Goal: Task Accomplishment & Management: Use online tool/utility

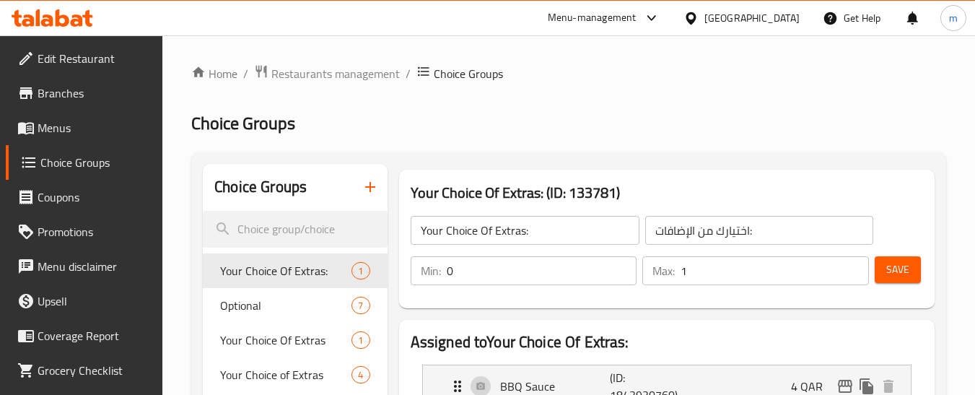
click at [705, 13] on div at bounding box center [694, 18] width 21 height 16
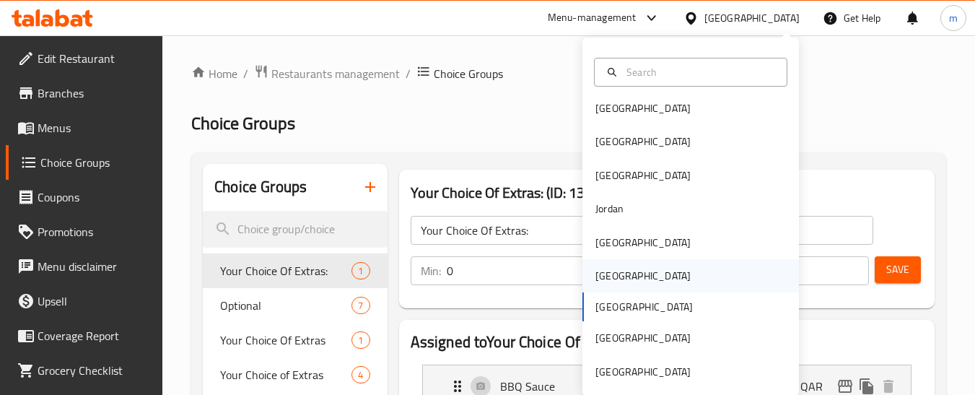
scroll to position [8, 0]
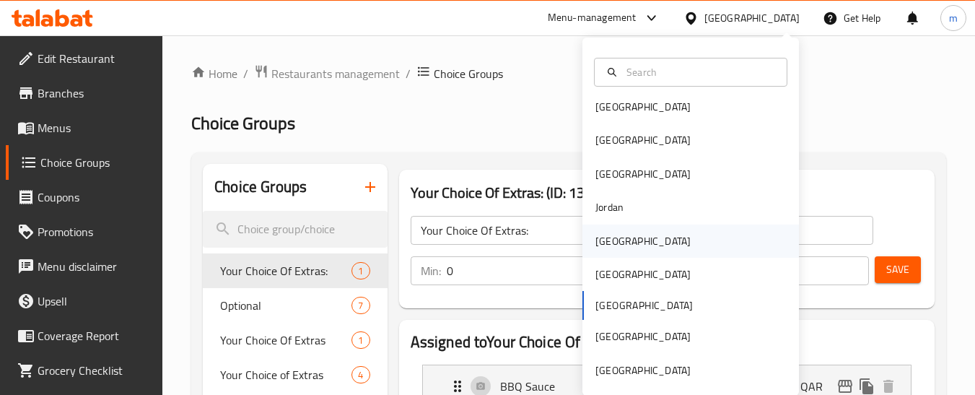
click at [611, 227] on div "Kuwait" at bounding box center [643, 241] width 118 height 33
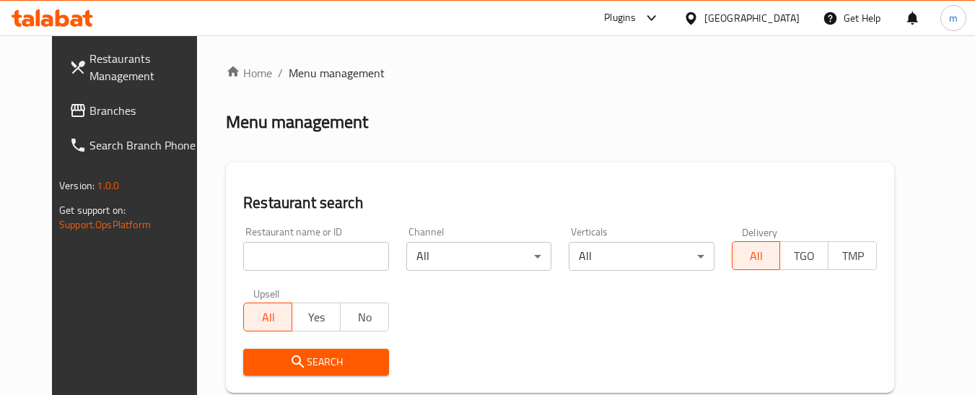
click at [90, 115] on span "Branches" at bounding box center [147, 110] width 114 height 17
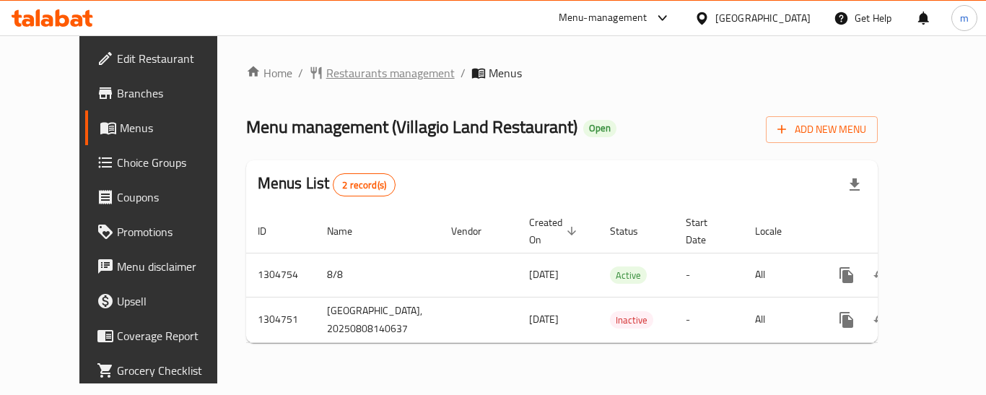
click at [366, 69] on span "Restaurants management" at bounding box center [390, 72] width 128 height 17
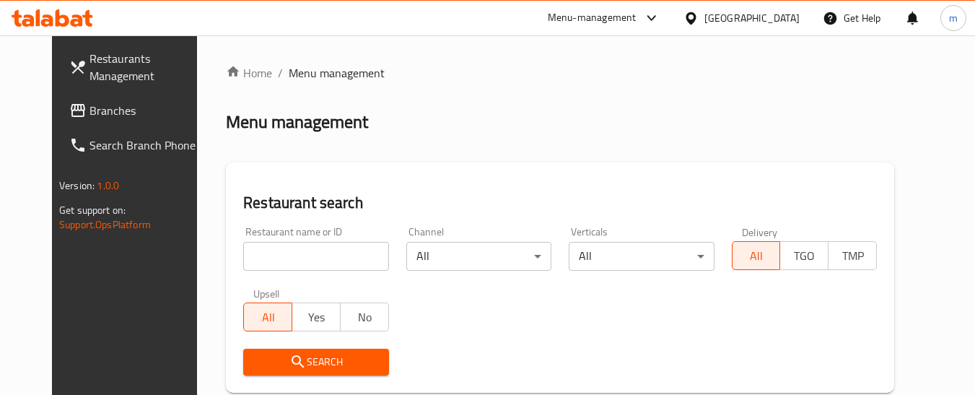
click at [325, 258] on input "search" at bounding box center [315, 256] width 145 height 29
paste input "703403"
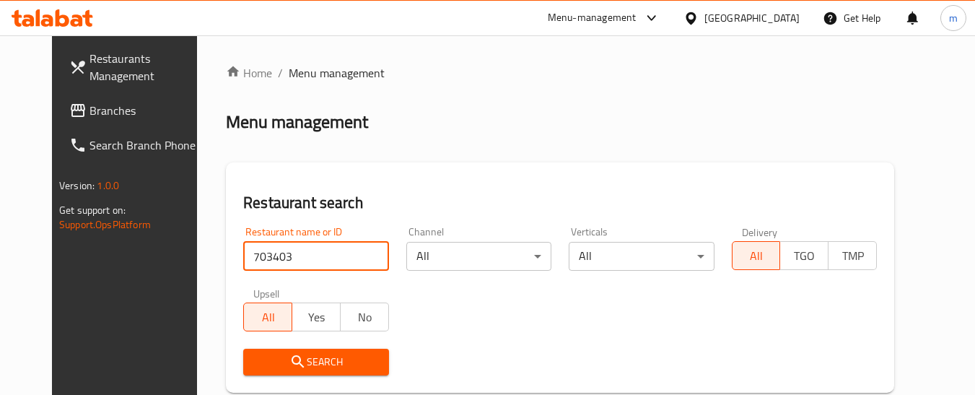
type input "703403"
click at [310, 369] on span "Search" at bounding box center [316, 362] width 122 height 18
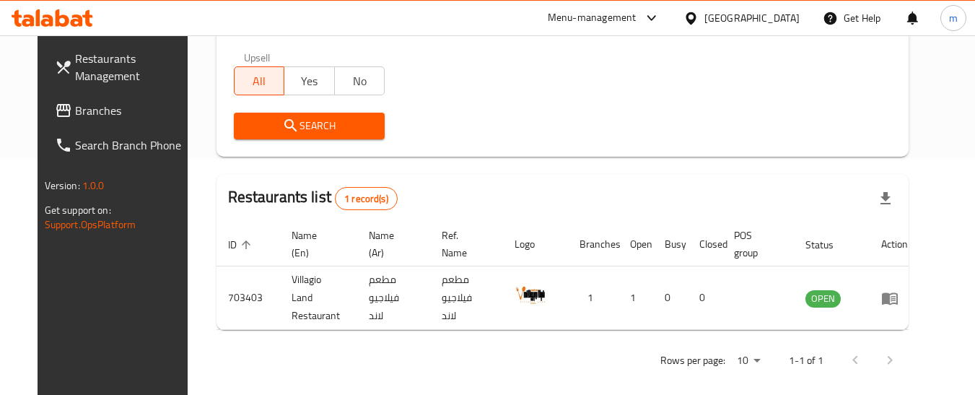
scroll to position [237, 0]
click at [705, 24] on div at bounding box center [694, 18] width 21 height 16
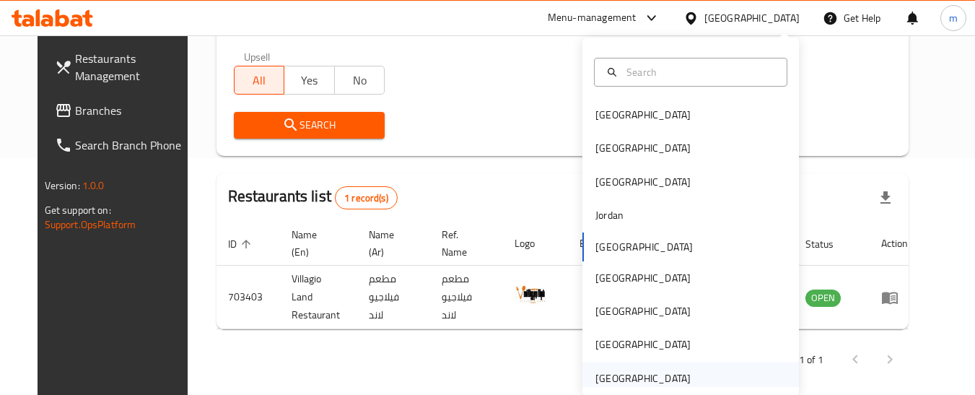
click at [650, 372] on div "[GEOGRAPHIC_DATA]" at bounding box center [643, 378] width 95 height 16
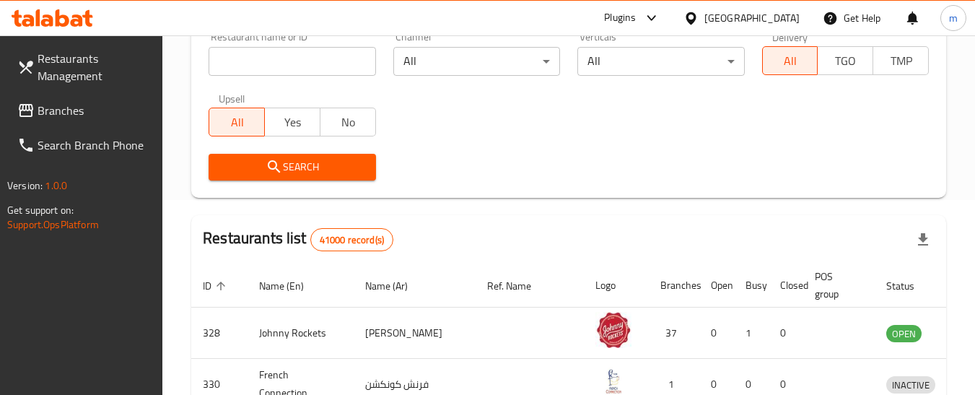
scroll to position [237, 0]
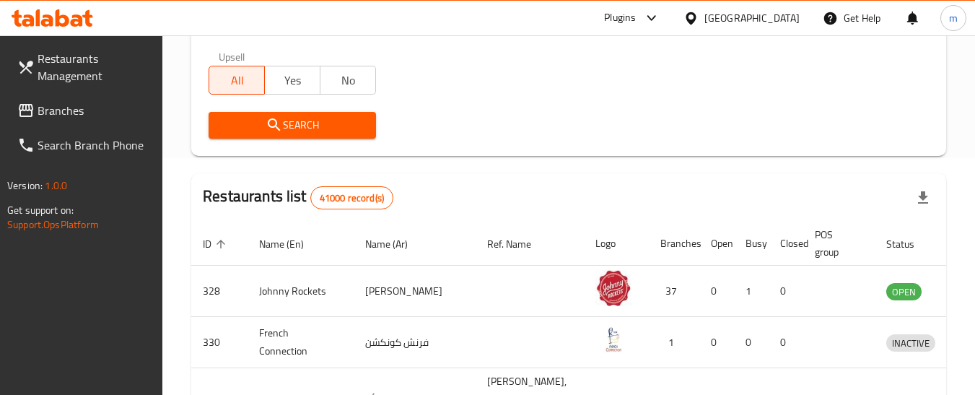
click at [77, 117] on span "Branches" at bounding box center [95, 110] width 114 height 17
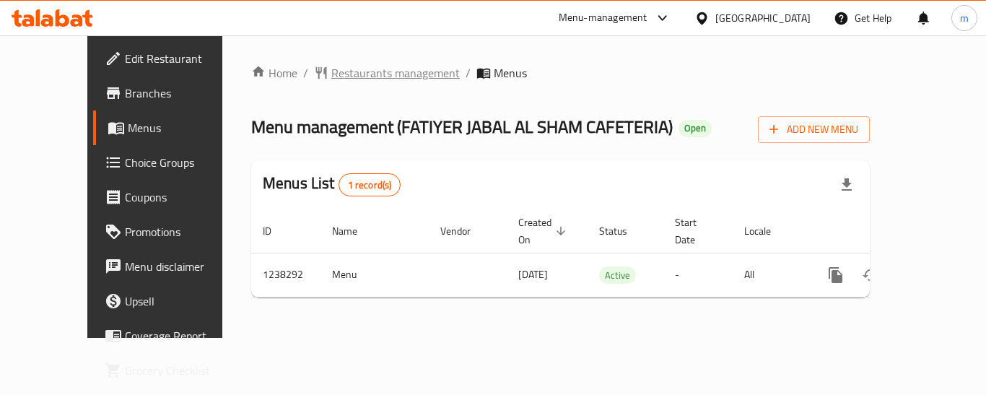
click at [331, 67] on span "Restaurants management" at bounding box center [395, 72] width 128 height 17
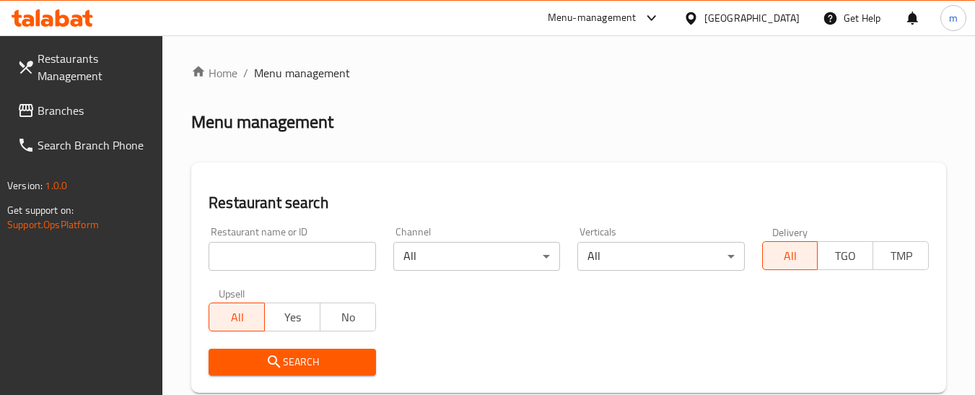
click at [295, 266] on input "search" at bounding box center [292, 256] width 167 height 29
paste input "679644"
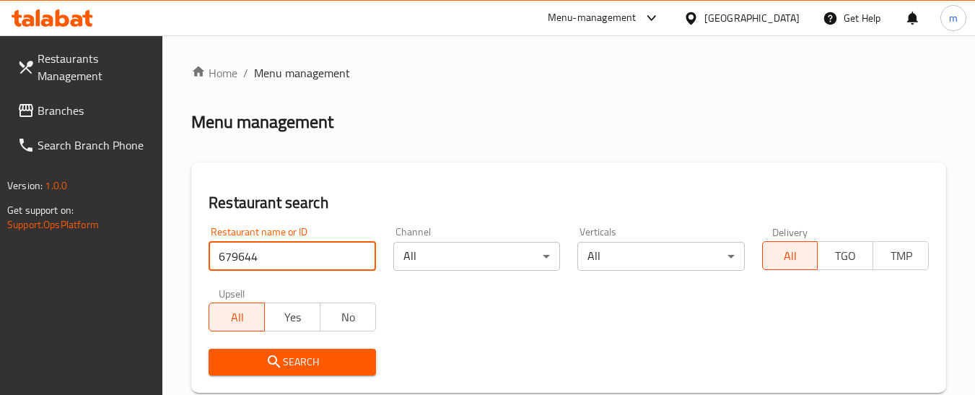
type input "679644"
click at [314, 354] on span "Search" at bounding box center [292, 362] width 144 height 18
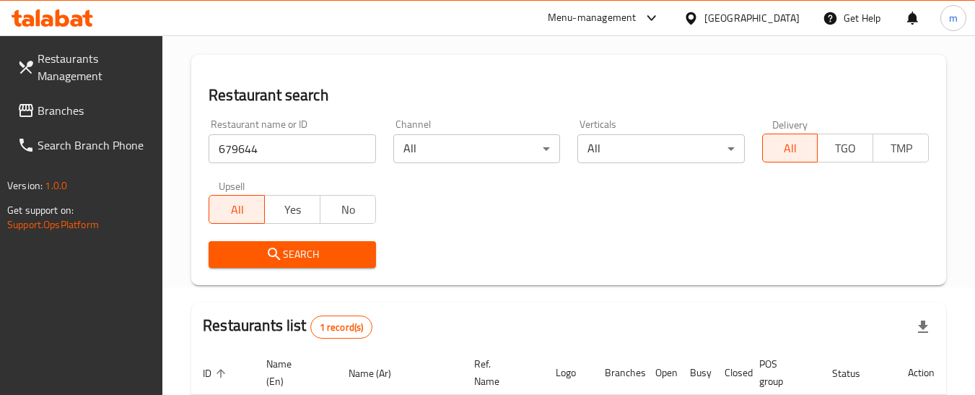
scroll to position [249, 0]
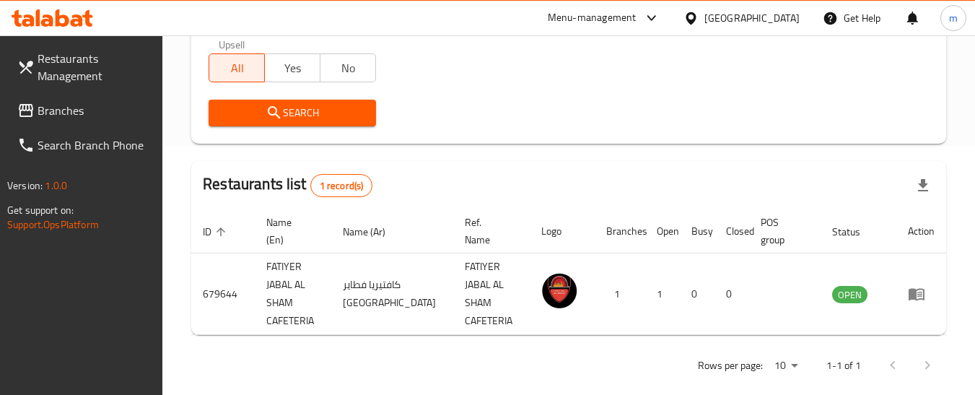
click at [747, 13] on div "[GEOGRAPHIC_DATA]" at bounding box center [752, 18] width 95 height 16
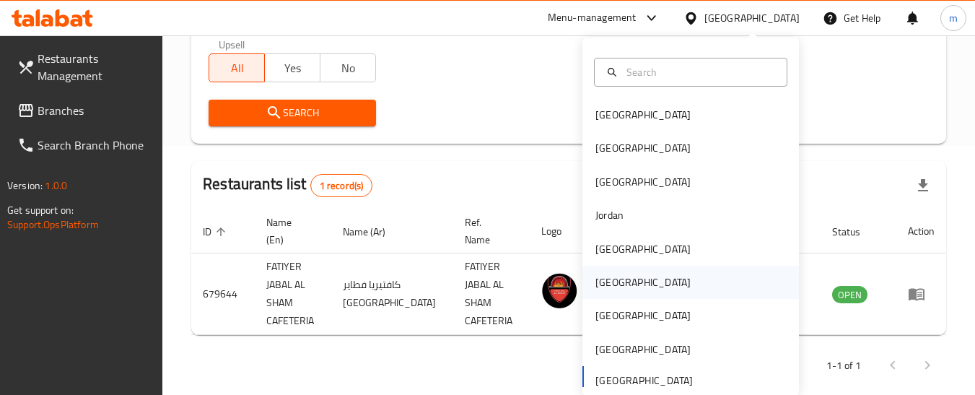
click at [606, 284] on div "[GEOGRAPHIC_DATA]" at bounding box center [643, 282] width 95 height 16
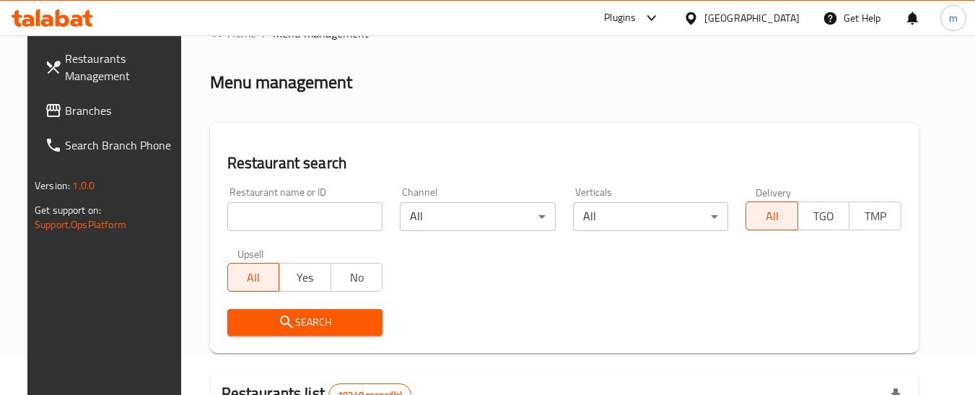
scroll to position [32, 0]
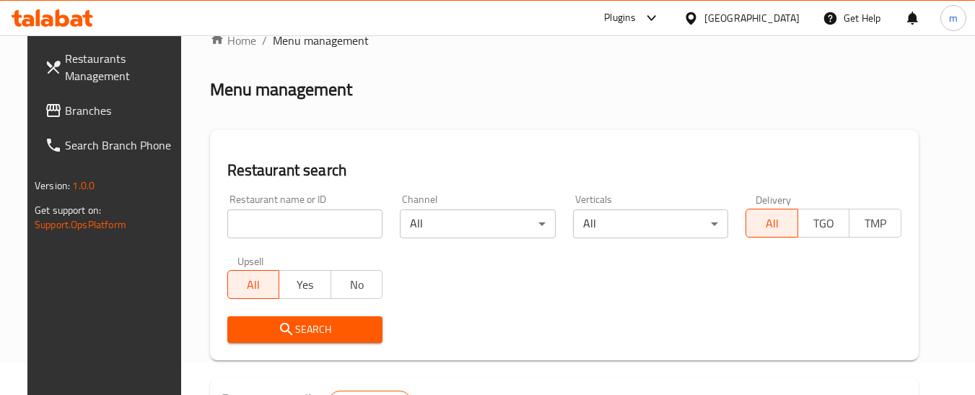
click at [77, 108] on span "Branches" at bounding box center [122, 110] width 114 height 17
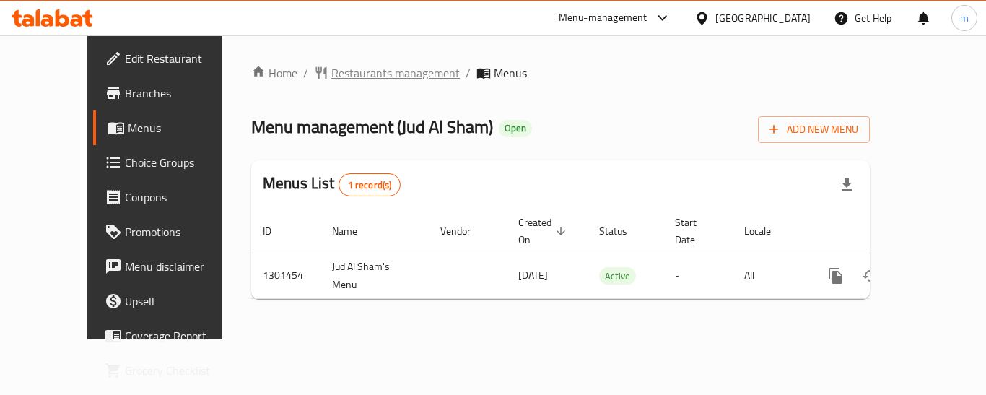
click at [364, 80] on span "Restaurants management" at bounding box center [395, 72] width 128 height 17
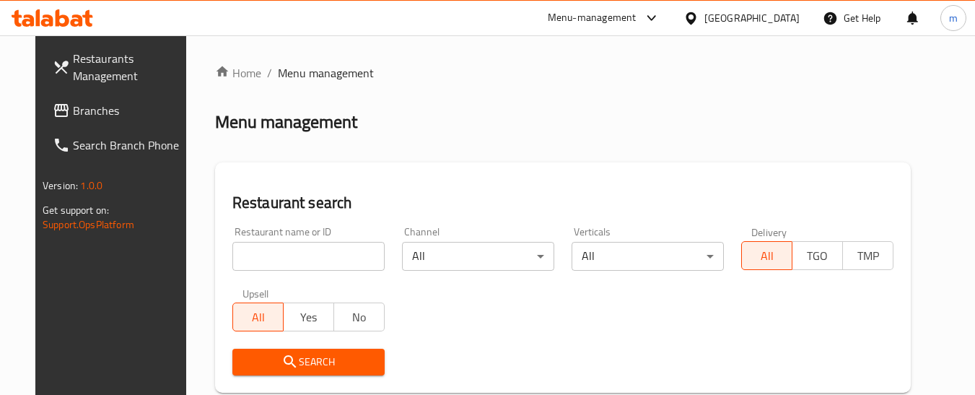
click at [279, 260] on input "search" at bounding box center [308, 256] width 152 height 29
paste input "702037"
type input "702037"
click at [308, 354] on span "Search" at bounding box center [308, 362] width 129 height 18
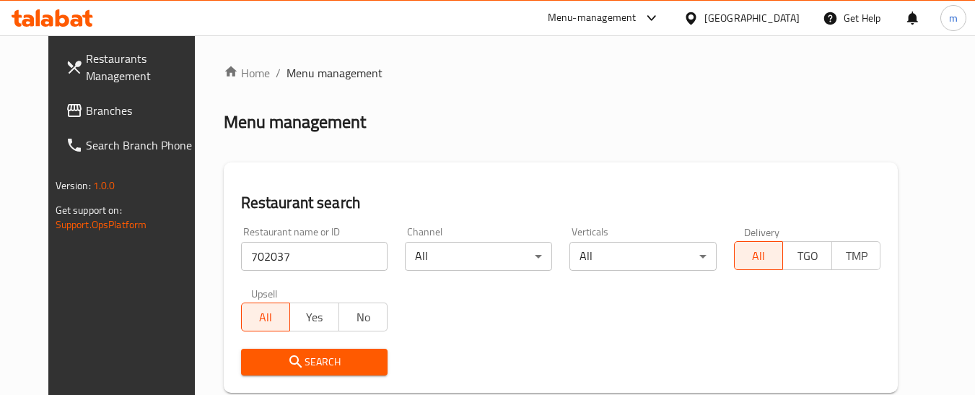
scroll to position [231, 0]
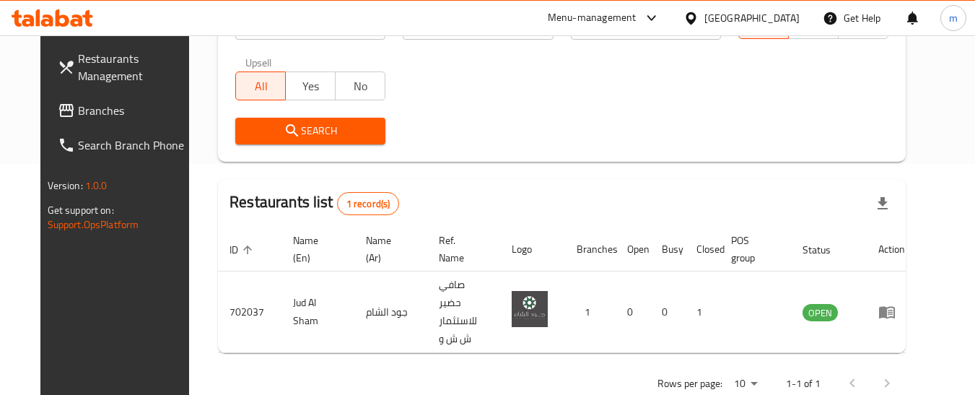
click at [78, 108] on span "Branches" at bounding box center [135, 110] width 114 height 17
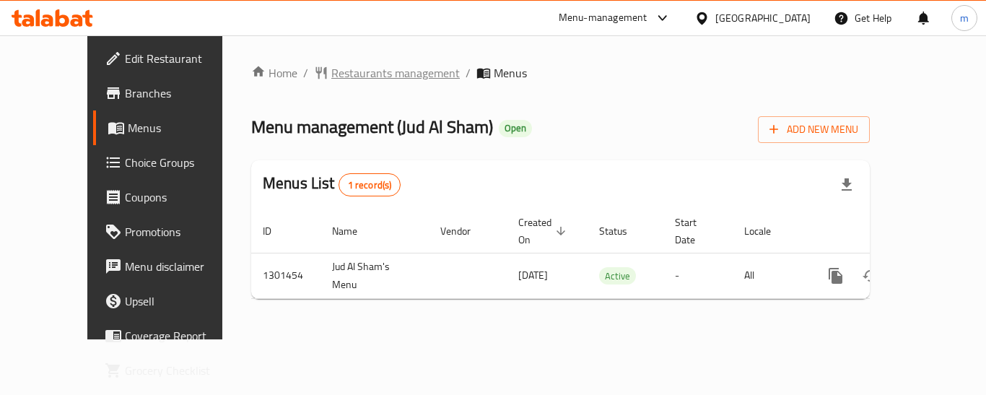
click at [331, 70] on span "Restaurants management" at bounding box center [395, 72] width 128 height 17
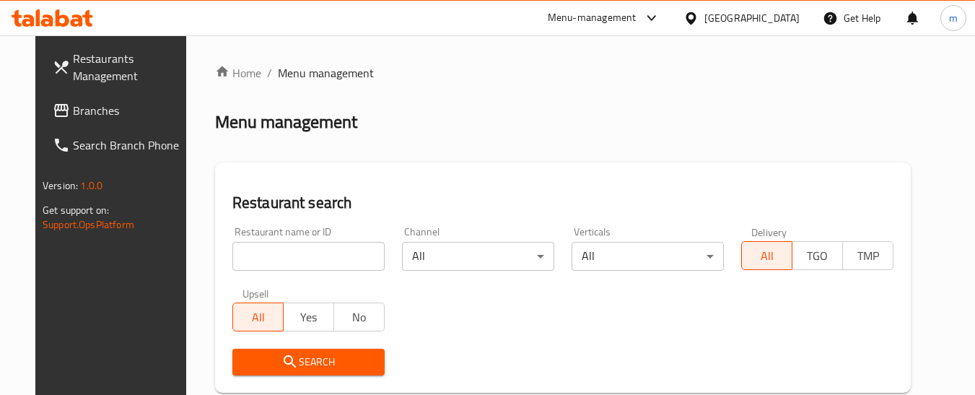
click at [303, 250] on input "search" at bounding box center [308, 256] width 152 height 29
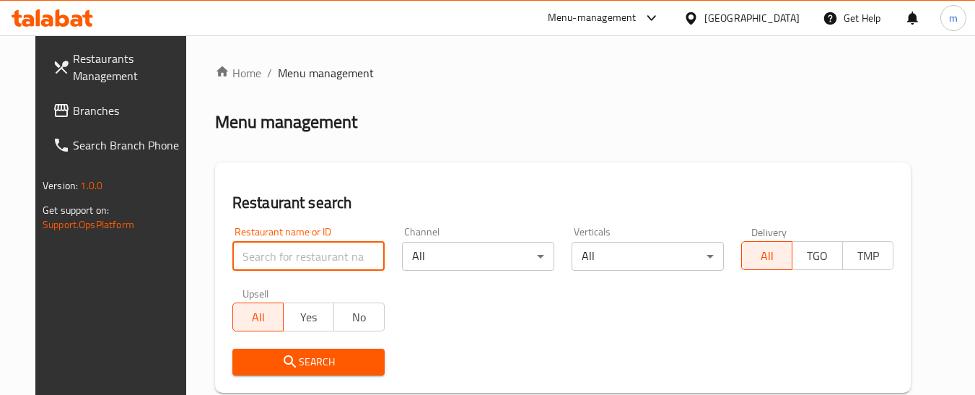
paste input "702037"
type input "702037"
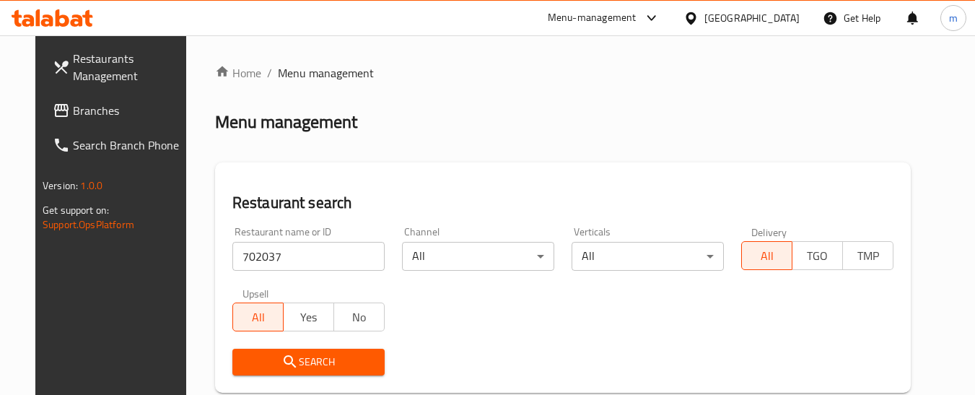
click at [320, 364] on span "Search" at bounding box center [308, 362] width 129 height 18
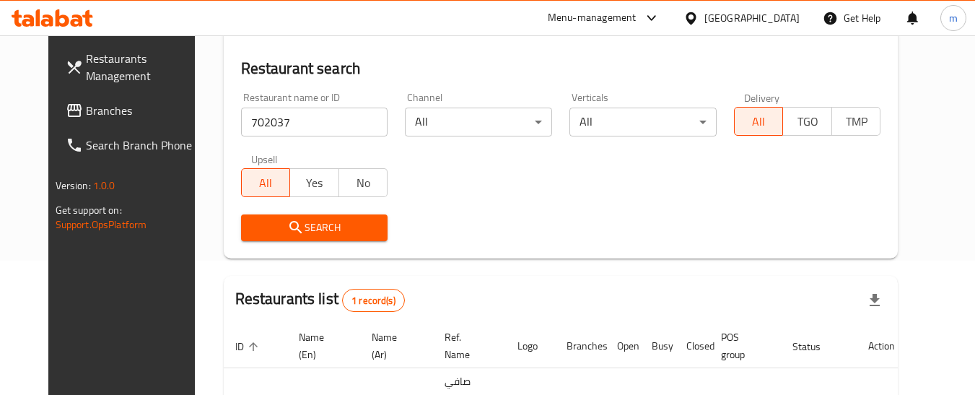
scroll to position [231, 0]
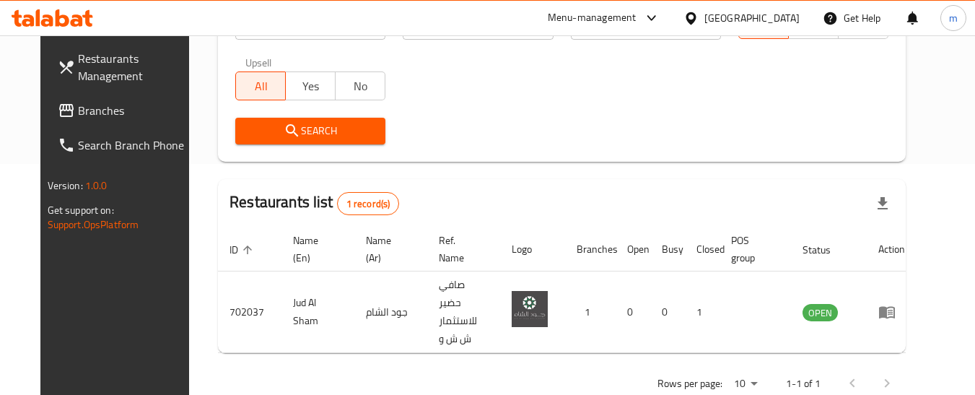
click at [699, 12] on icon at bounding box center [691, 18] width 15 height 15
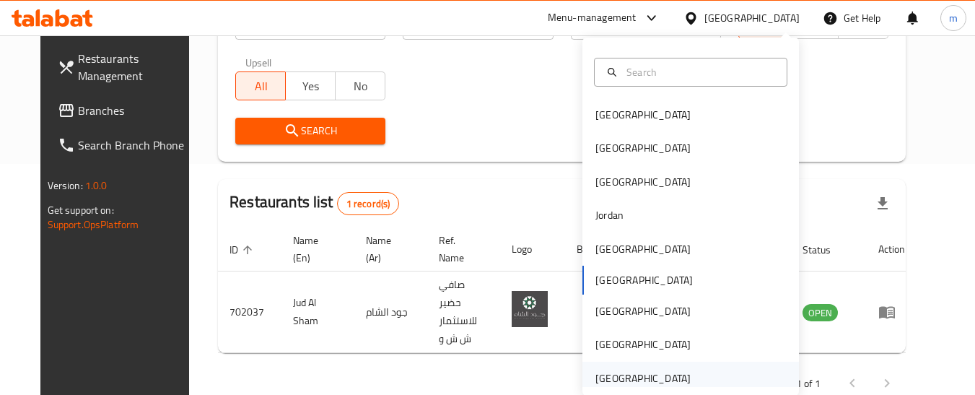
click at [627, 379] on div "[GEOGRAPHIC_DATA]" at bounding box center [643, 378] width 95 height 16
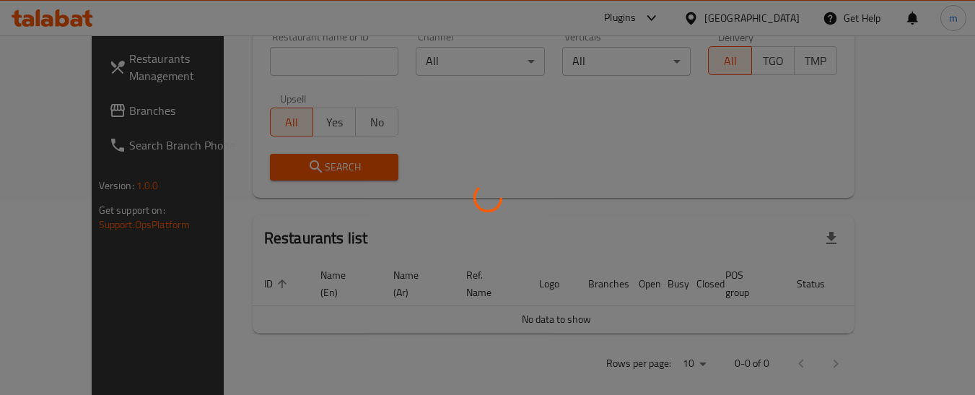
scroll to position [231, 0]
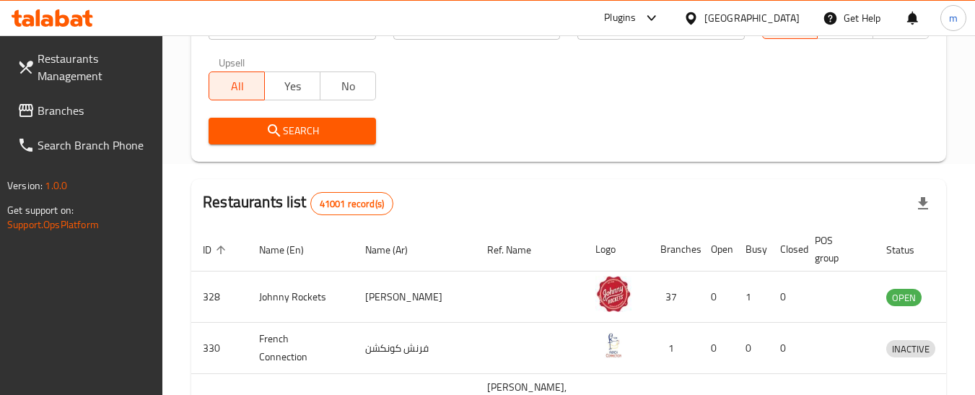
click at [74, 109] on span "Branches" at bounding box center [95, 110] width 114 height 17
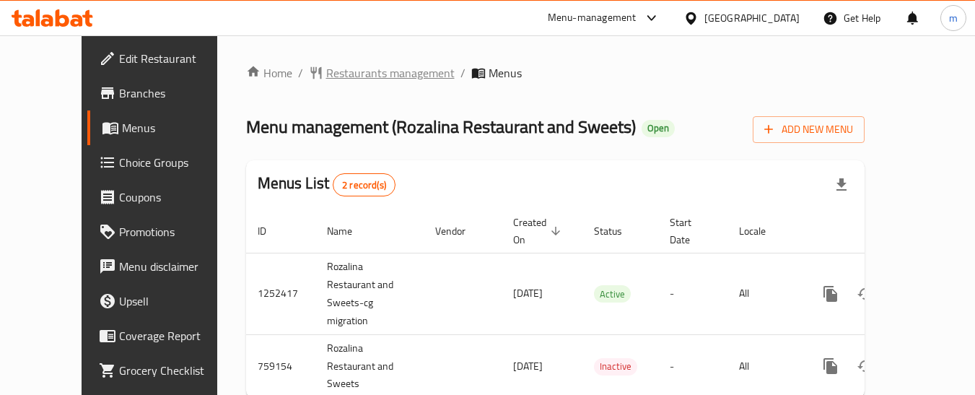
click at [326, 72] on span "Restaurants management" at bounding box center [390, 72] width 128 height 17
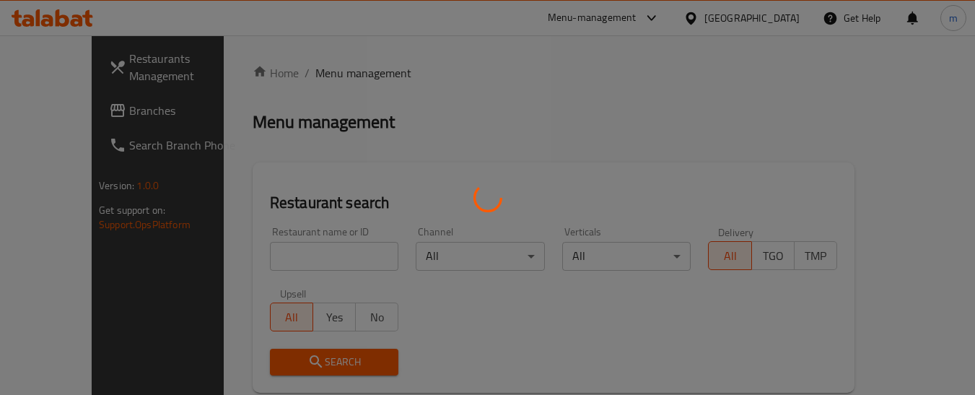
click at [282, 247] on div at bounding box center [487, 197] width 975 height 395
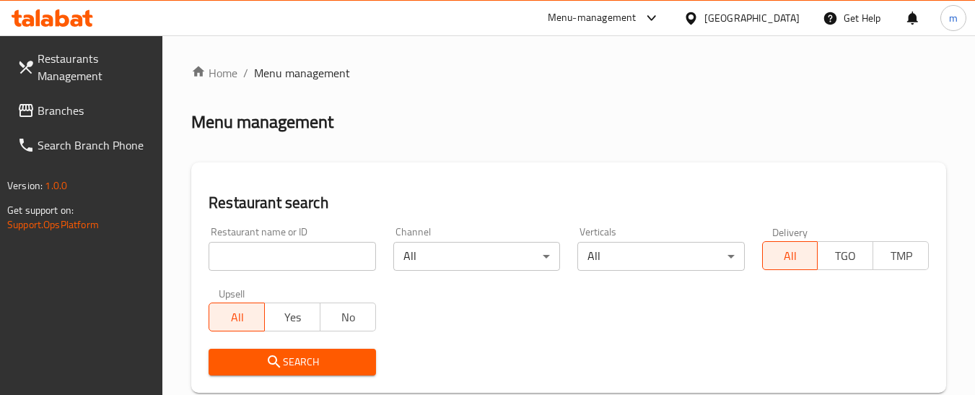
click at [302, 262] on input "search" at bounding box center [292, 256] width 167 height 29
paste input "650055"
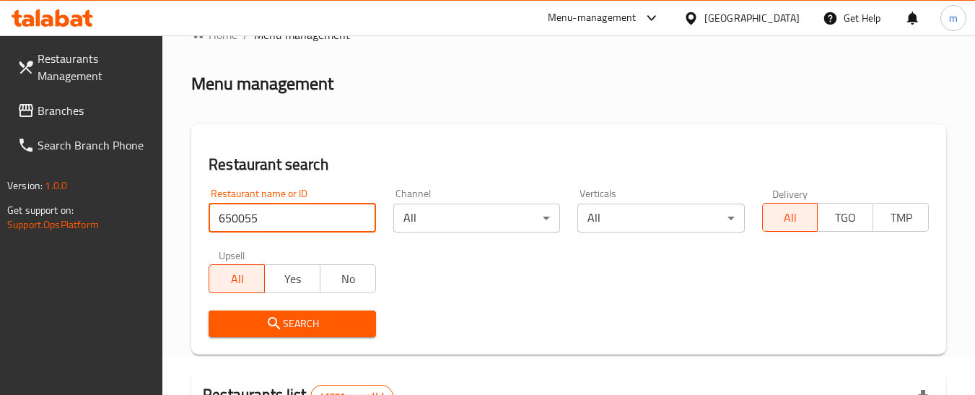
scroll to position [72, 0]
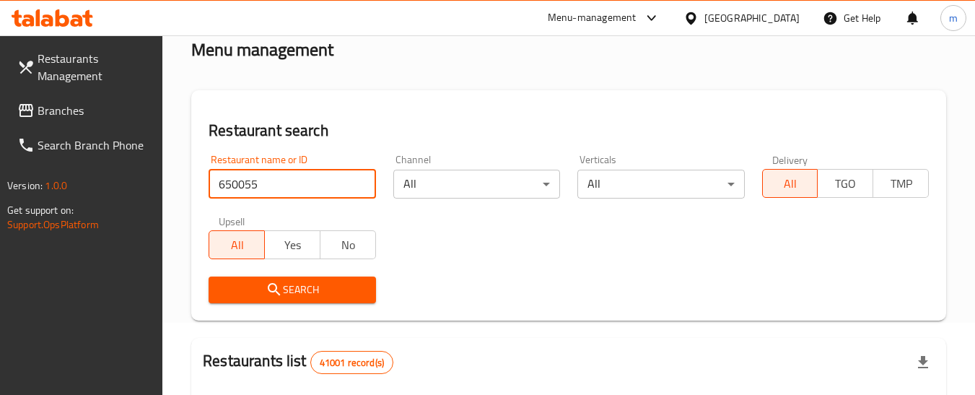
type input "650055"
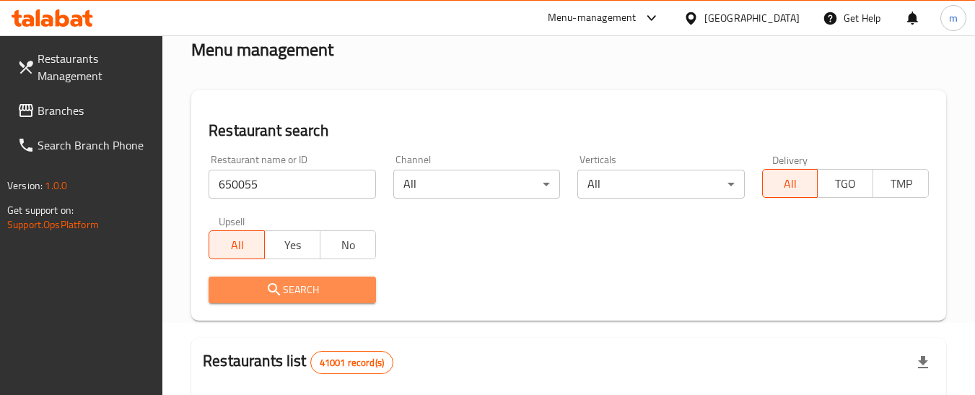
click at [300, 292] on span "Search" at bounding box center [292, 290] width 144 height 18
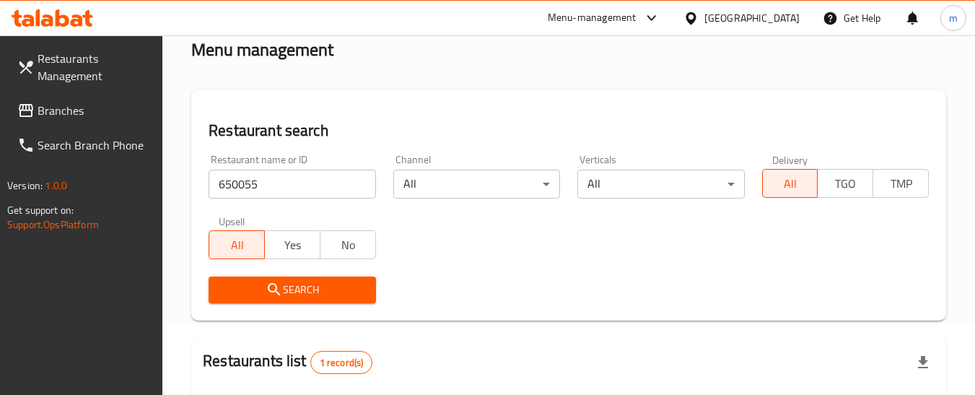
scroll to position [249, 0]
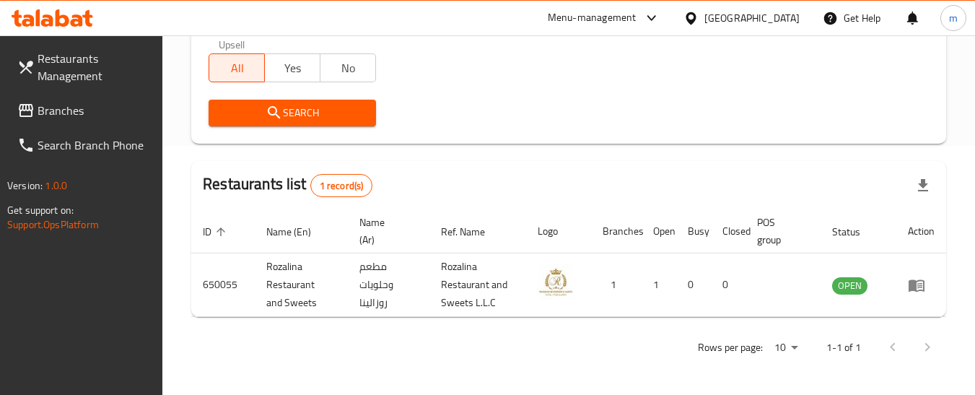
click at [92, 114] on span "Branches" at bounding box center [95, 110] width 114 height 17
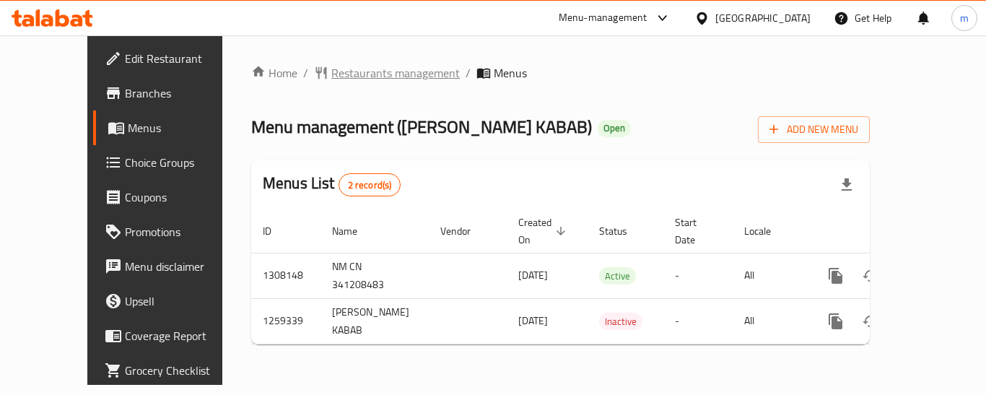
click at [331, 81] on span "Restaurants management" at bounding box center [395, 72] width 128 height 17
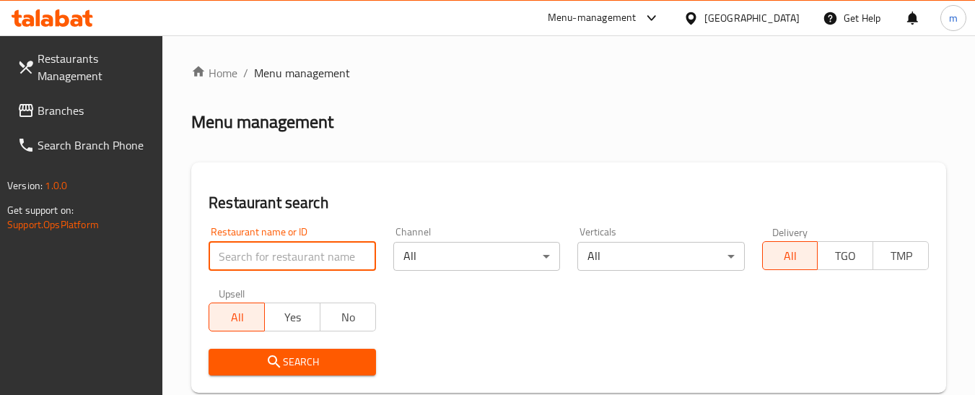
click at [306, 248] on input "search" at bounding box center [292, 256] width 167 height 29
paste input "684492"
type input "684492"
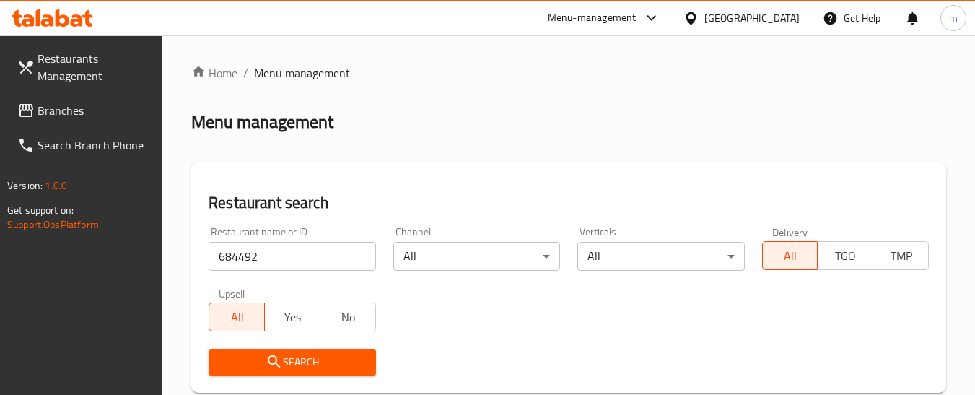
click at [308, 361] on span "Search" at bounding box center [292, 362] width 144 height 18
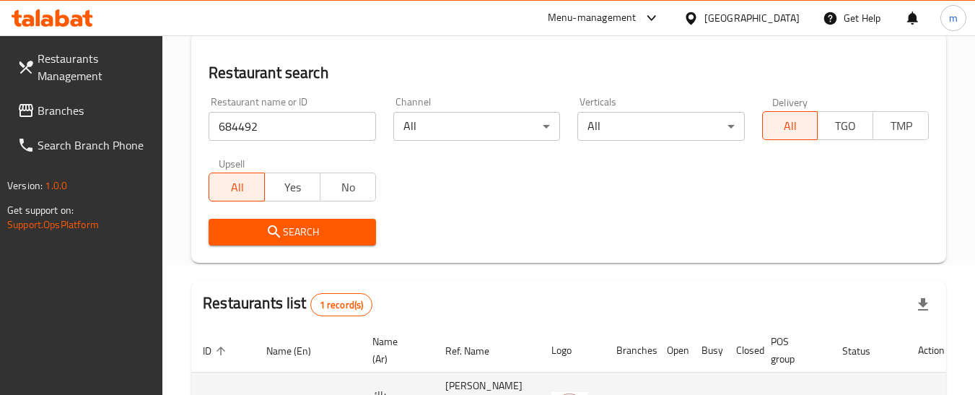
scroll to position [249, 0]
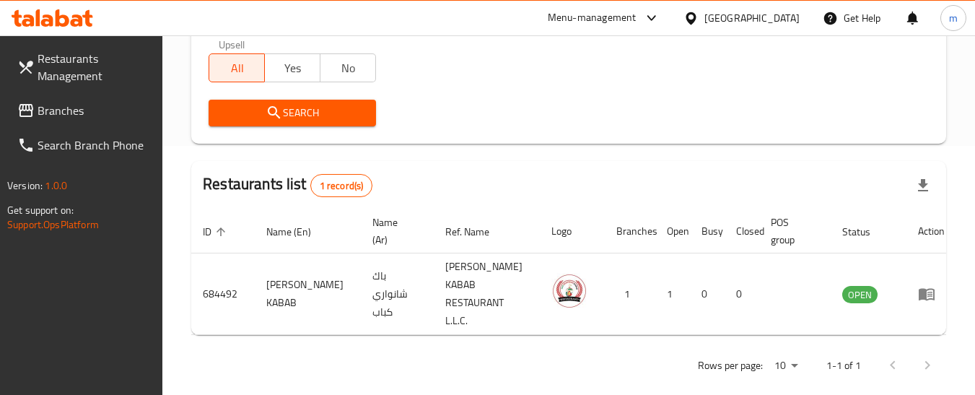
click at [749, 26] on div "United Arab Emirates" at bounding box center [752, 18] width 95 height 16
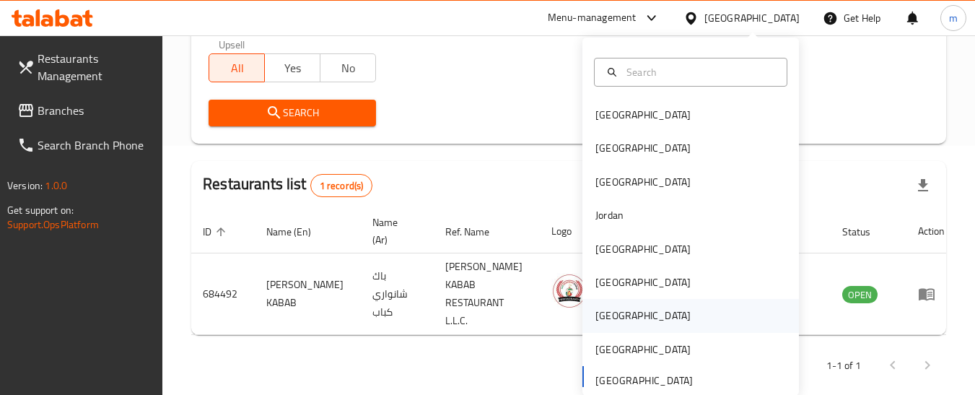
click at [606, 318] on div "Qatar" at bounding box center [643, 316] width 95 height 16
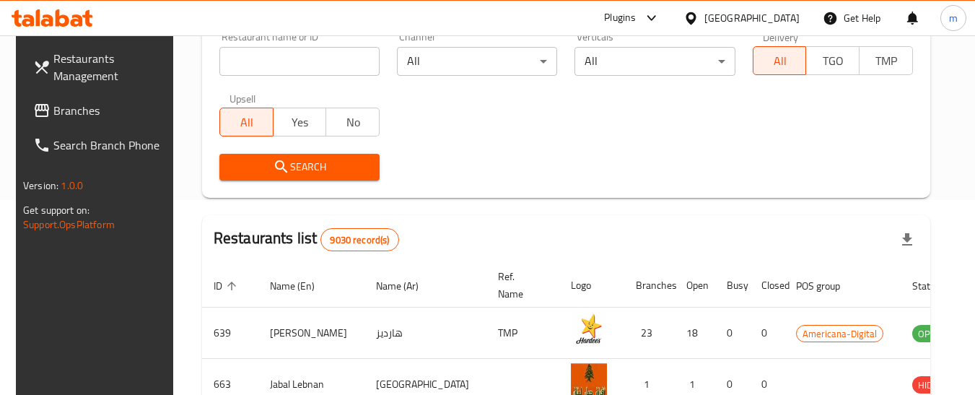
scroll to position [249, 0]
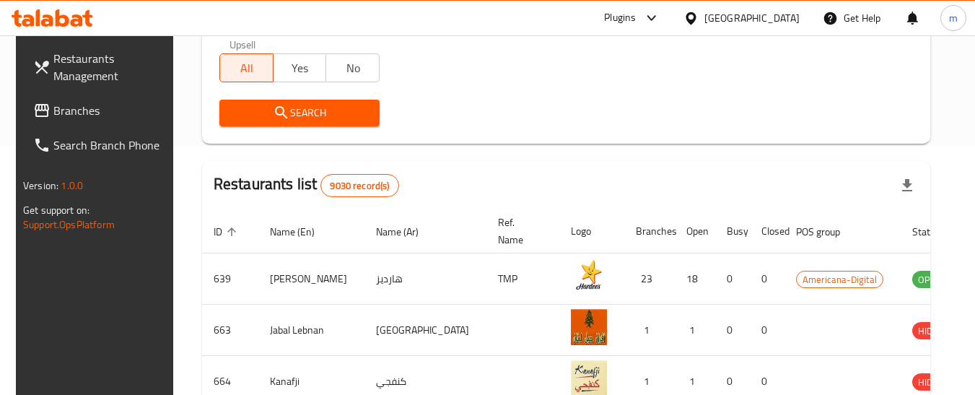
click at [77, 114] on span "Branches" at bounding box center [110, 110] width 114 height 17
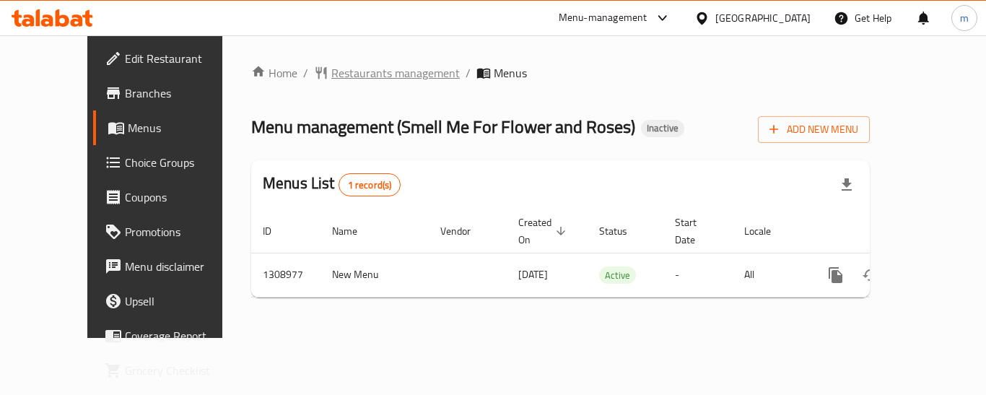
click at [331, 75] on span "Restaurants management" at bounding box center [395, 72] width 128 height 17
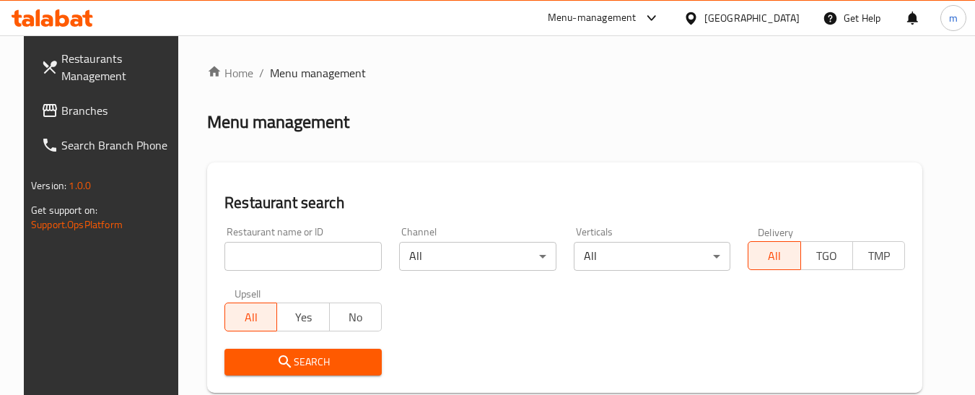
click at [321, 261] on input "search" at bounding box center [303, 256] width 157 height 29
paste input "705115"
type input "705115"
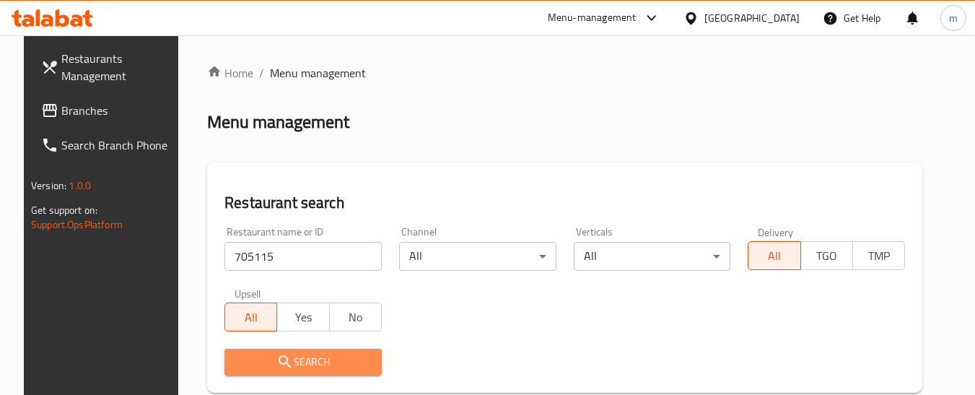
click at [289, 362] on span "Search" at bounding box center [303, 362] width 134 height 18
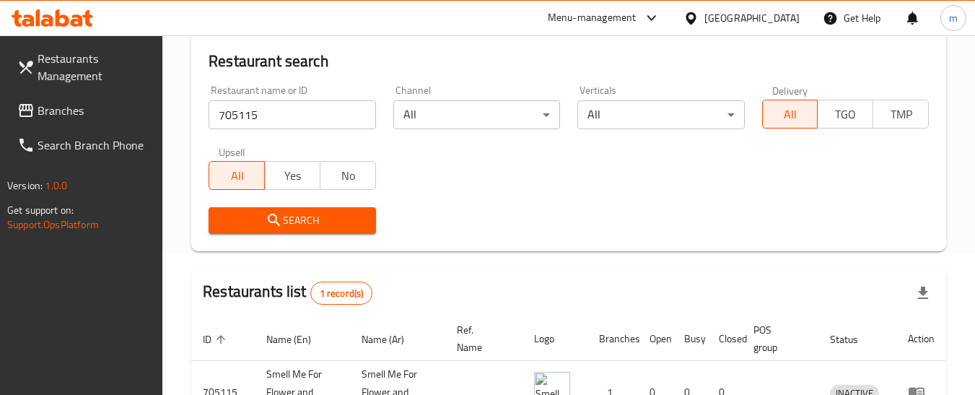
scroll to position [249, 0]
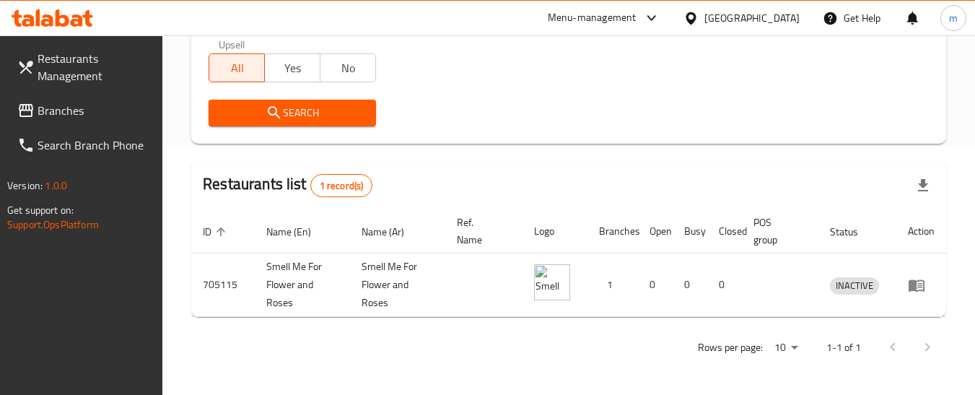
click at [778, 12] on div "Qatar" at bounding box center [752, 18] width 95 height 16
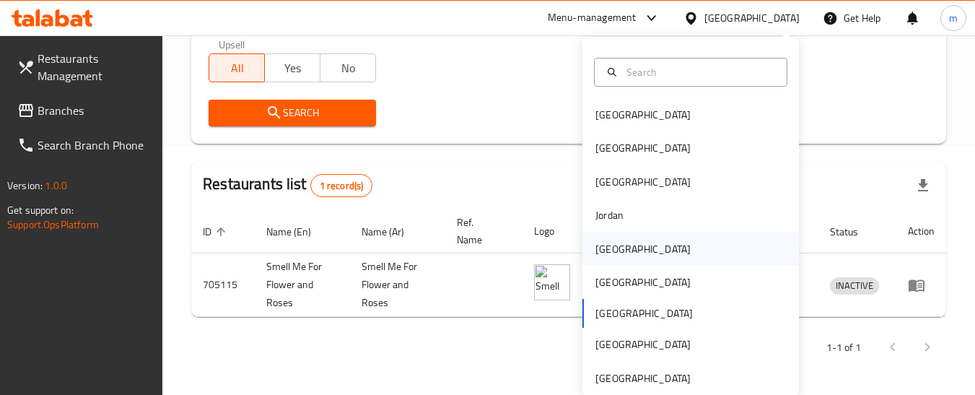
click at [601, 251] on div "[GEOGRAPHIC_DATA]" at bounding box center [643, 249] width 95 height 16
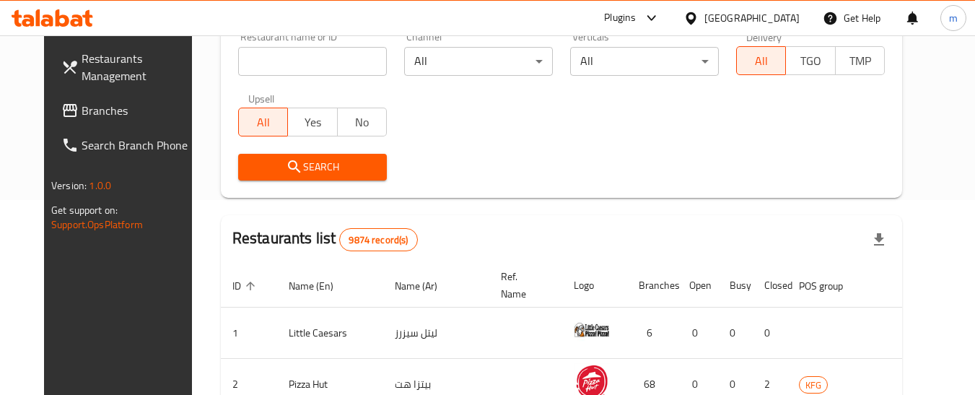
scroll to position [249, 0]
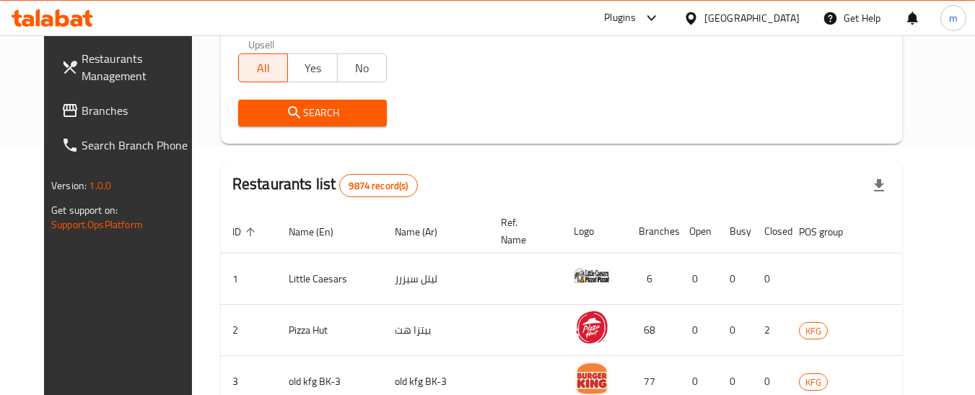
click at [84, 111] on span "Branches" at bounding box center [139, 110] width 114 height 17
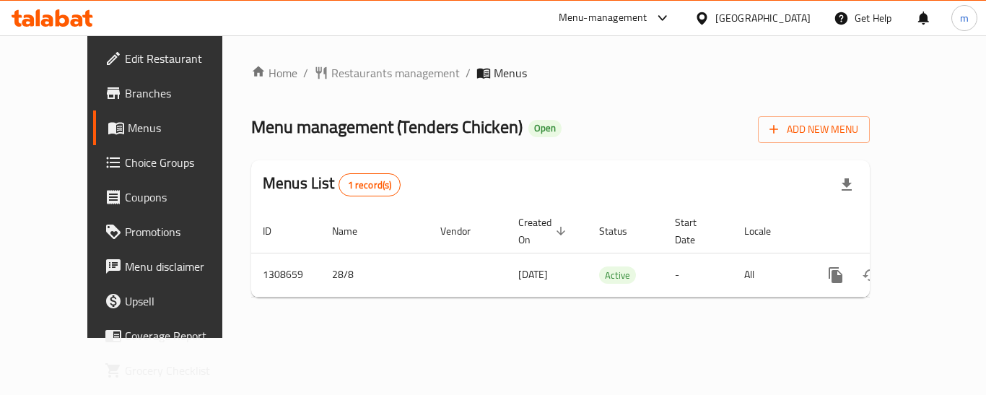
click at [331, 71] on span "Restaurants management" at bounding box center [395, 72] width 128 height 17
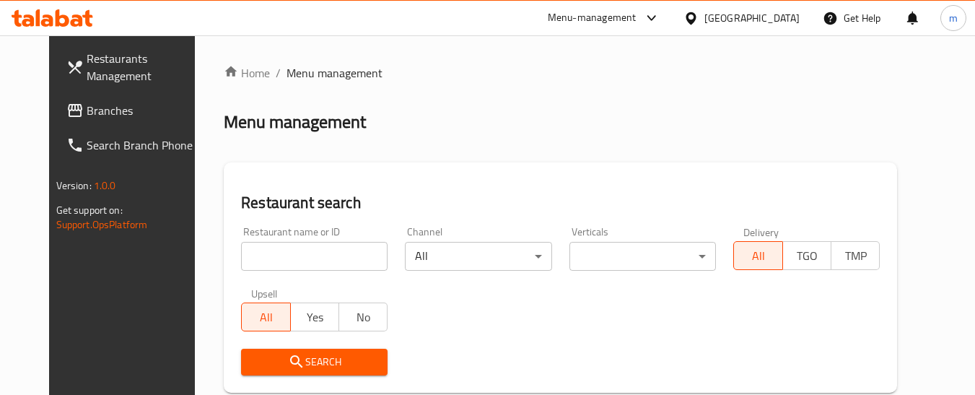
click at [294, 252] on input "search" at bounding box center [314, 256] width 147 height 29
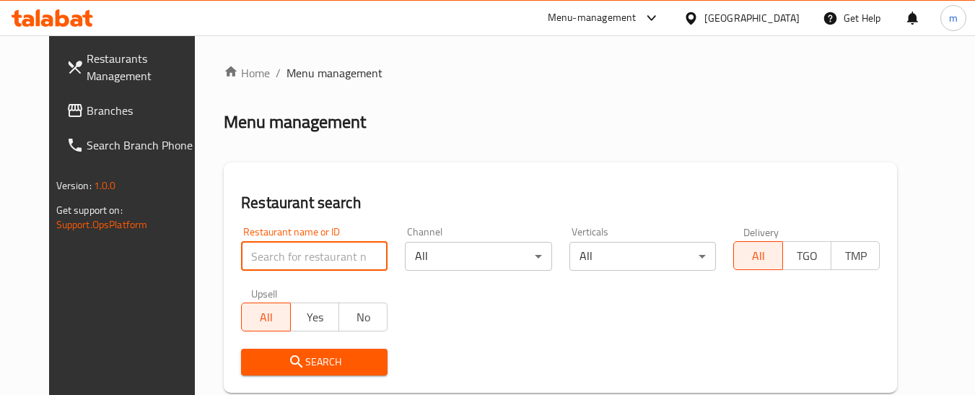
paste input "704981"
type input "704981"
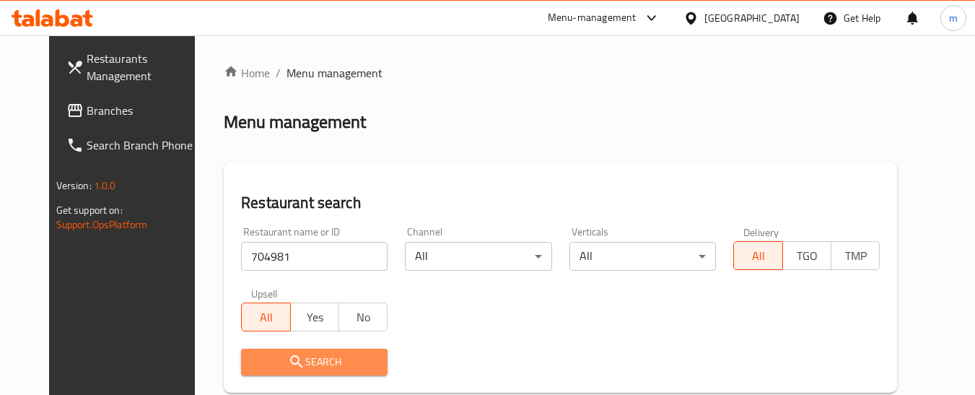
click at [299, 364] on span "Search" at bounding box center [314, 362] width 123 height 18
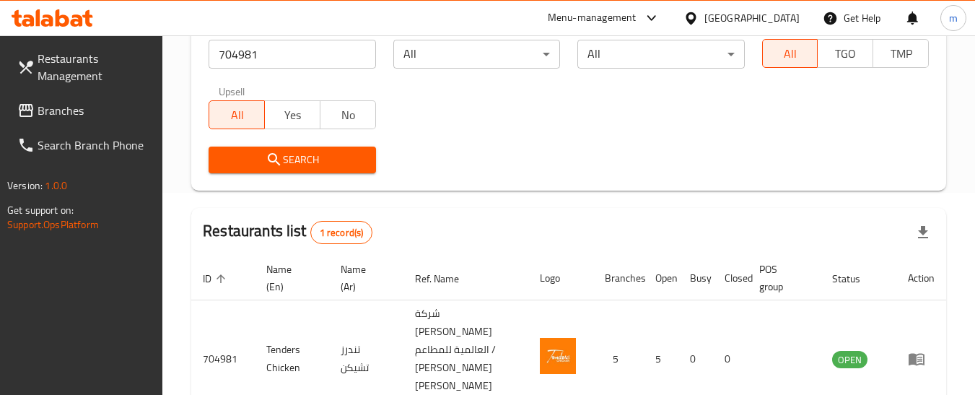
scroll to position [267, 0]
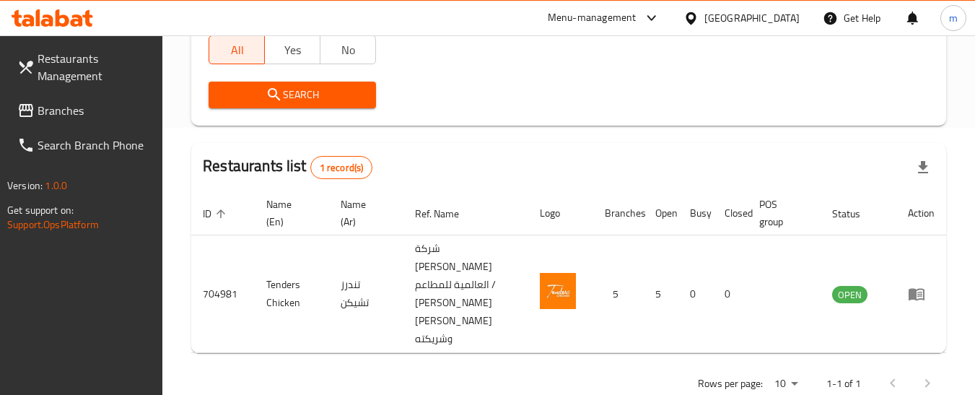
click at [61, 110] on span "Branches" at bounding box center [95, 110] width 114 height 17
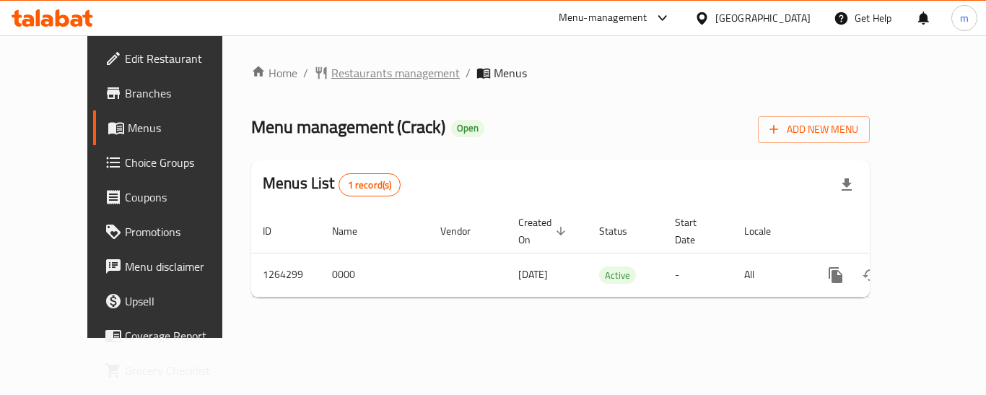
click at [334, 74] on span "Restaurants management" at bounding box center [395, 72] width 128 height 17
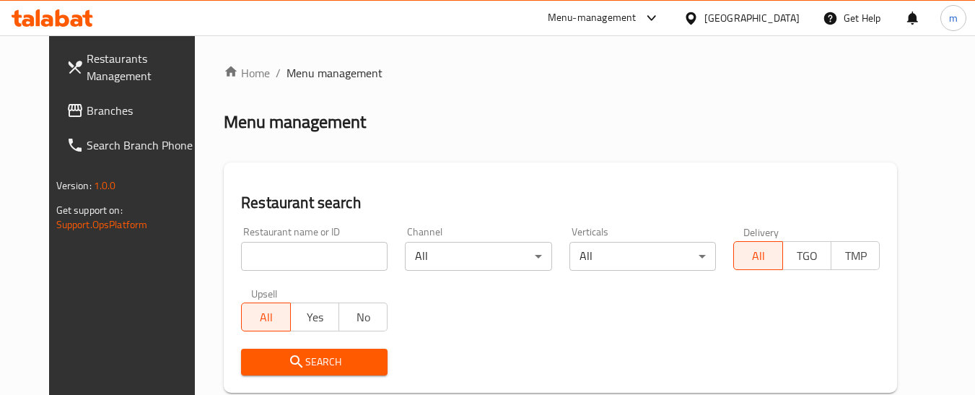
click at [308, 263] on input "search" at bounding box center [314, 256] width 147 height 29
paste input "686311"
type input "686311"
click at [290, 351] on button "Search" at bounding box center [314, 362] width 147 height 27
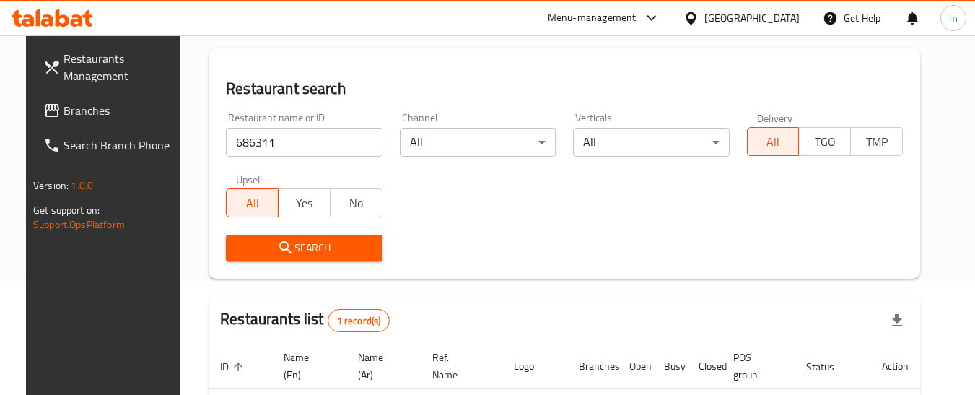
scroll to position [231, 0]
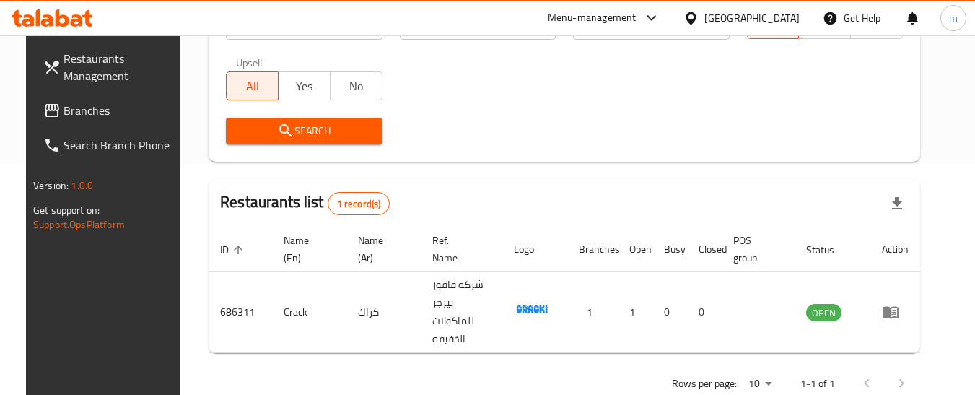
click at [66, 121] on link "Branches" at bounding box center [110, 110] width 157 height 35
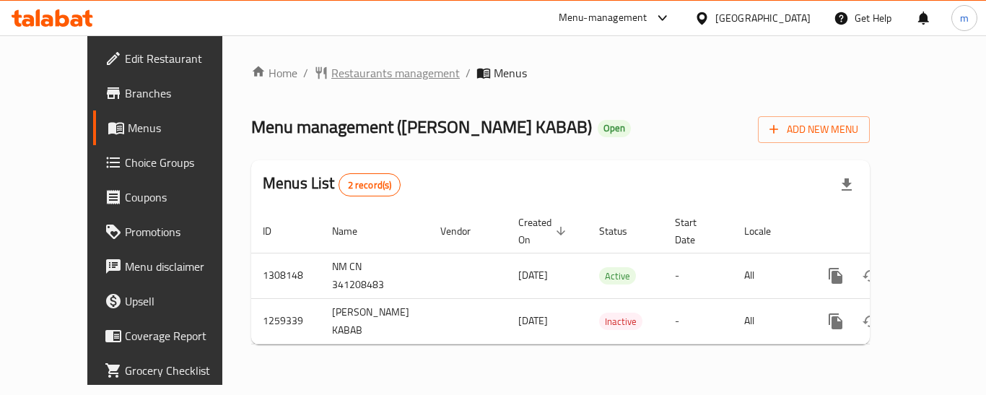
click at [337, 73] on span "Restaurants management" at bounding box center [395, 72] width 128 height 17
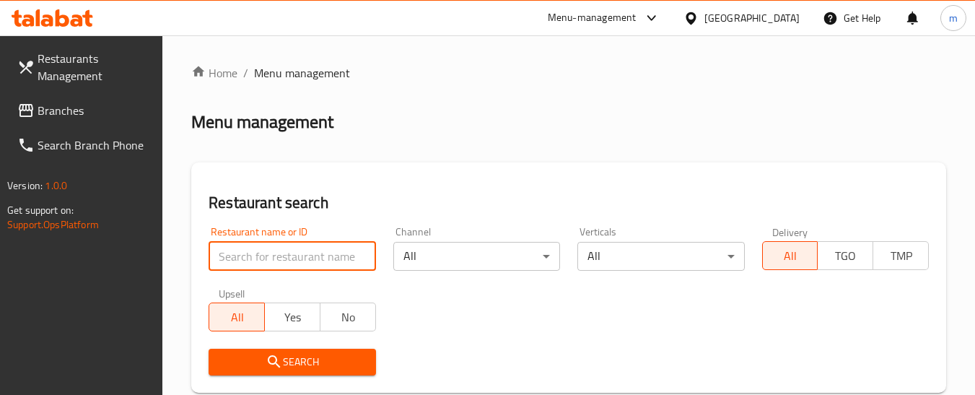
click at [314, 260] on input "search" at bounding box center [292, 256] width 167 height 29
paste input "684492"
type input "684492"
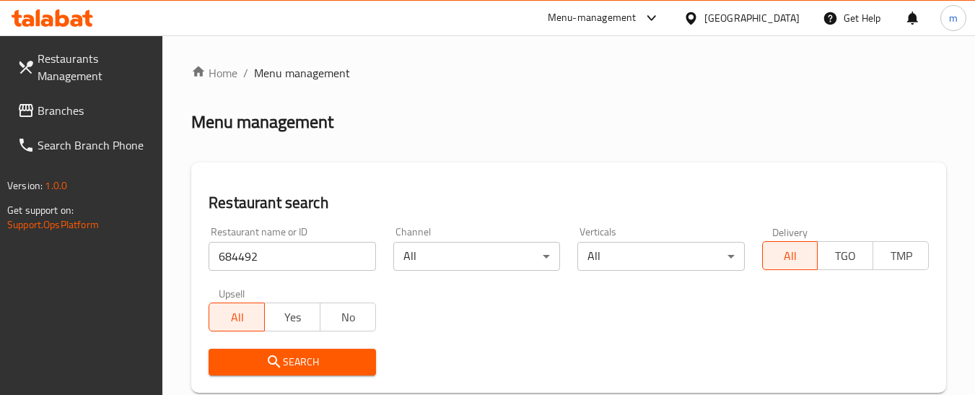
click at [308, 362] on span "Search" at bounding box center [292, 362] width 144 height 18
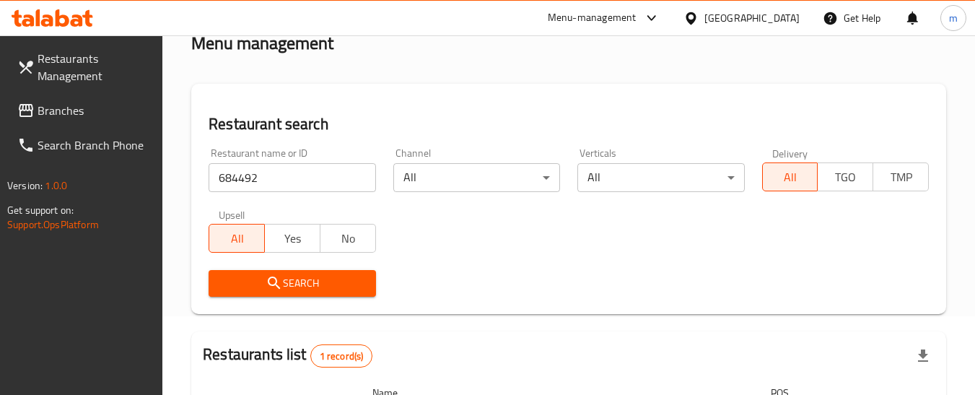
scroll to position [217, 0]
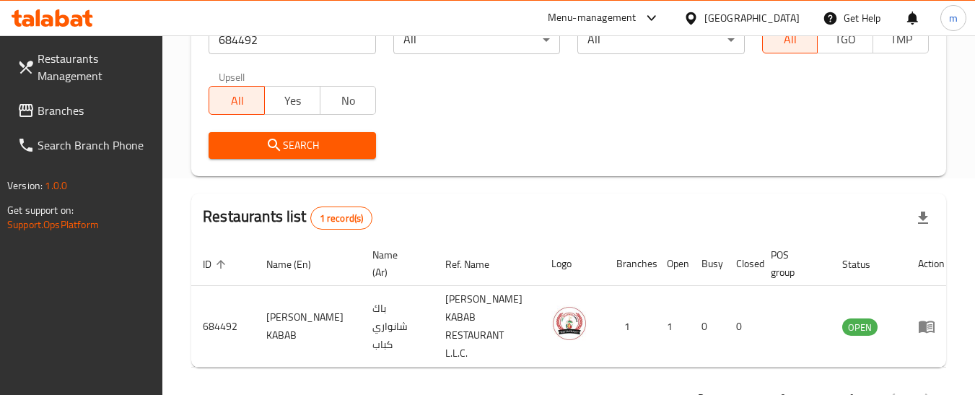
click at [65, 108] on span "Branches" at bounding box center [95, 110] width 114 height 17
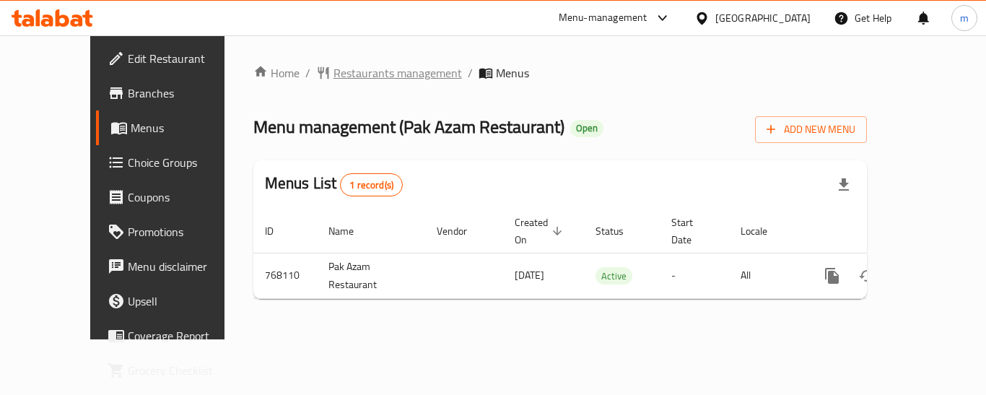
click at [359, 72] on span "Restaurants management" at bounding box center [398, 72] width 128 height 17
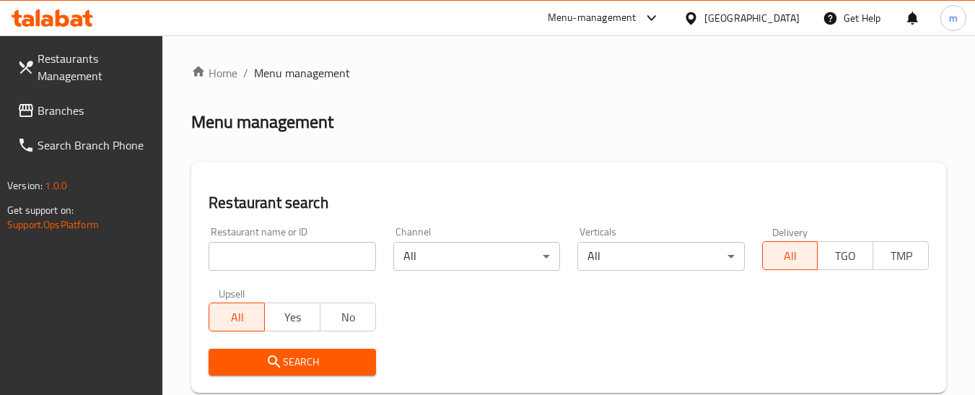
click at [292, 254] on input "search" at bounding box center [292, 256] width 167 height 29
paste input "650920"
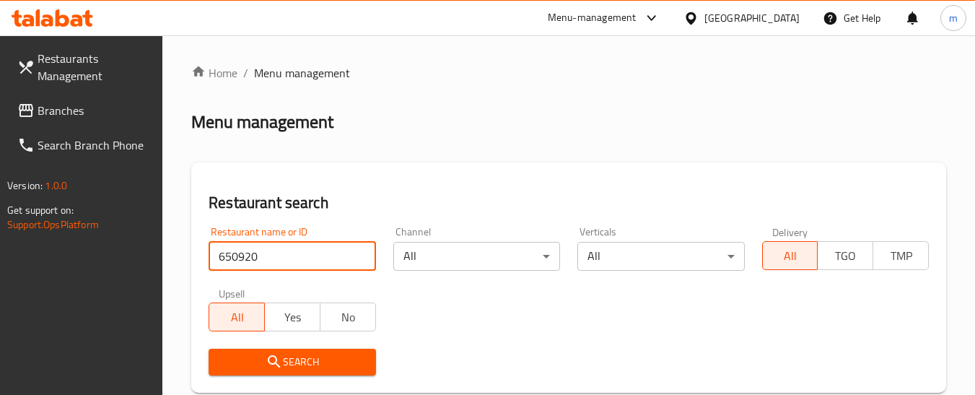
type input "650920"
click at [283, 361] on span "Search" at bounding box center [292, 362] width 144 height 18
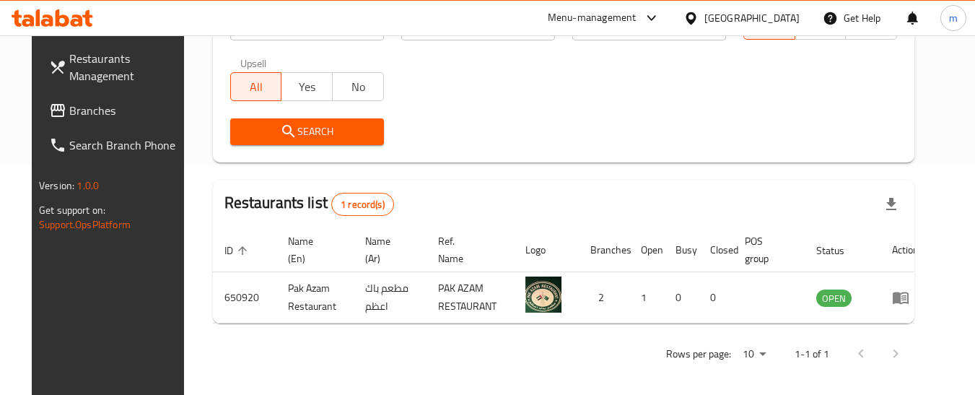
scroll to position [237, 0]
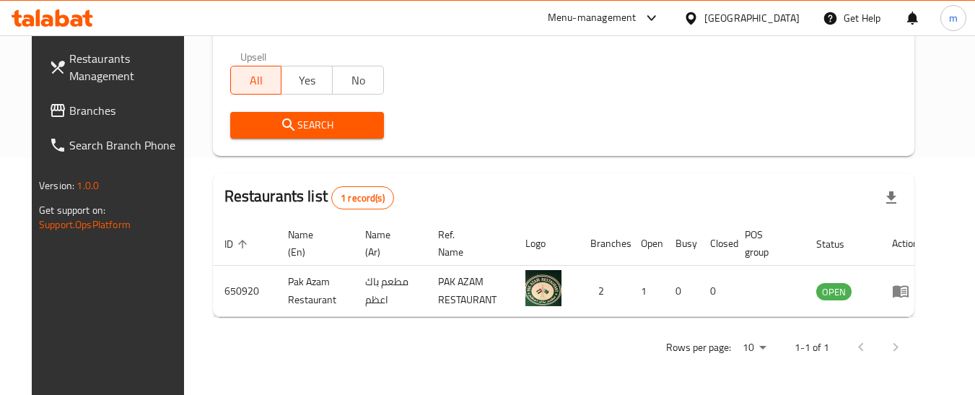
click at [78, 103] on span "Branches" at bounding box center [126, 110] width 114 height 17
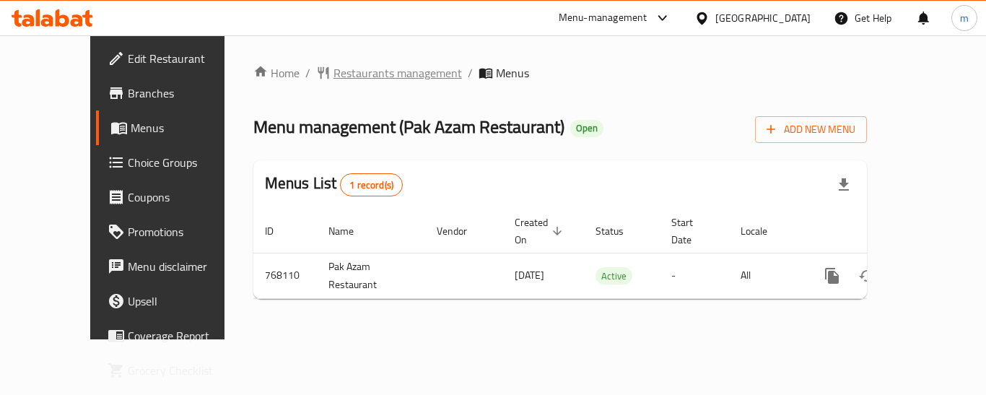
click at [350, 79] on span "Restaurants management" at bounding box center [398, 72] width 128 height 17
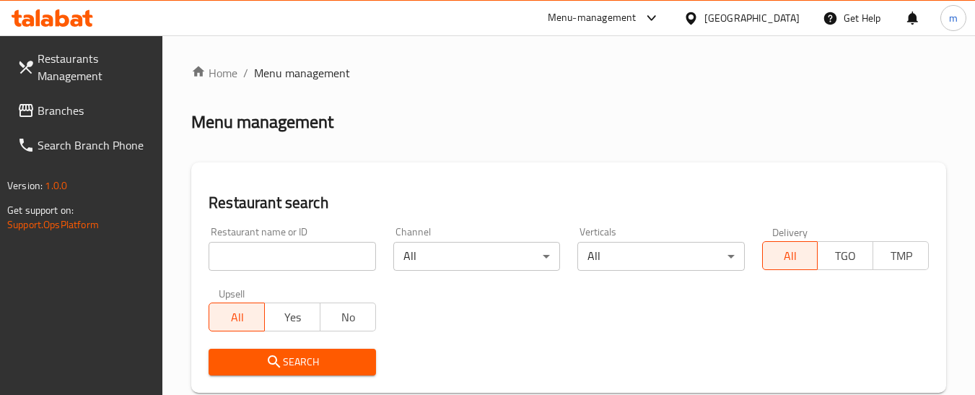
click at [308, 253] on input "search" at bounding box center [292, 256] width 167 height 29
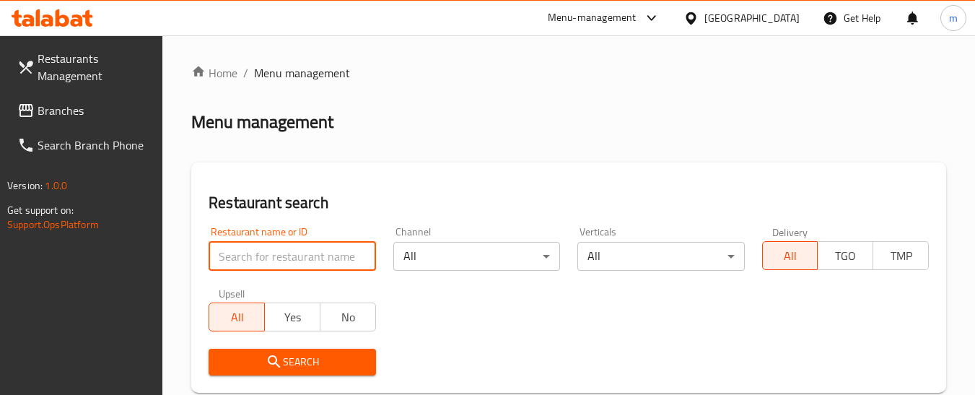
paste input "650920"
type input "650920"
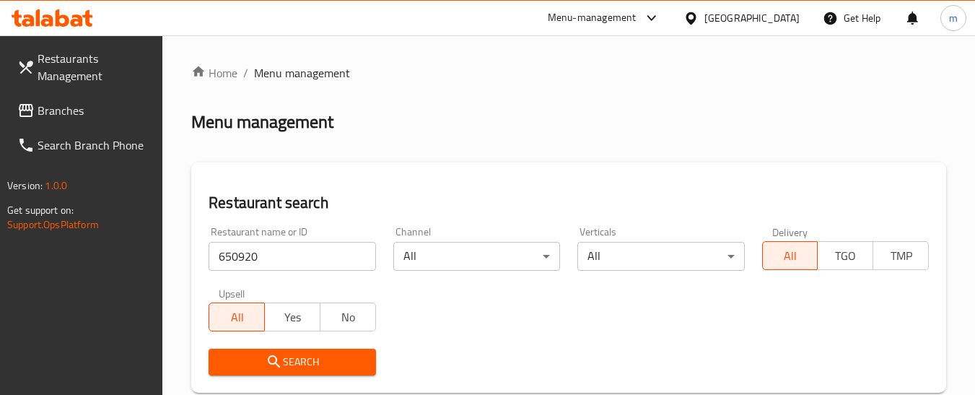
drag, startPoint x: 304, startPoint y: 365, endPoint x: 305, endPoint y: 354, distance: 10.9
click at [305, 364] on span "Search" at bounding box center [292, 362] width 144 height 18
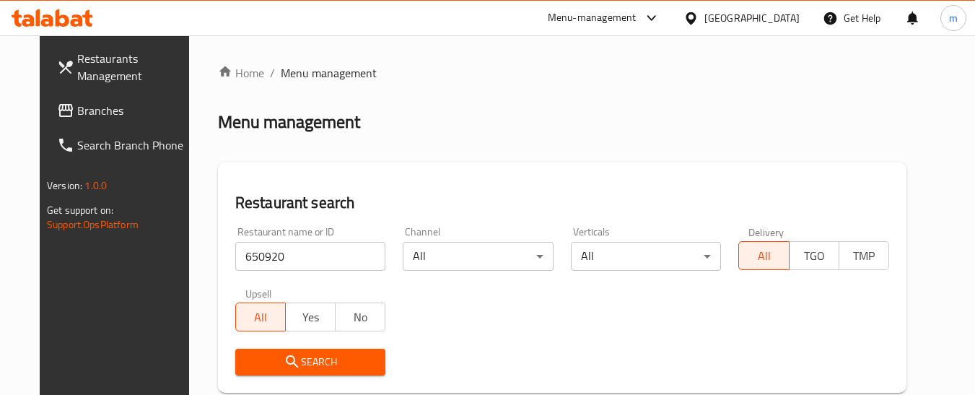
scroll to position [231, 0]
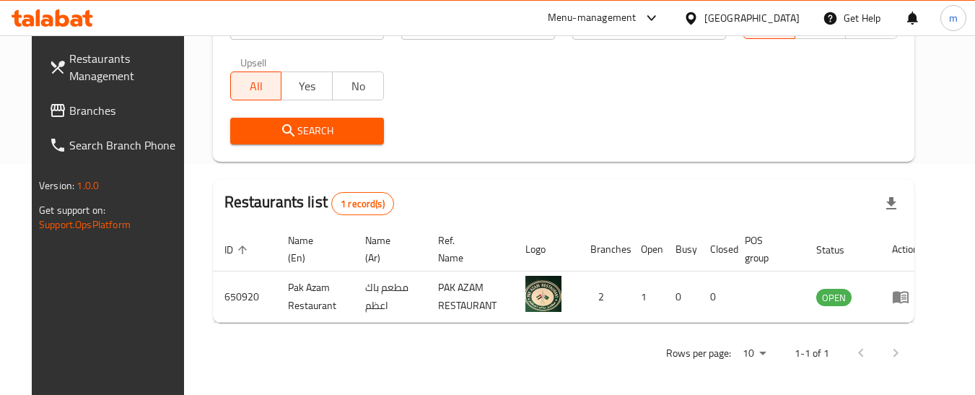
click at [764, 13] on div "United Arab Emirates" at bounding box center [752, 18] width 95 height 16
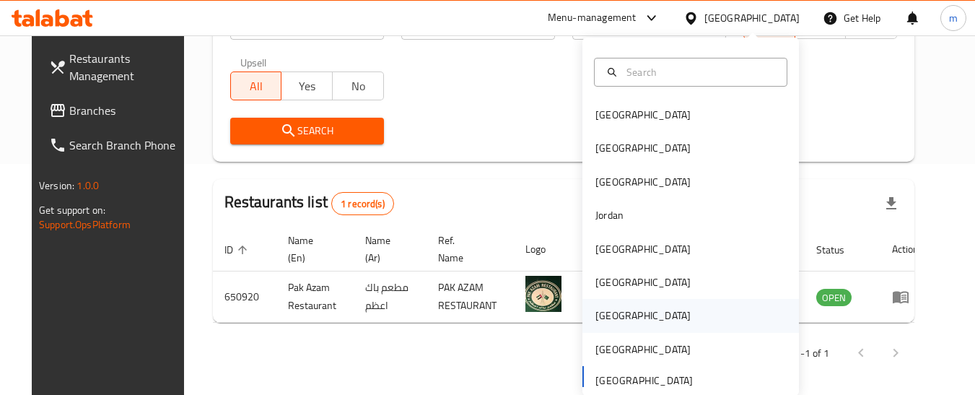
click at [596, 316] on div "[GEOGRAPHIC_DATA]" at bounding box center [643, 316] width 95 height 16
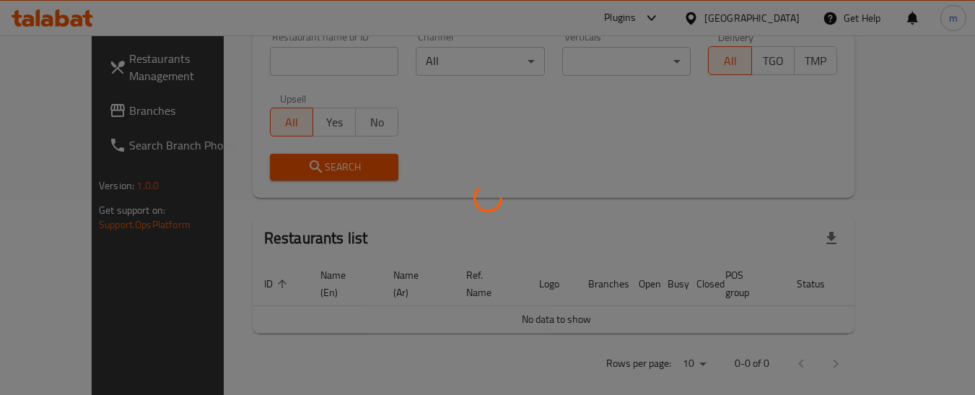
scroll to position [231, 0]
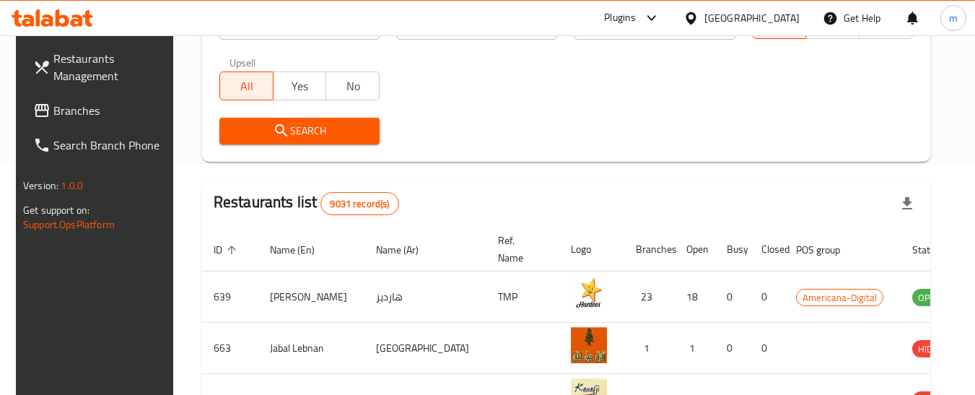
click at [57, 111] on span "Branches" at bounding box center [110, 110] width 114 height 17
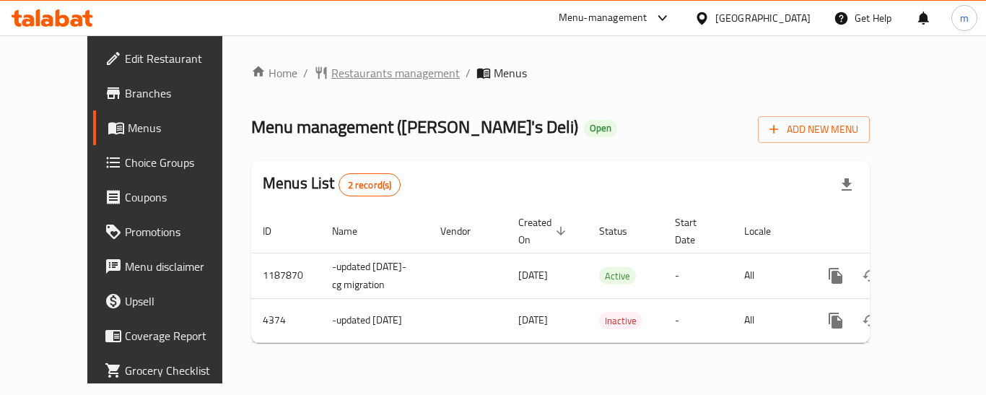
click at [340, 65] on span "Restaurants management" at bounding box center [395, 72] width 128 height 17
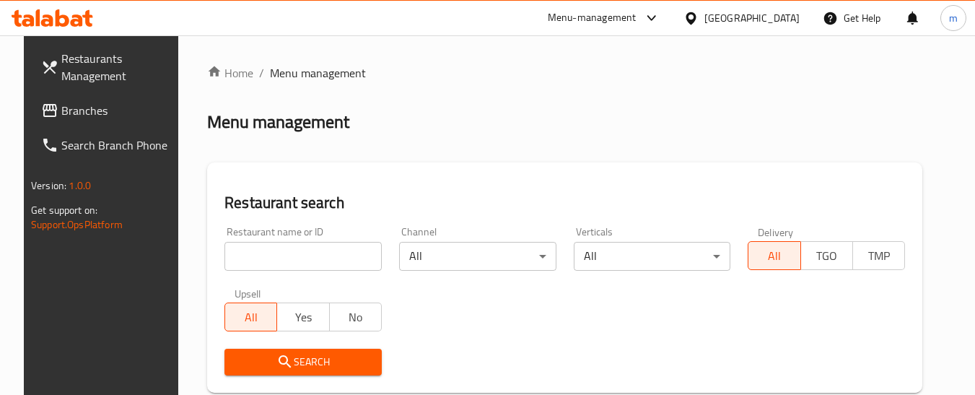
click at [292, 265] on input "search" at bounding box center [303, 256] width 157 height 29
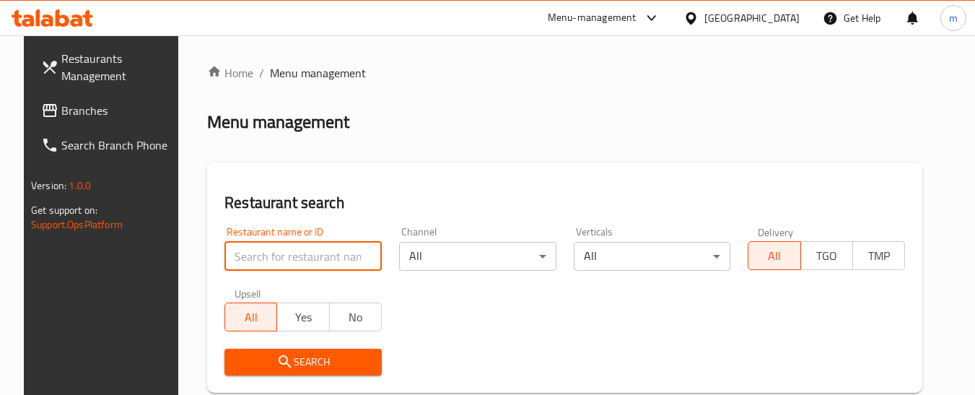
paste input "2780"
type input "2780"
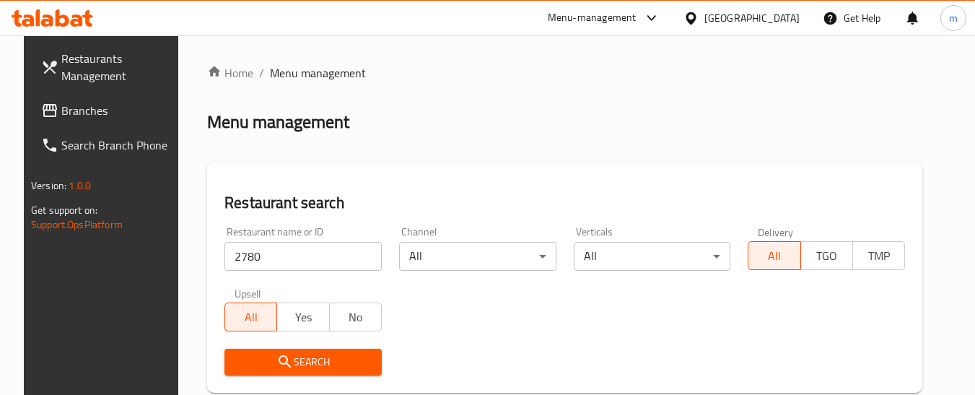
click at [286, 357] on span "Search" at bounding box center [303, 362] width 134 height 18
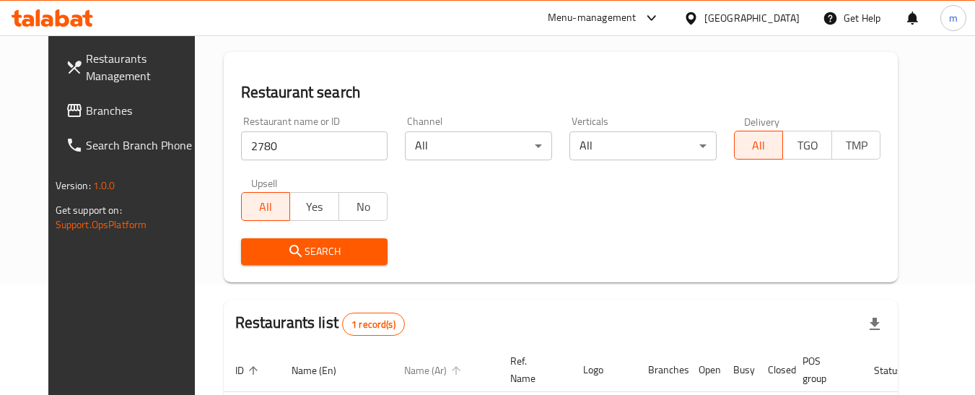
scroll to position [197, 0]
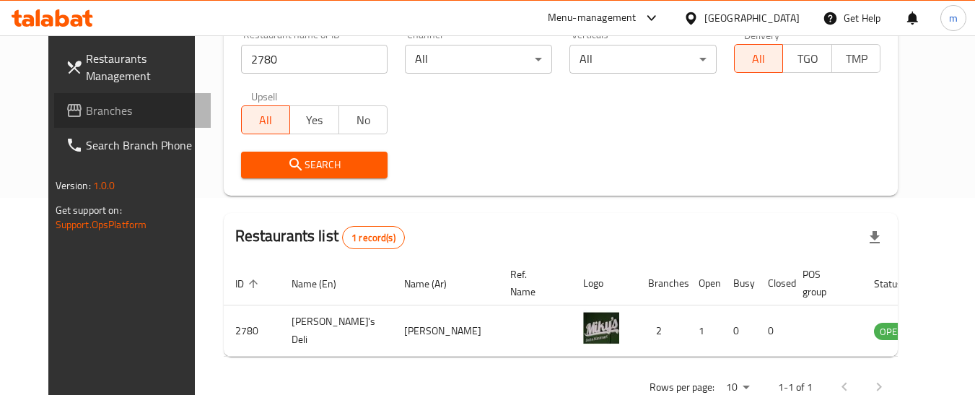
click at [86, 116] on span "Branches" at bounding box center [143, 110] width 114 height 17
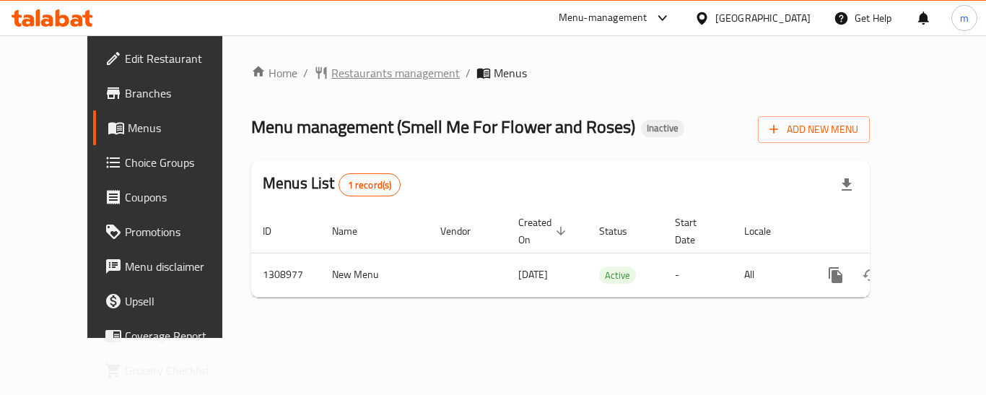
click at [334, 76] on span "Restaurants management" at bounding box center [395, 72] width 128 height 17
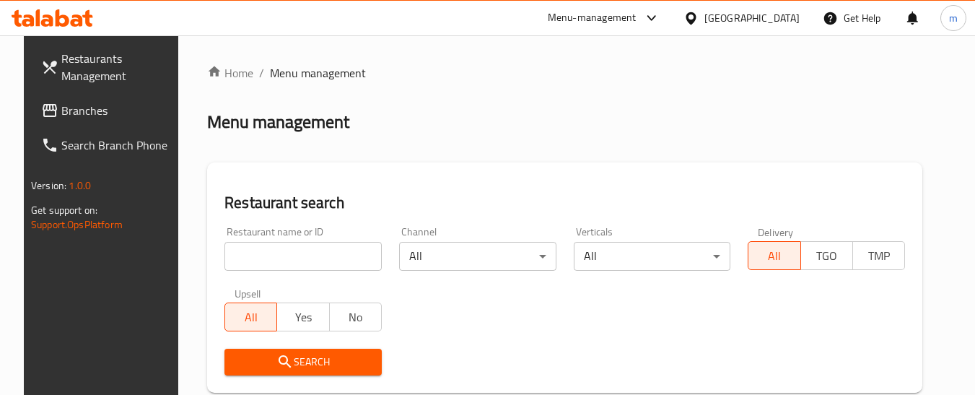
click at [308, 252] on input "search" at bounding box center [303, 256] width 157 height 29
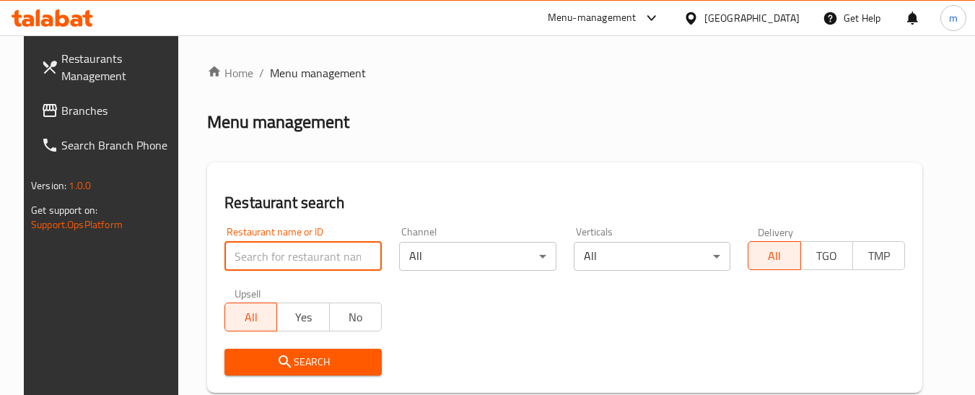
paste input "705115"
type input "705115"
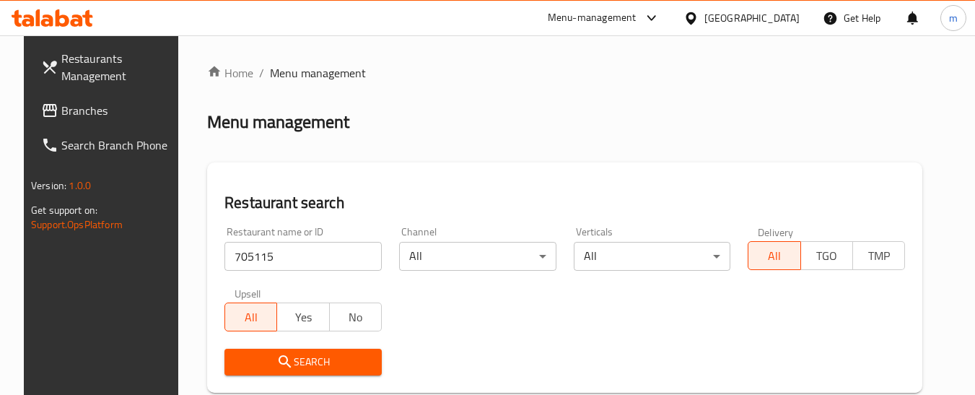
click at [285, 351] on button "Search" at bounding box center [303, 362] width 157 height 27
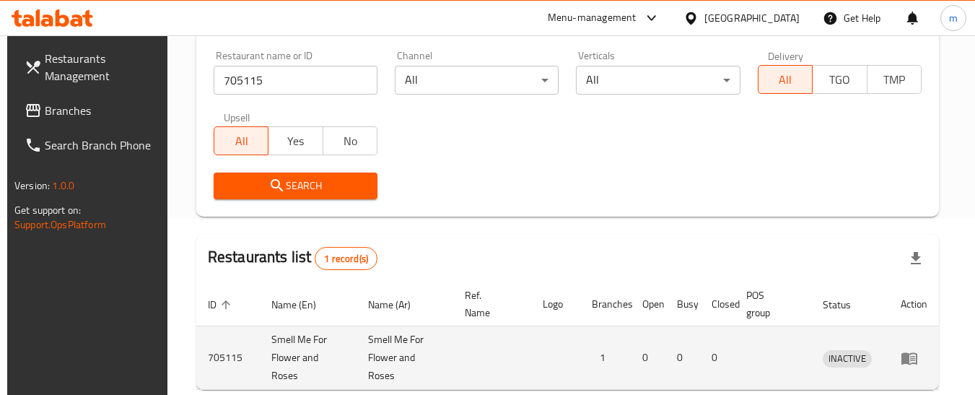
scroll to position [249, 0]
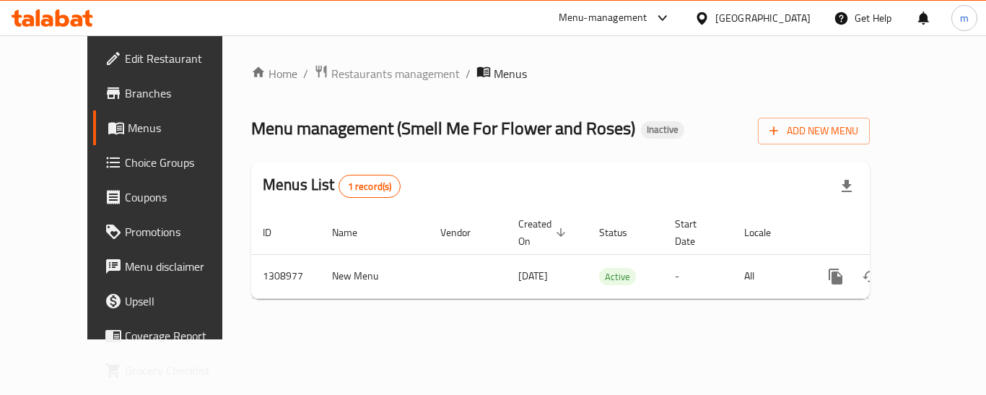
click at [788, 12] on div "[GEOGRAPHIC_DATA]" at bounding box center [762, 18] width 95 height 16
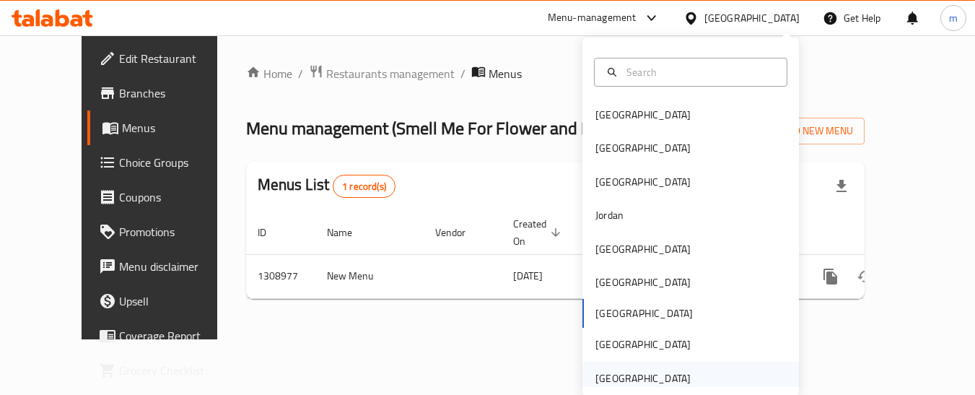
click at [639, 385] on div "United Arab Emirates" at bounding box center [643, 378] width 95 height 16
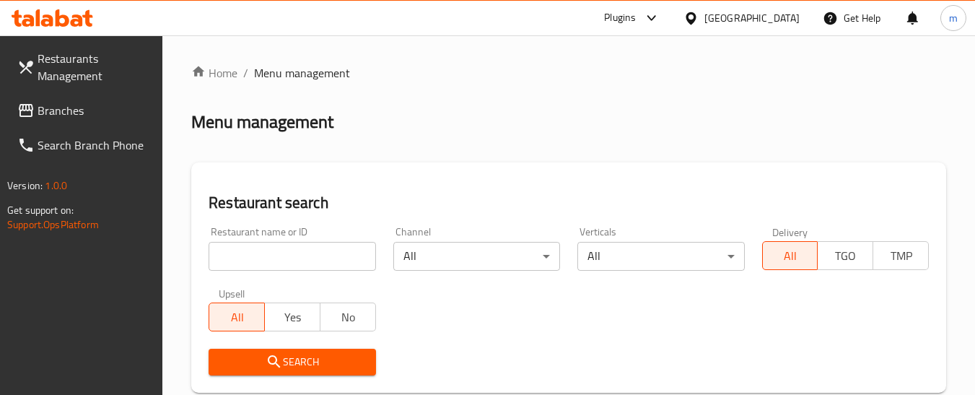
click at [103, 118] on span "Branches" at bounding box center [95, 110] width 114 height 17
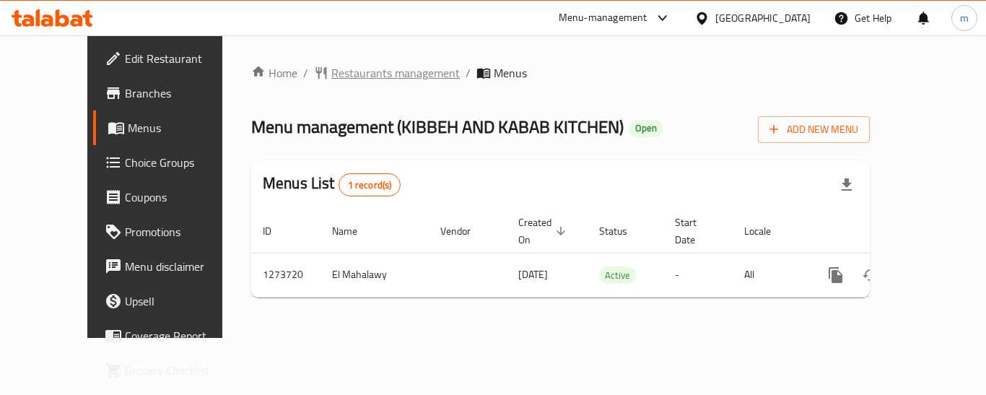
click at [352, 74] on span "Restaurants management" at bounding box center [395, 72] width 128 height 17
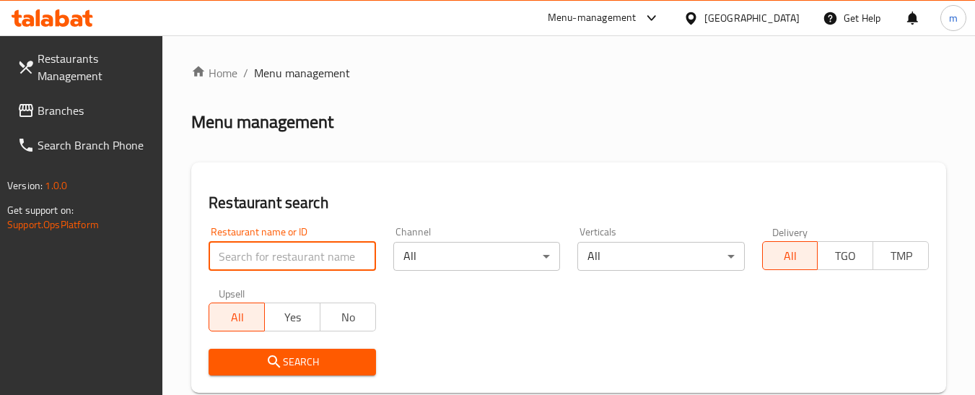
click at [313, 266] on input "search" at bounding box center [292, 256] width 167 height 29
paste input "690931"
type input "690931"
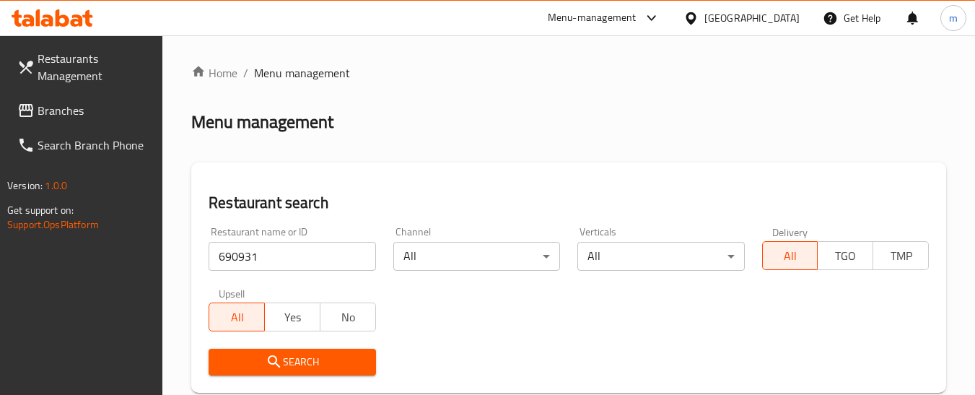
click at [296, 367] on span "Search" at bounding box center [292, 362] width 144 height 18
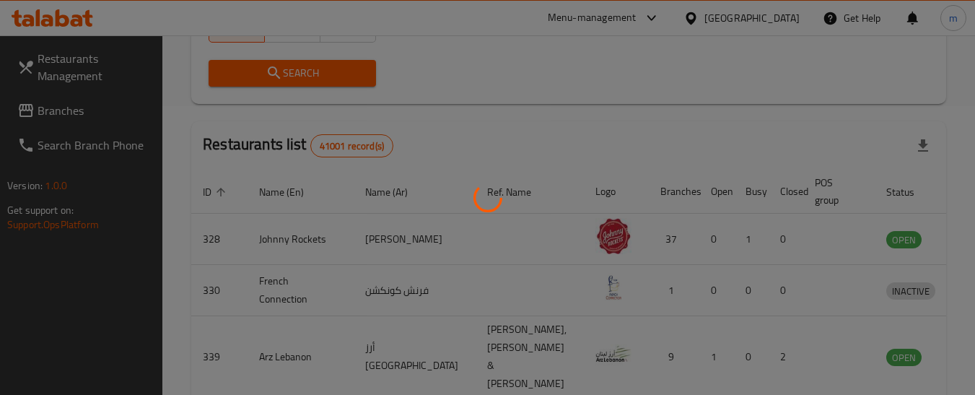
scroll to position [267, 0]
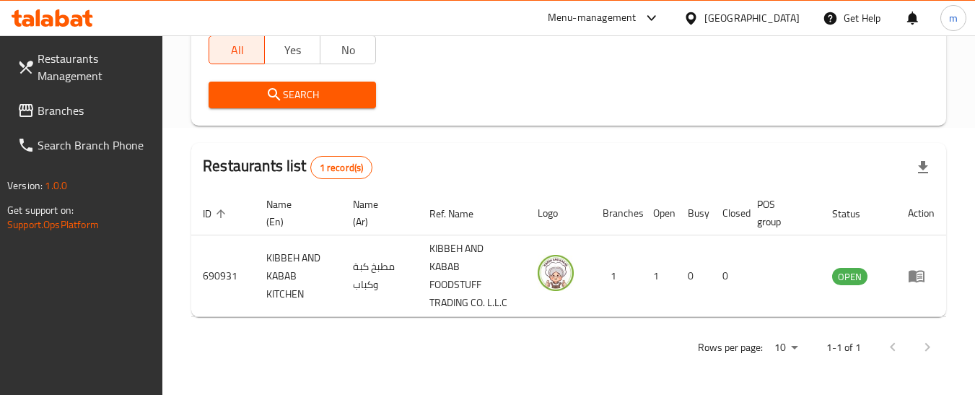
click at [84, 101] on link "Branches" at bounding box center [84, 110] width 157 height 35
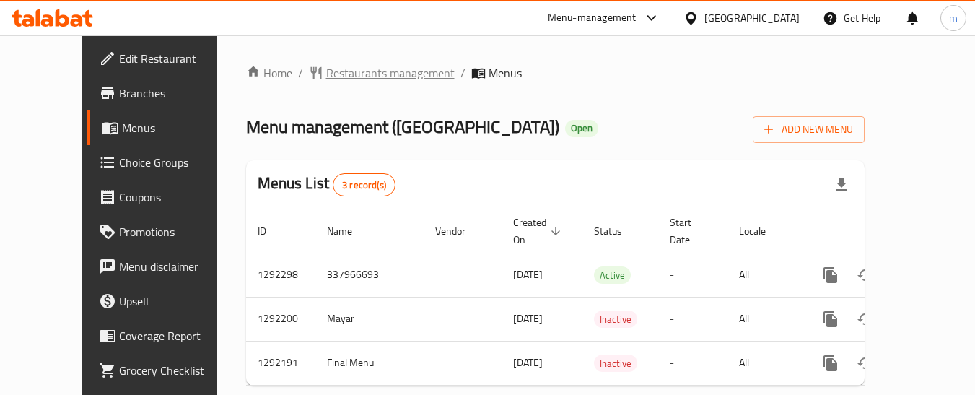
click at [330, 80] on span "Restaurants management" at bounding box center [390, 72] width 128 height 17
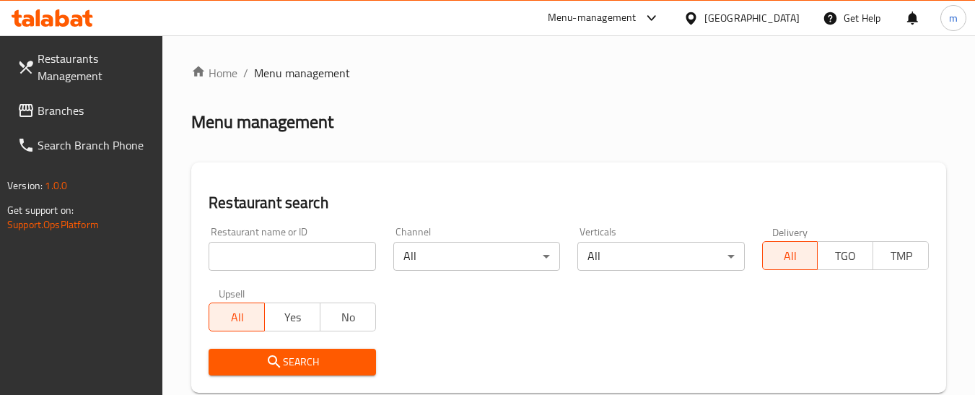
click at [302, 253] on input "search" at bounding box center [292, 256] width 167 height 29
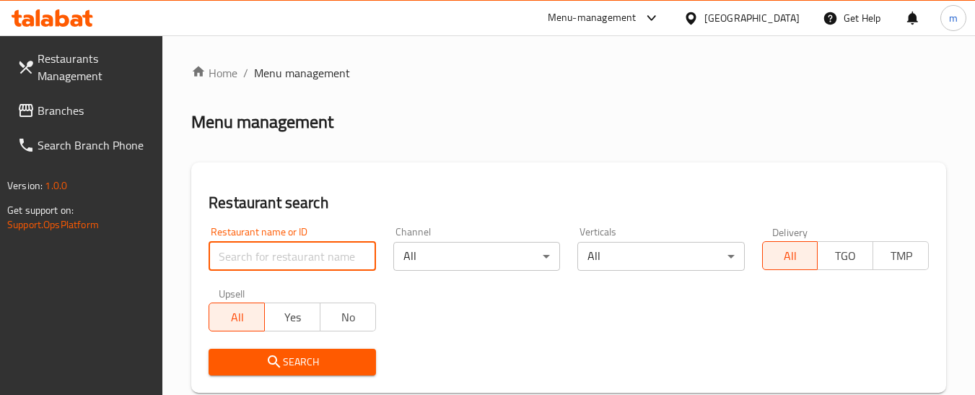
paste input "699035"
type input "699035"
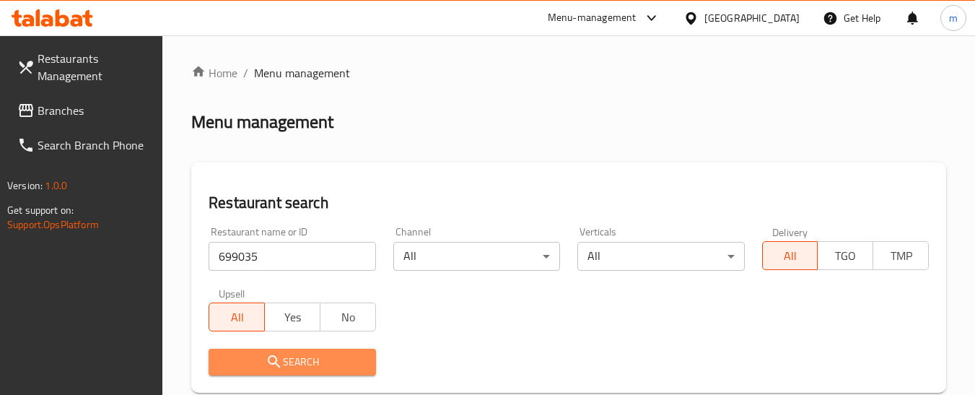
click at [320, 356] on span "Search" at bounding box center [292, 362] width 144 height 18
click at [320, 356] on div at bounding box center [487, 197] width 975 height 395
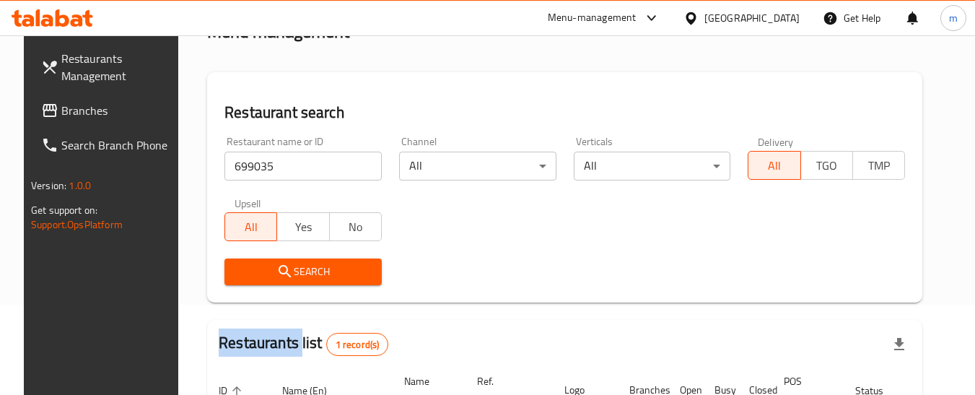
scroll to position [217, 0]
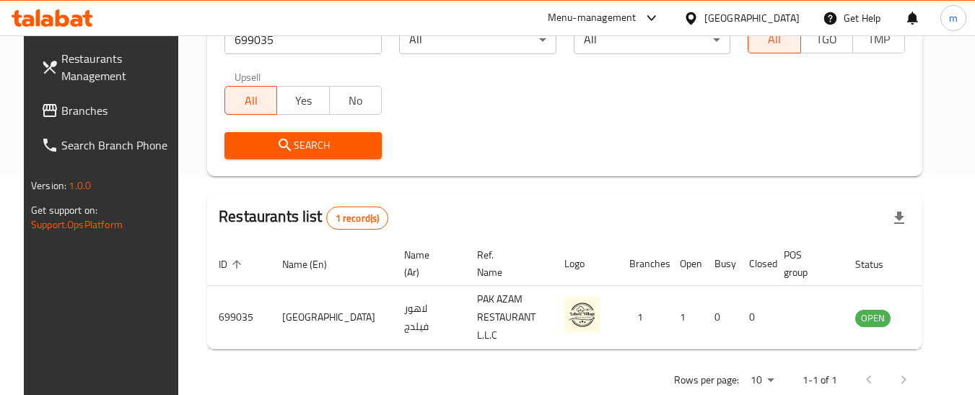
click at [731, 22] on div "[GEOGRAPHIC_DATA]" at bounding box center [752, 18] width 95 height 16
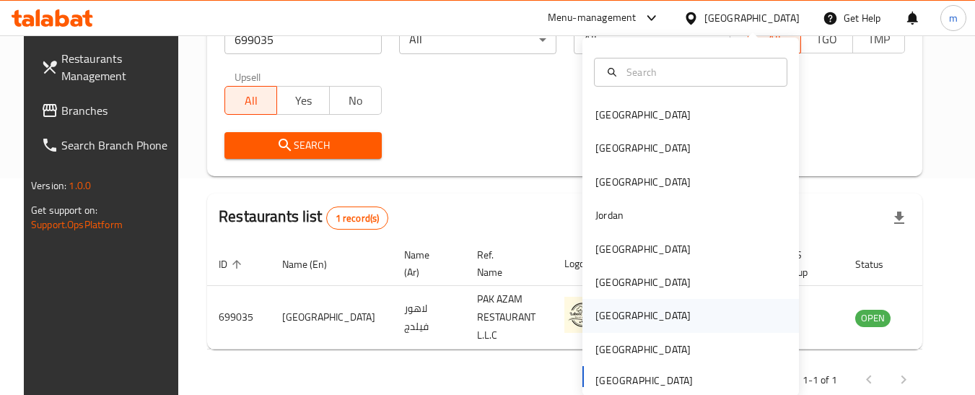
click at [612, 314] on div "[GEOGRAPHIC_DATA]" at bounding box center [643, 315] width 118 height 33
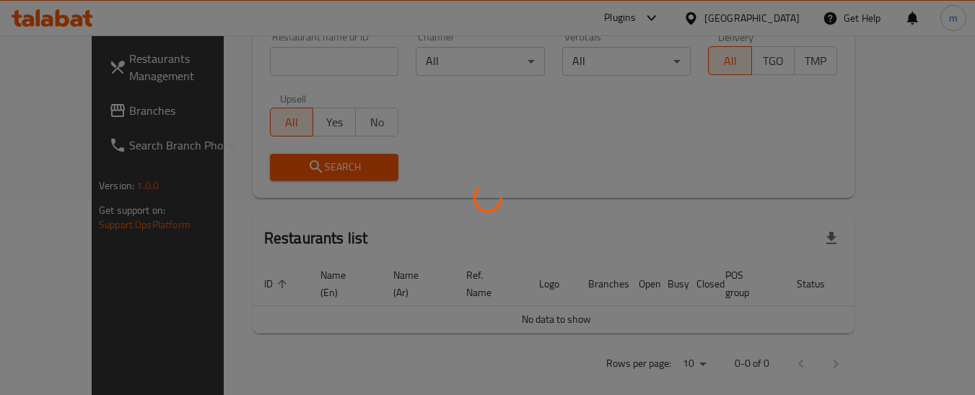
scroll to position [217, 0]
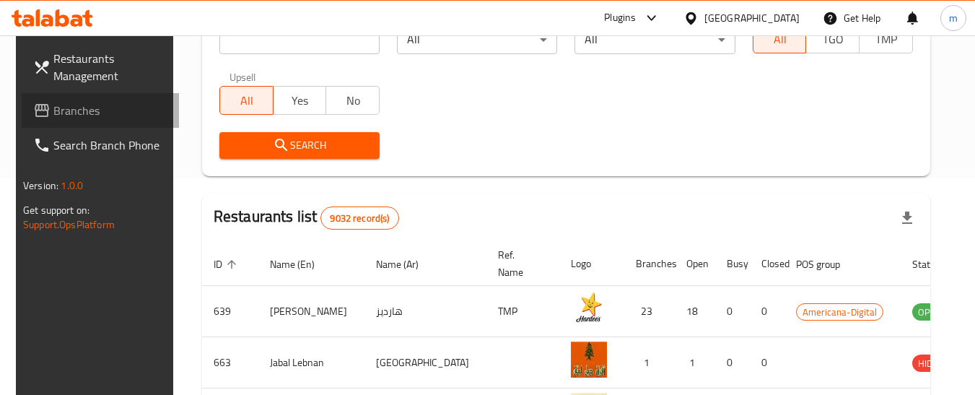
click at [53, 117] on span "Branches" at bounding box center [110, 110] width 114 height 17
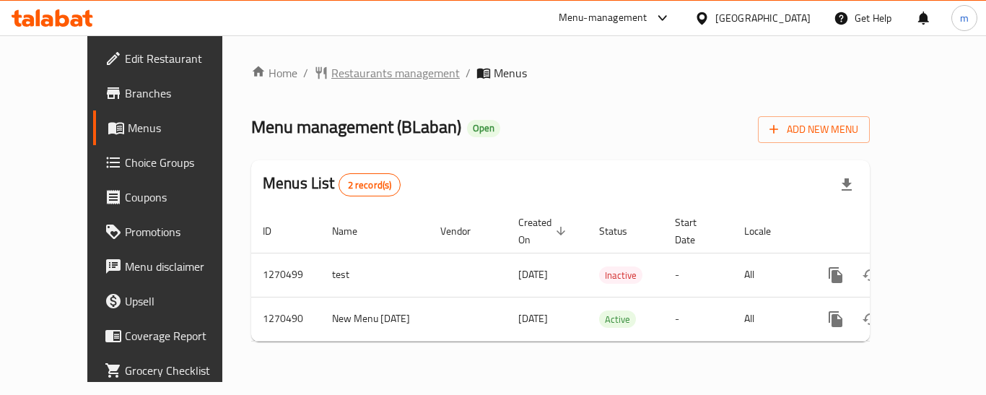
click at [334, 67] on span "Restaurants management" at bounding box center [395, 72] width 128 height 17
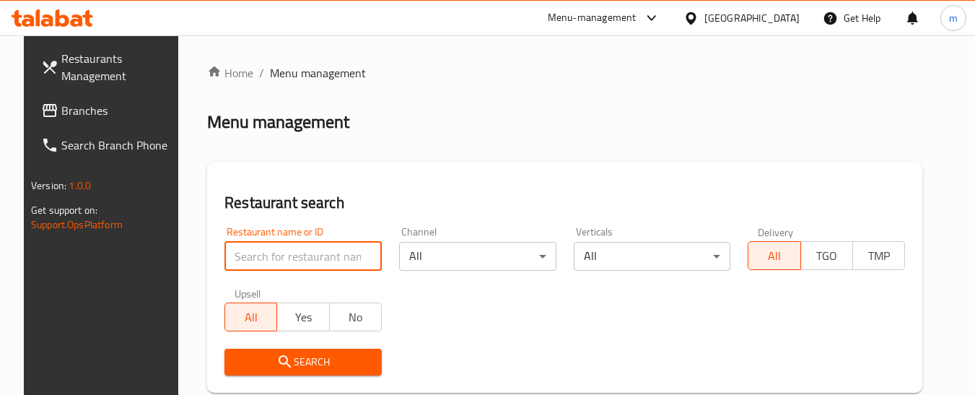
click at [298, 253] on input "search" at bounding box center [303, 256] width 157 height 29
paste input "689221"
type input "689221"
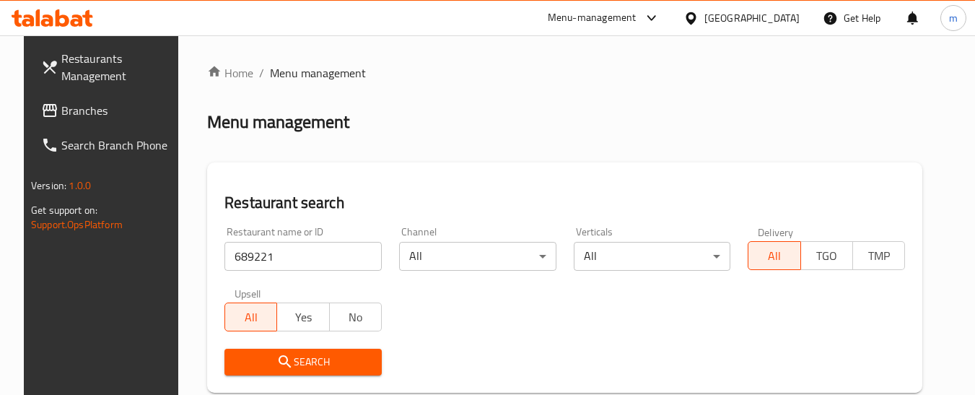
click at [316, 359] on span "Search" at bounding box center [303, 362] width 134 height 18
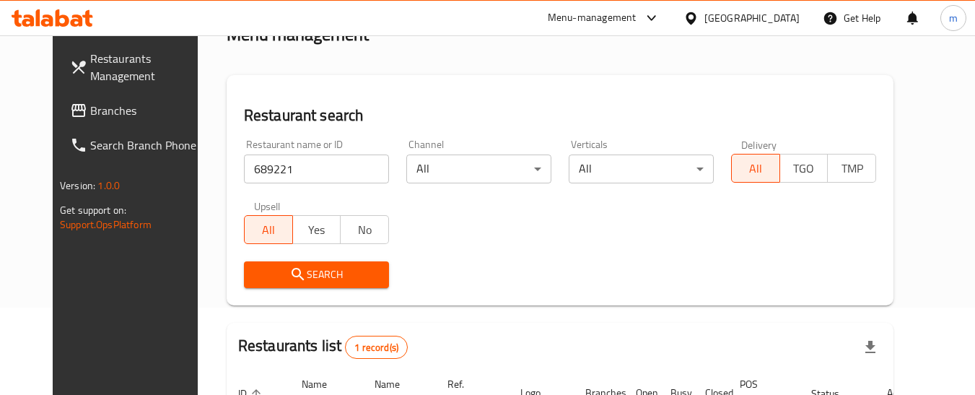
scroll to position [231, 0]
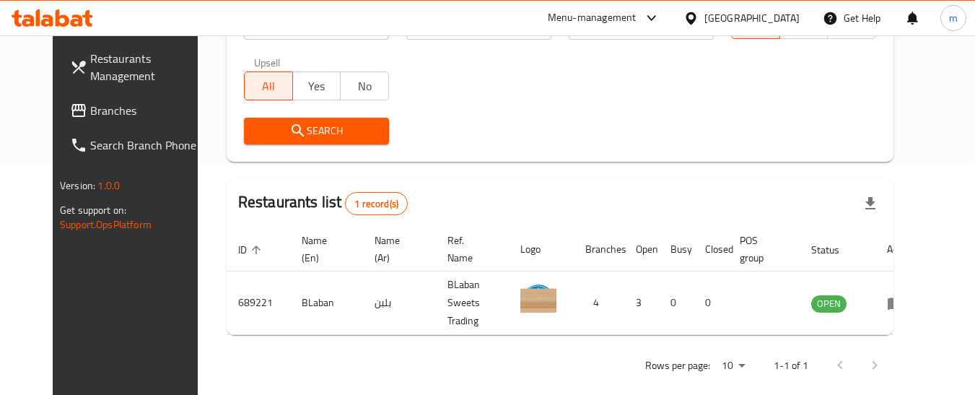
click at [90, 107] on span "Branches" at bounding box center [147, 110] width 114 height 17
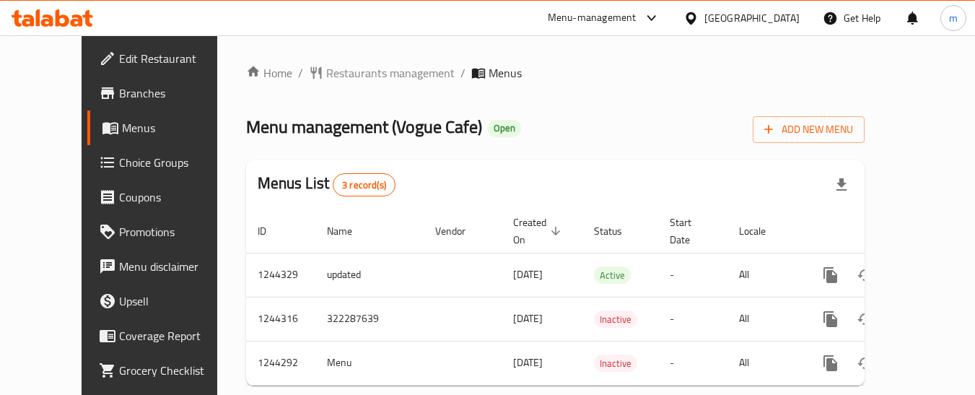
click at [326, 76] on span "Restaurants management" at bounding box center [390, 72] width 128 height 17
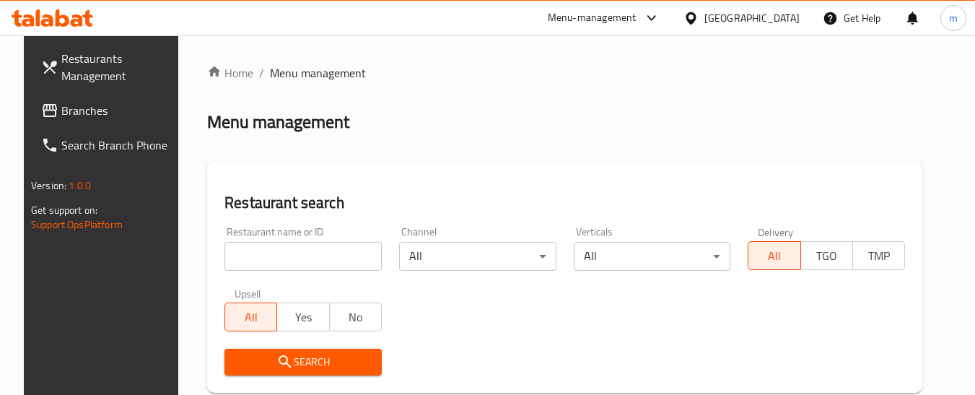
click at [312, 253] on input "search" at bounding box center [303, 256] width 157 height 29
paste input "681972"
type input "681972"
click at [320, 356] on span "Search" at bounding box center [303, 362] width 134 height 18
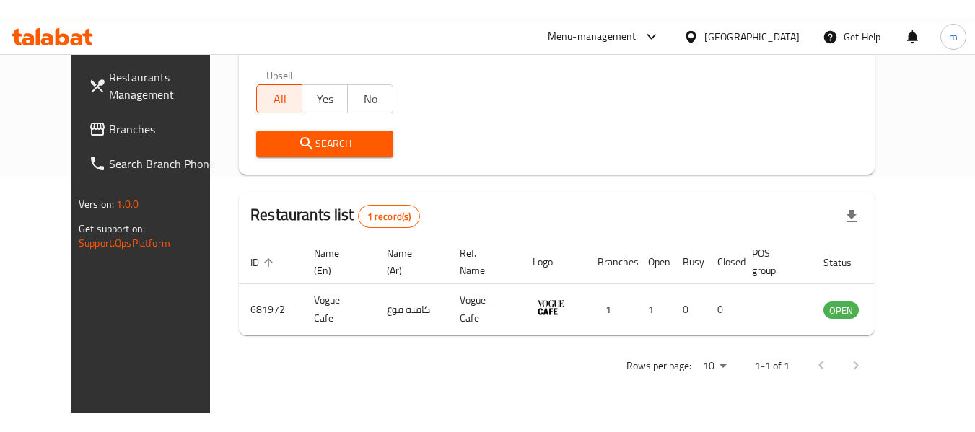
scroll to position [199, 0]
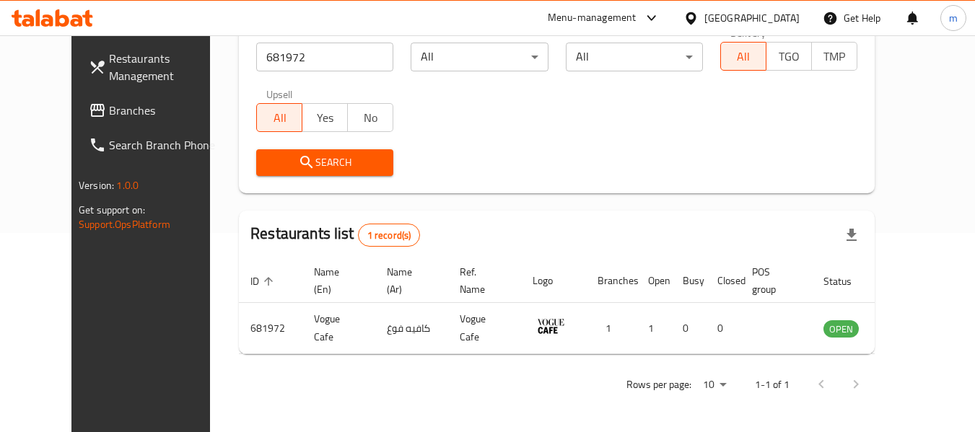
click at [109, 105] on span "Branches" at bounding box center [166, 110] width 114 height 17
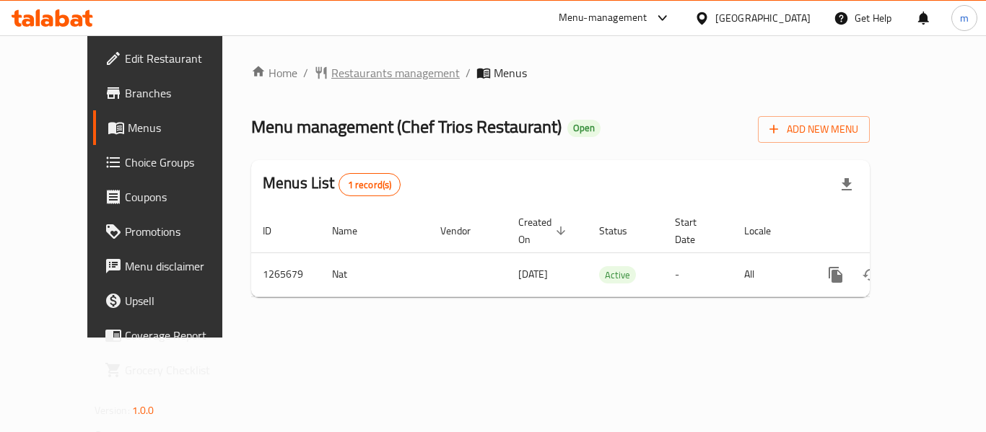
click at [331, 76] on span "Restaurants management" at bounding box center [395, 72] width 128 height 17
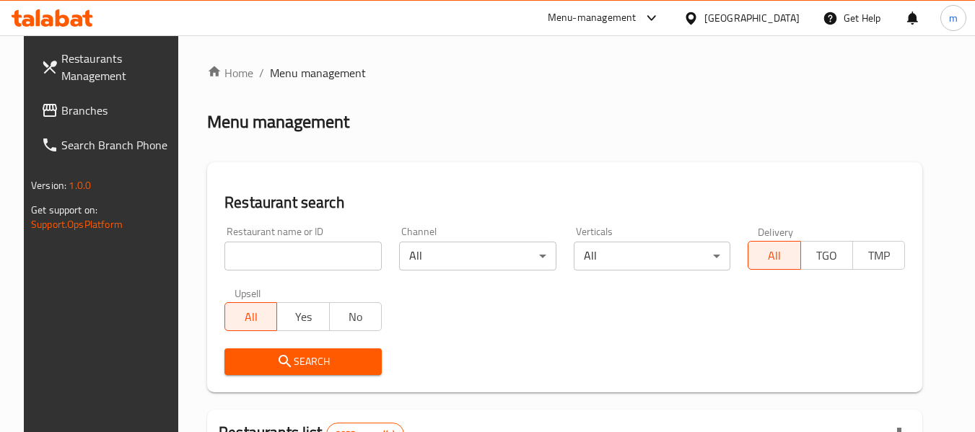
click at [284, 258] on input "search" at bounding box center [303, 256] width 157 height 29
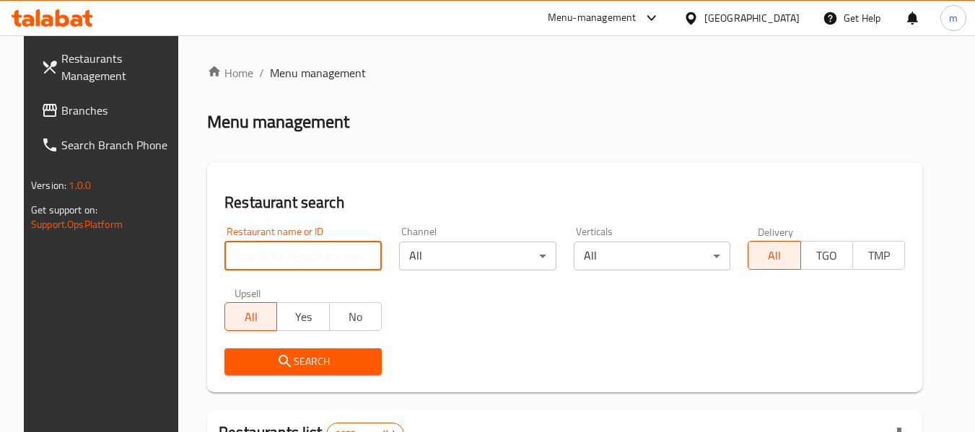
paste input "686914"
type input "686914"
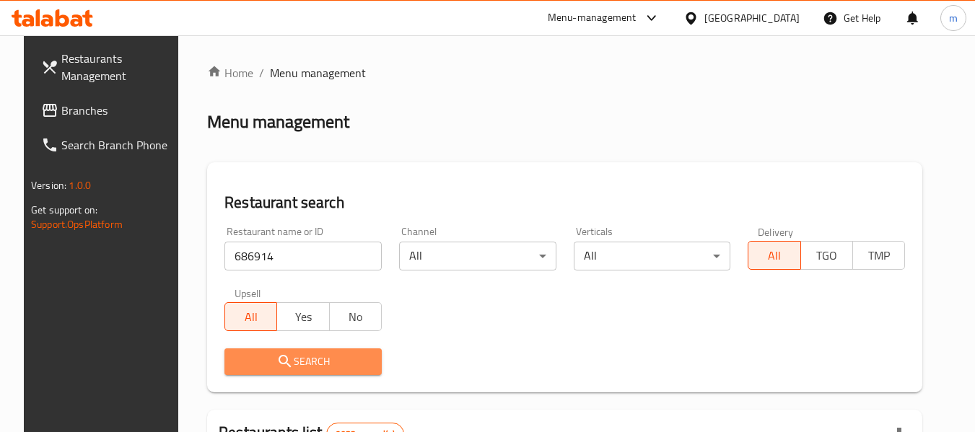
click at [323, 353] on span "Search" at bounding box center [303, 362] width 134 height 18
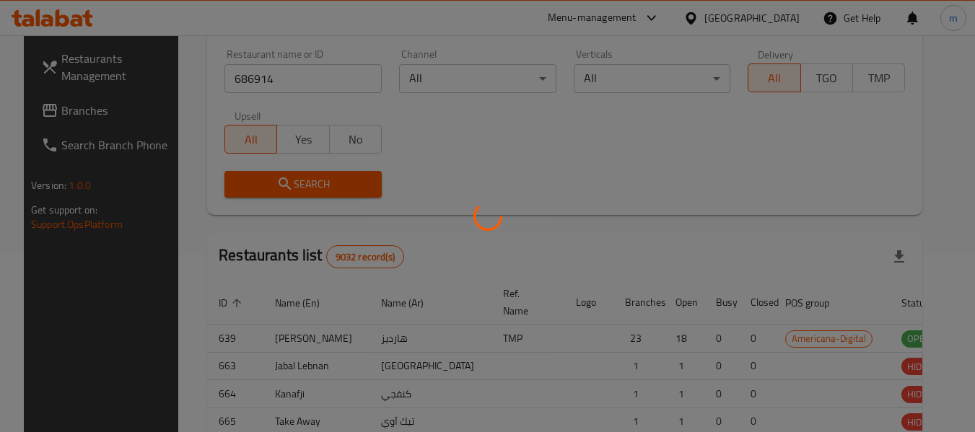
scroll to position [199, 0]
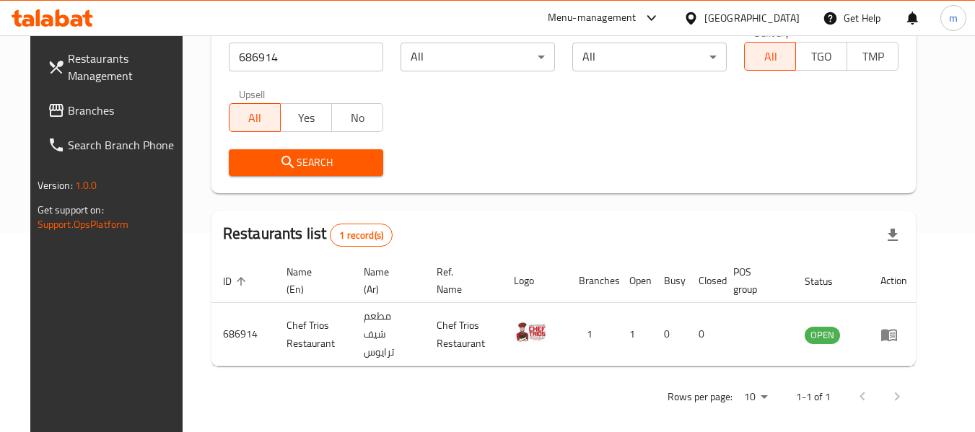
click at [699, 12] on icon at bounding box center [691, 18] width 15 height 15
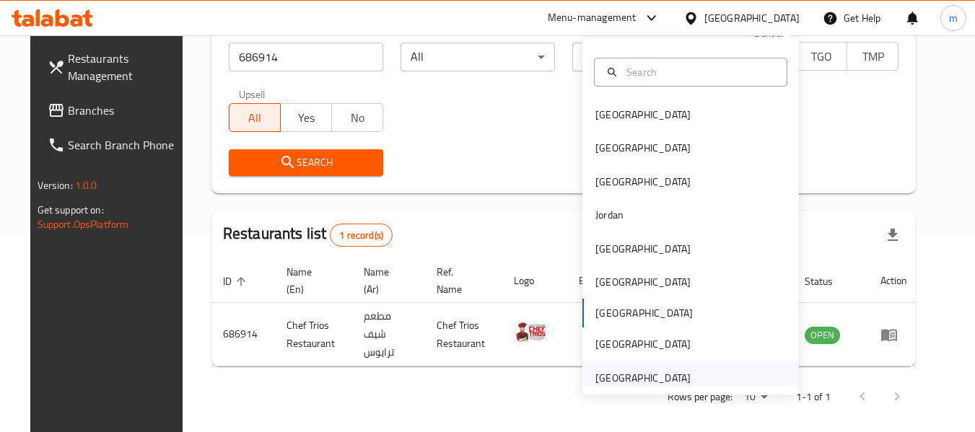
click at [655, 372] on div "[GEOGRAPHIC_DATA]" at bounding box center [643, 378] width 95 height 16
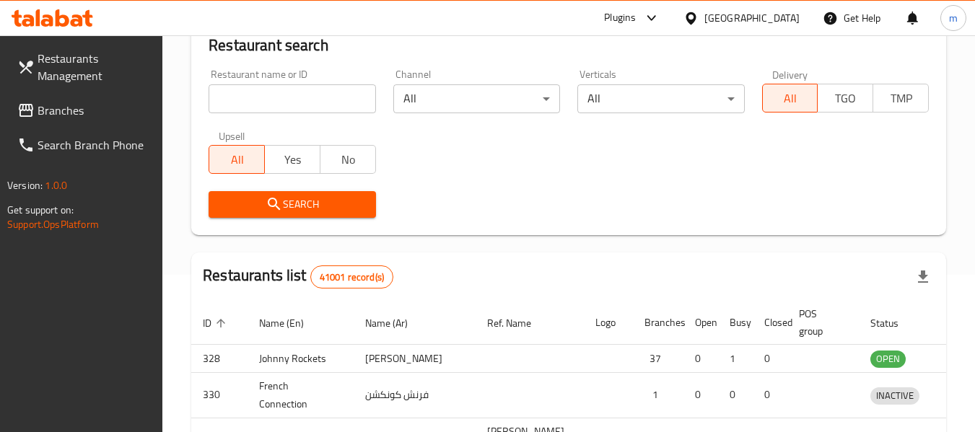
scroll to position [199, 0]
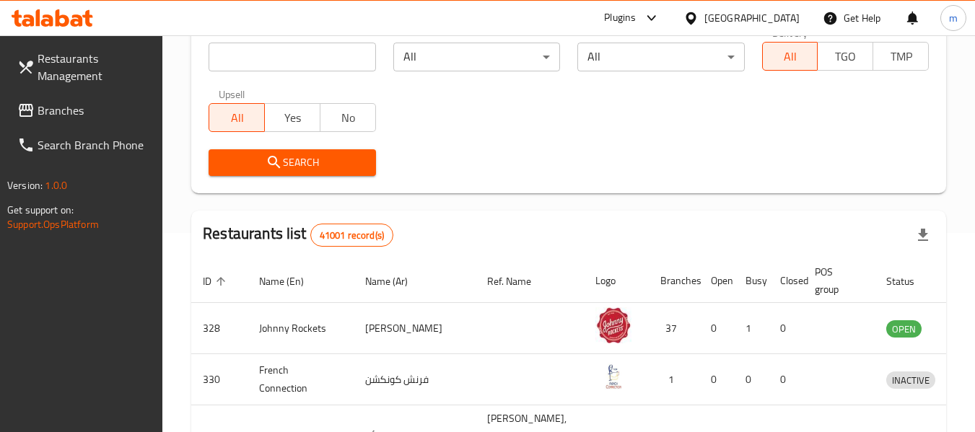
click at [95, 113] on span "Branches" at bounding box center [95, 110] width 114 height 17
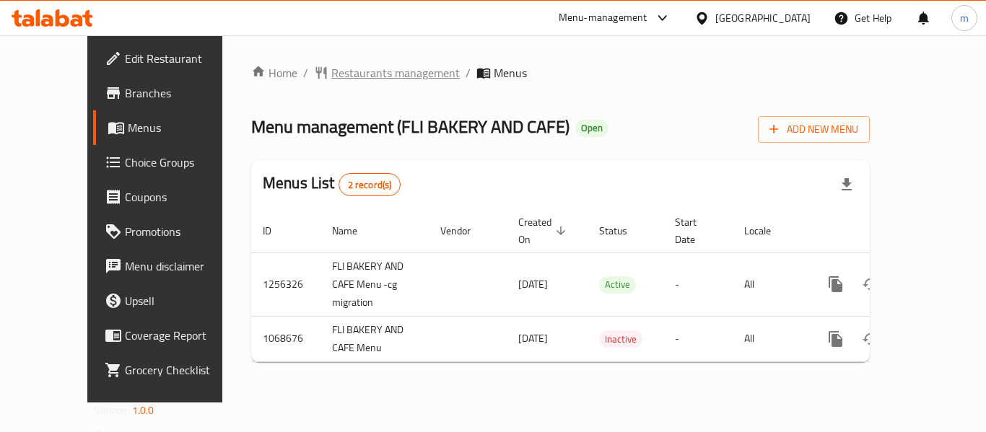
click at [342, 78] on span "Restaurants management" at bounding box center [395, 72] width 128 height 17
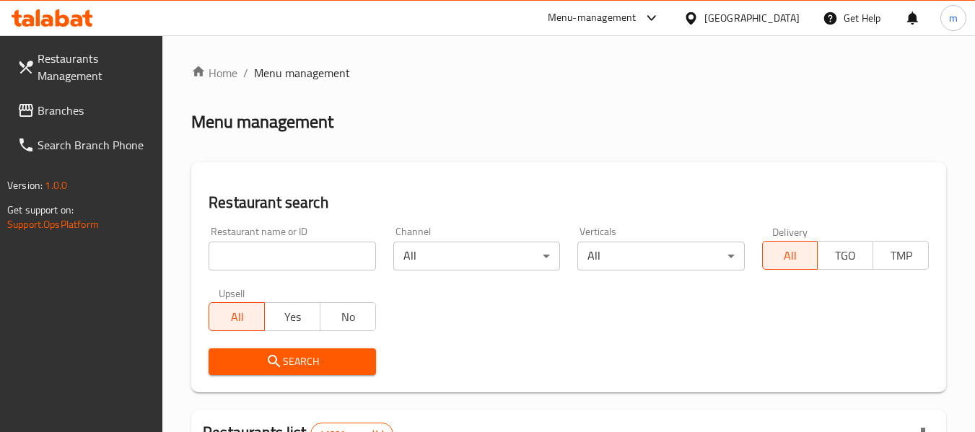
click at [309, 251] on input "search" at bounding box center [292, 256] width 167 height 29
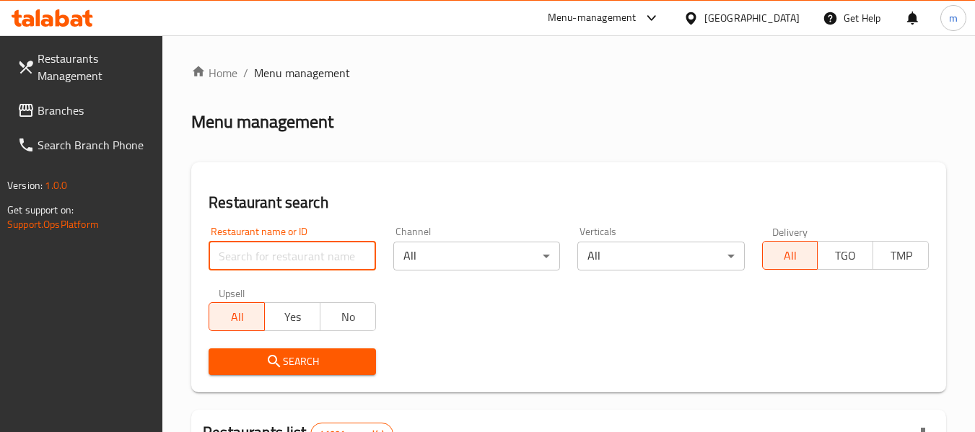
paste input "663592"
type input "663592"
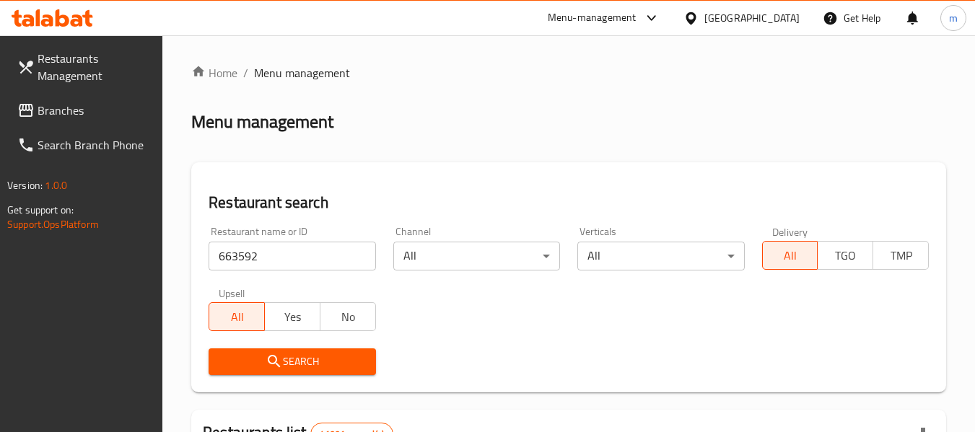
click at [309, 370] on span "Search" at bounding box center [292, 362] width 144 height 18
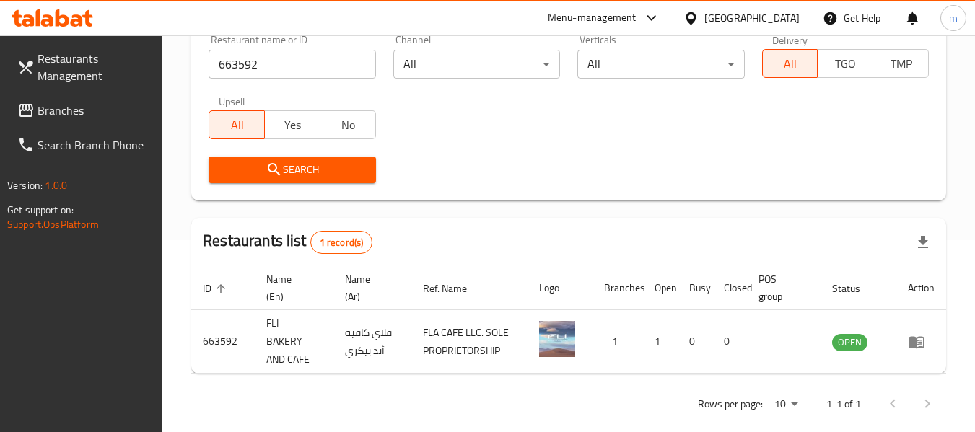
scroll to position [199, 0]
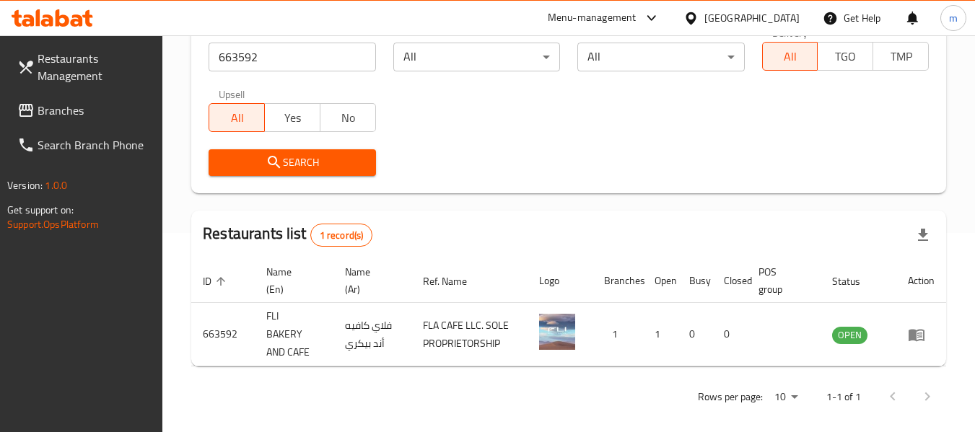
click at [50, 112] on span "Branches" at bounding box center [95, 110] width 114 height 17
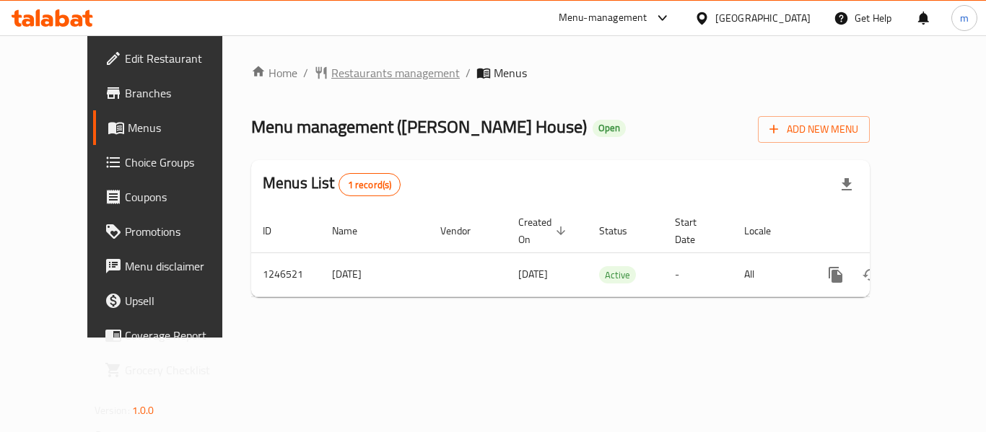
click at [354, 71] on span "Restaurants management" at bounding box center [395, 72] width 128 height 17
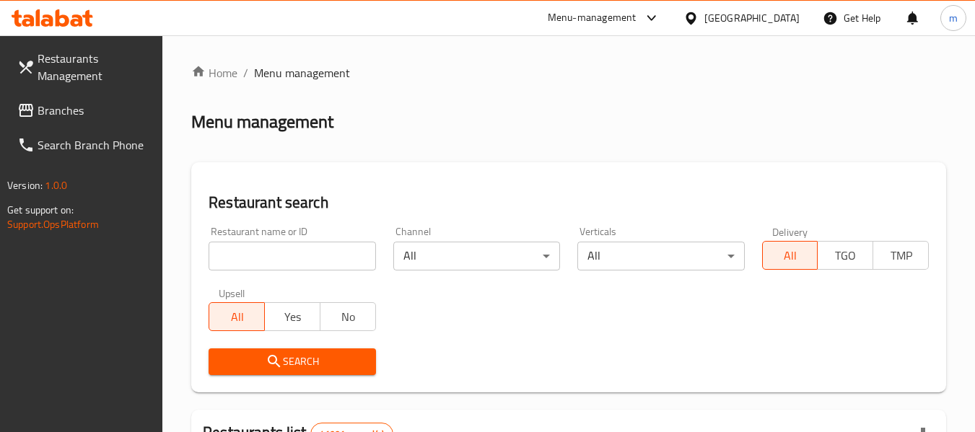
click at [294, 252] on input "search" at bounding box center [292, 256] width 167 height 29
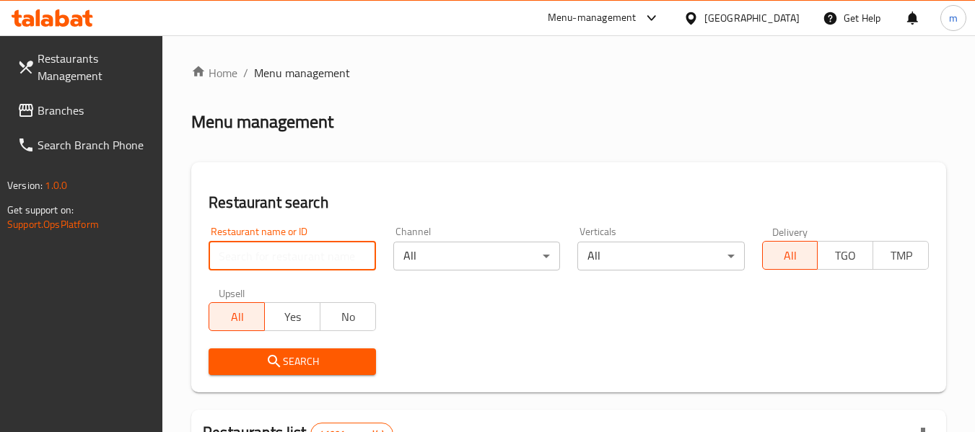
paste input "683020"
type input "683020"
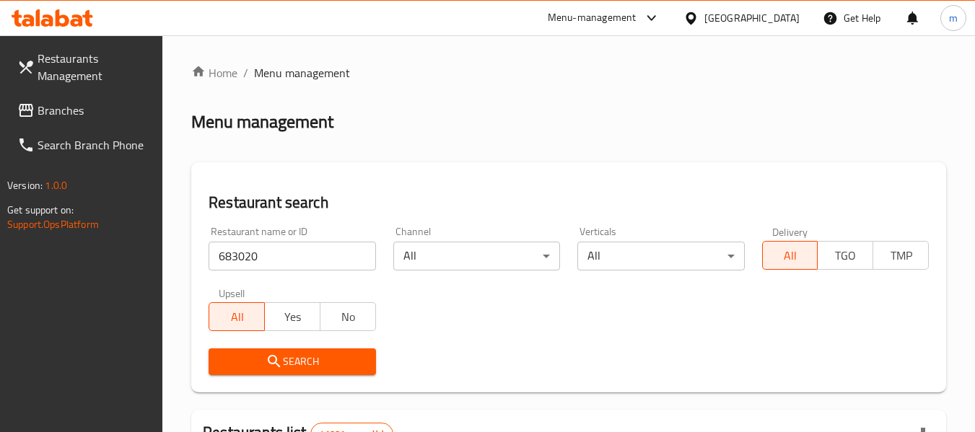
click at [276, 362] on icon "submit" at bounding box center [274, 361] width 12 height 12
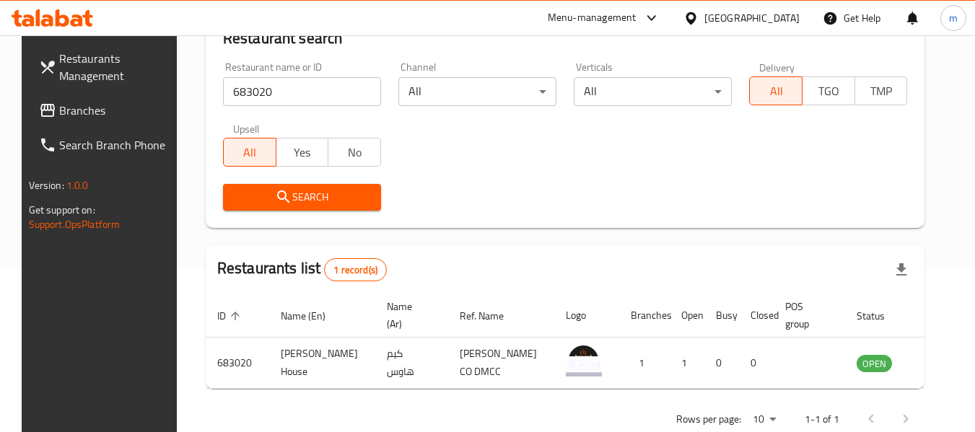
scroll to position [176, 0]
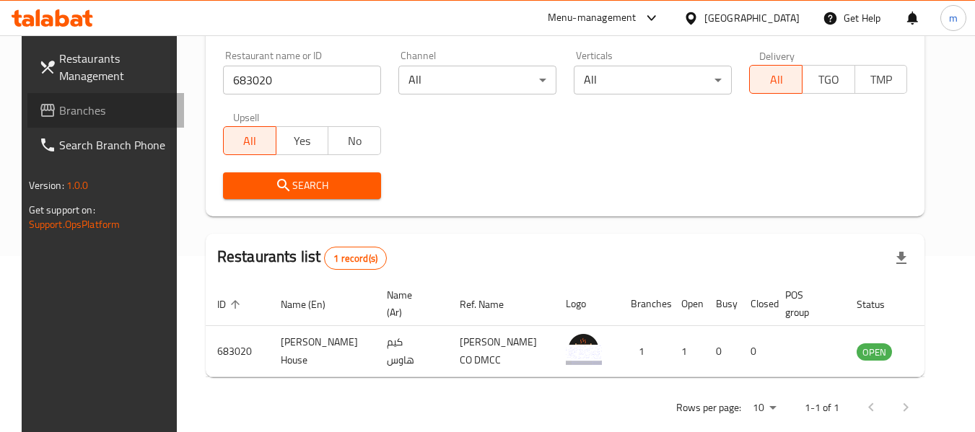
click at [69, 113] on span "Branches" at bounding box center [116, 110] width 114 height 17
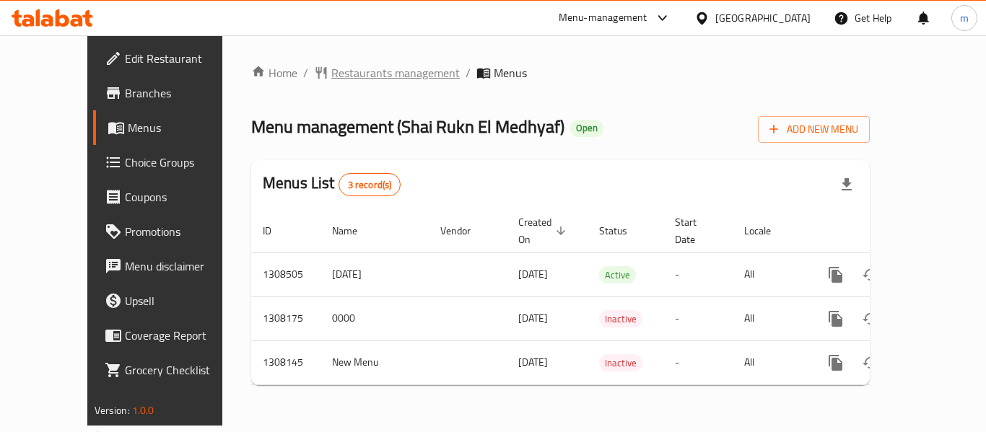
click at [365, 78] on span "Restaurants management" at bounding box center [395, 72] width 128 height 17
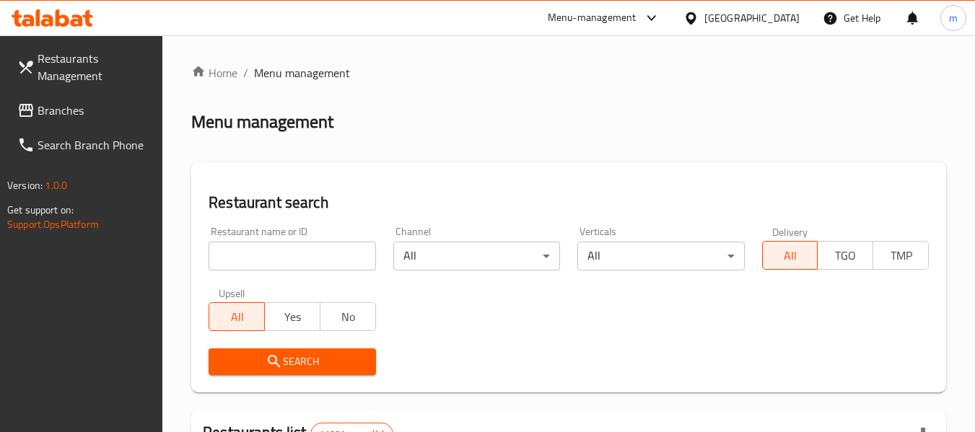
click at [300, 257] on input "search" at bounding box center [292, 256] width 167 height 29
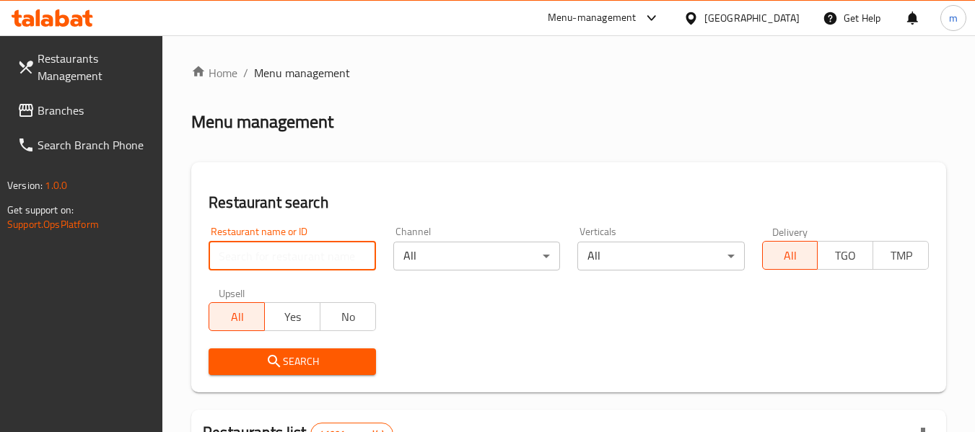
paste input "704796"
type input "704796"
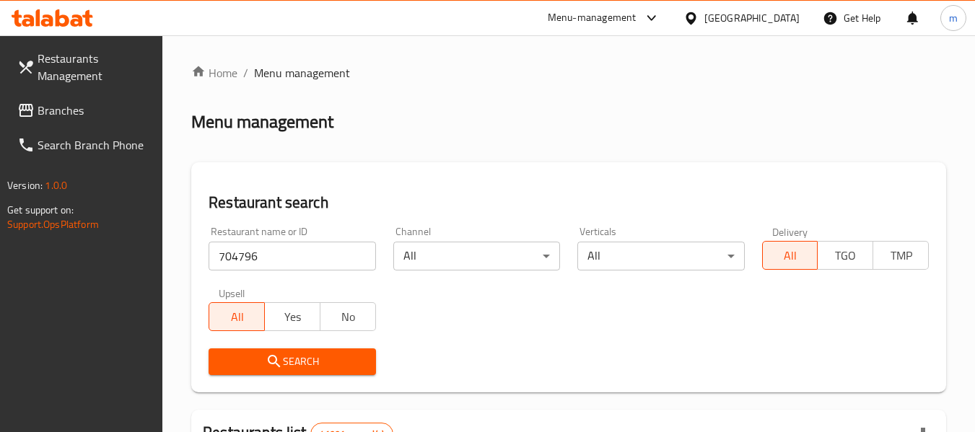
click at [333, 352] on button "Search" at bounding box center [292, 362] width 167 height 27
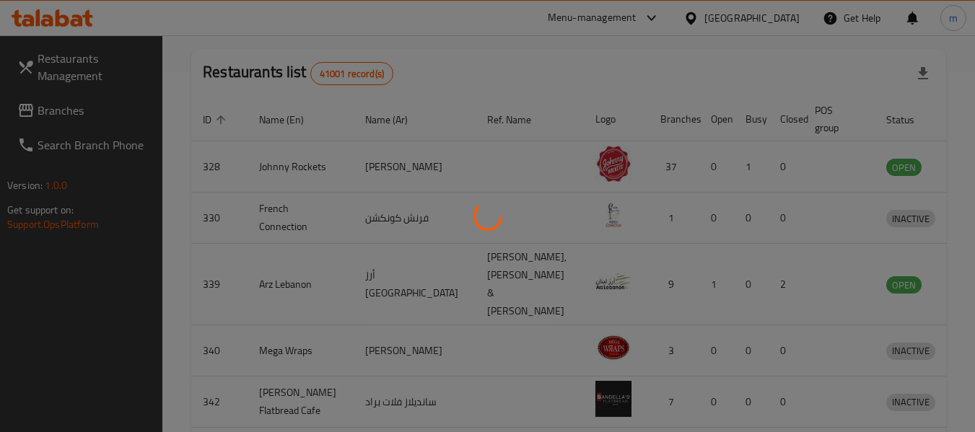
scroll to position [212, 0]
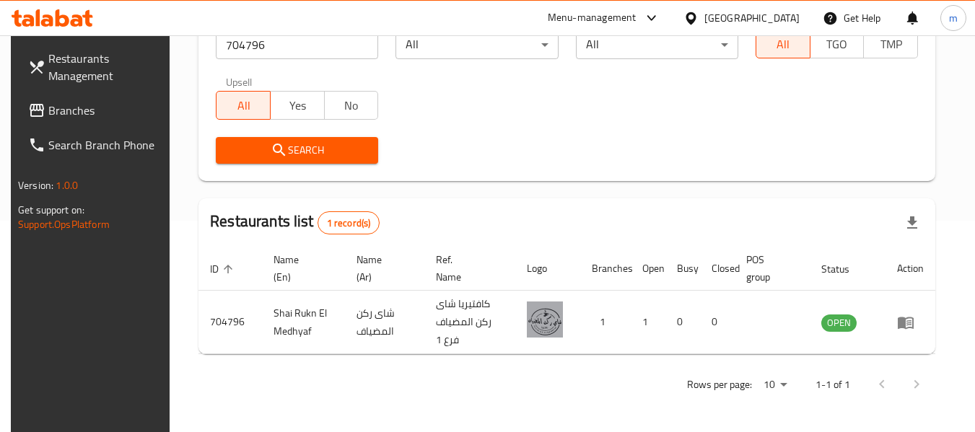
click at [48, 109] on span "Branches" at bounding box center [105, 110] width 114 height 17
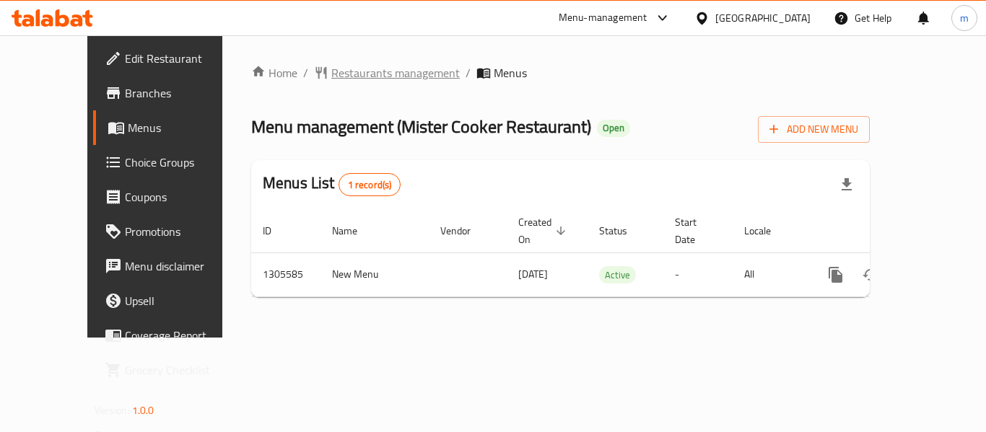
click at [331, 71] on span "Restaurants management" at bounding box center [395, 72] width 128 height 17
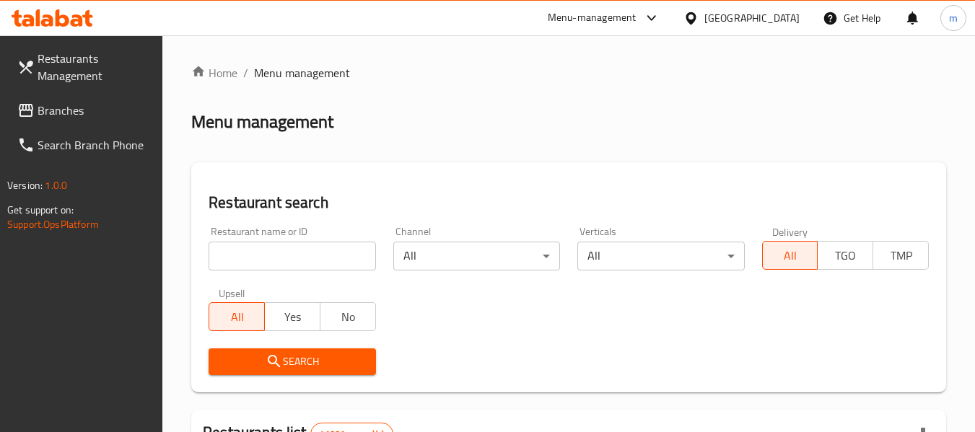
click at [284, 246] on input "search" at bounding box center [292, 256] width 167 height 29
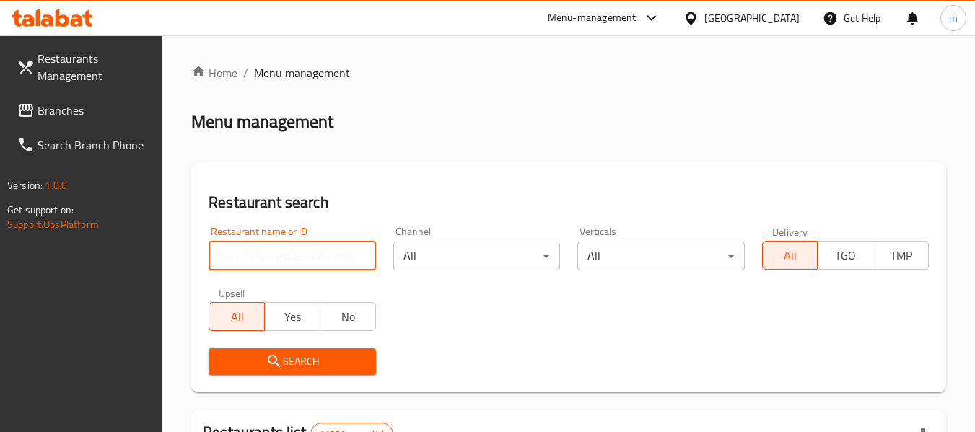
paste input "703408"
type input "703408"
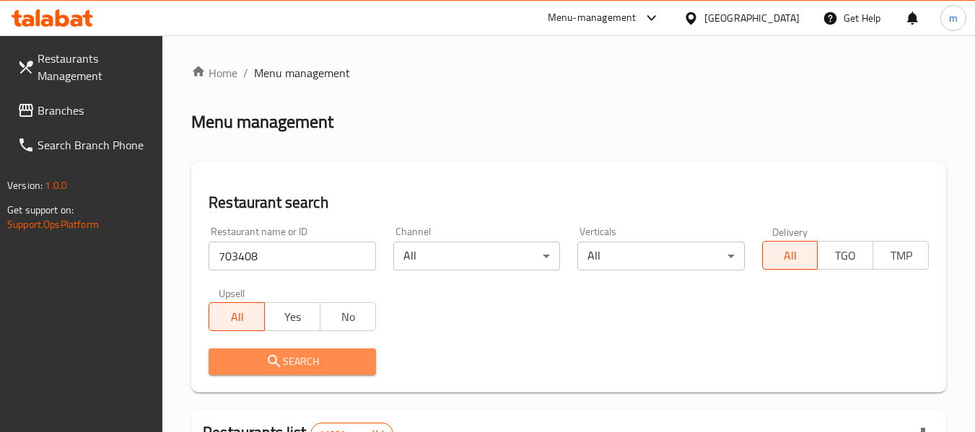
click at [292, 364] on span "Search" at bounding box center [292, 362] width 144 height 18
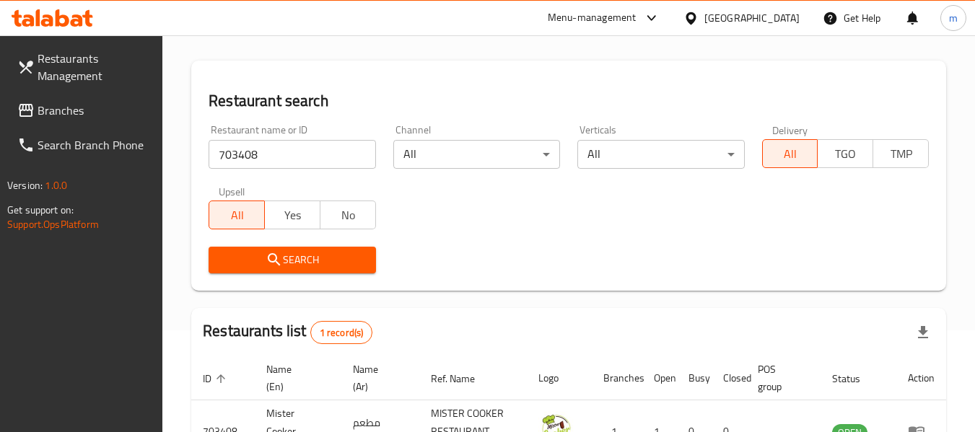
scroll to position [212, 0]
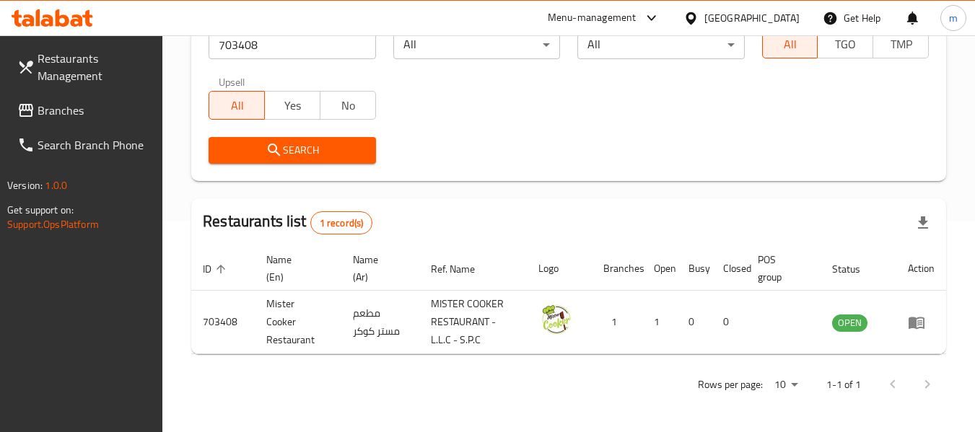
click at [72, 113] on span "Branches" at bounding box center [95, 110] width 114 height 17
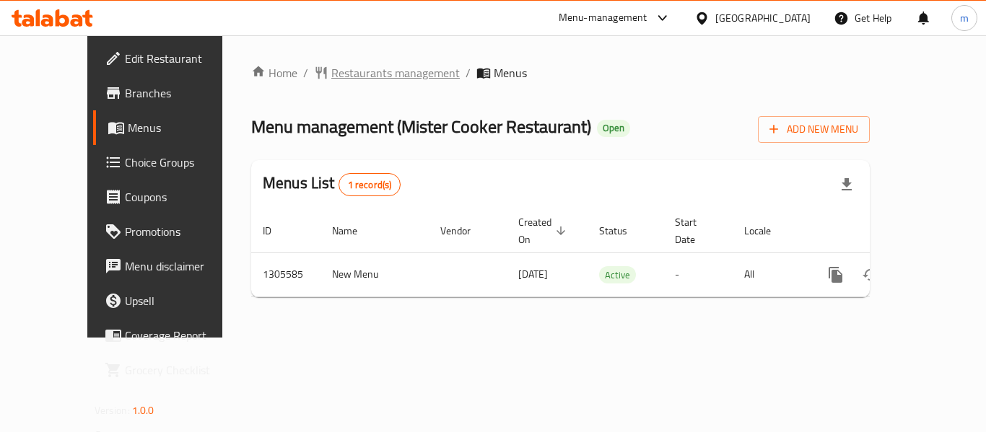
click at [331, 74] on span "Restaurants management" at bounding box center [395, 72] width 128 height 17
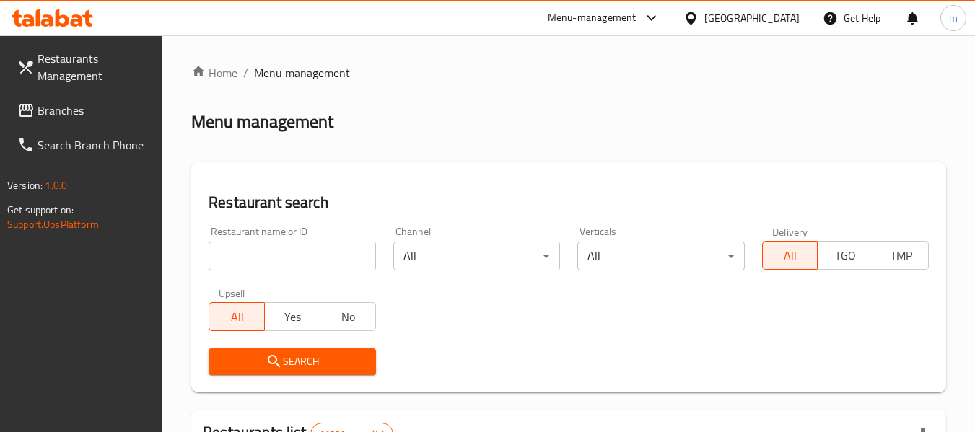
click at [302, 259] on input "search" at bounding box center [292, 256] width 167 height 29
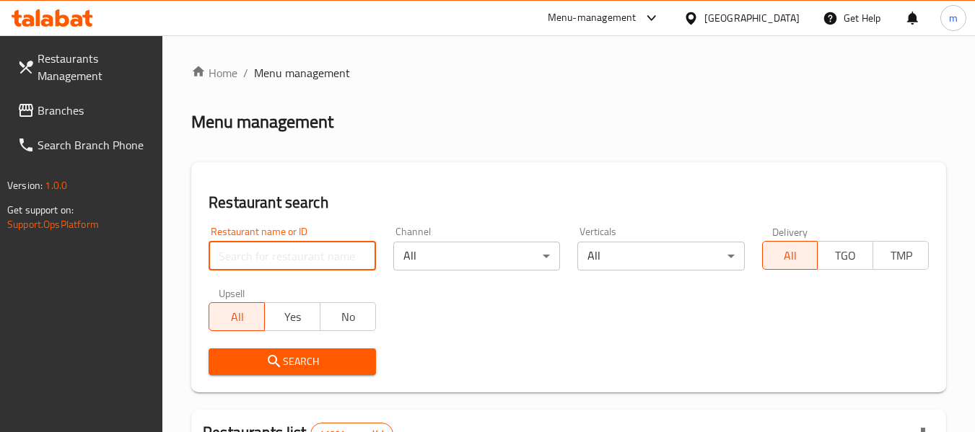
paste input "703408"
type input "703408"
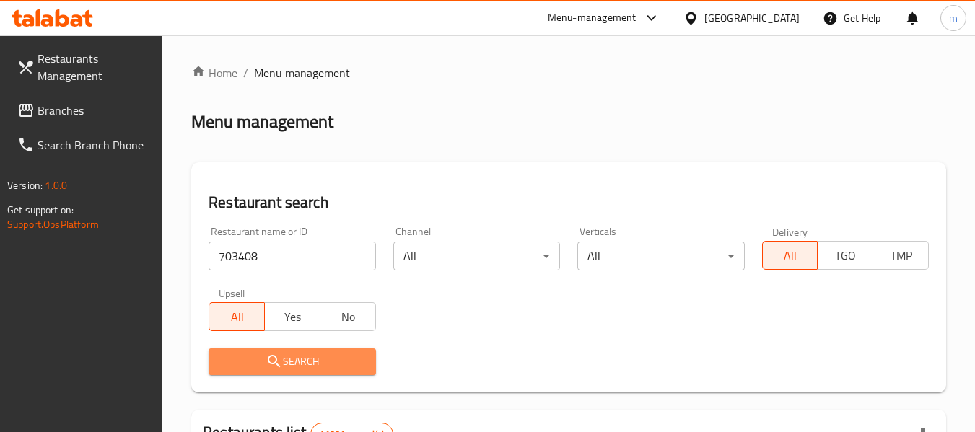
click at [310, 370] on span "Search" at bounding box center [292, 362] width 144 height 18
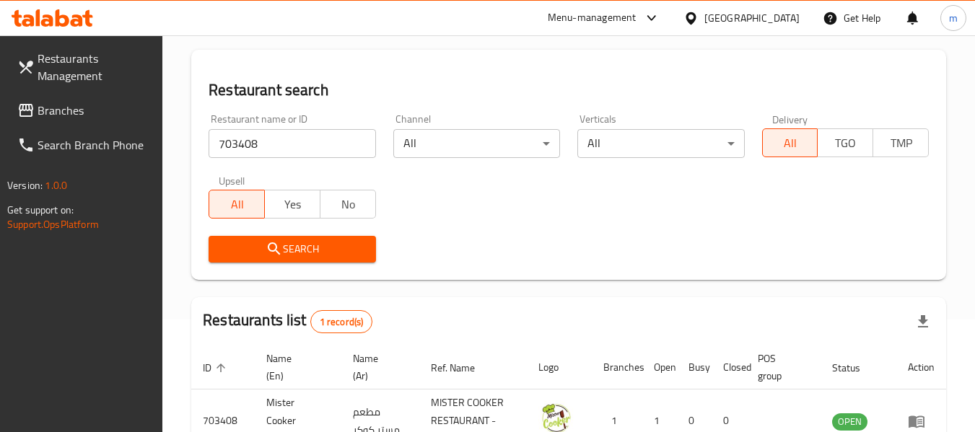
scroll to position [212, 0]
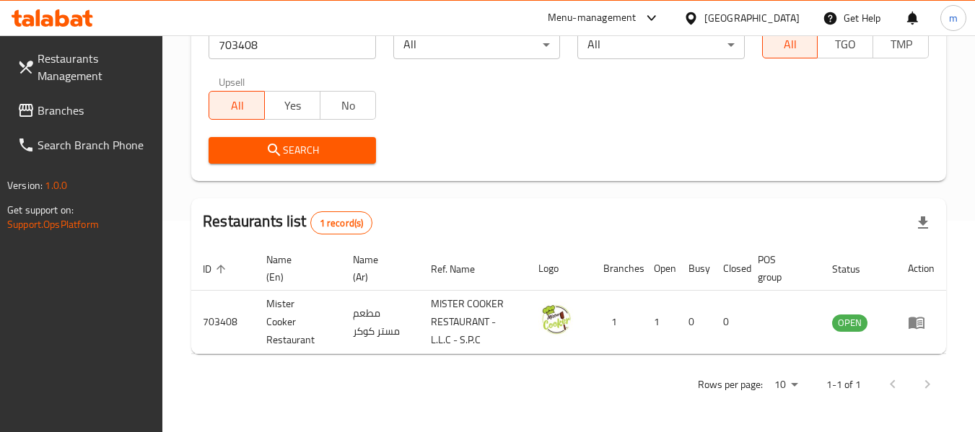
click at [53, 118] on span "Branches" at bounding box center [95, 110] width 114 height 17
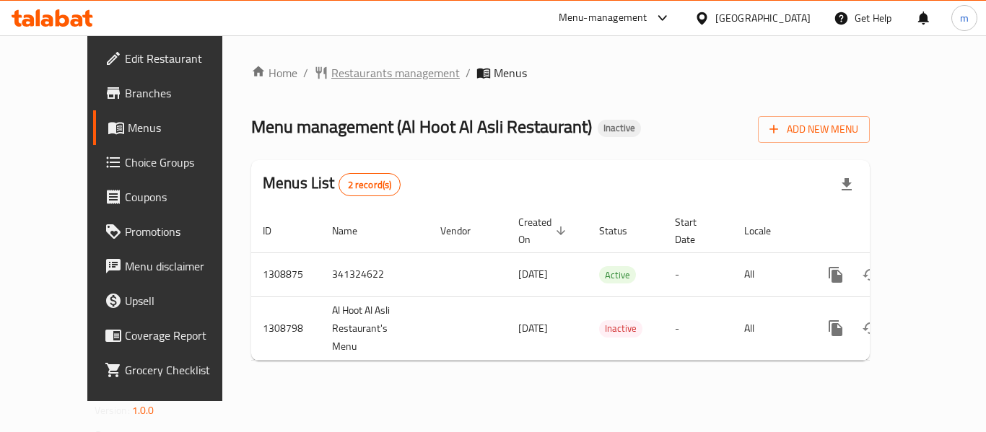
click at [331, 76] on span "Restaurants management" at bounding box center [395, 72] width 128 height 17
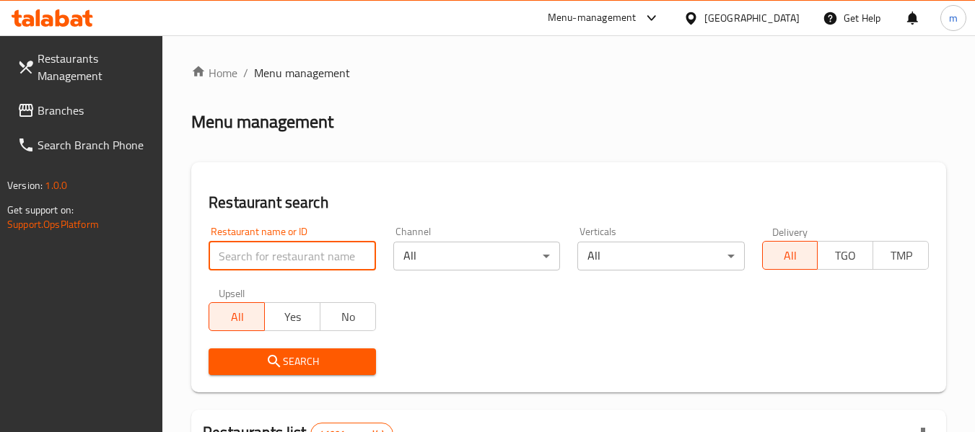
click at [317, 261] on input "search" at bounding box center [292, 256] width 167 height 29
paste input "705041"
type input "705041"
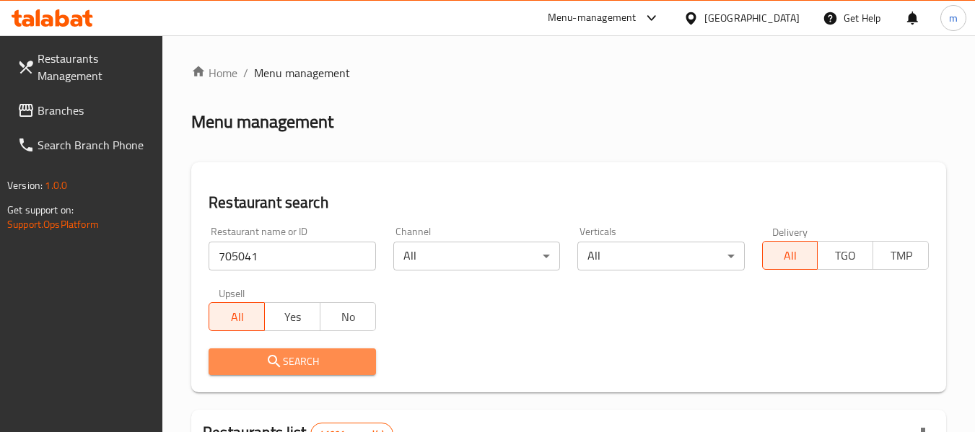
click at [282, 367] on icon "submit" at bounding box center [274, 361] width 17 height 17
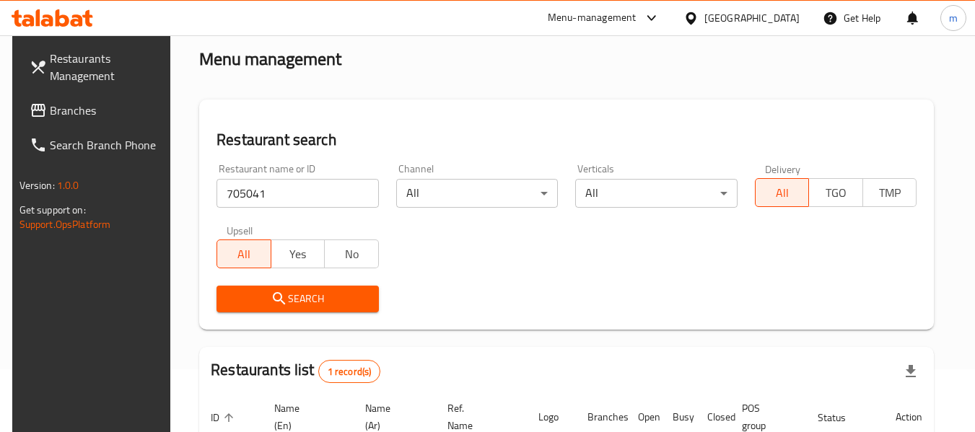
scroll to position [193, 0]
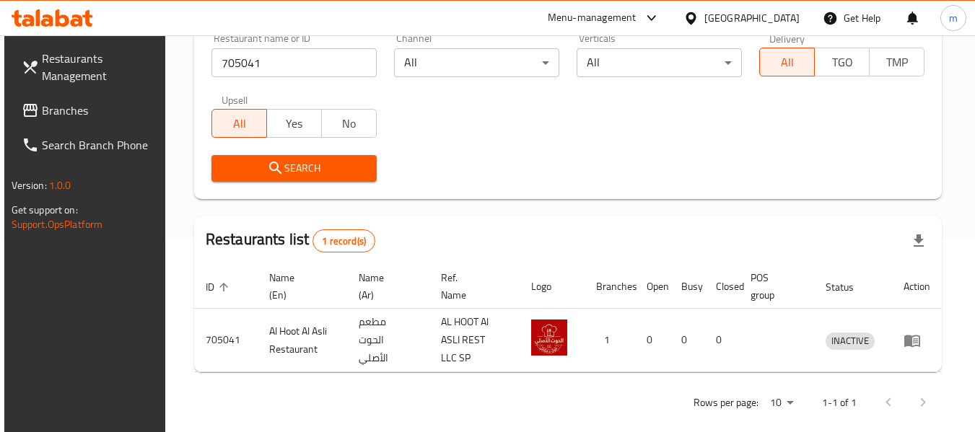
click at [759, 21] on div "[GEOGRAPHIC_DATA]" at bounding box center [752, 18] width 95 height 16
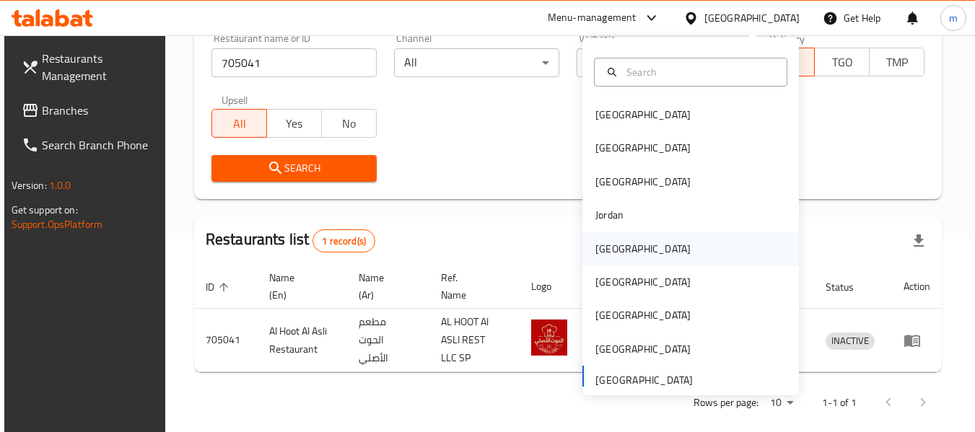
click at [608, 255] on div "[GEOGRAPHIC_DATA]" at bounding box center [643, 249] width 95 height 16
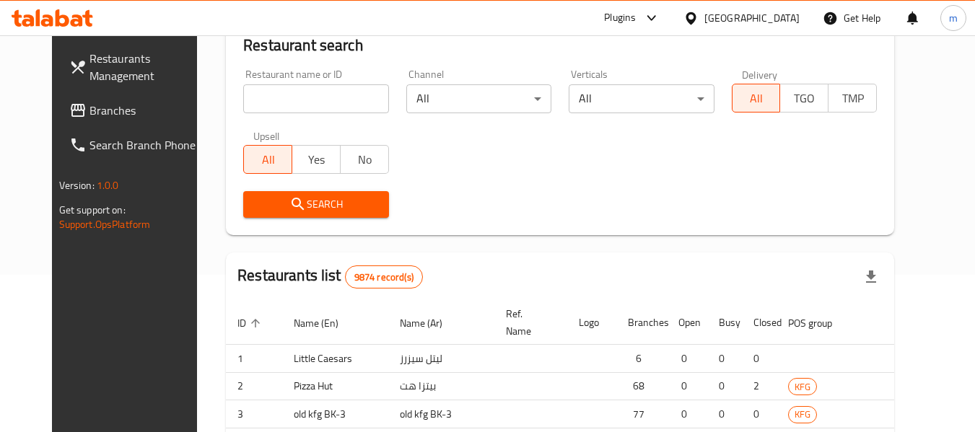
scroll to position [193, 0]
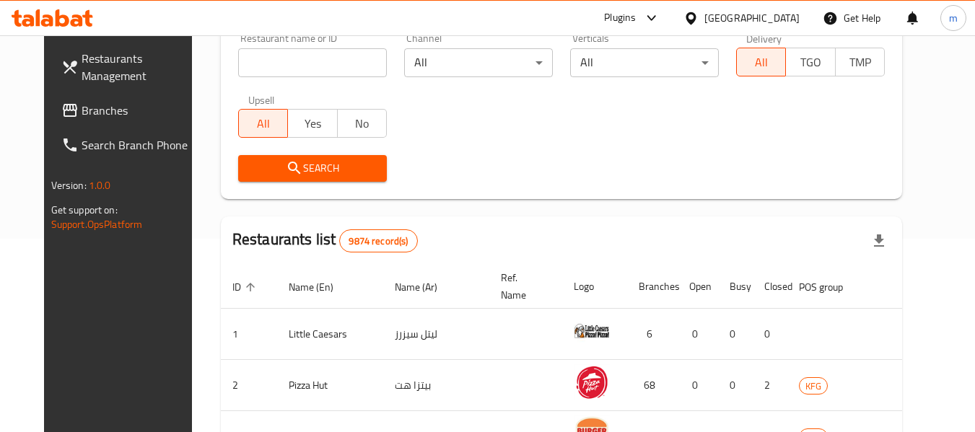
click at [82, 115] on span "Branches" at bounding box center [139, 110] width 114 height 17
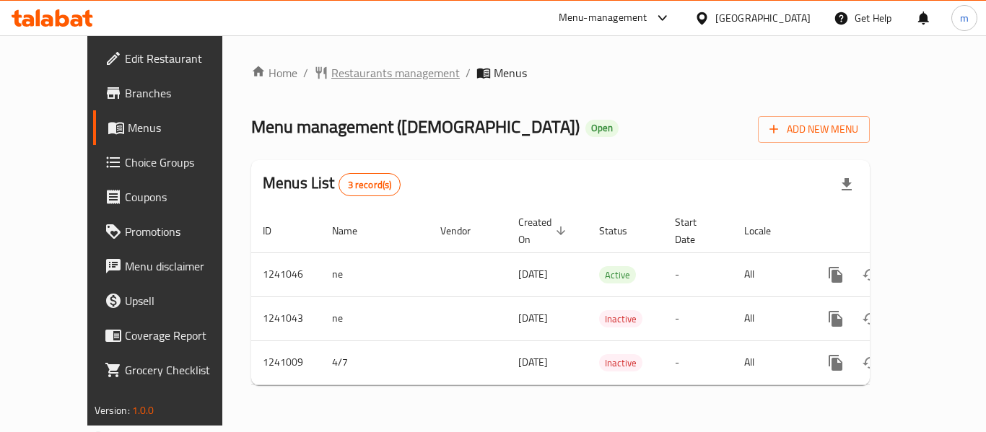
click at [349, 71] on span "Restaurants management" at bounding box center [395, 72] width 128 height 17
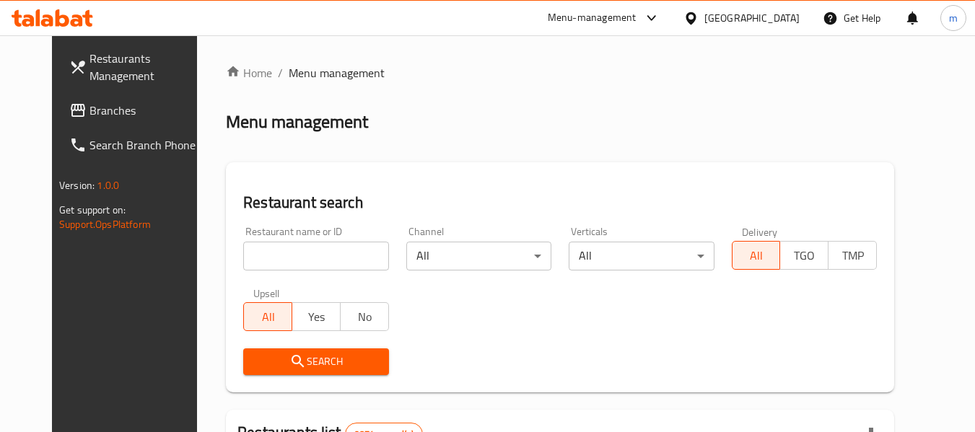
click at [305, 263] on input "search" at bounding box center [315, 256] width 145 height 29
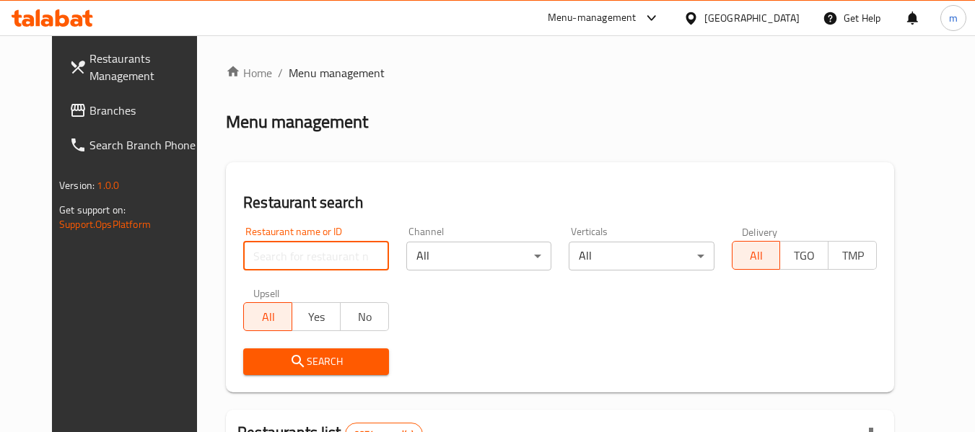
paste input "680541"
type input "680541"
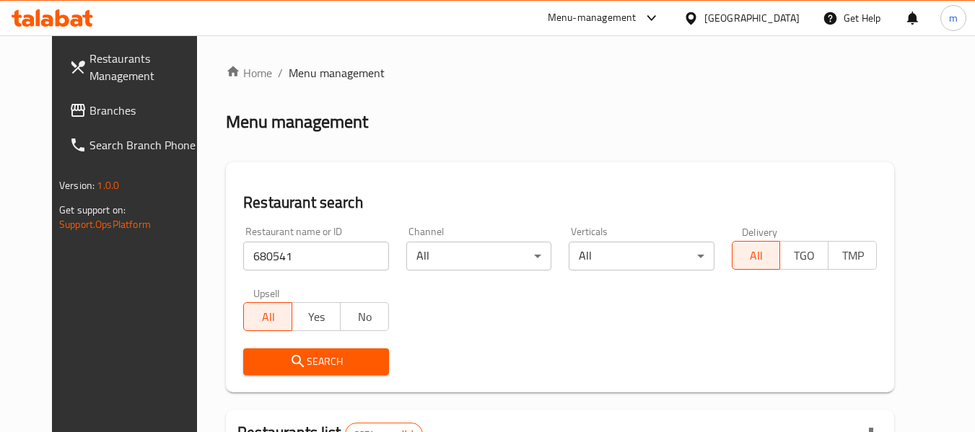
click at [297, 363] on span "Search" at bounding box center [316, 362] width 122 height 18
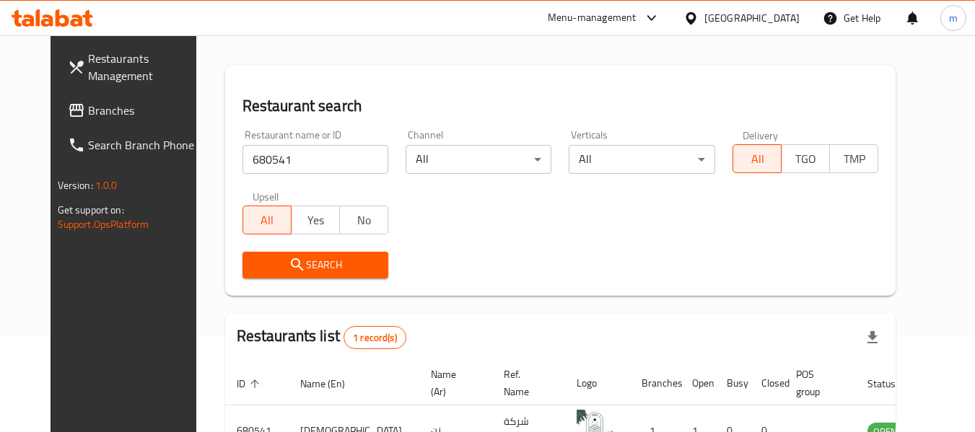
scroll to position [193, 0]
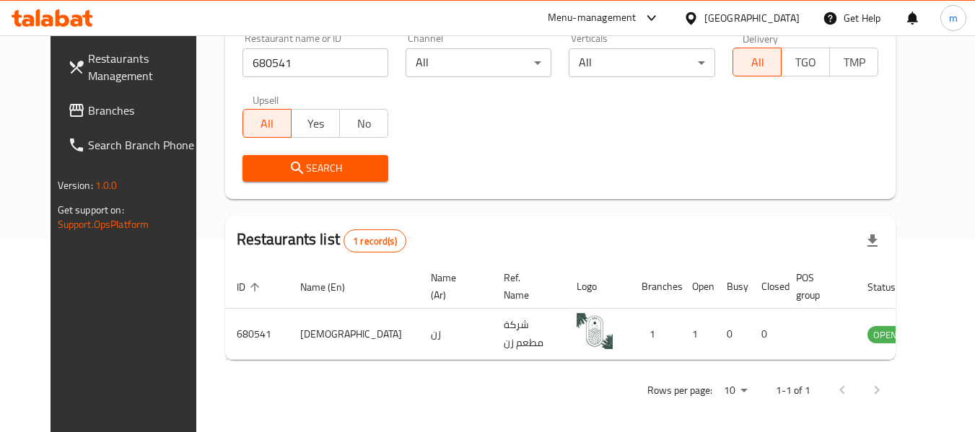
click at [775, 22] on div "[GEOGRAPHIC_DATA]" at bounding box center [752, 18] width 95 height 16
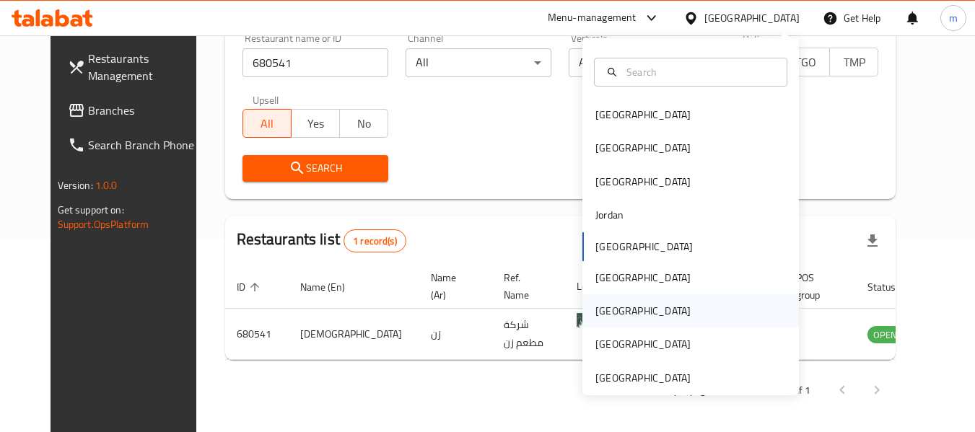
click at [601, 303] on div "[GEOGRAPHIC_DATA]" at bounding box center [643, 311] width 95 height 16
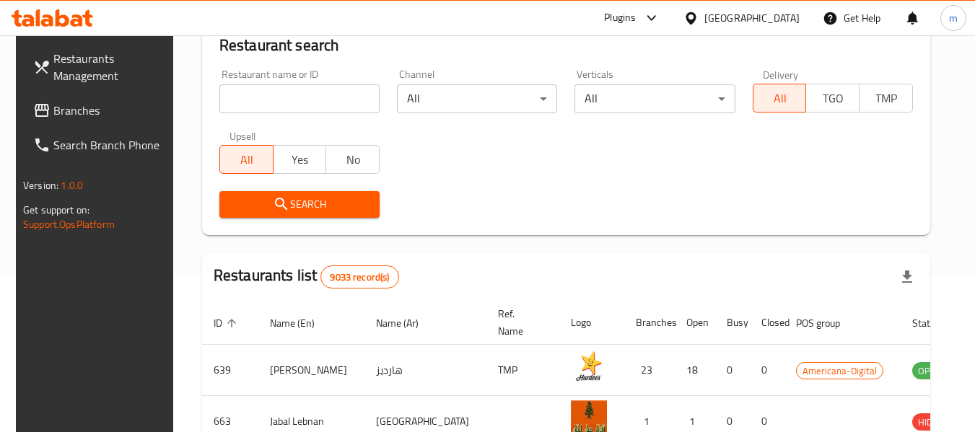
scroll to position [193, 0]
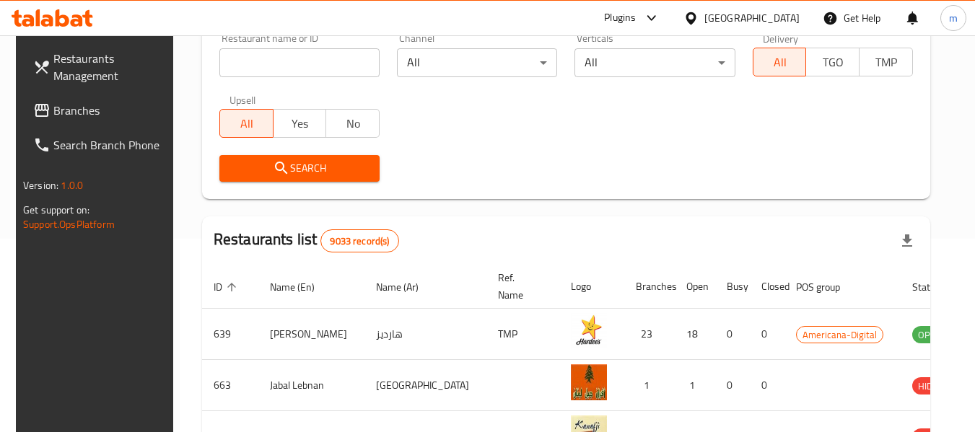
click at [322, 63] on input "search" at bounding box center [299, 62] width 160 height 29
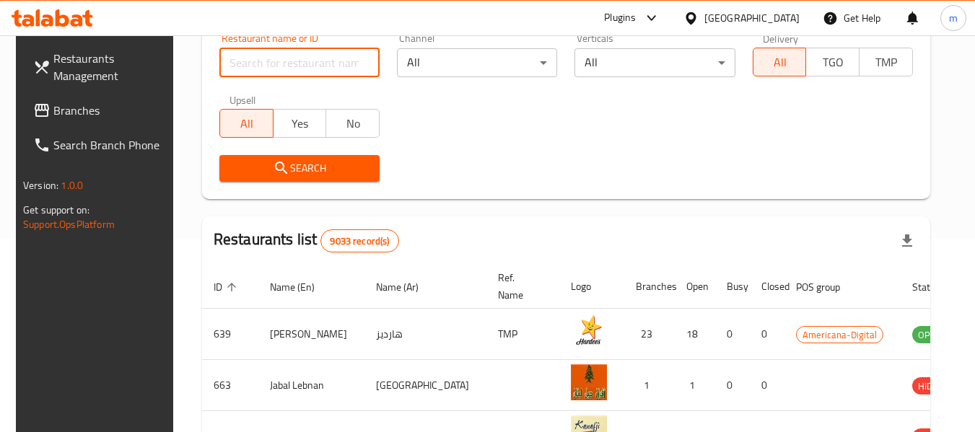
paste input "775844"
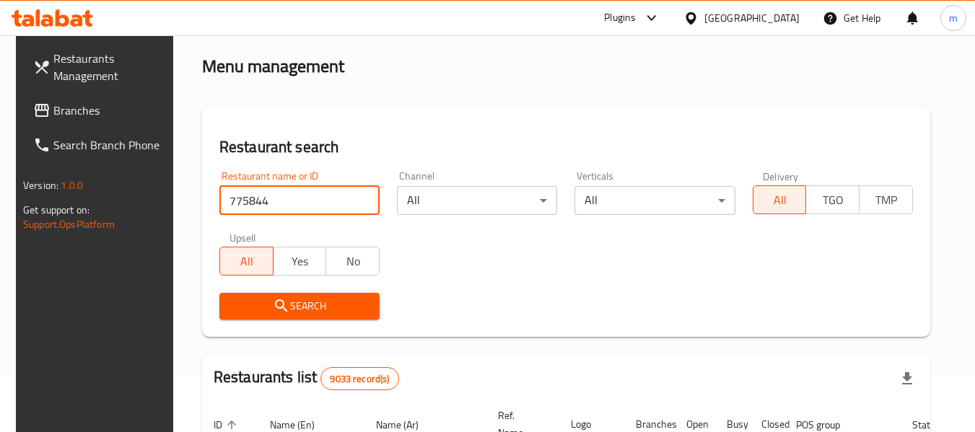
scroll to position [49, 0]
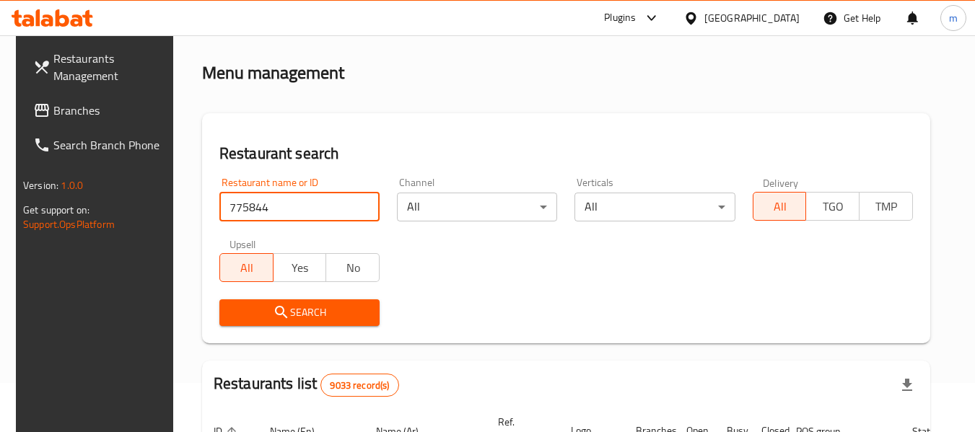
type input "775844"
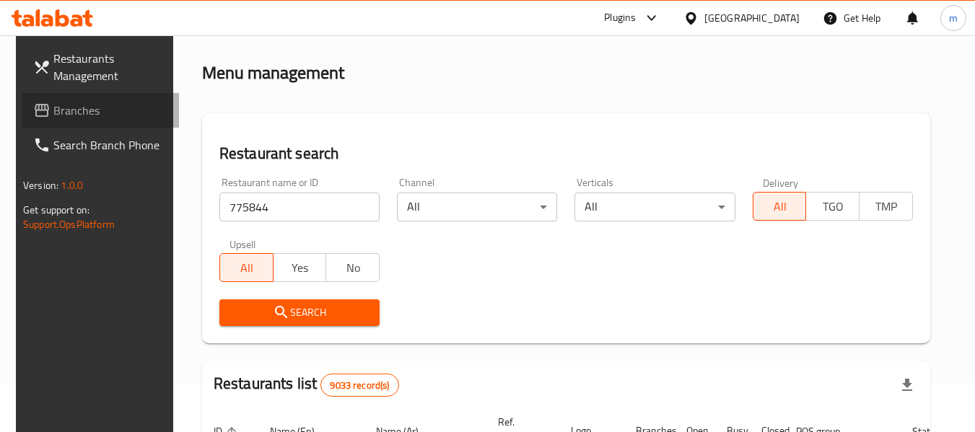
click at [77, 123] on link "Branches" at bounding box center [100, 110] width 157 height 35
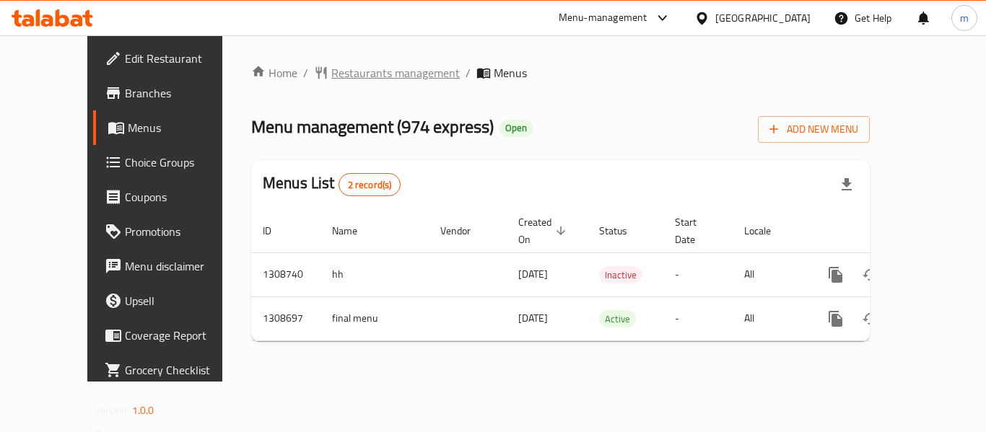
click at [343, 77] on span "Restaurants management" at bounding box center [395, 72] width 128 height 17
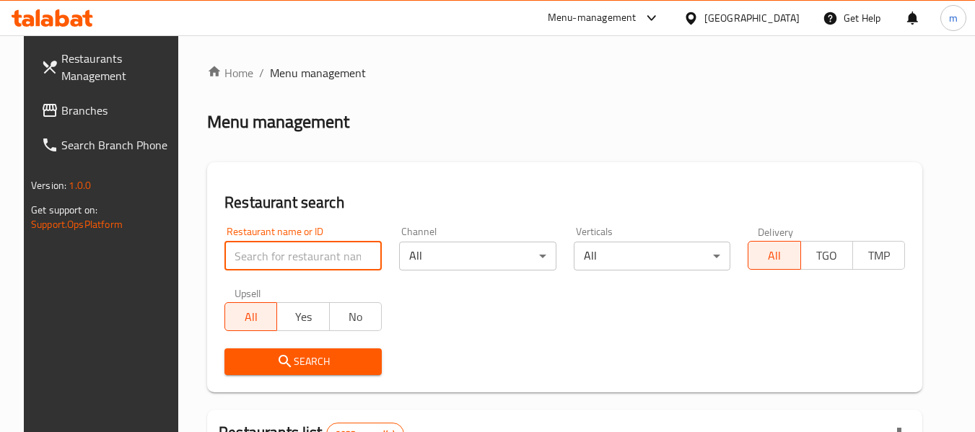
click at [300, 266] on input "search" at bounding box center [303, 256] width 157 height 29
paste input "704921"
type input "704921"
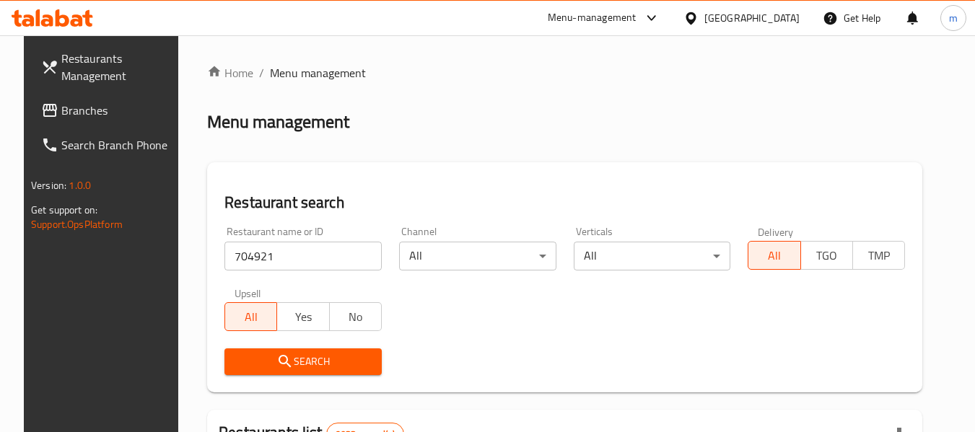
click at [302, 365] on span "Search" at bounding box center [303, 362] width 134 height 18
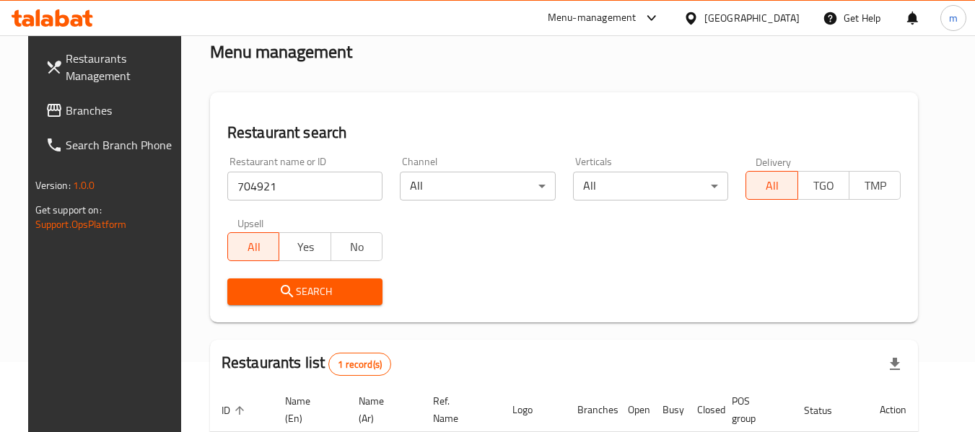
scroll to position [144, 0]
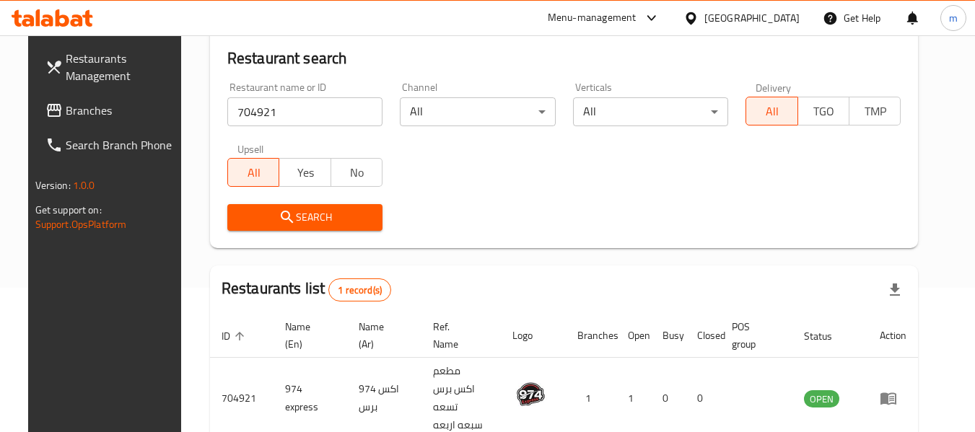
click at [789, 0] on div "Menu-management Qatar Get Help m" at bounding box center [487, 18] width 975 height 36
click at [786, 20] on div "[GEOGRAPHIC_DATA]" at bounding box center [752, 18] width 95 height 16
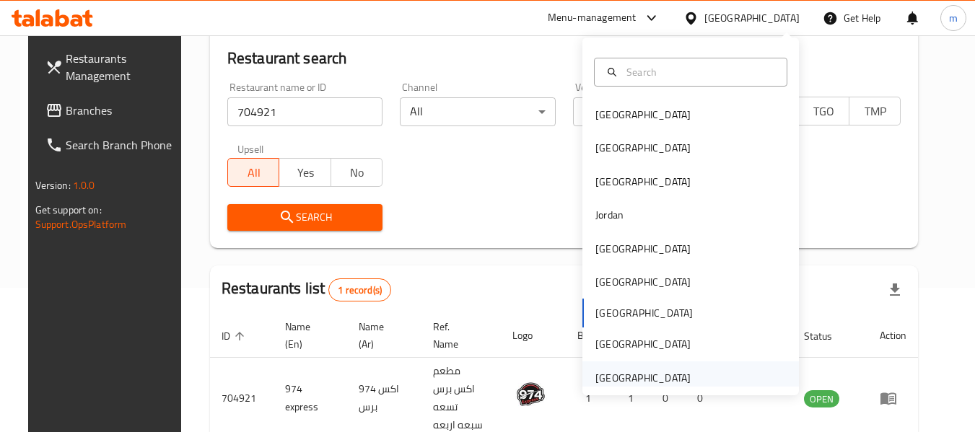
click at [666, 381] on div "[GEOGRAPHIC_DATA]" at bounding box center [643, 378] width 95 height 16
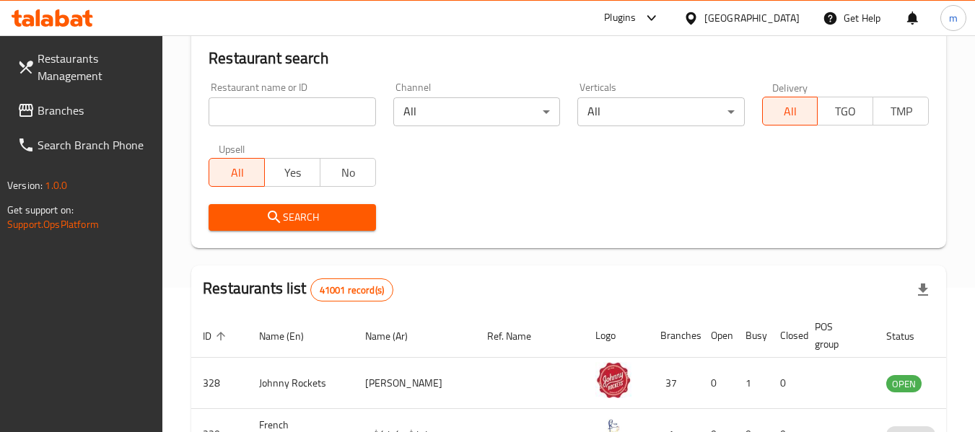
click at [85, 108] on span "Branches" at bounding box center [95, 110] width 114 height 17
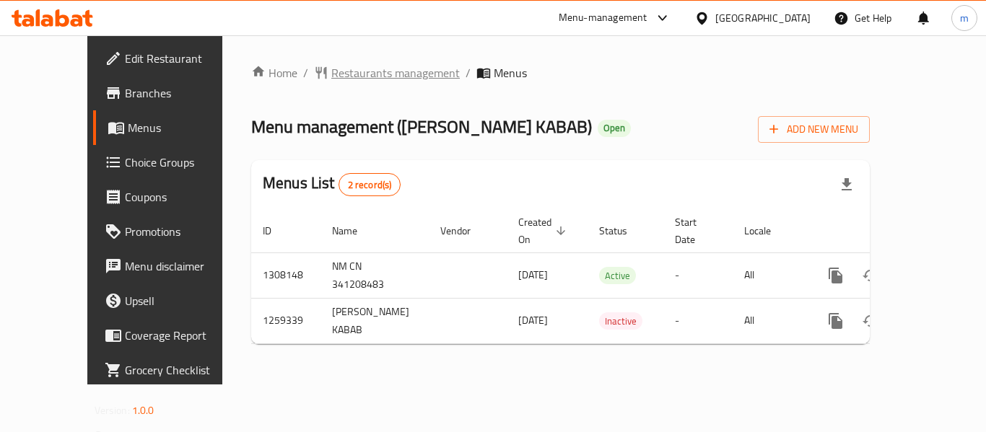
click at [331, 79] on span "Restaurants management" at bounding box center [395, 72] width 128 height 17
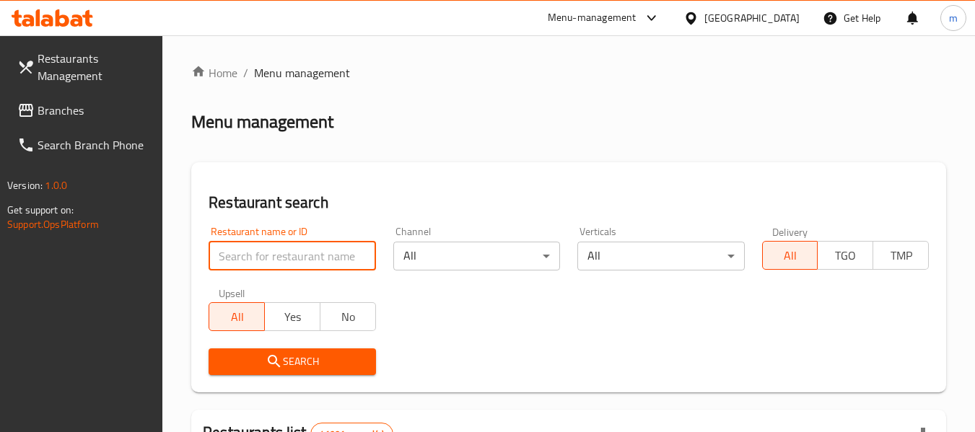
click at [273, 257] on input "search" at bounding box center [292, 256] width 167 height 29
paste input "684492"
type input "684492"
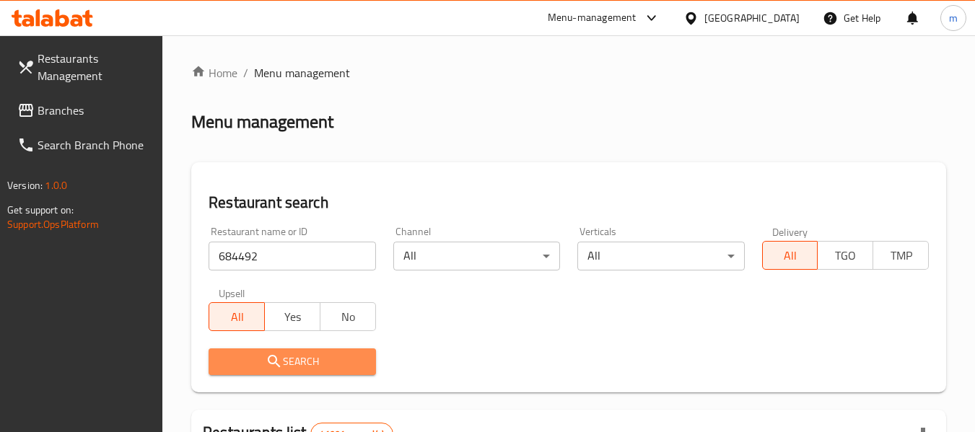
click at [311, 358] on span "Search" at bounding box center [292, 362] width 144 height 18
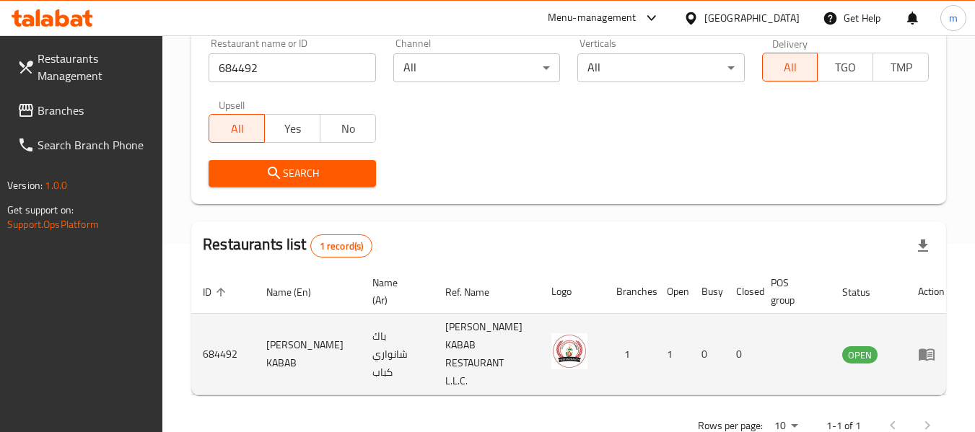
scroll to position [230, 0]
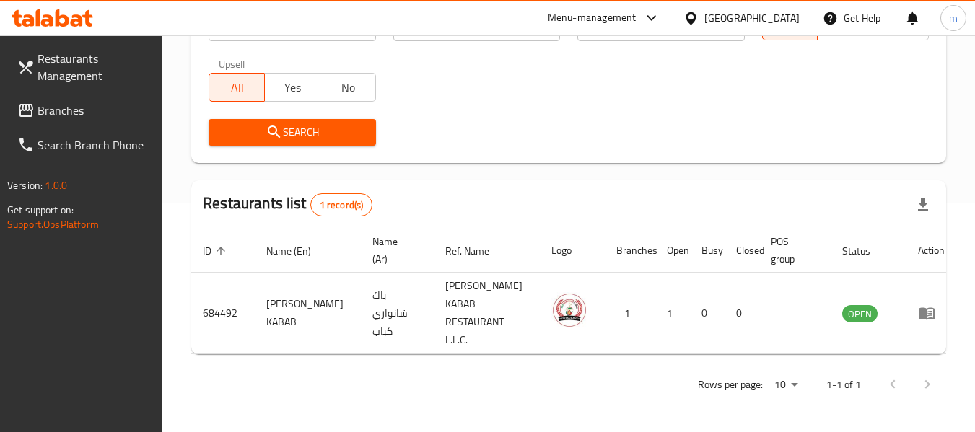
click at [59, 112] on span "Branches" at bounding box center [95, 110] width 114 height 17
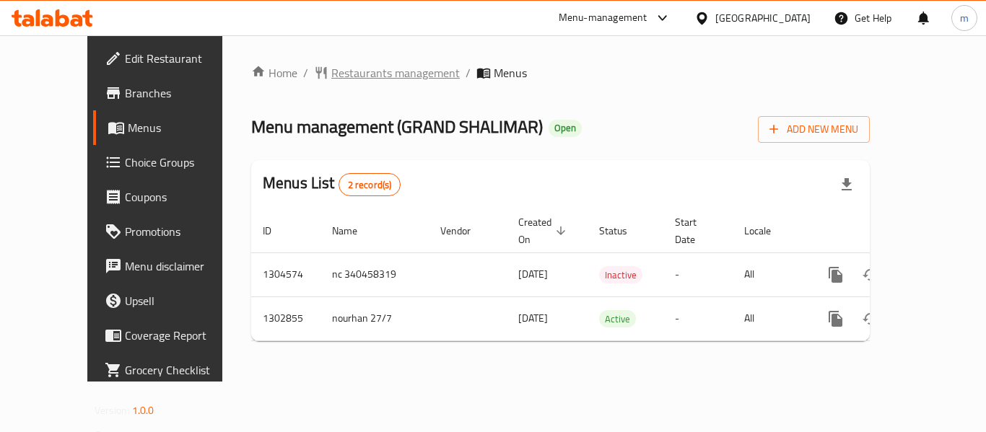
click at [331, 73] on span "Restaurants management" at bounding box center [395, 72] width 128 height 17
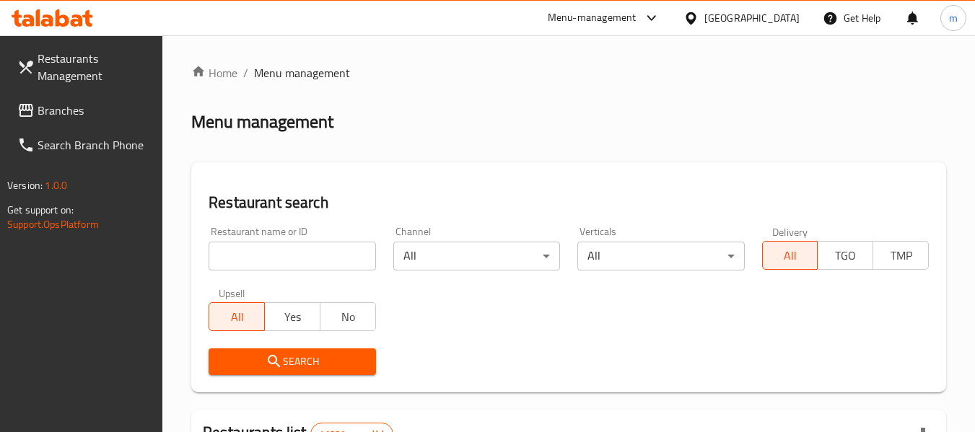
click at [298, 256] on input "search" at bounding box center [292, 256] width 167 height 29
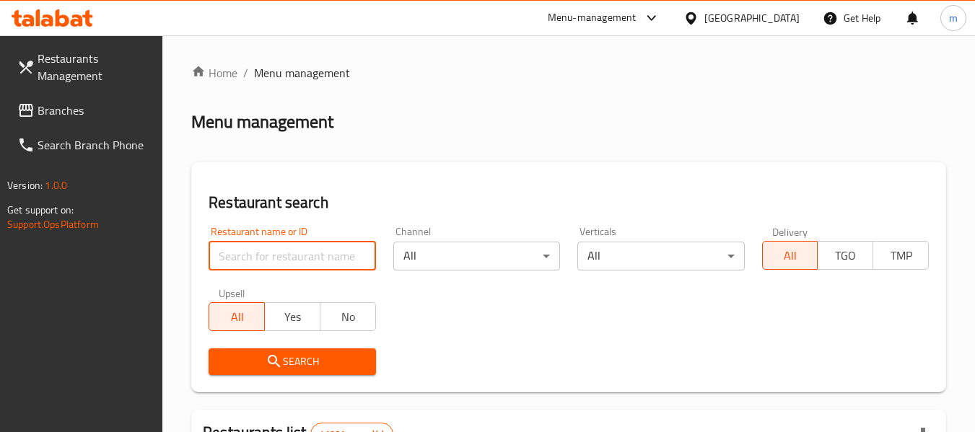
paste input "701805"
type input "701805"
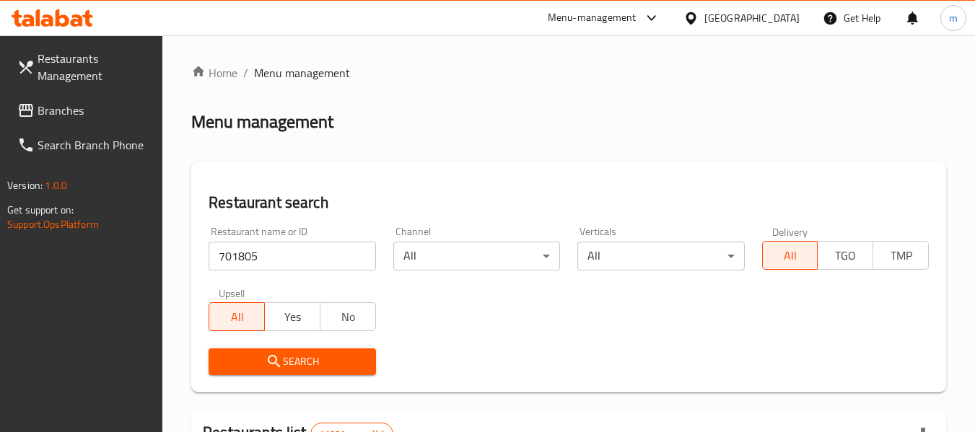
click at [285, 360] on span "Search" at bounding box center [292, 362] width 144 height 18
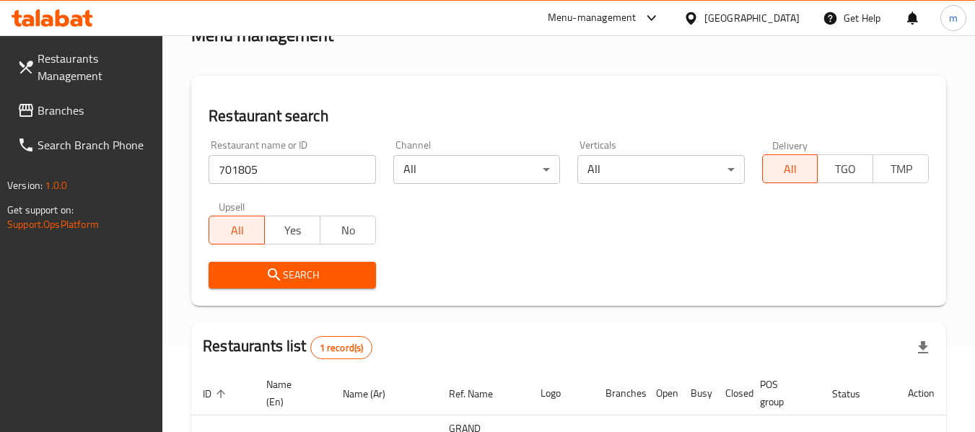
scroll to position [212, 0]
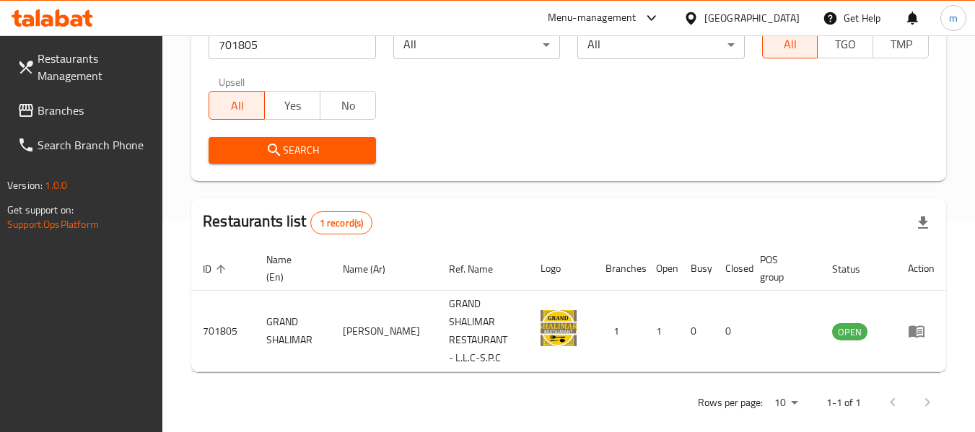
click at [27, 118] on icon at bounding box center [25, 110] width 17 height 17
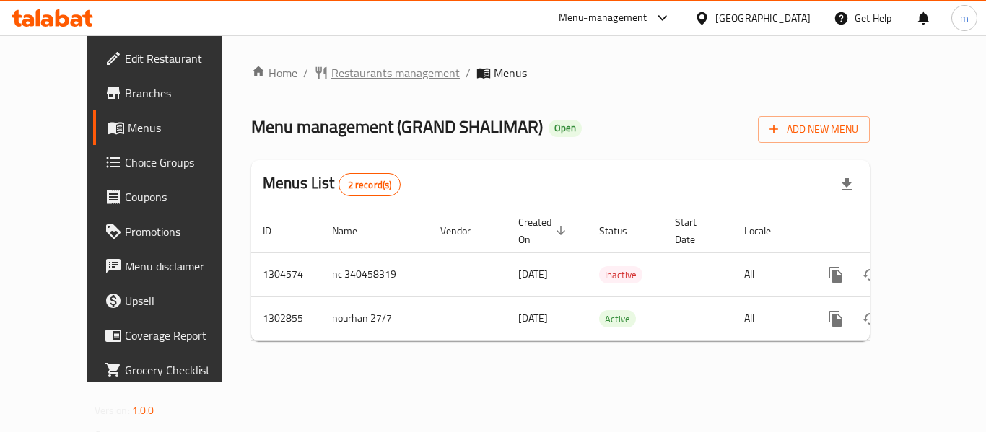
click at [356, 69] on span "Restaurants management" at bounding box center [395, 72] width 128 height 17
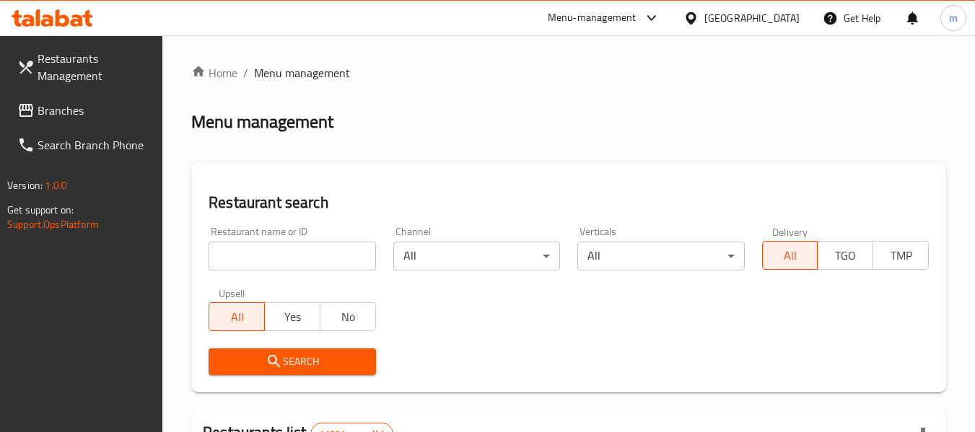
click at [297, 256] on input "search" at bounding box center [292, 256] width 167 height 29
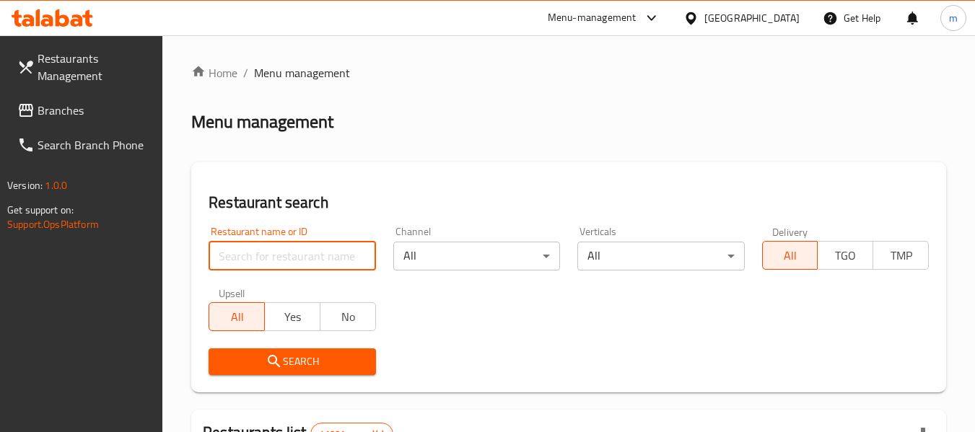
paste input "701805"
type input "701805"
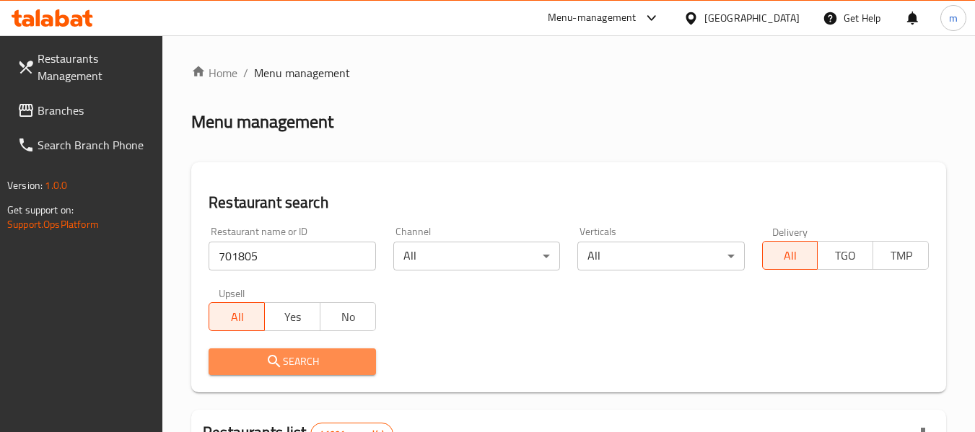
click at [289, 353] on span "Search" at bounding box center [292, 362] width 144 height 18
click at [289, 353] on div at bounding box center [487, 216] width 975 height 432
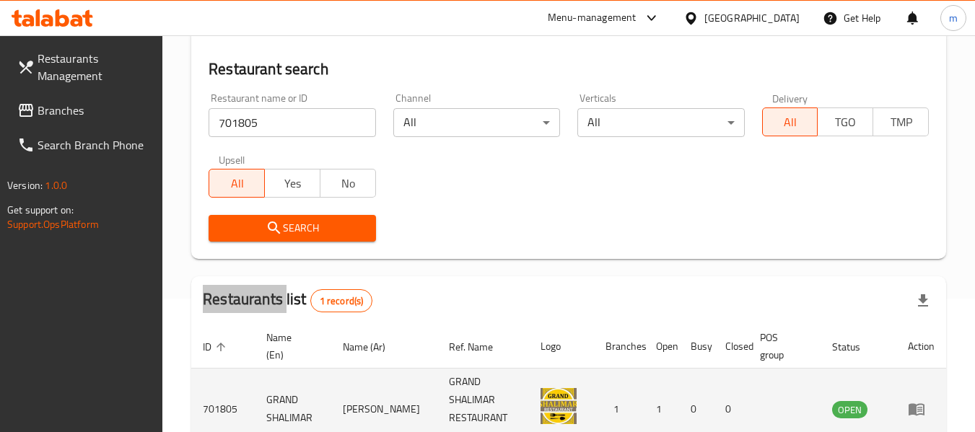
scroll to position [212, 0]
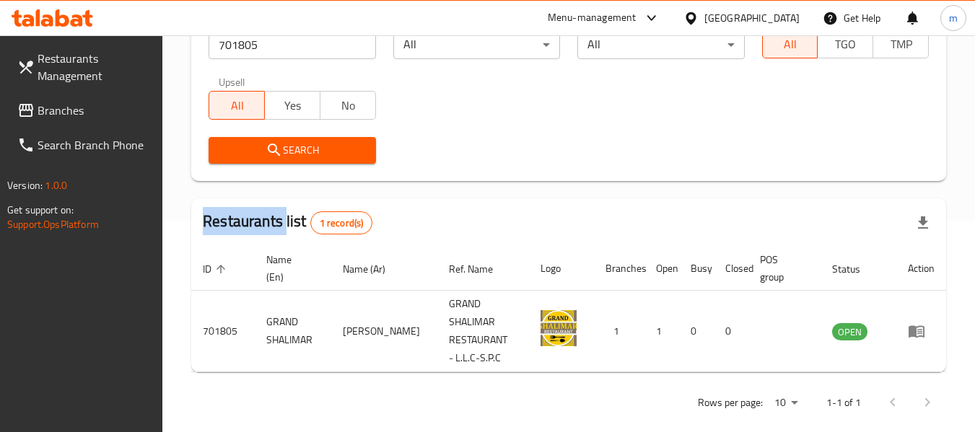
click at [64, 115] on span "Branches" at bounding box center [95, 110] width 114 height 17
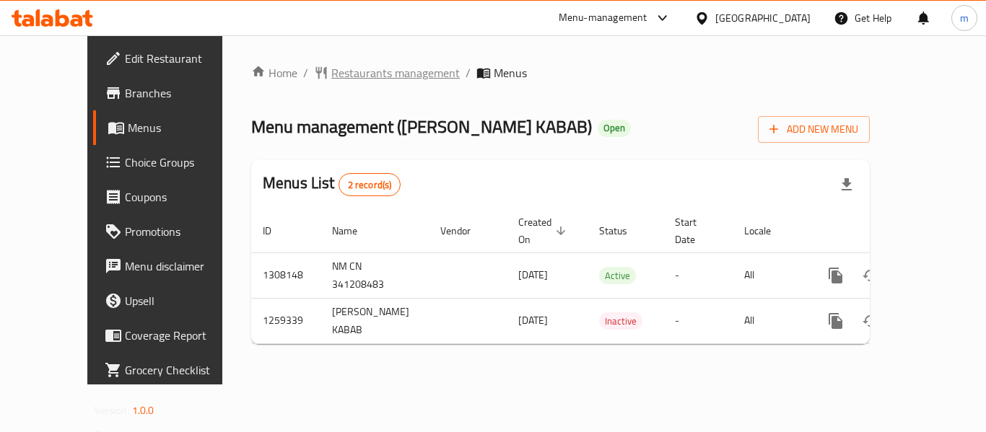
click at [339, 73] on span "Restaurants management" at bounding box center [395, 72] width 128 height 17
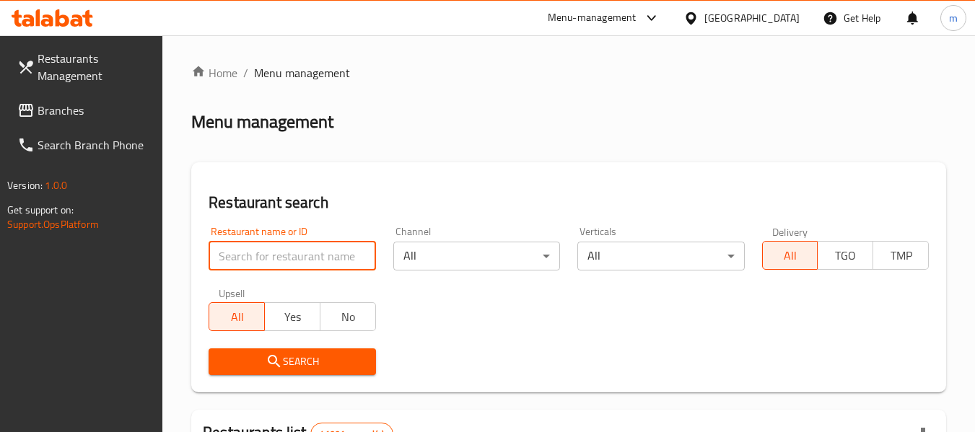
click at [310, 256] on input "search" at bounding box center [292, 256] width 167 height 29
paste input "684492"
type input "684492"
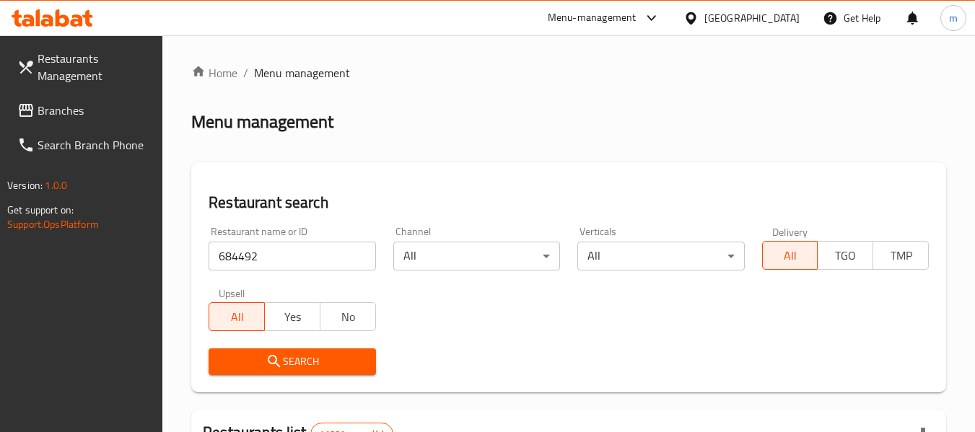
click at [296, 352] on button "Search" at bounding box center [292, 362] width 167 height 27
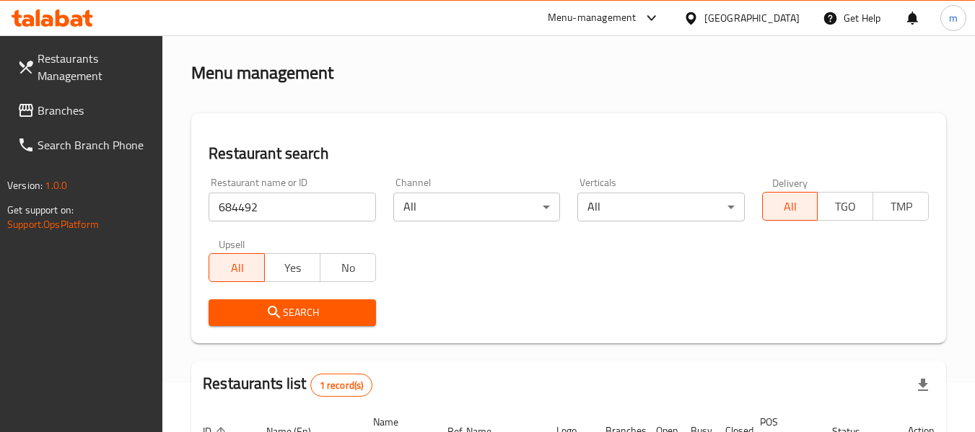
scroll to position [212, 0]
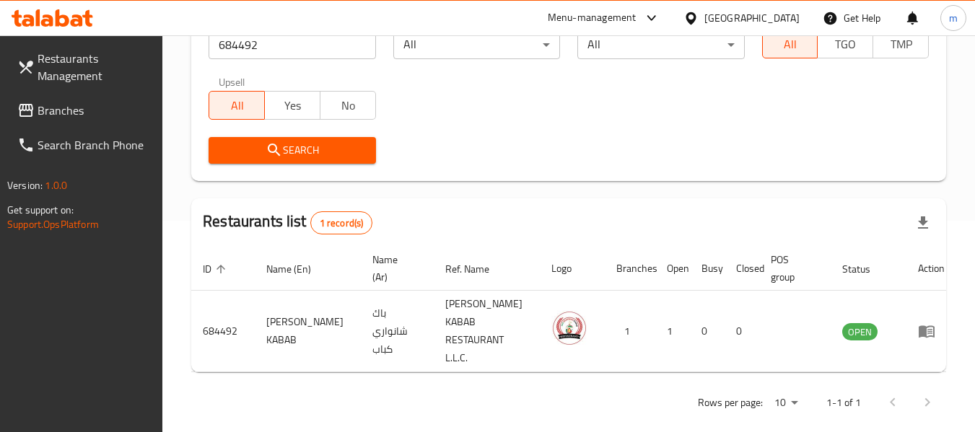
click at [737, 24] on div "[GEOGRAPHIC_DATA]" at bounding box center [752, 18] width 95 height 16
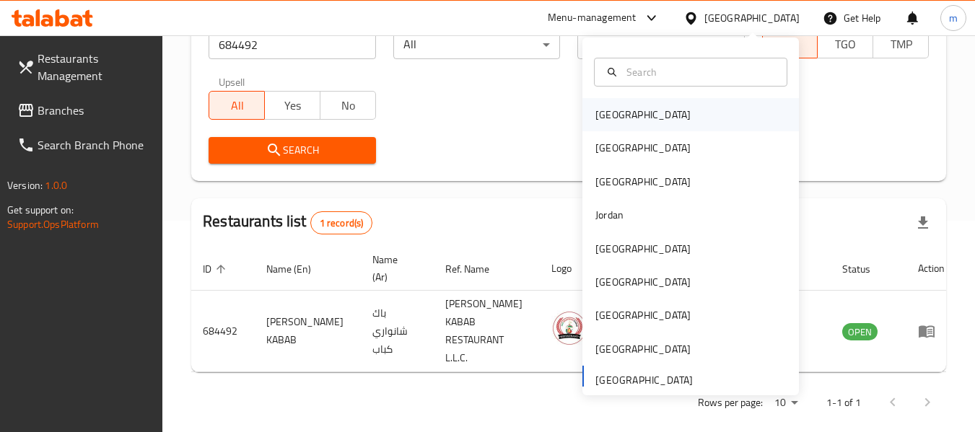
click at [604, 107] on div "[GEOGRAPHIC_DATA]" at bounding box center [643, 115] width 95 height 16
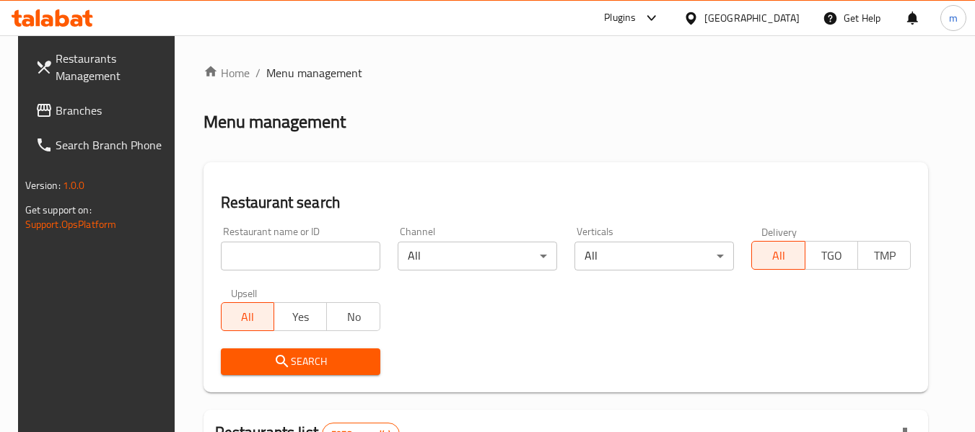
click at [251, 252] on input "search" at bounding box center [301, 256] width 160 height 29
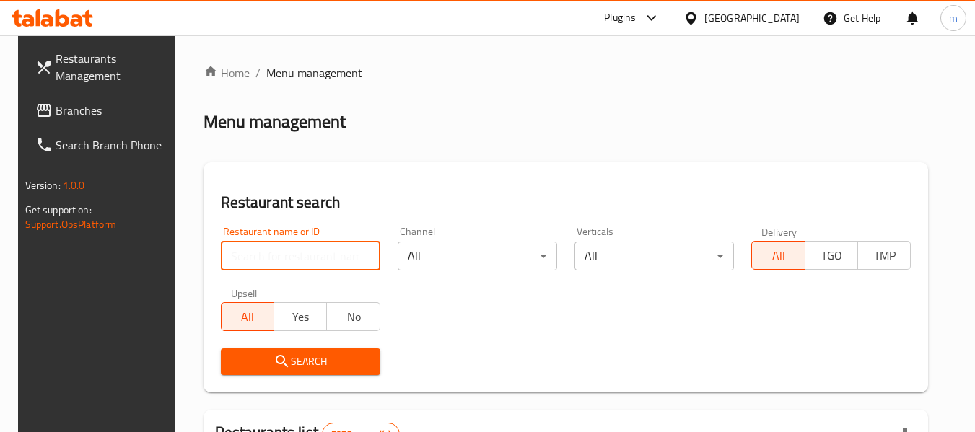
paste input "631605"
type input "631605"
click at [66, 109] on span "Branches" at bounding box center [113, 110] width 114 height 17
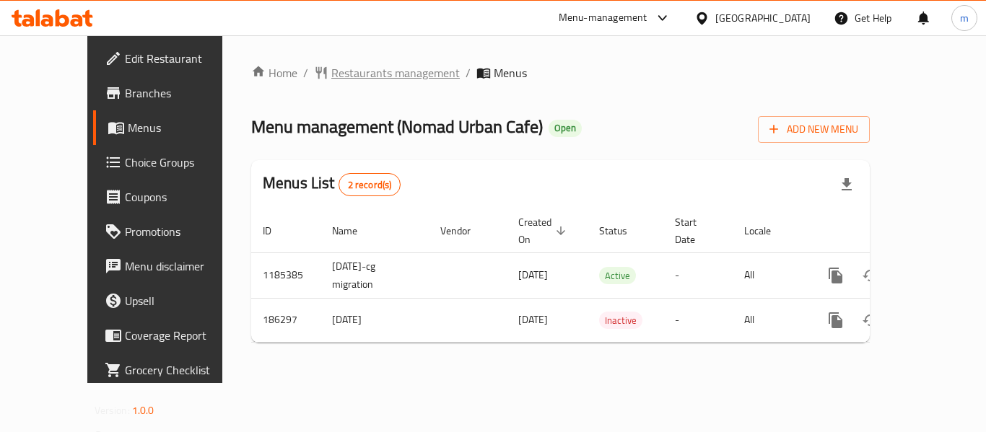
click at [331, 69] on span "Restaurants management" at bounding box center [395, 72] width 128 height 17
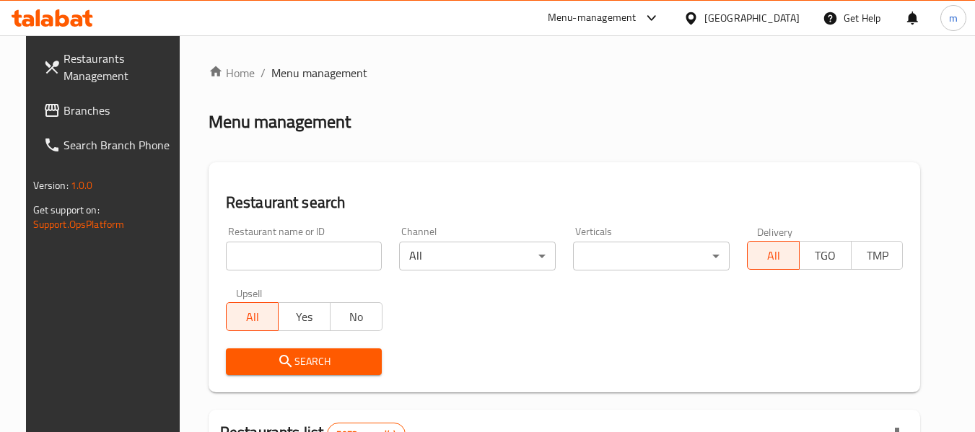
click at [300, 267] on input "search" at bounding box center [304, 256] width 157 height 29
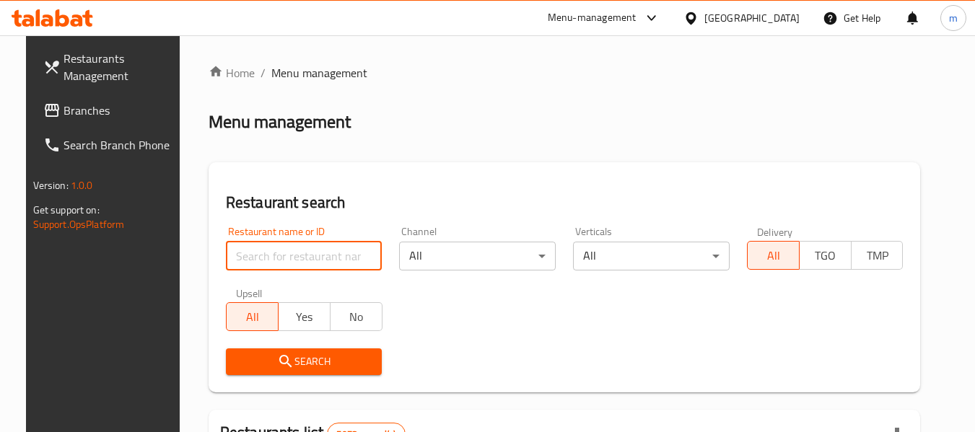
paste input "620024"
type input "620024"
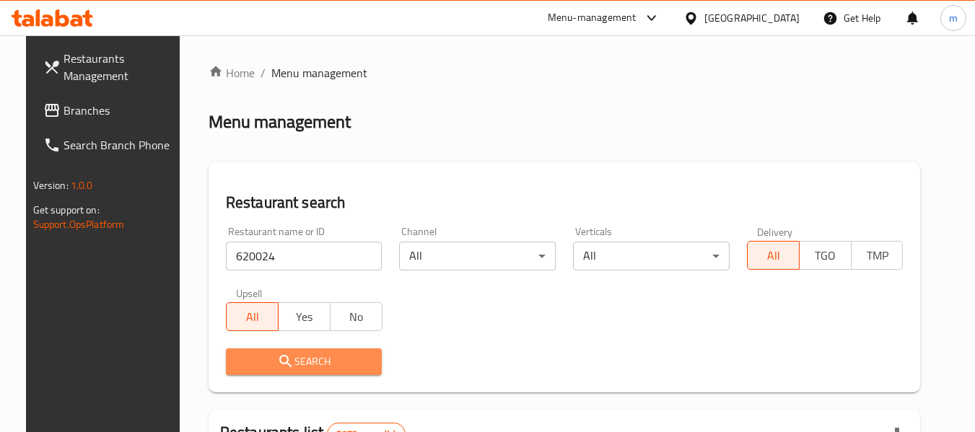
click at [324, 372] on button "Search" at bounding box center [304, 362] width 157 height 27
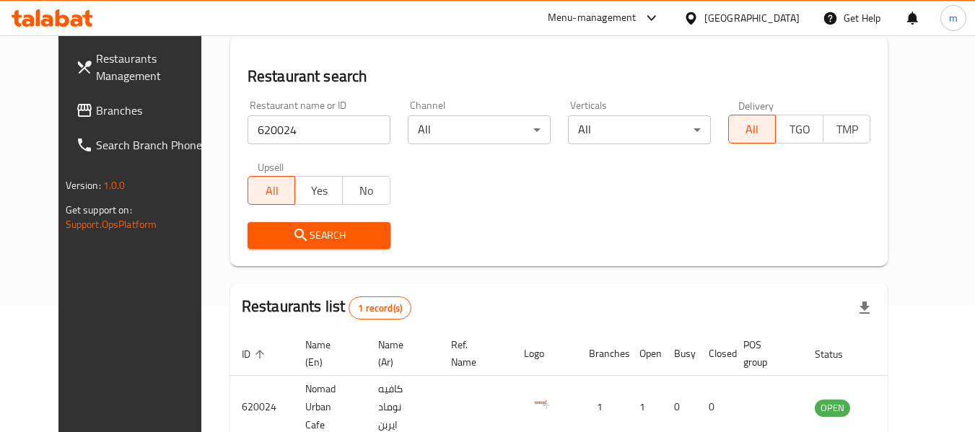
scroll to position [193, 0]
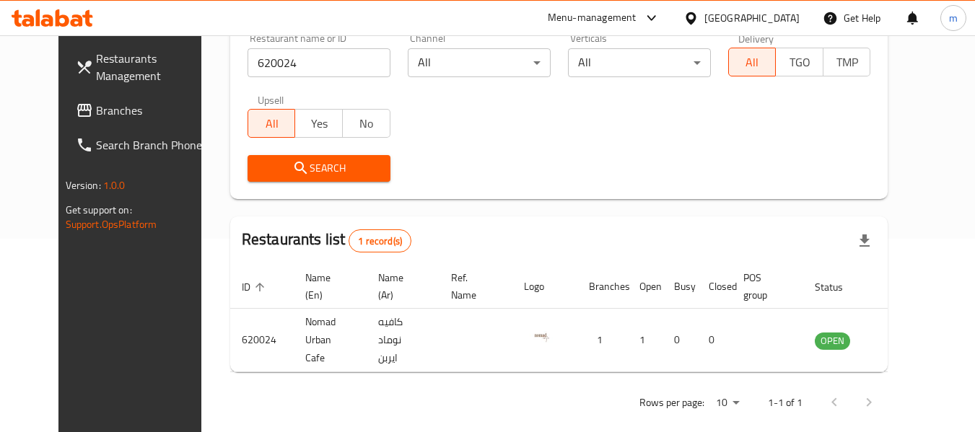
click at [793, 28] on div "[GEOGRAPHIC_DATA]" at bounding box center [741, 18] width 139 height 35
click at [777, 17] on div "[GEOGRAPHIC_DATA]" at bounding box center [752, 18] width 95 height 16
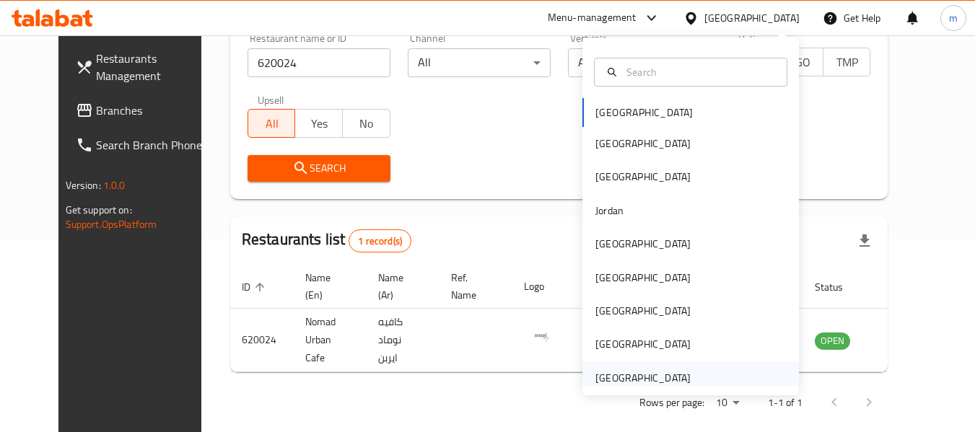
click at [650, 375] on div "[GEOGRAPHIC_DATA]" at bounding box center [643, 378] width 95 height 16
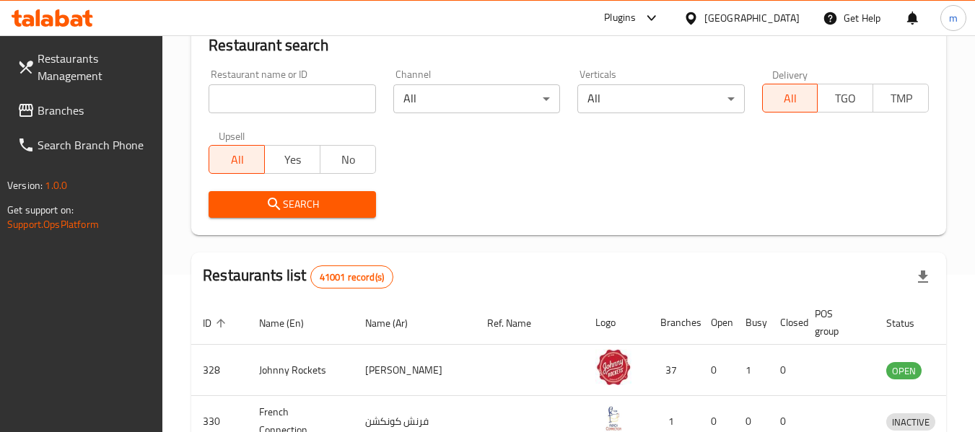
scroll to position [193, 0]
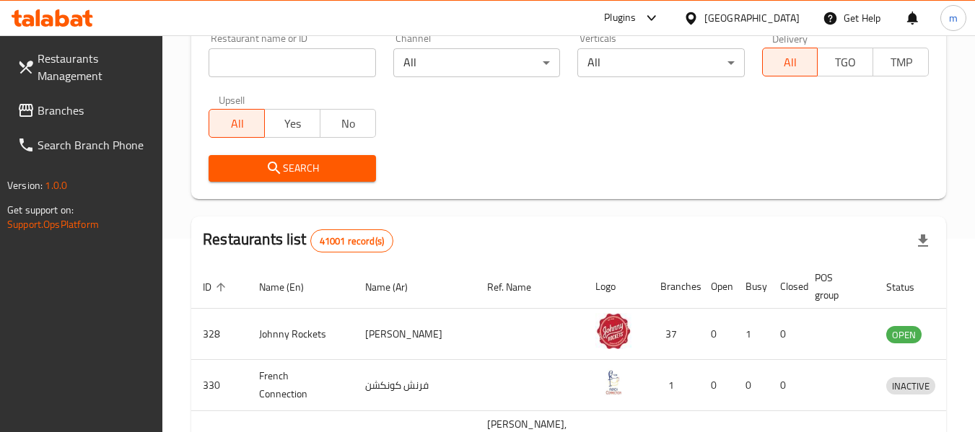
click at [84, 119] on link "Branches" at bounding box center [84, 110] width 157 height 35
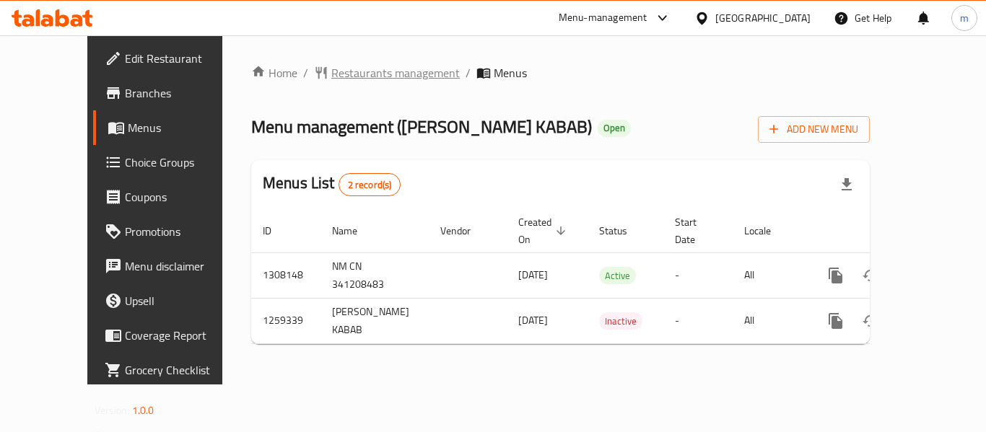
click at [349, 76] on span "Restaurants management" at bounding box center [395, 72] width 128 height 17
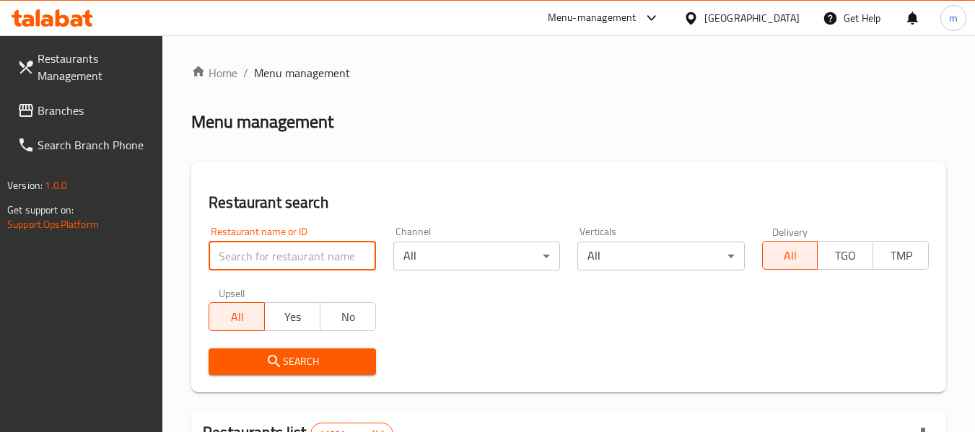
click at [283, 261] on input "search" at bounding box center [292, 256] width 167 height 29
paste input "684492"
type input "684492"
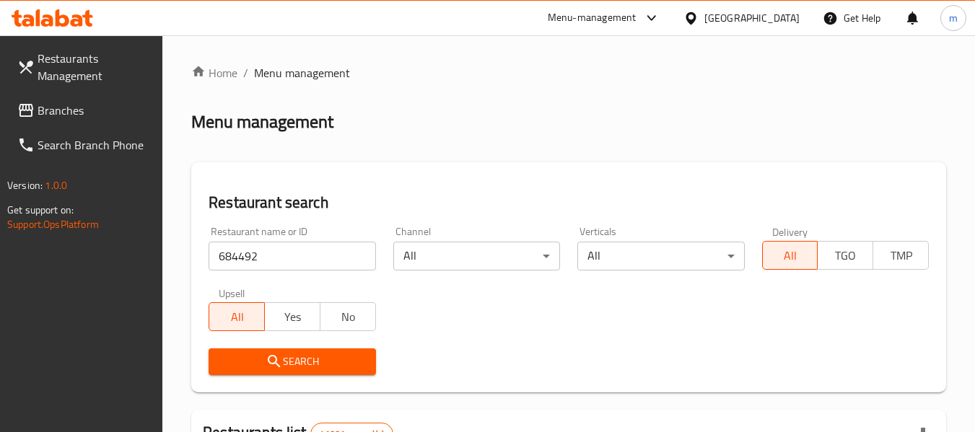
click at [300, 364] on span "Search" at bounding box center [292, 362] width 144 height 18
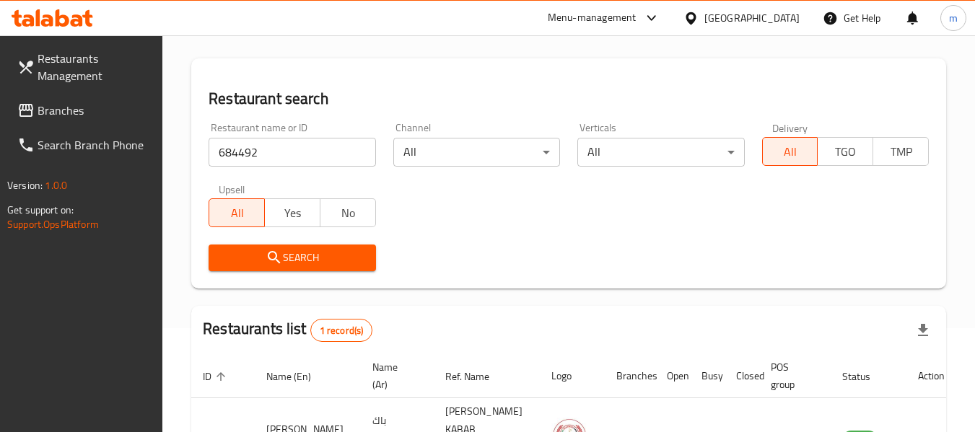
scroll to position [212, 0]
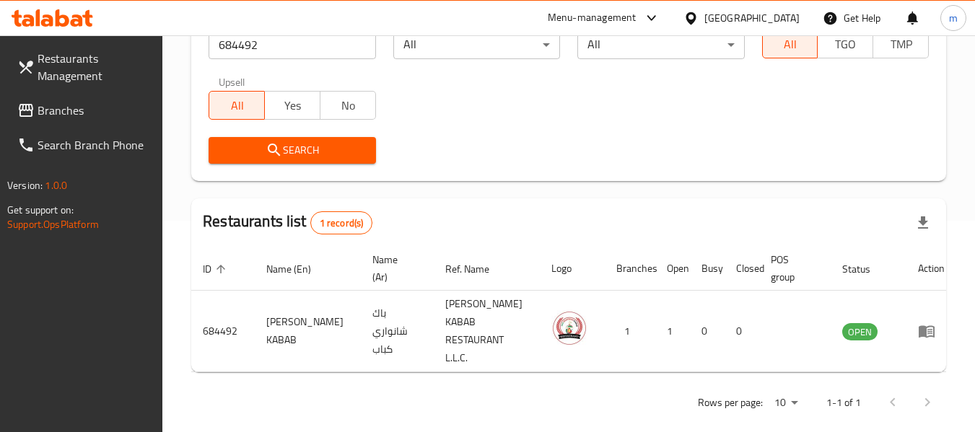
click at [69, 110] on span "Branches" at bounding box center [95, 110] width 114 height 17
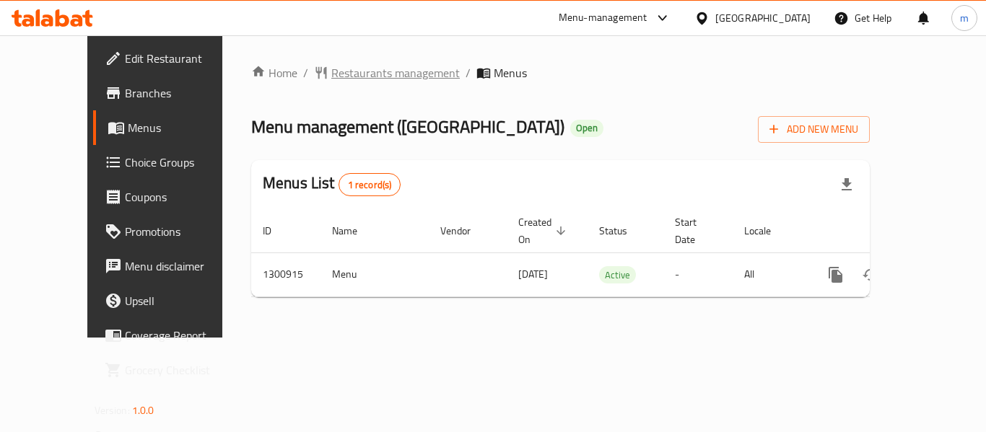
click at [342, 71] on span "Restaurants management" at bounding box center [395, 72] width 128 height 17
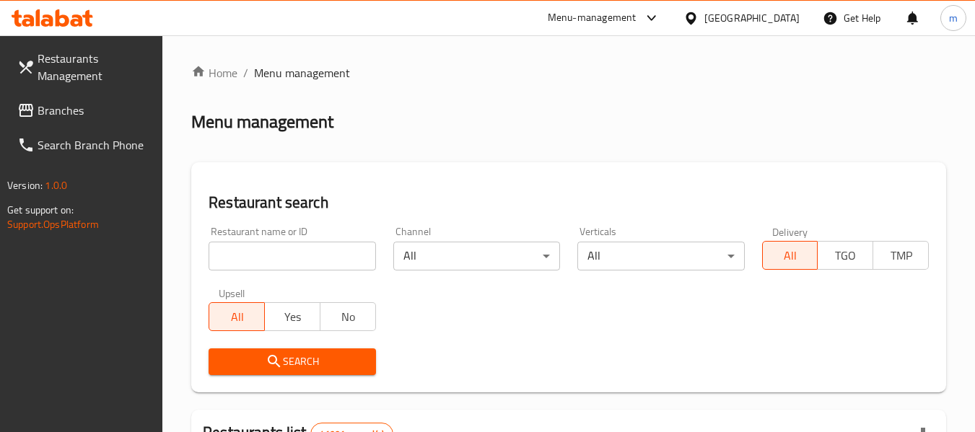
click at [295, 252] on input "search" at bounding box center [292, 256] width 167 height 29
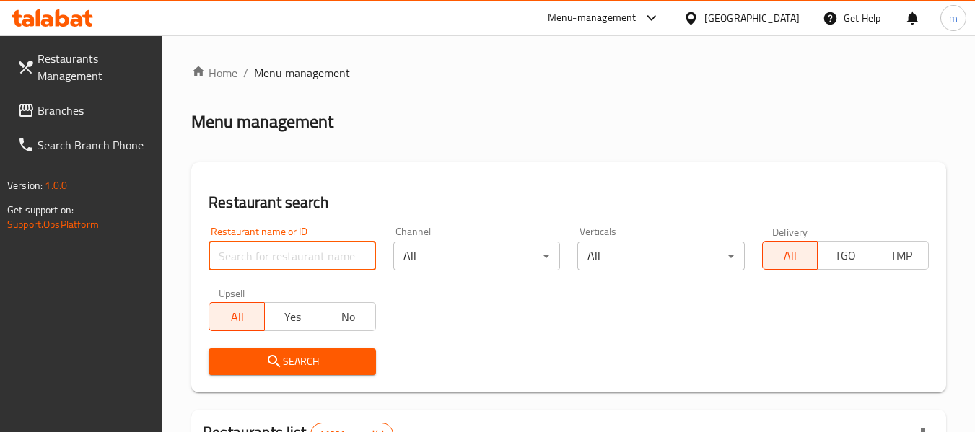
paste input "701868"
type input "701868"
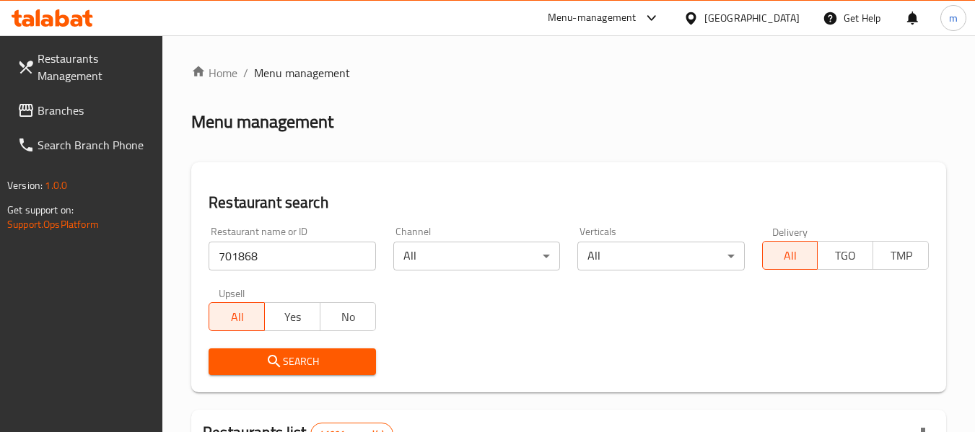
click at [294, 352] on button "Search" at bounding box center [292, 362] width 167 height 27
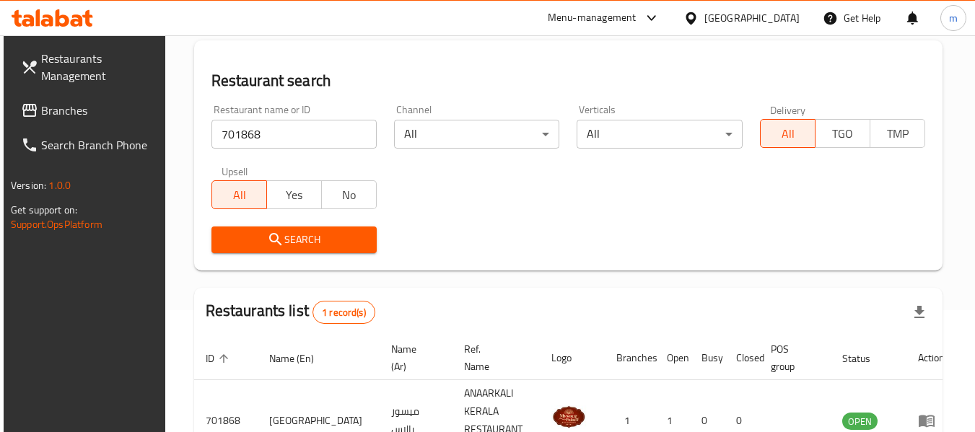
scroll to position [193, 0]
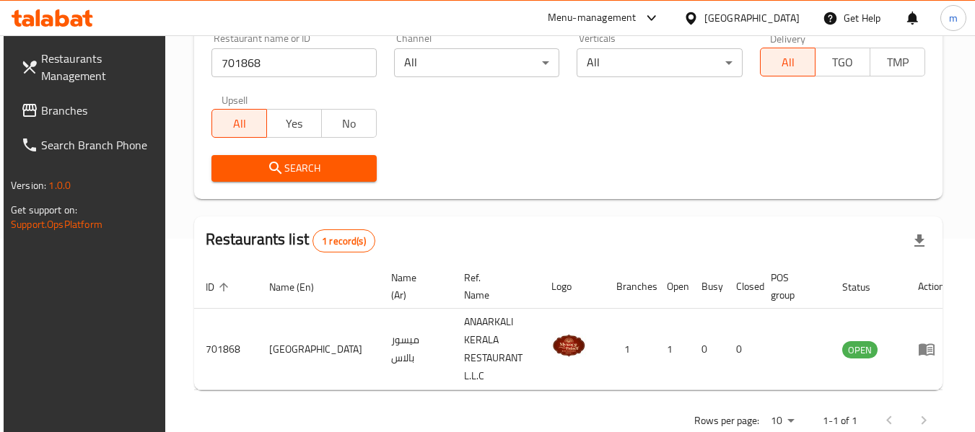
click at [68, 114] on span "Branches" at bounding box center [98, 110] width 114 height 17
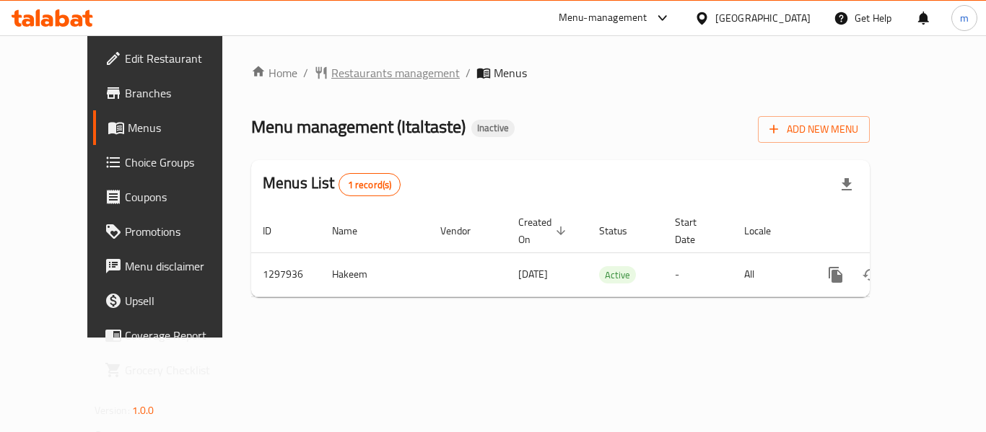
click at [347, 79] on span "Restaurants management" at bounding box center [395, 72] width 128 height 17
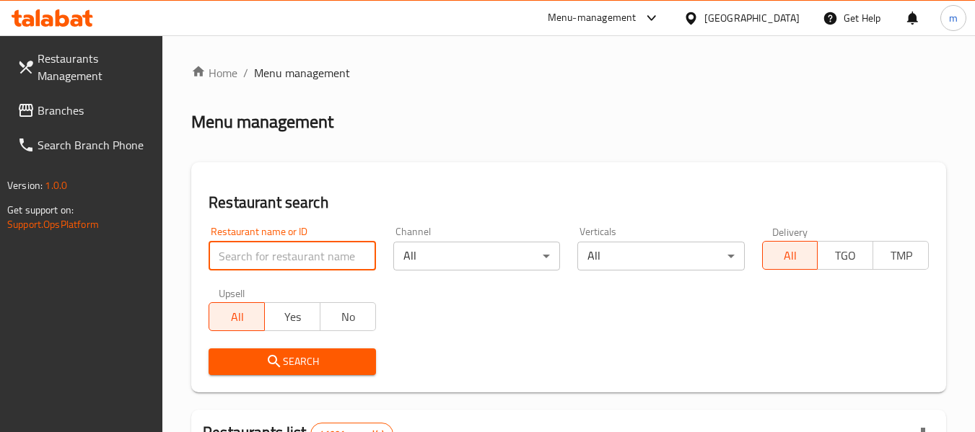
click at [321, 253] on input "search" at bounding box center [292, 256] width 167 height 29
paste input "700673"
type input "700673"
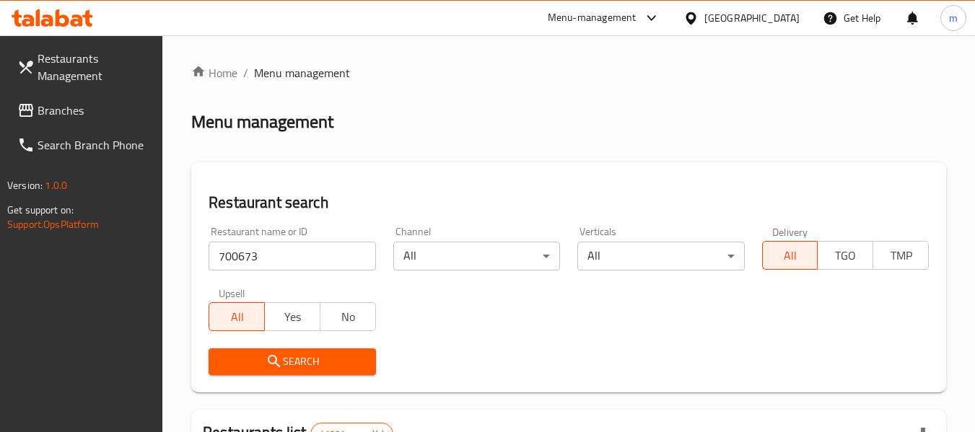
click at [292, 363] on span "Search" at bounding box center [292, 362] width 144 height 18
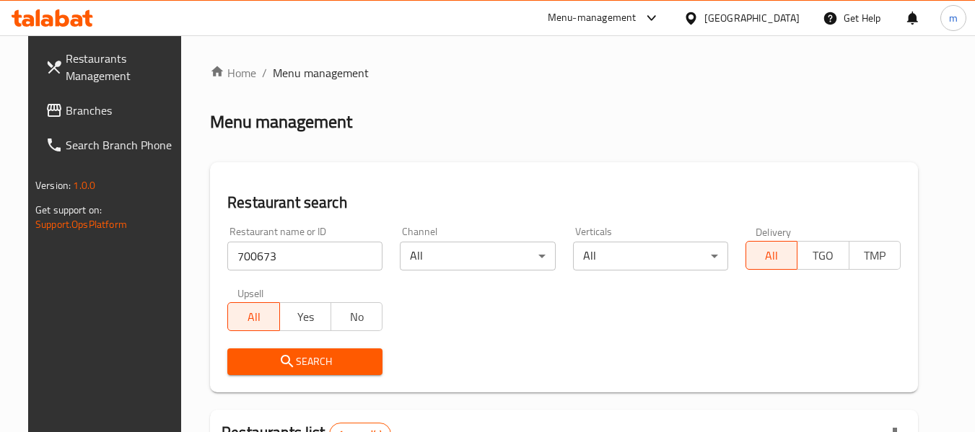
scroll to position [193, 0]
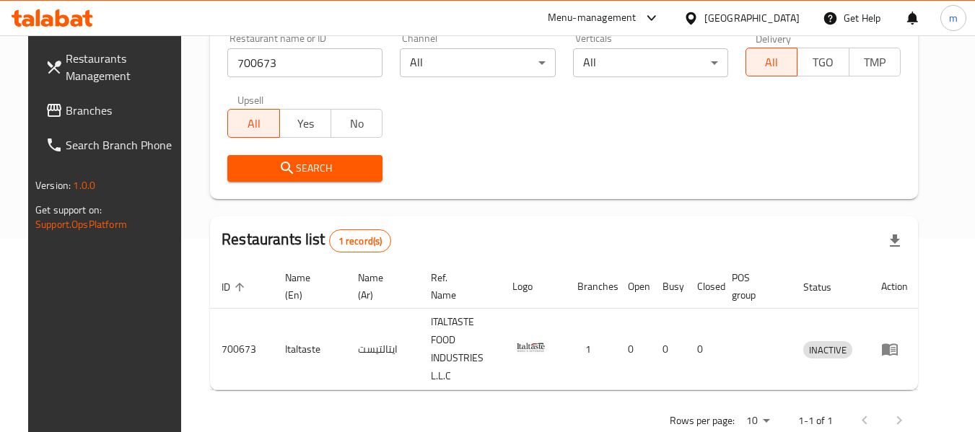
click at [694, 16] on icon at bounding box center [691, 18] width 15 height 15
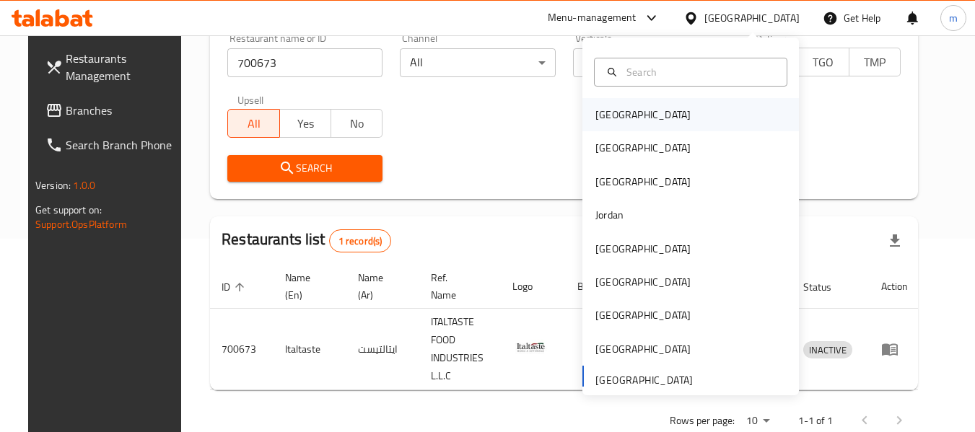
click at [607, 113] on div "[GEOGRAPHIC_DATA]" at bounding box center [643, 115] width 95 height 16
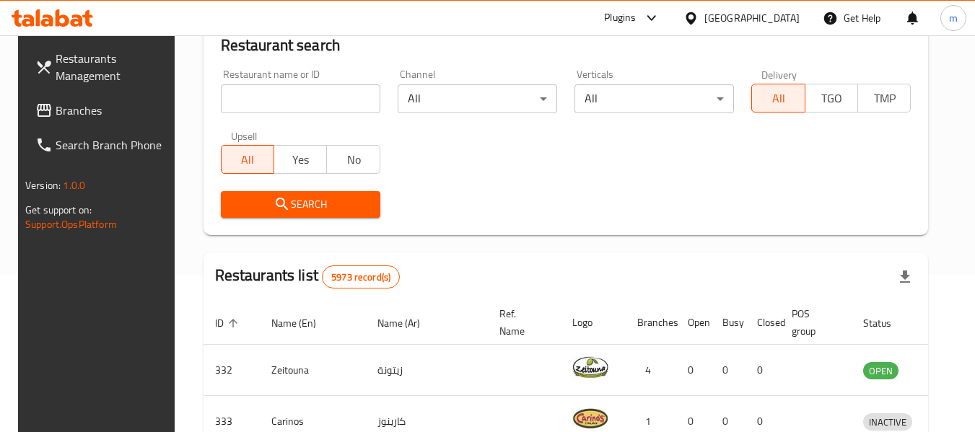
scroll to position [193, 0]
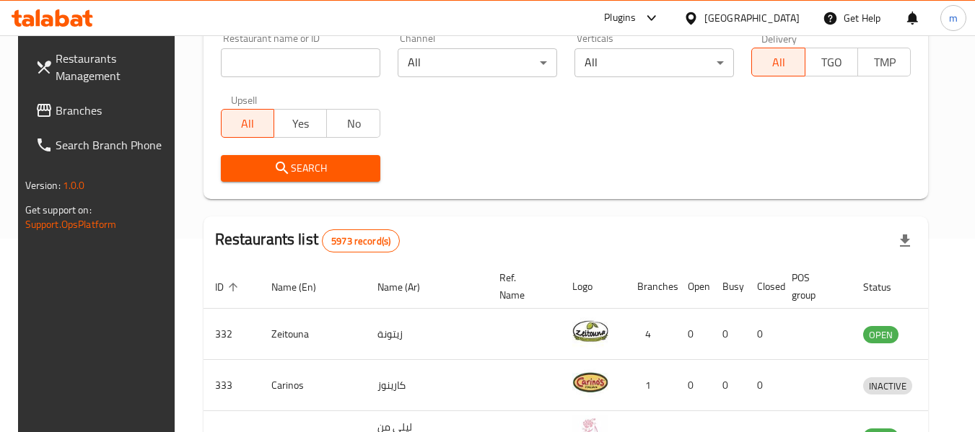
click at [72, 112] on span "Branches" at bounding box center [113, 110] width 114 height 17
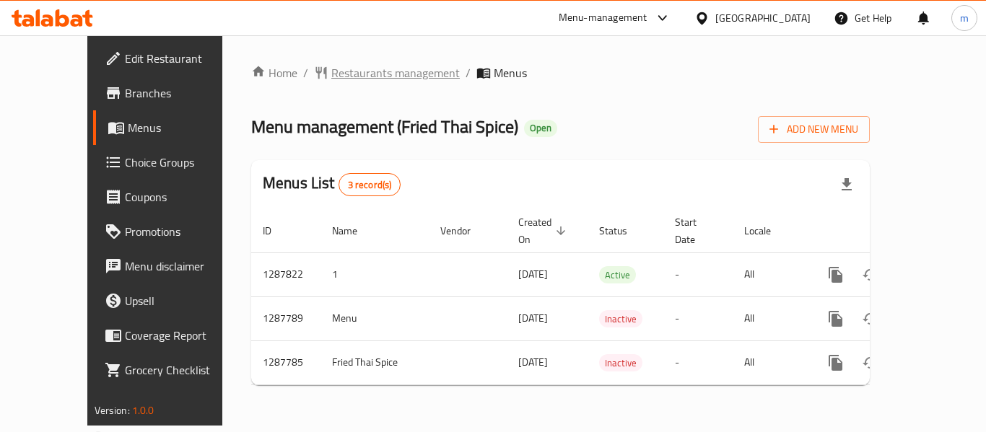
click at [331, 71] on span "Restaurants management" at bounding box center [395, 72] width 128 height 17
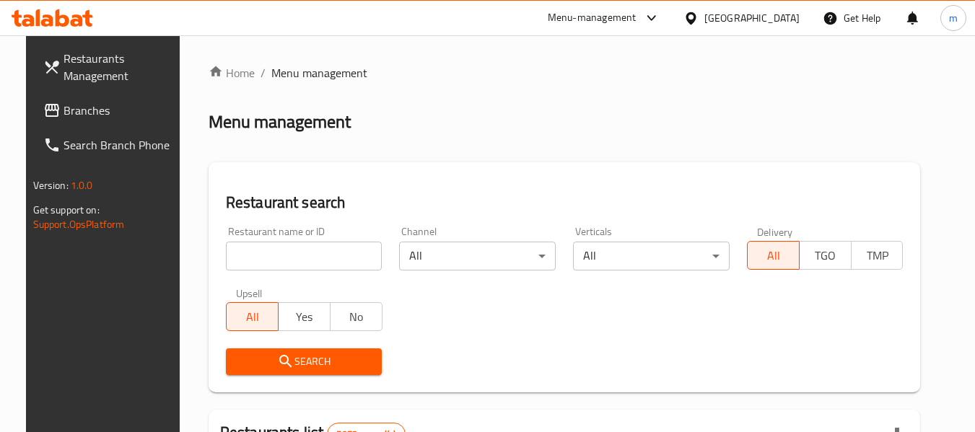
click at [305, 252] on input "search" at bounding box center [304, 256] width 157 height 29
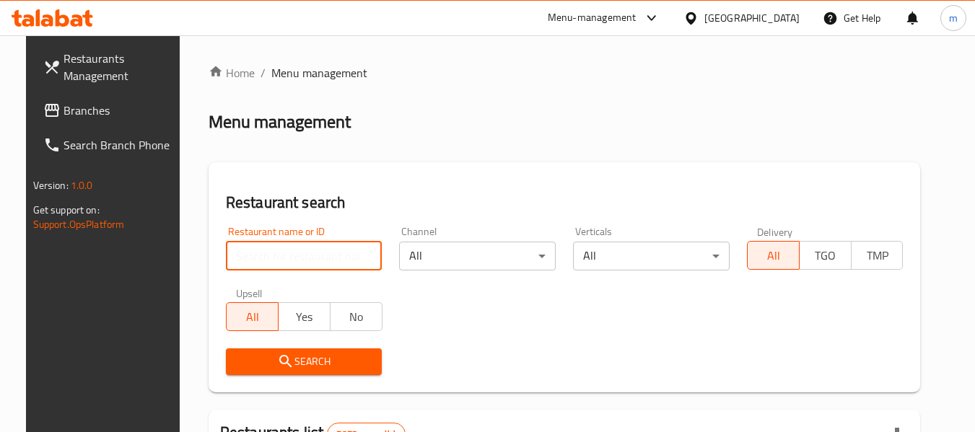
paste input "696849"
type input "696849"
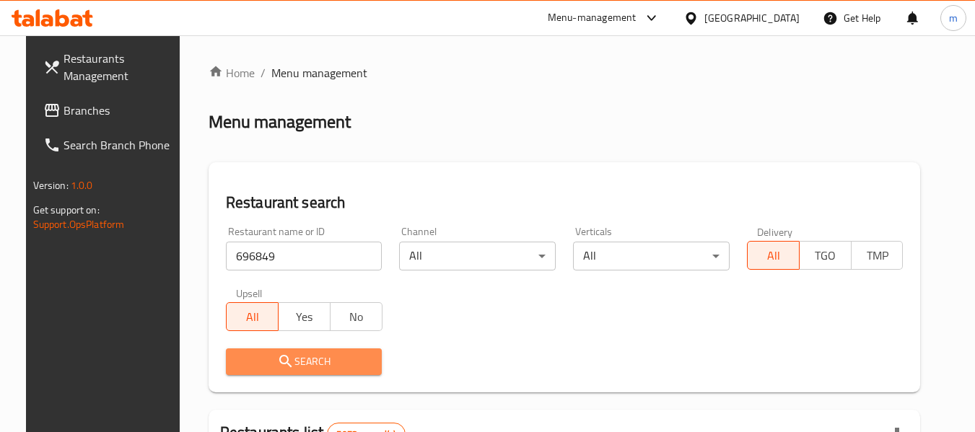
click at [292, 367] on span "Search" at bounding box center [304, 362] width 134 height 18
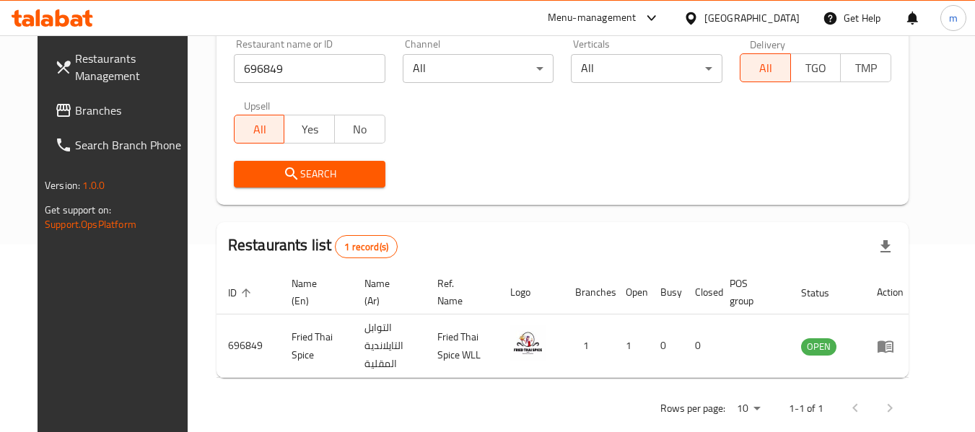
scroll to position [193, 0]
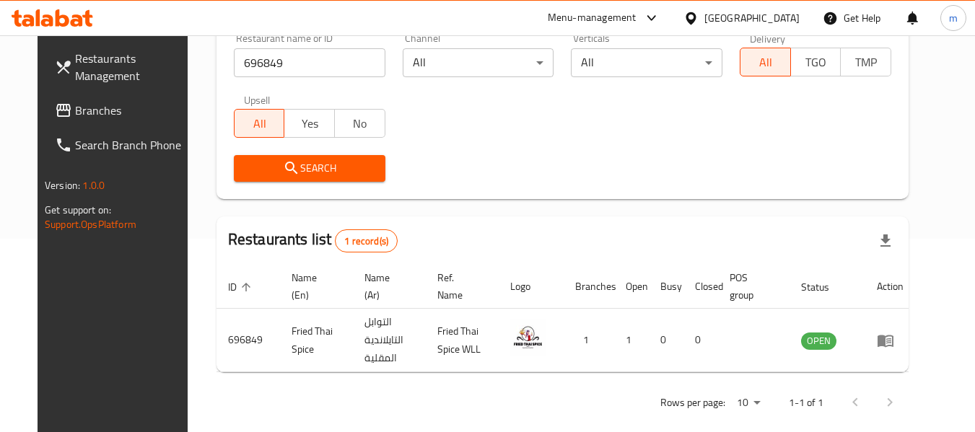
click at [770, 24] on div "[GEOGRAPHIC_DATA]" at bounding box center [752, 18] width 95 height 16
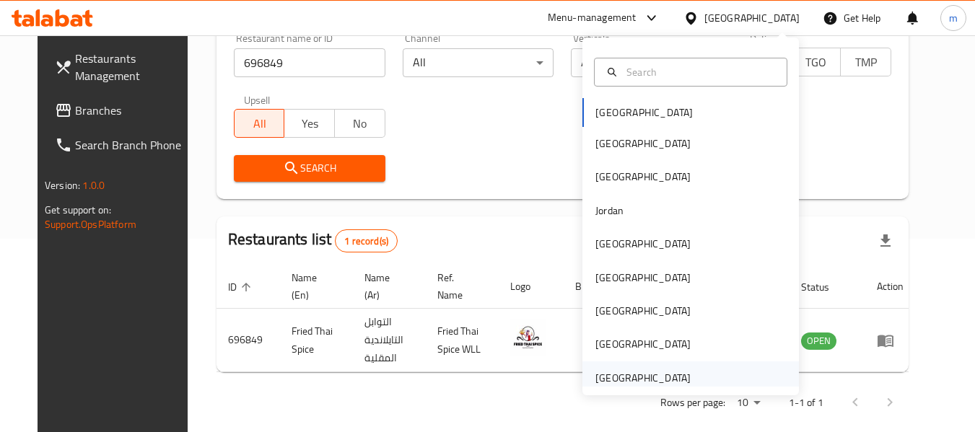
click at [635, 378] on div "[GEOGRAPHIC_DATA]" at bounding box center [643, 378] width 95 height 16
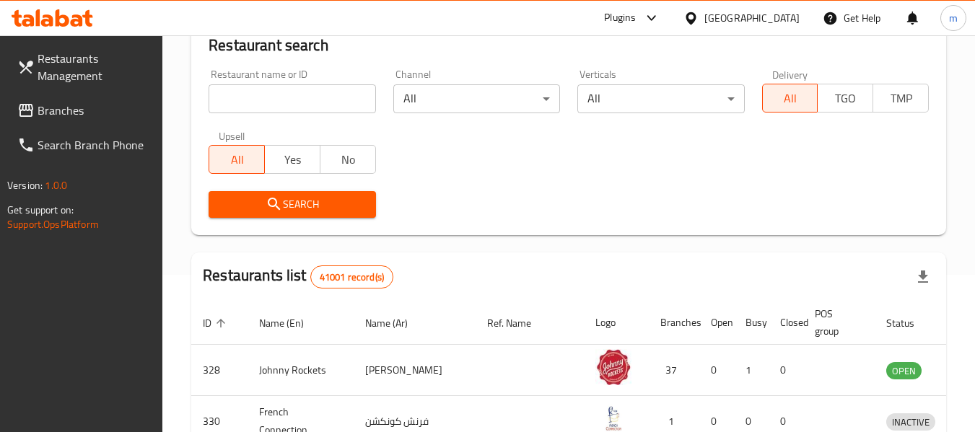
scroll to position [193, 0]
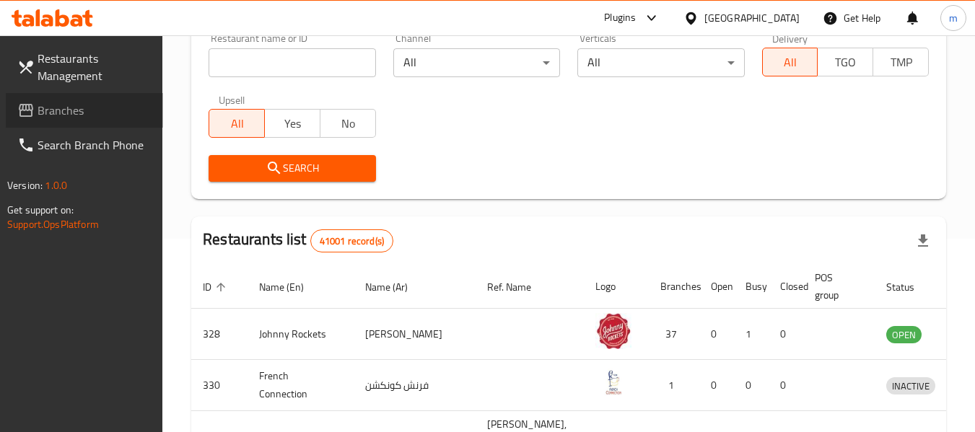
click at [38, 114] on span "Branches" at bounding box center [95, 110] width 114 height 17
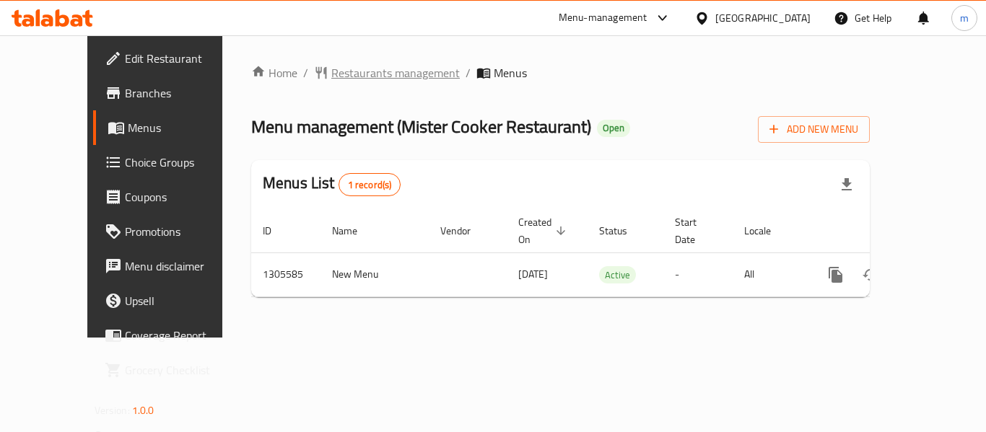
click at [341, 71] on span "Restaurants management" at bounding box center [395, 72] width 128 height 17
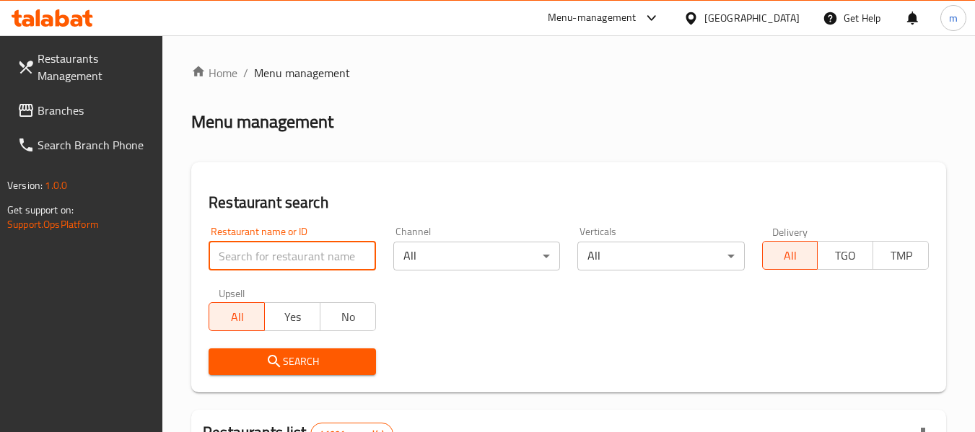
click at [312, 269] on input "search" at bounding box center [292, 256] width 167 height 29
paste input "703408"
type input "703408"
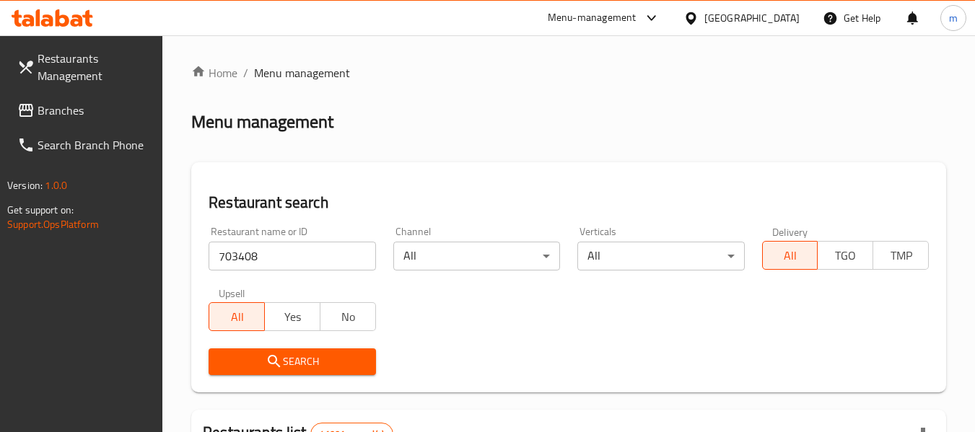
click at [318, 365] on span "Search" at bounding box center [292, 362] width 144 height 18
click at [318, 365] on div at bounding box center [487, 216] width 975 height 432
click at [318, 365] on div "Home / Menu management Menu management Restaurant search Restaurant name or ID …" at bounding box center [568, 339] width 755 height 551
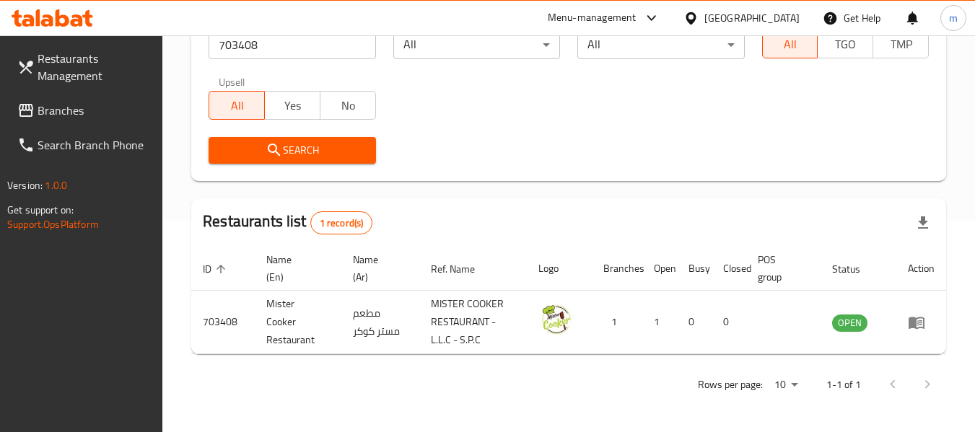
click at [766, 25] on div "[GEOGRAPHIC_DATA]" at bounding box center [752, 18] width 95 height 16
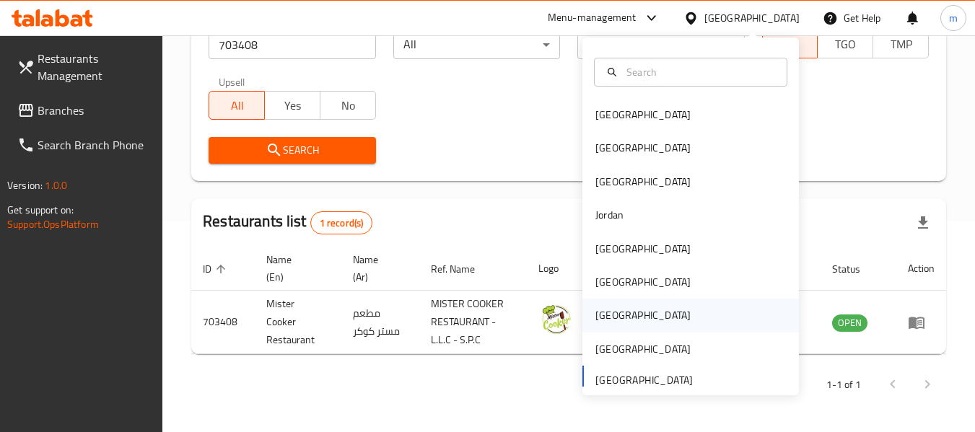
click at [597, 310] on div "[GEOGRAPHIC_DATA]" at bounding box center [643, 316] width 95 height 16
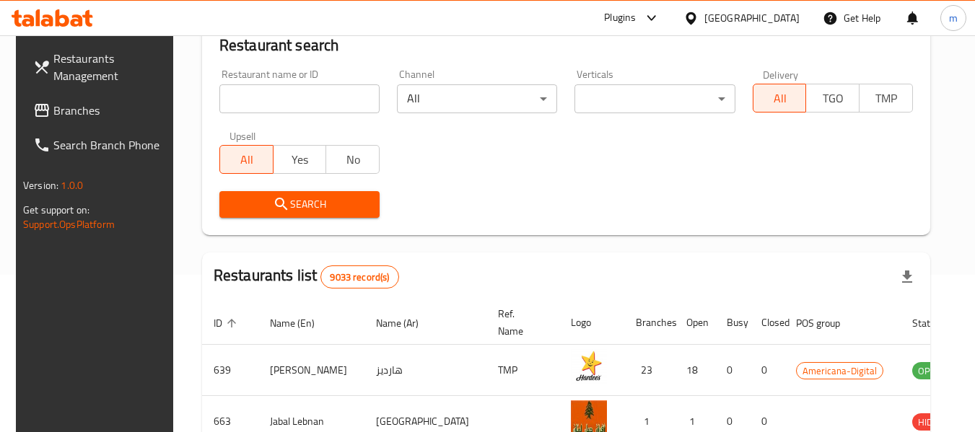
scroll to position [212, 0]
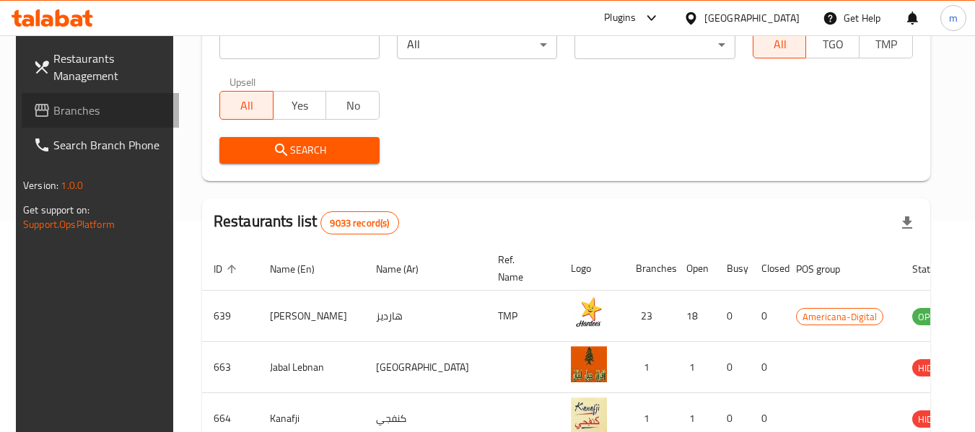
click at [35, 112] on icon at bounding box center [42, 110] width 14 height 13
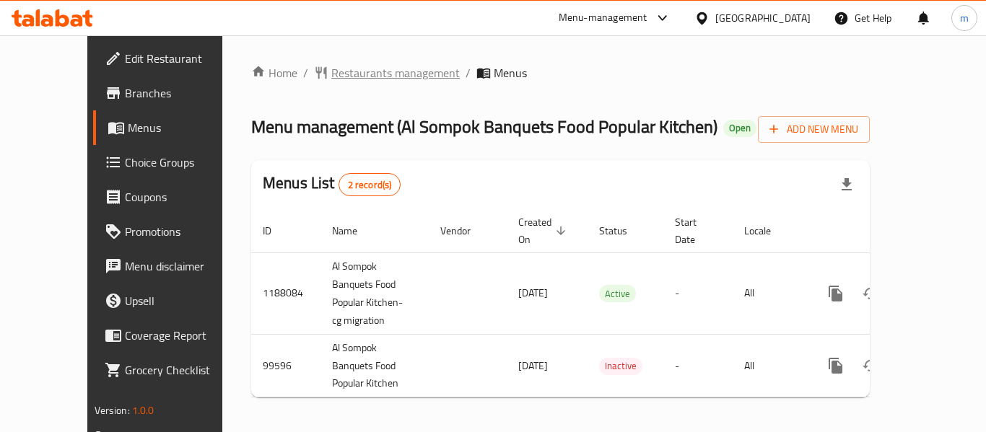
click at [343, 75] on span "Restaurants management" at bounding box center [395, 72] width 128 height 17
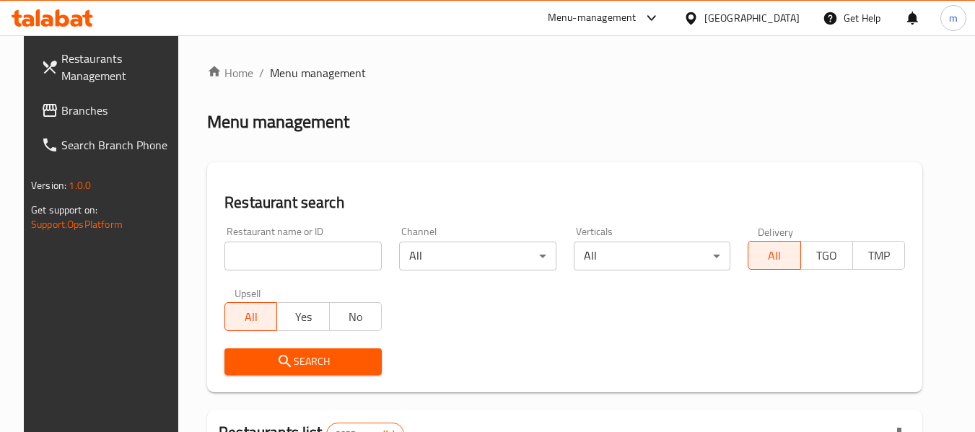
click at [303, 261] on input "search" at bounding box center [303, 256] width 157 height 29
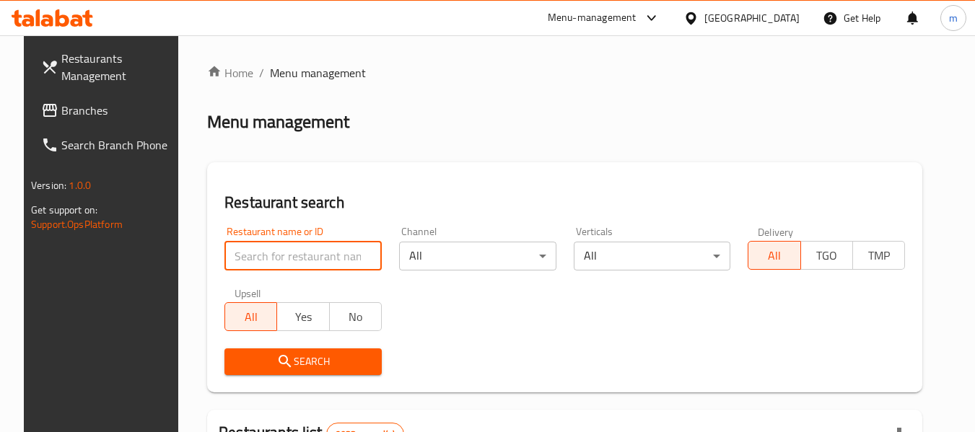
paste input "602335"
type input "602335"
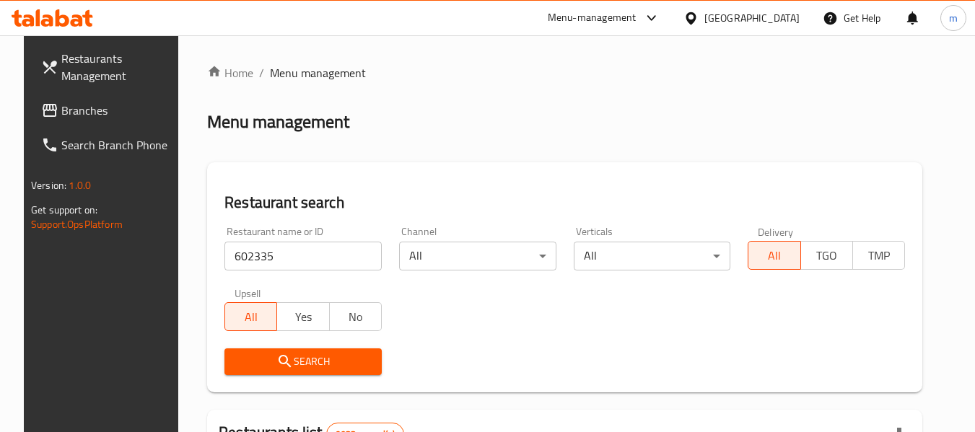
click at [313, 370] on span "Search" at bounding box center [303, 362] width 134 height 18
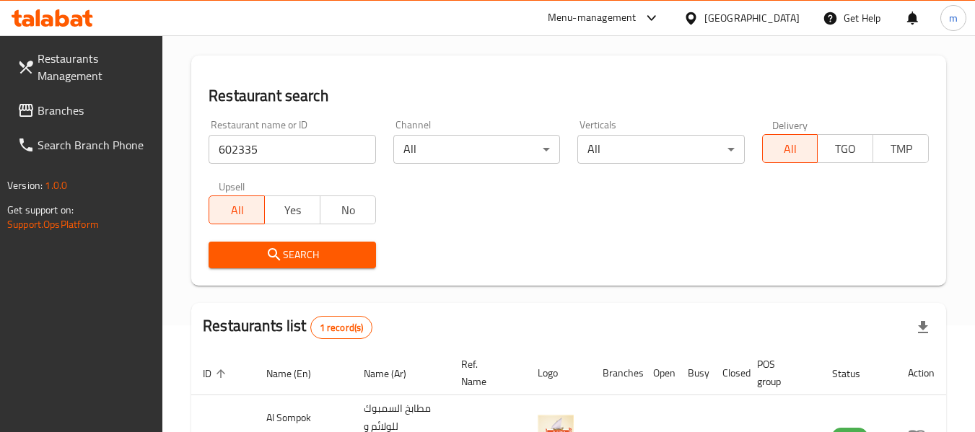
scroll to position [230, 0]
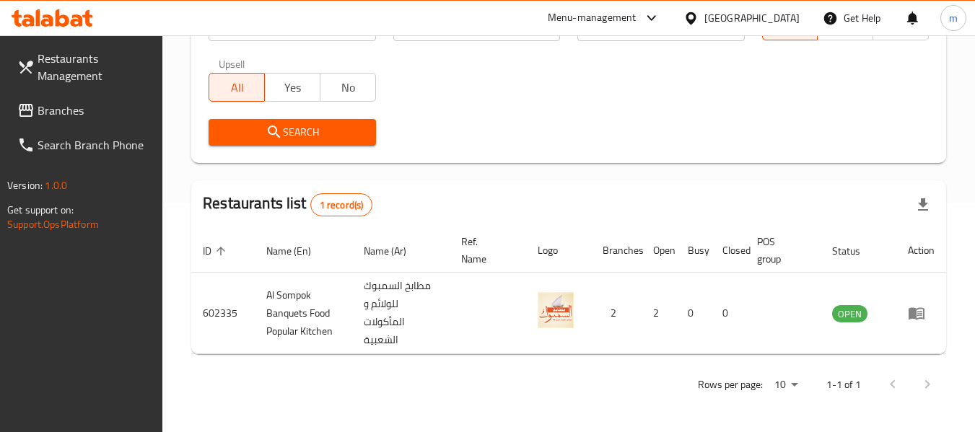
click at [705, 11] on div at bounding box center [694, 18] width 21 height 16
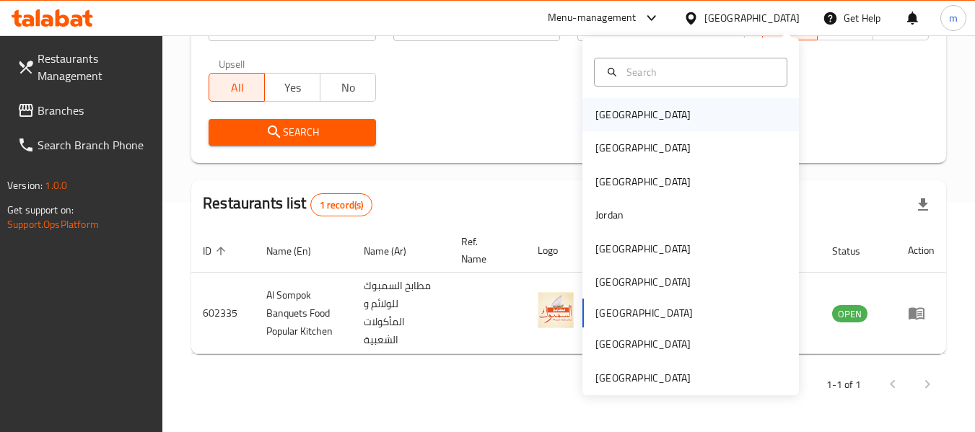
click at [656, 110] on div "Bahrain" at bounding box center [691, 114] width 217 height 33
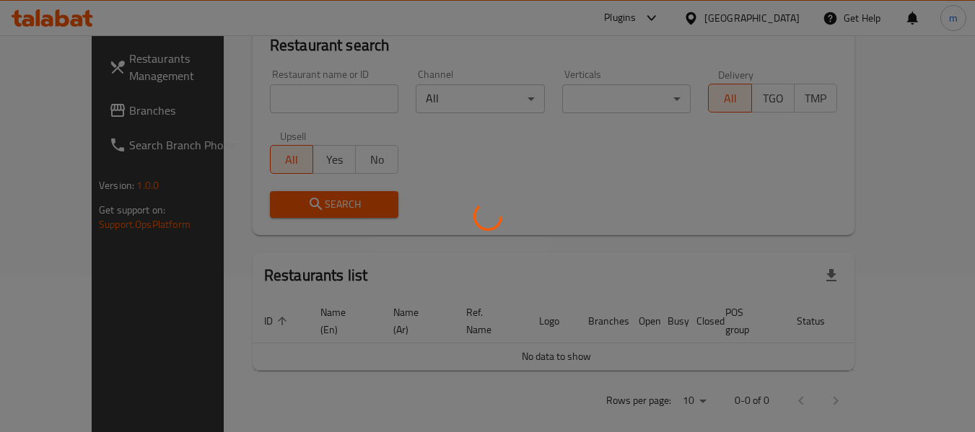
scroll to position [230, 0]
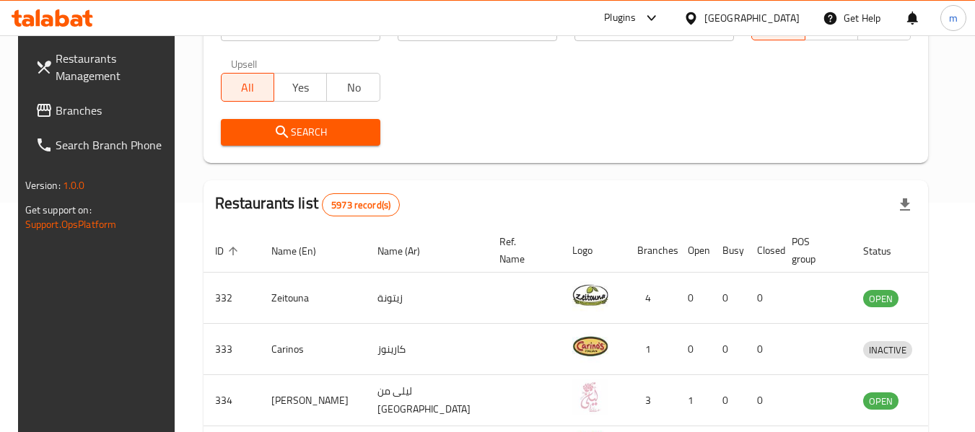
click at [56, 115] on span "Branches" at bounding box center [113, 110] width 114 height 17
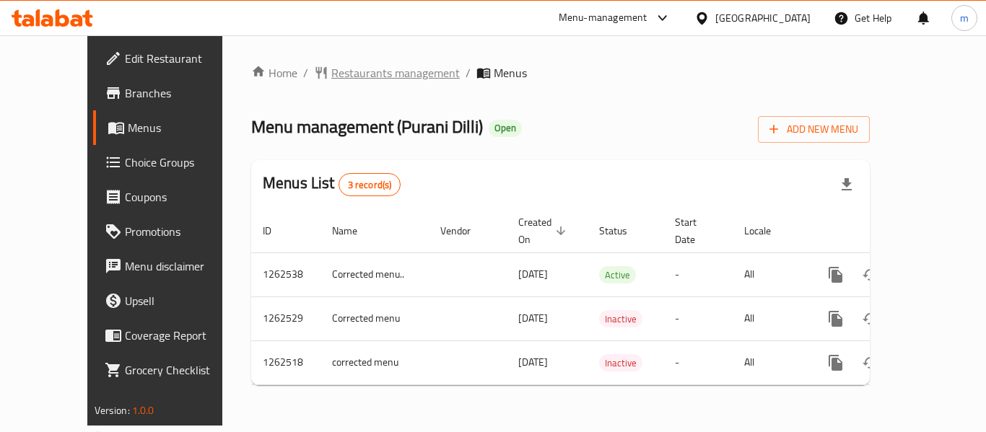
click at [357, 77] on span "Restaurants management" at bounding box center [395, 72] width 128 height 17
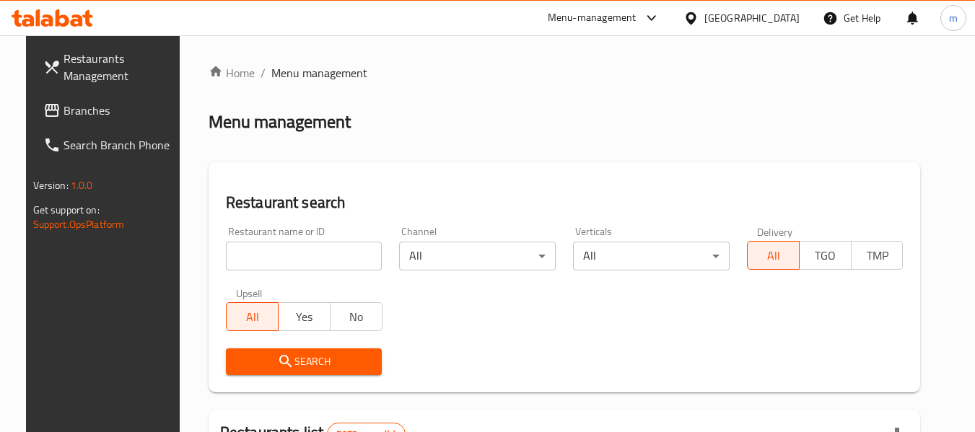
click at [331, 250] on input "search" at bounding box center [304, 256] width 157 height 29
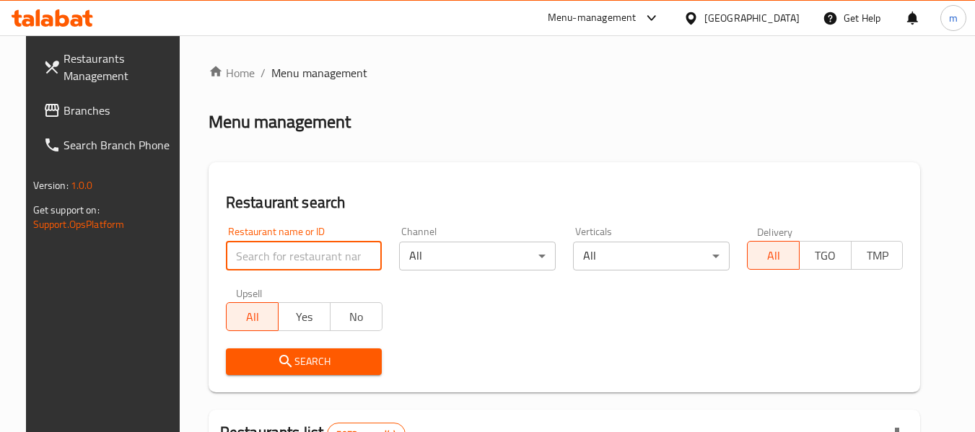
paste input "685561"
type input "685561"
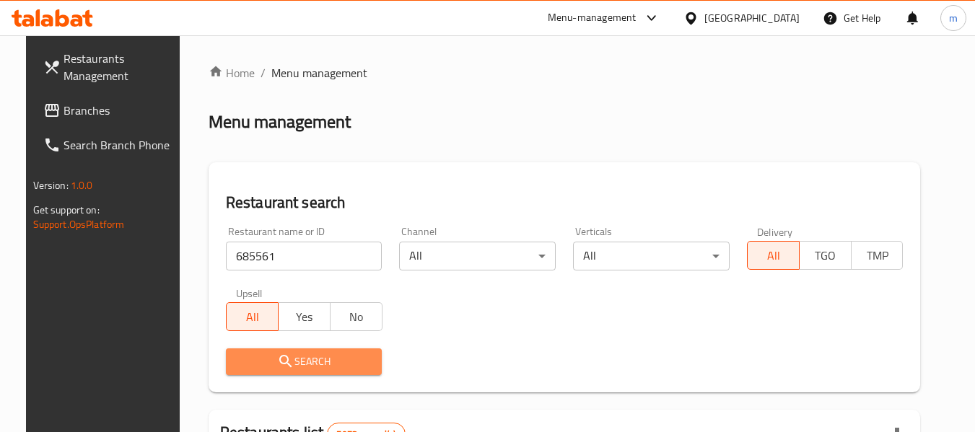
click at [307, 367] on span "Search" at bounding box center [304, 362] width 134 height 18
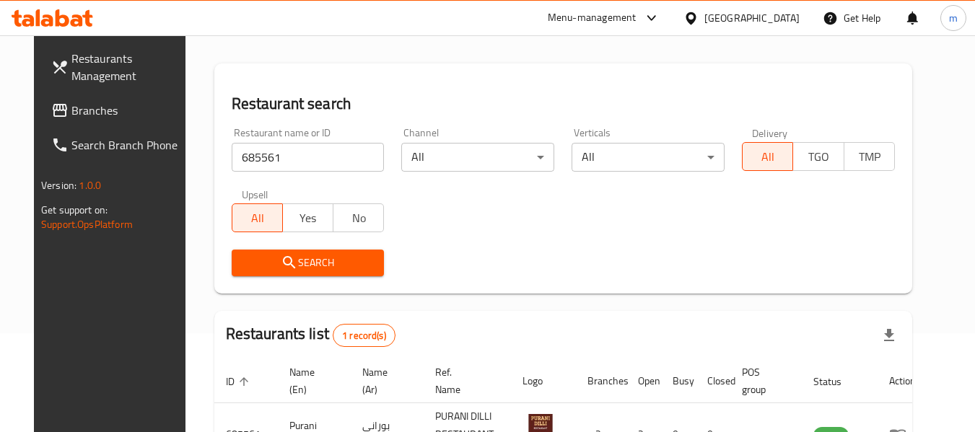
scroll to position [193, 0]
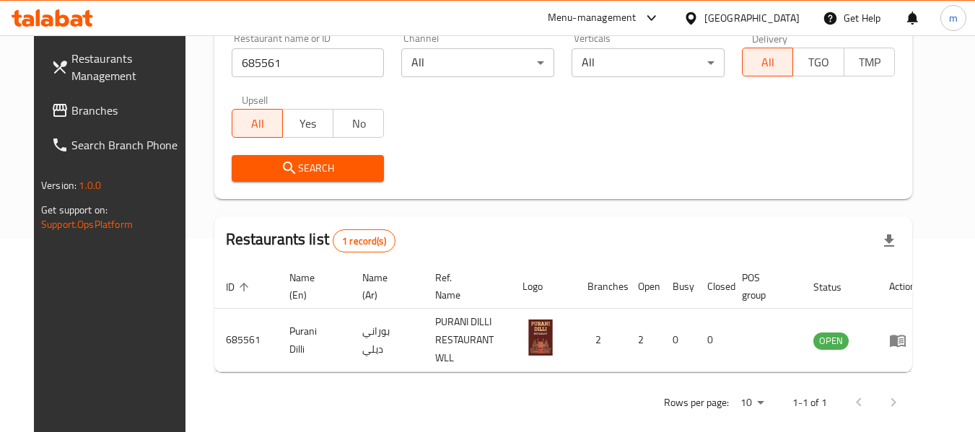
click at [95, 113] on span "Branches" at bounding box center [128, 110] width 114 height 17
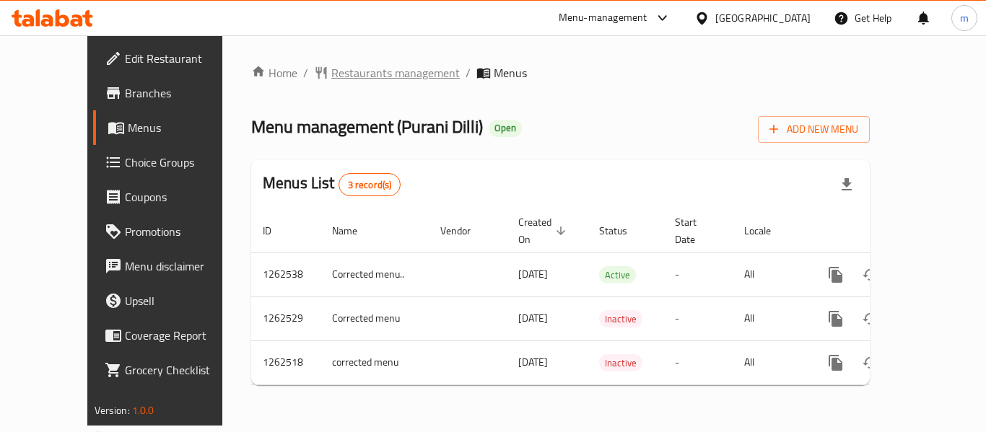
click at [359, 69] on span "Restaurants management" at bounding box center [395, 72] width 128 height 17
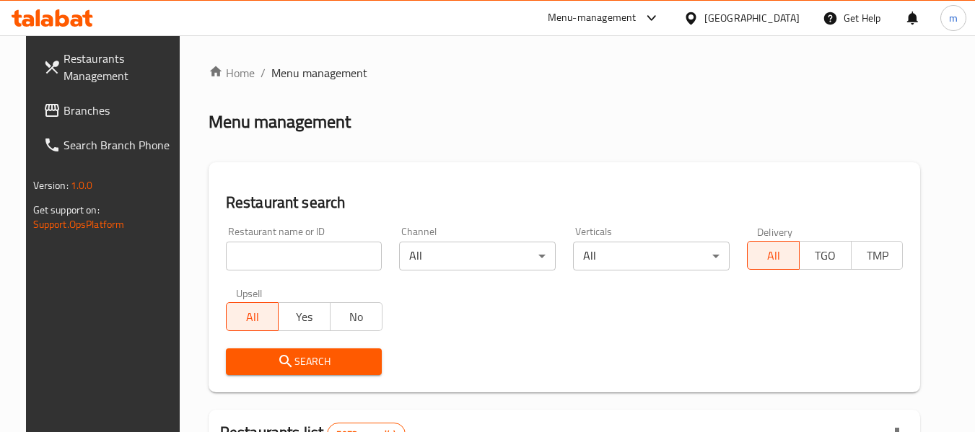
click at [321, 254] on input "search" at bounding box center [304, 256] width 157 height 29
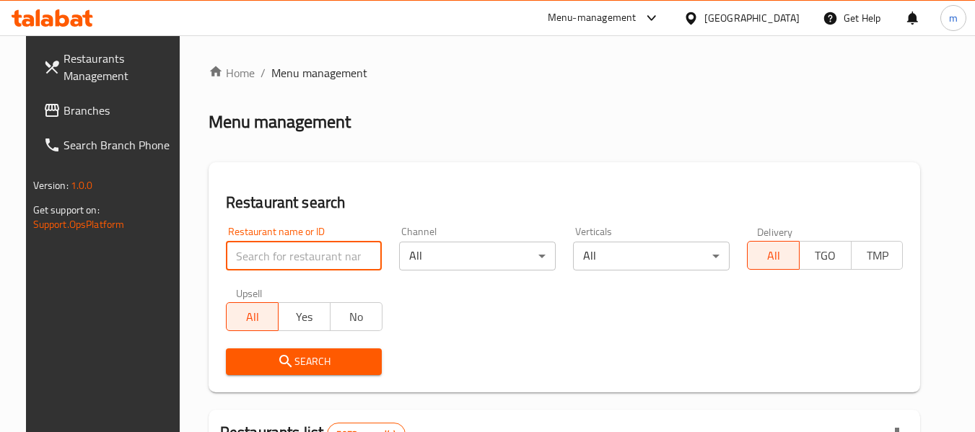
paste input "685561"
type input "685561"
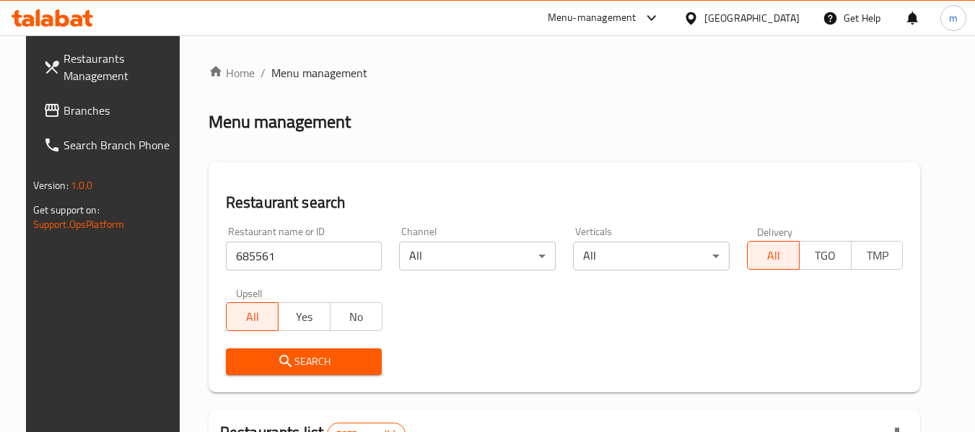
click at [286, 352] on button "Search" at bounding box center [304, 362] width 157 height 27
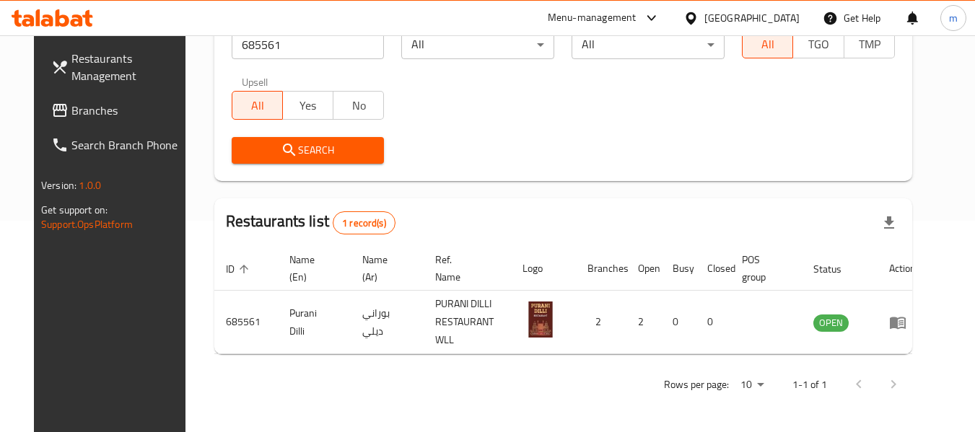
scroll to position [199, 0]
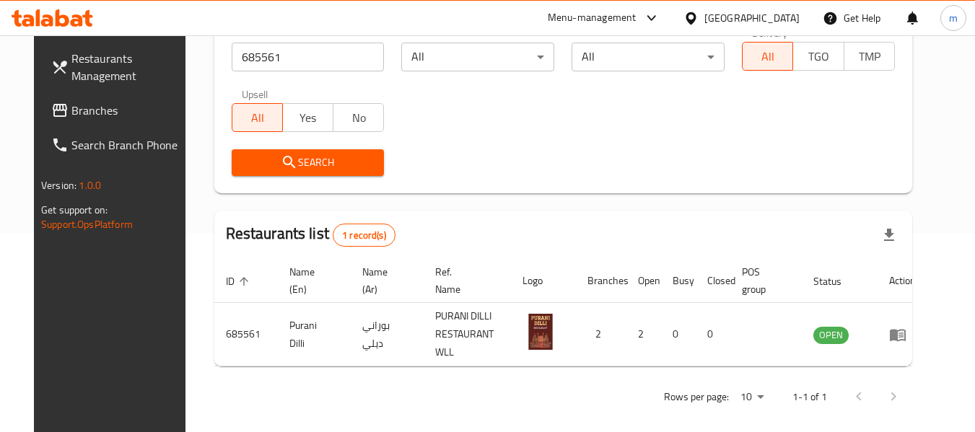
click at [788, 14] on div "Bahrain" at bounding box center [752, 18] width 95 height 16
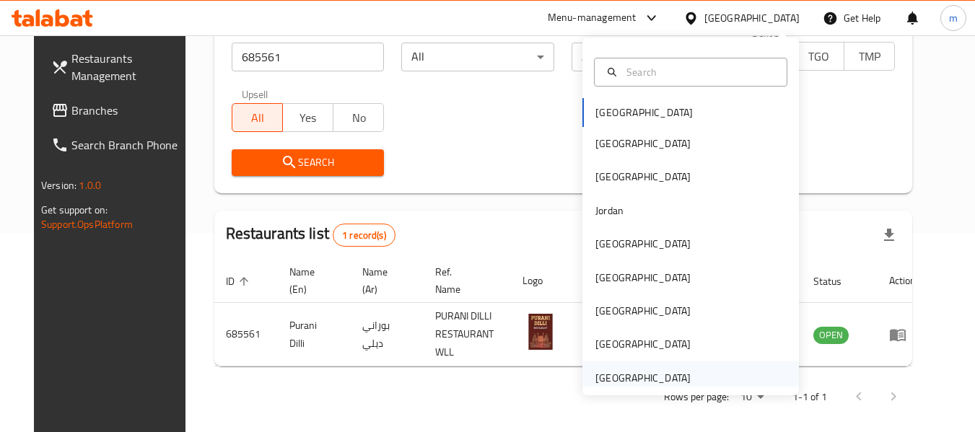
click at [621, 370] on div "[GEOGRAPHIC_DATA]" at bounding box center [643, 378] width 95 height 16
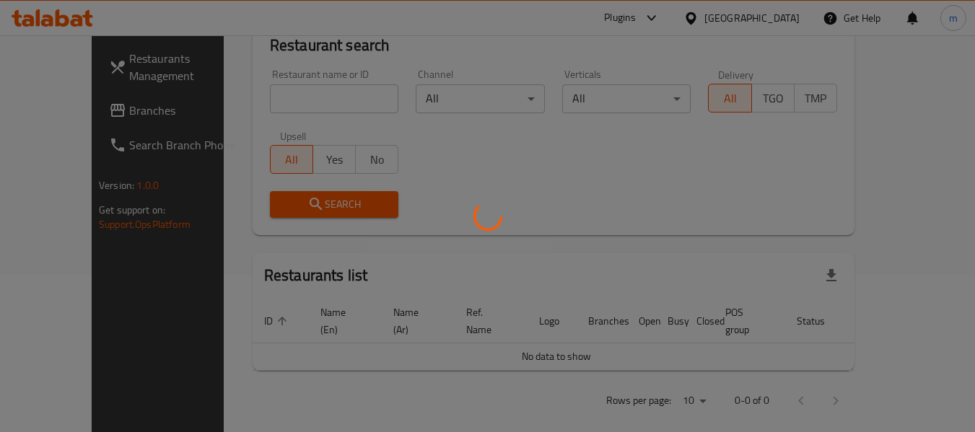
scroll to position [199, 0]
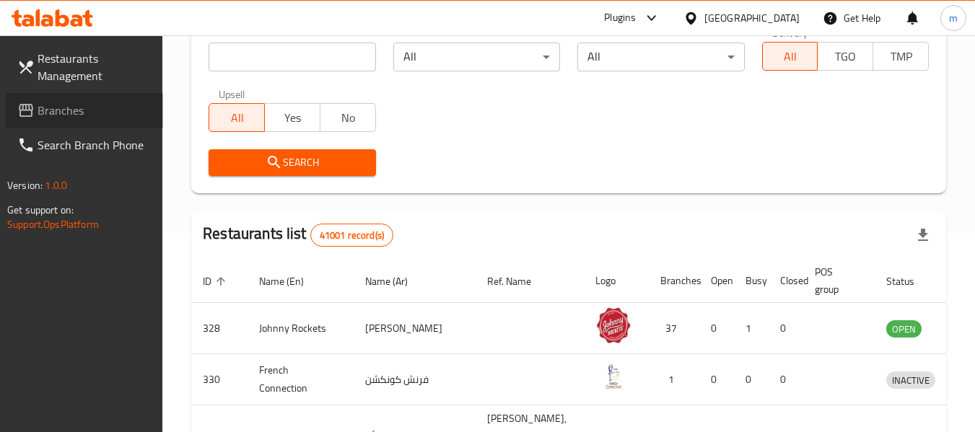
click at [92, 113] on span "Branches" at bounding box center [95, 110] width 114 height 17
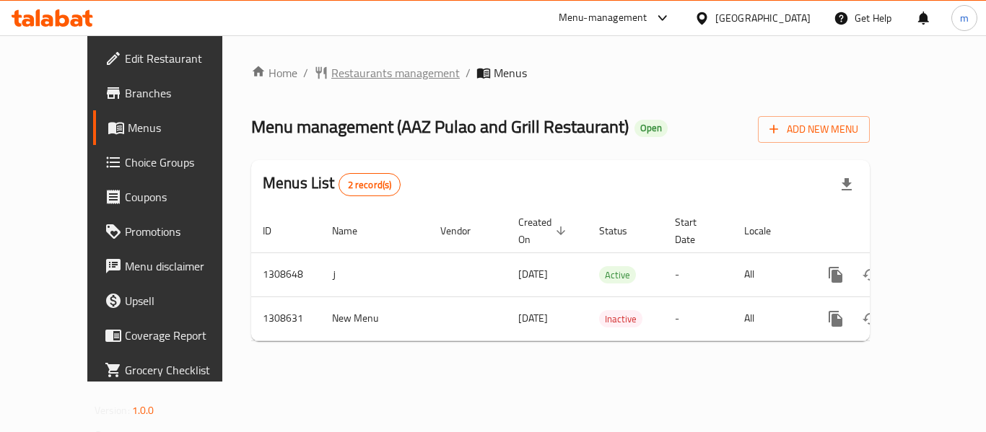
click at [350, 71] on span "Restaurants management" at bounding box center [395, 72] width 128 height 17
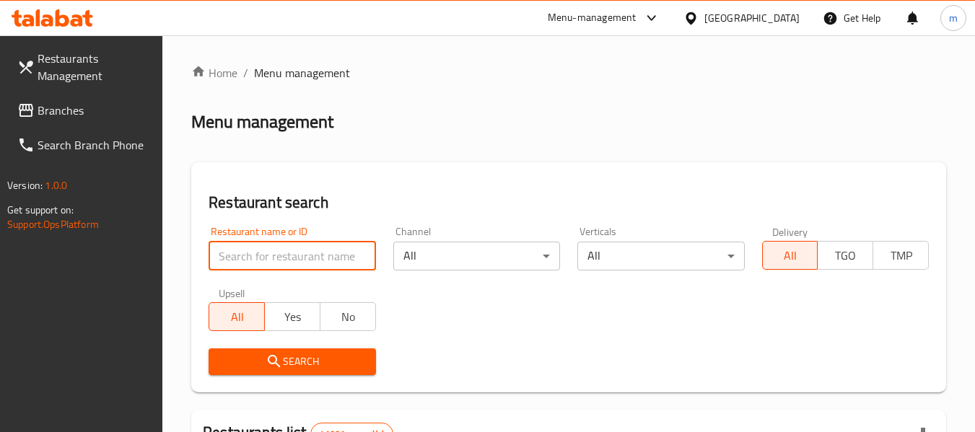
click at [303, 262] on input "search" at bounding box center [292, 256] width 167 height 29
paste input "704962"
type input "704962"
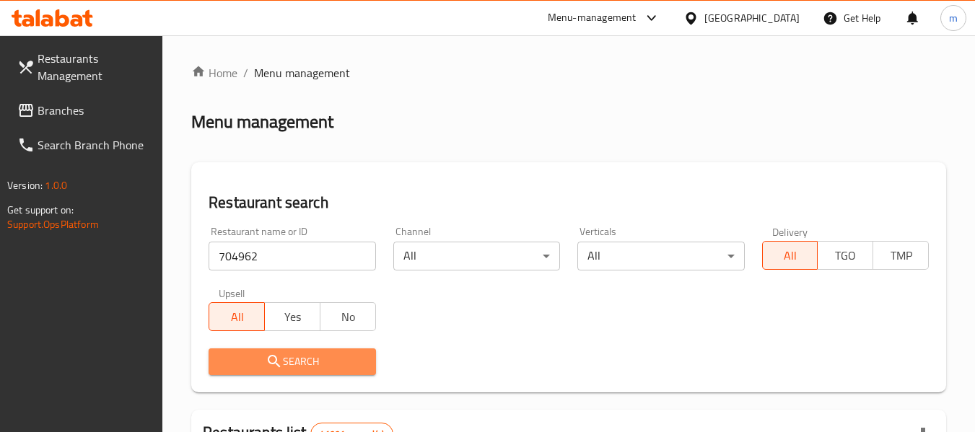
click at [282, 365] on icon "submit" at bounding box center [274, 361] width 17 height 17
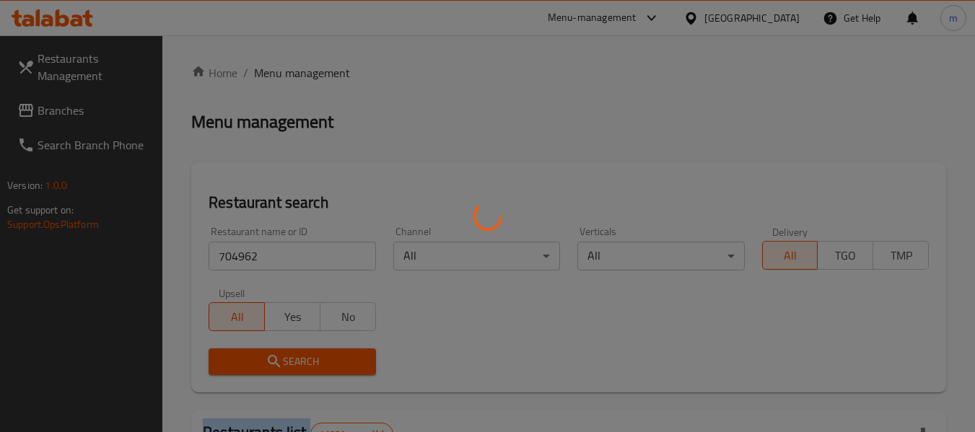
click at [282, 365] on div at bounding box center [487, 216] width 975 height 432
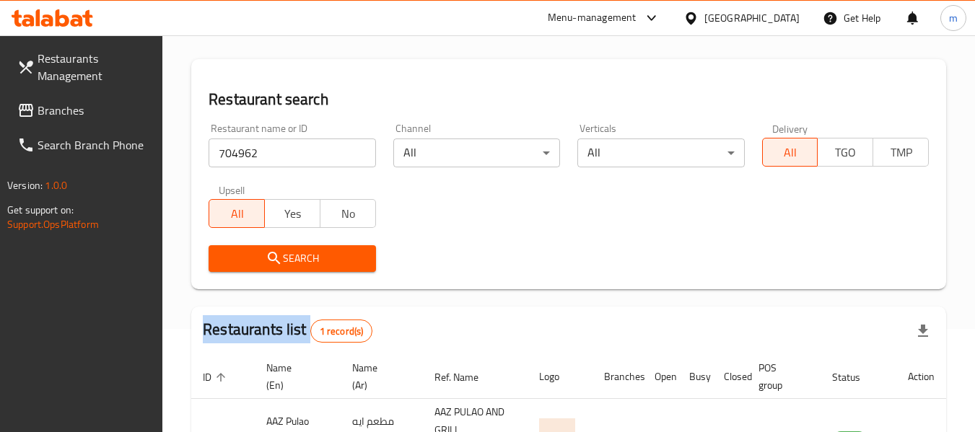
scroll to position [230, 0]
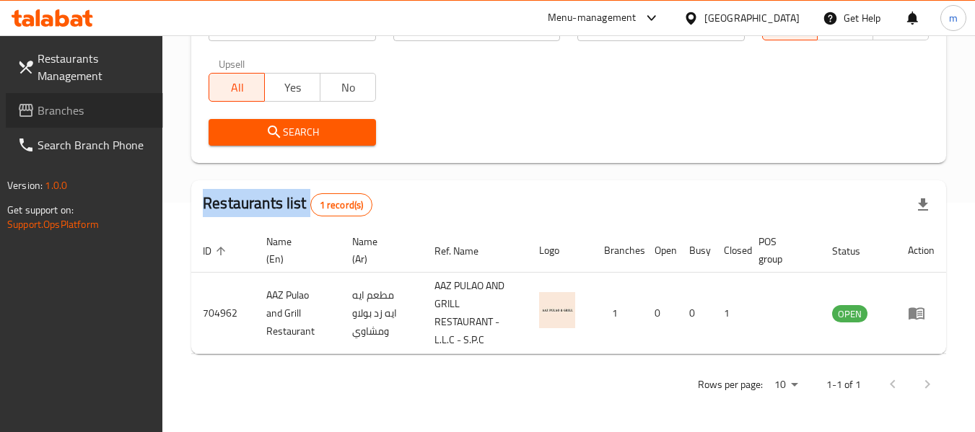
click at [36, 113] on span at bounding box center [27, 110] width 20 height 17
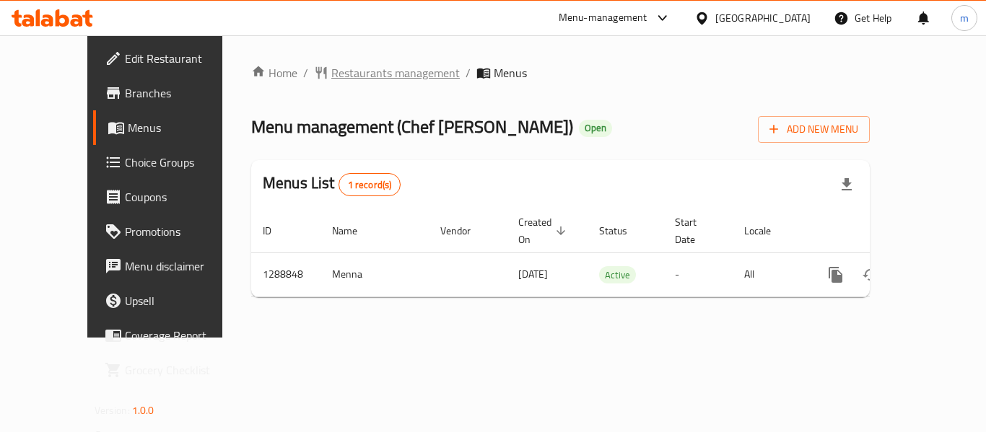
click at [348, 72] on span "Restaurants management" at bounding box center [395, 72] width 128 height 17
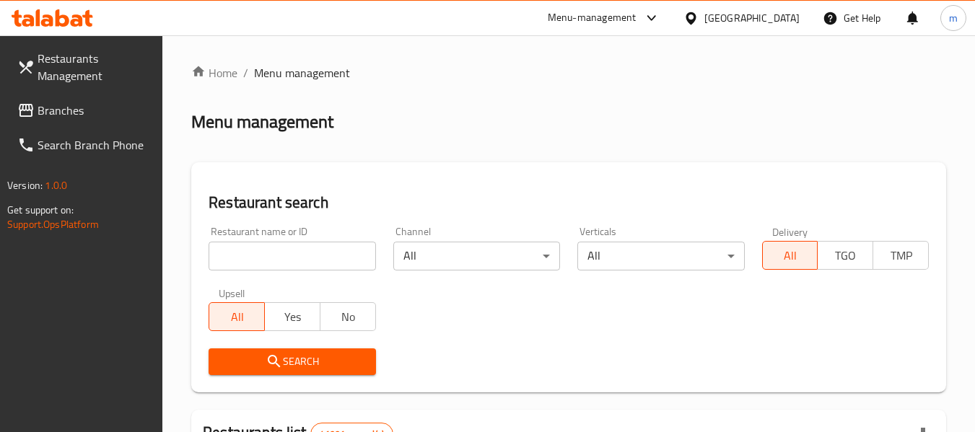
click at [297, 253] on input "search" at bounding box center [292, 256] width 167 height 29
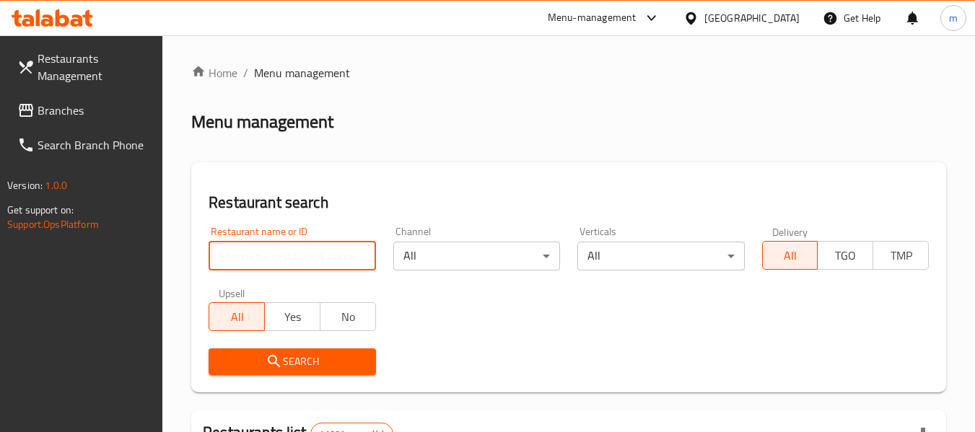
paste input "697386"
type input "697386"
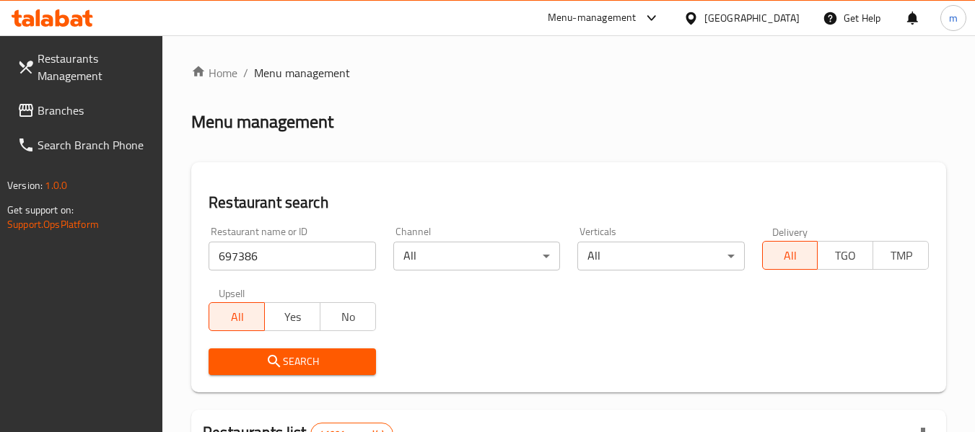
click at [284, 373] on button "Search" at bounding box center [292, 362] width 167 height 27
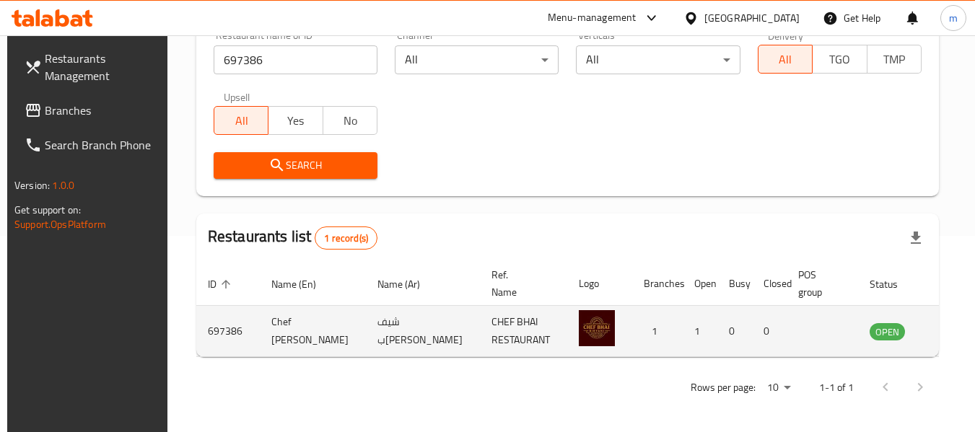
scroll to position [199, 0]
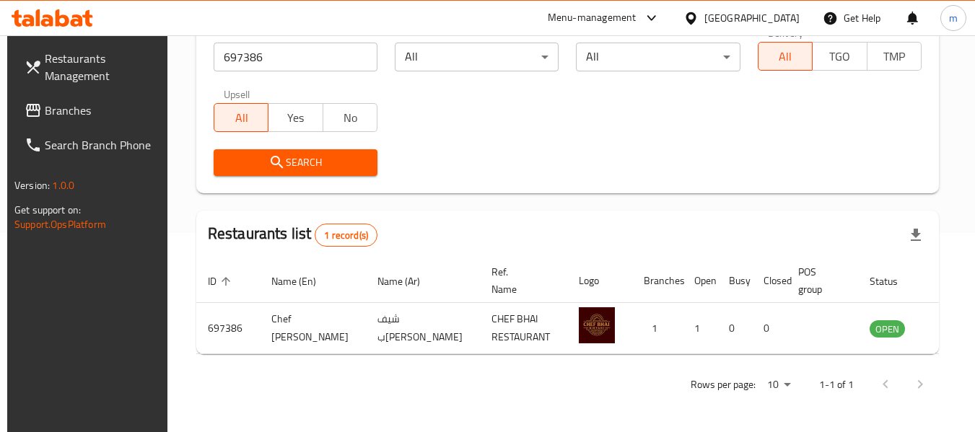
click at [37, 114] on span at bounding box center [35, 110] width 20 height 17
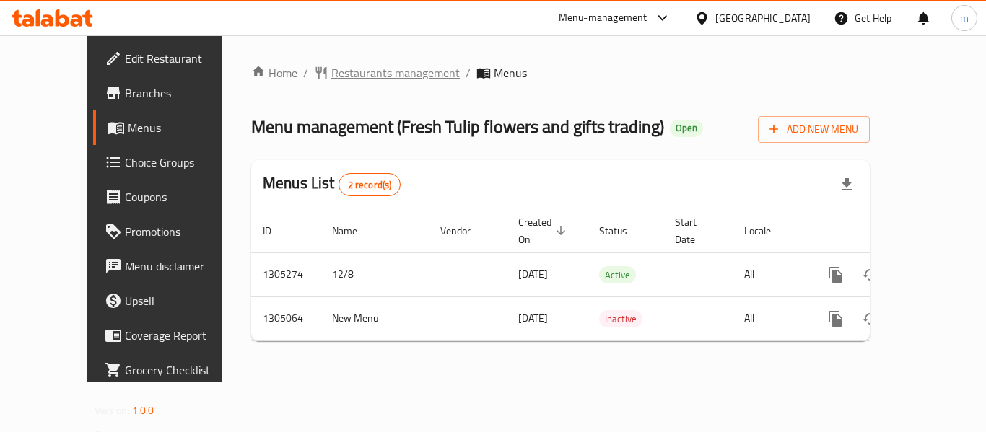
click at [331, 74] on span "Restaurants management" at bounding box center [395, 72] width 128 height 17
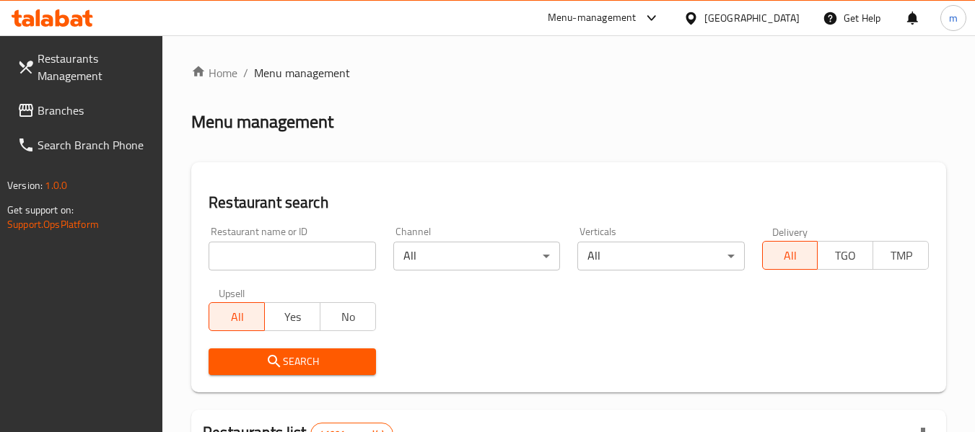
click at [266, 255] on input "search" at bounding box center [292, 256] width 167 height 29
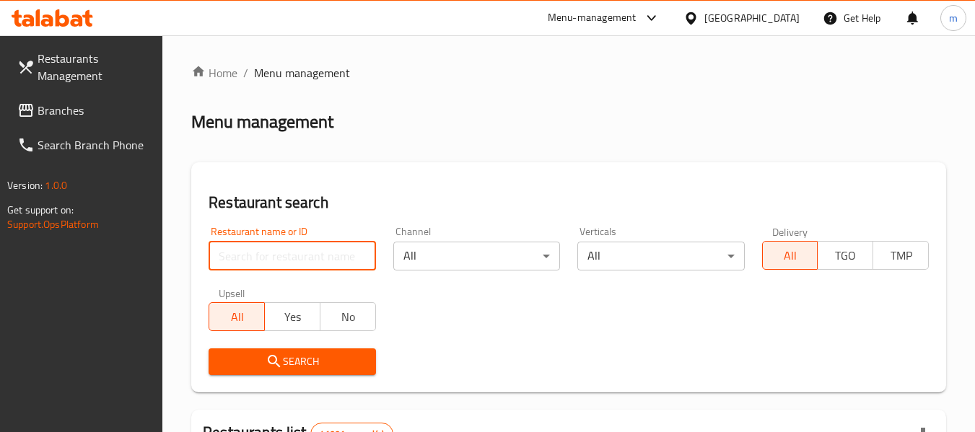
paste input "703546"
type input "703546"
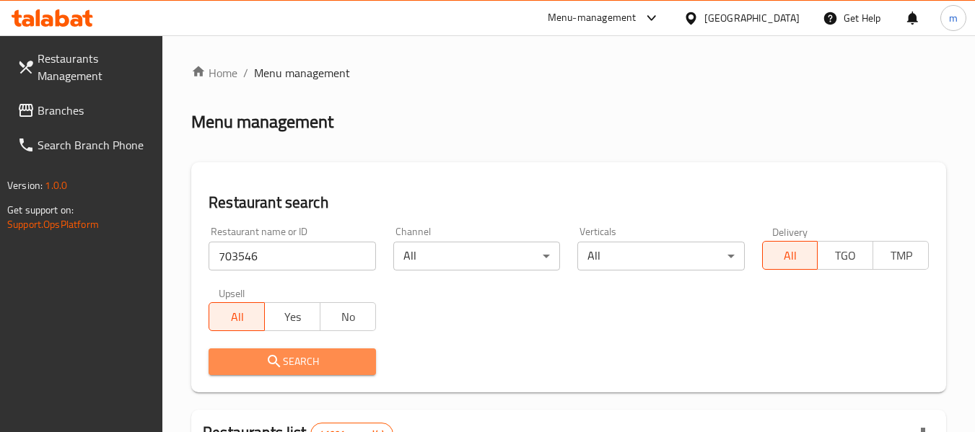
click at [325, 366] on span "Search" at bounding box center [292, 362] width 144 height 18
click at [325, 366] on div at bounding box center [487, 216] width 975 height 432
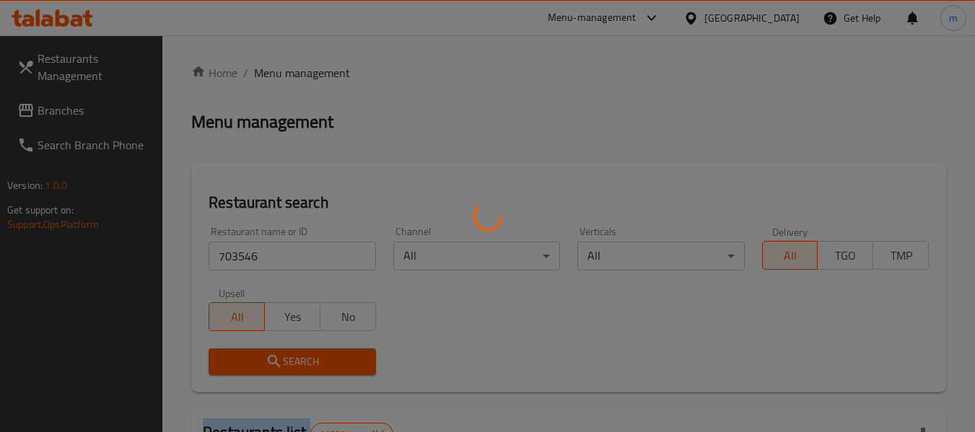
click at [325, 366] on div at bounding box center [487, 216] width 975 height 432
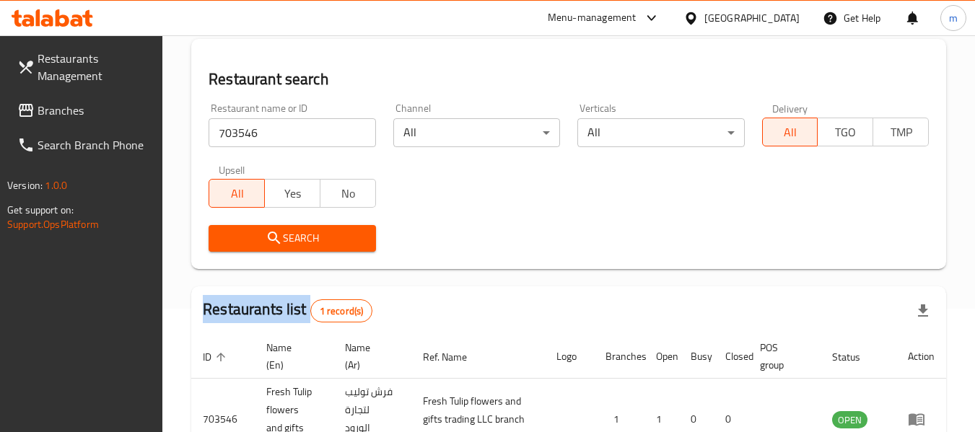
scroll to position [230, 0]
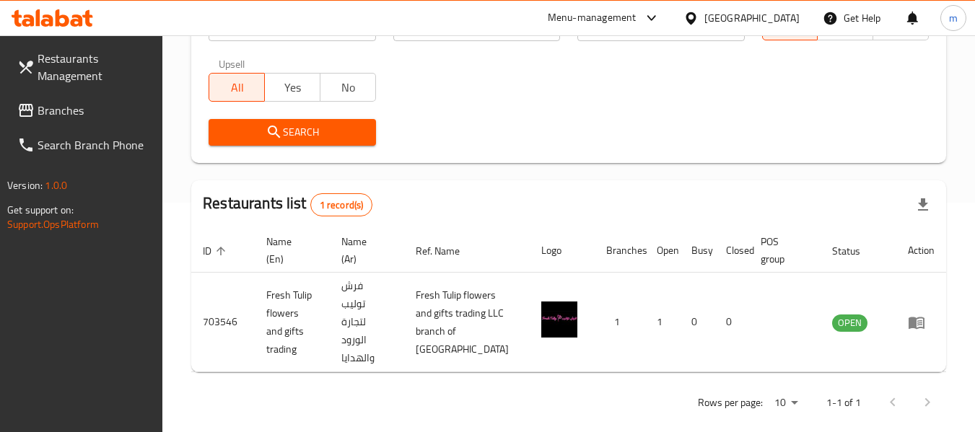
click at [738, 22] on div "[GEOGRAPHIC_DATA]" at bounding box center [752, 18] width 95 height 16
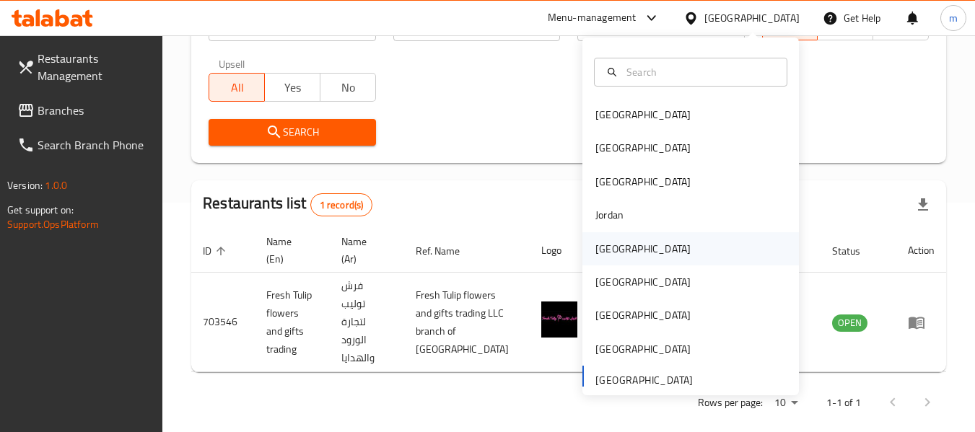
click at [609, 244] on div "[GEOGRAPHIC_DATA]" at bounding box center [643, 249] width 95 height 16
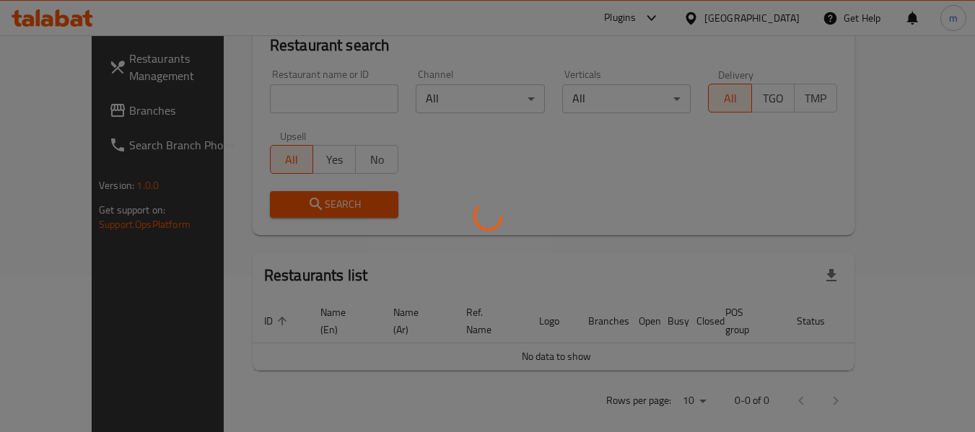
scroll to position [230, 0]
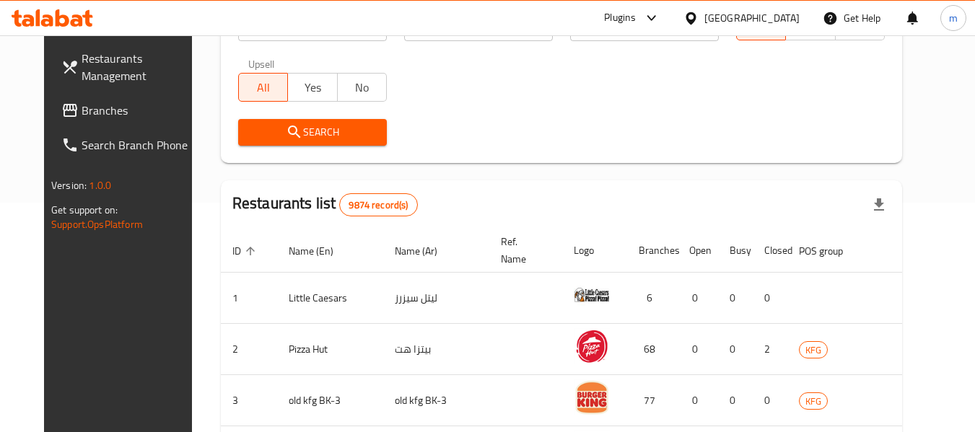
click at [82, 107] on span "Branches" at bounding box center [139, 110] width 114 height 17
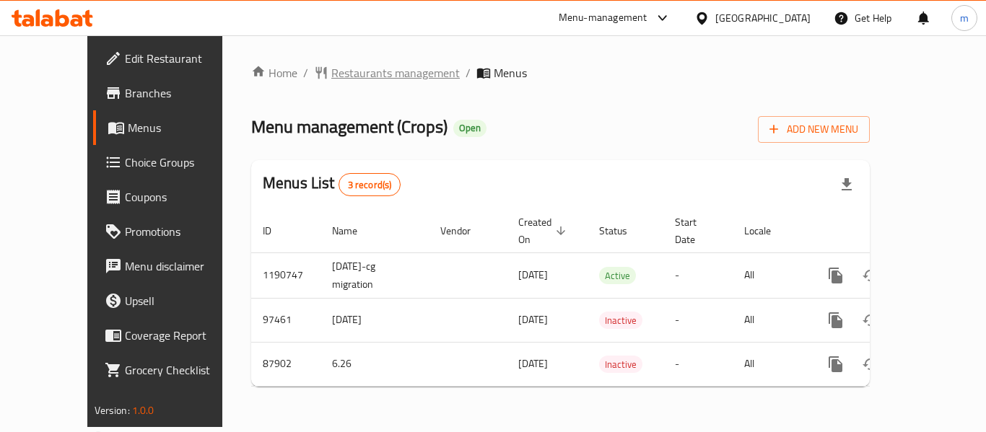
click at [372, 80] on span "Restaurants management" at bounding box center [395, 72] width 128 height 17
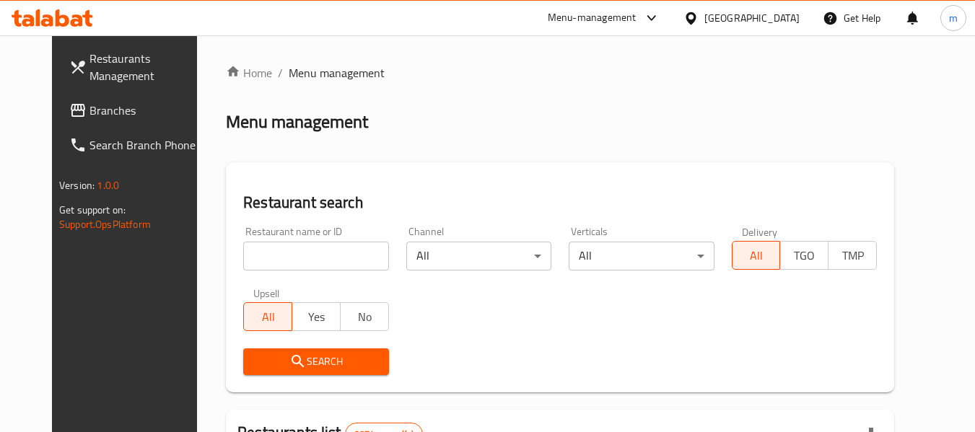
click at [308, 256] on input "search" at bounding box center [315, 256] width 145 height 29
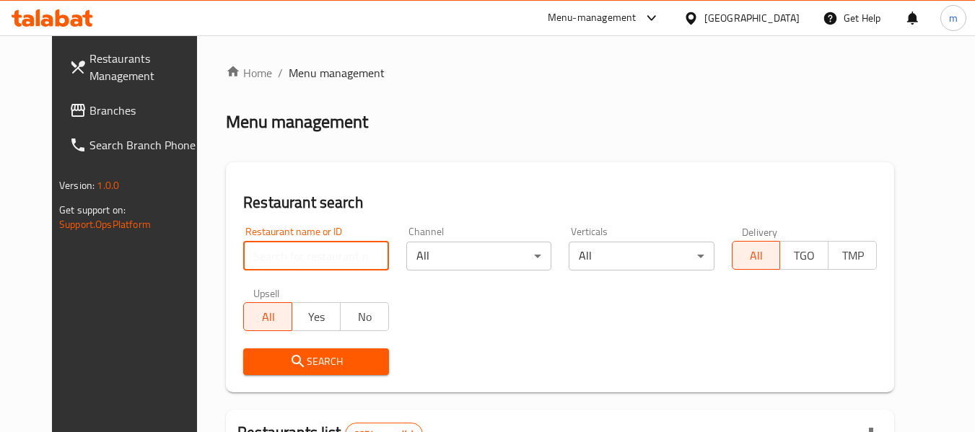
paste input "601095"
type input "601095"
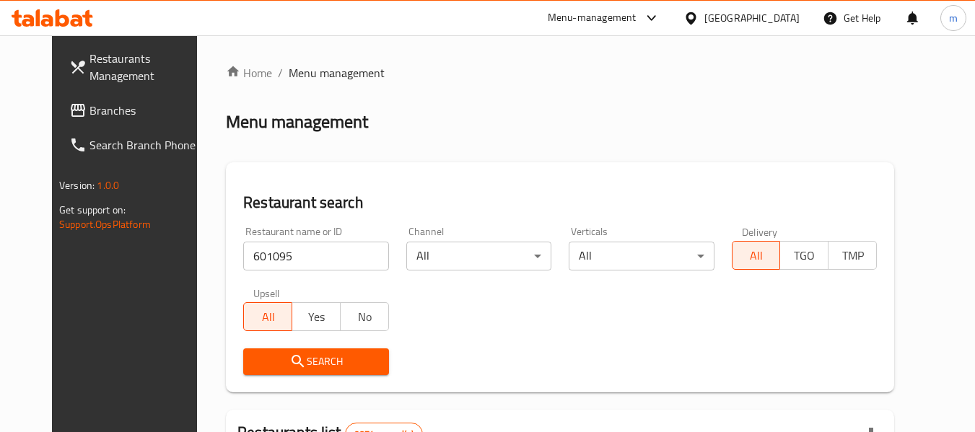
click at [316, 359] on span "Search" at bounding box center [316, 362] width 122 height 18
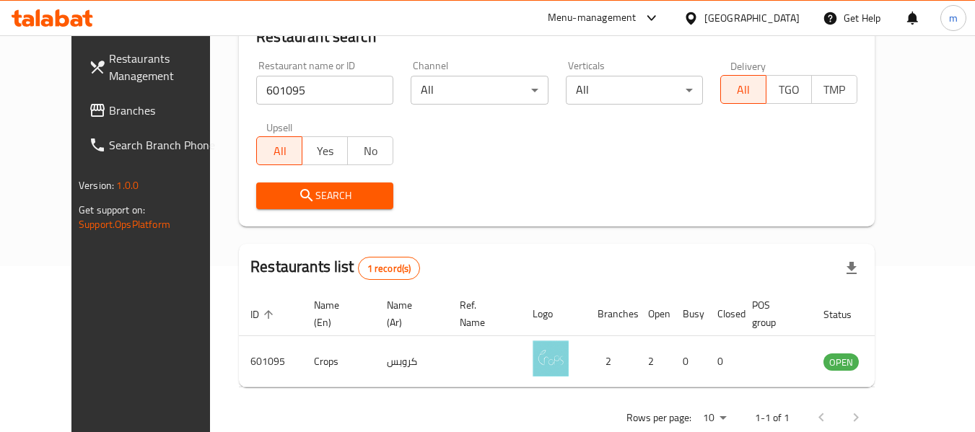
scroll to position [176, 0]
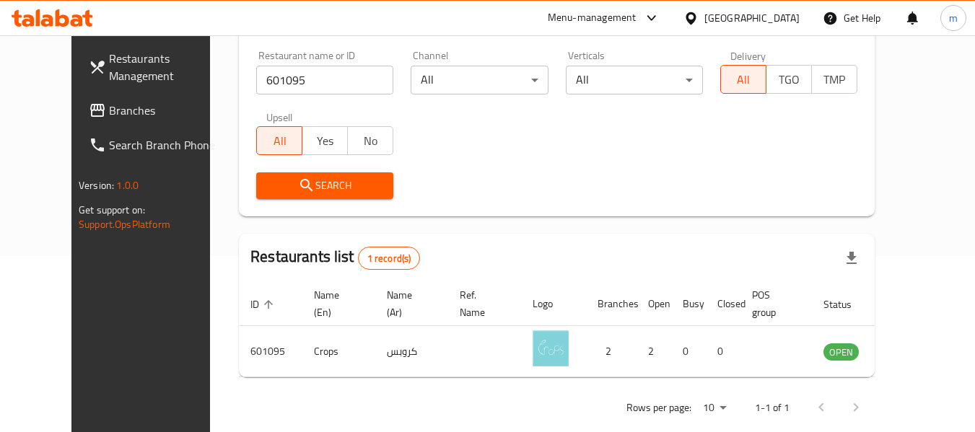
click at [780, 16] on div "[GEOGRAPHIC_DATA]" at bounding box center [752, 18] width 95 height 16
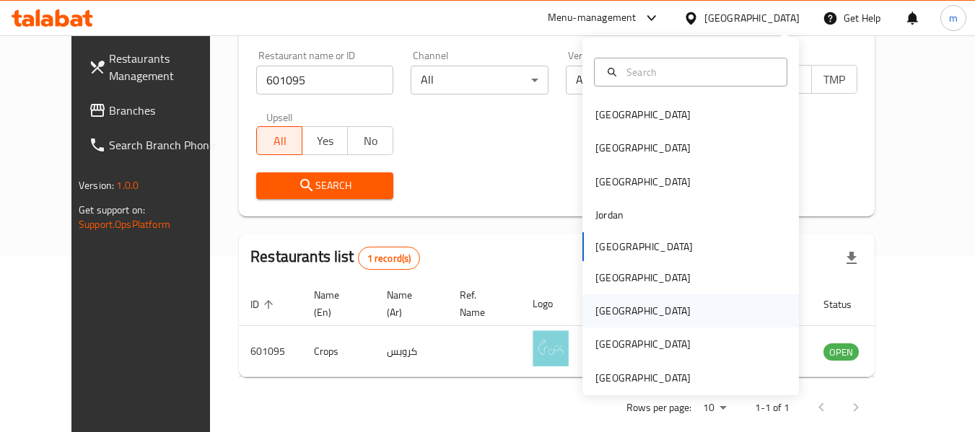
click at [620, 307] on div "[GEOGRAPHIC_DATA]" at bounding box center [643, 311] width 118 height 33
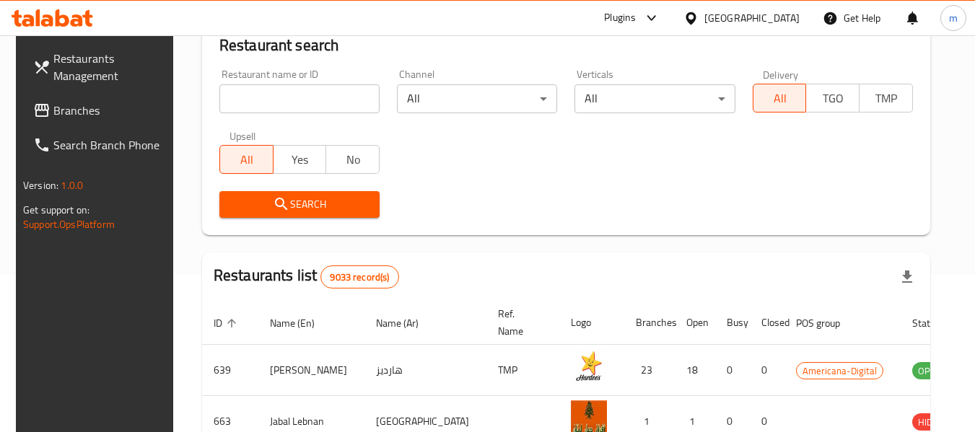
scroll to position [176, 0]
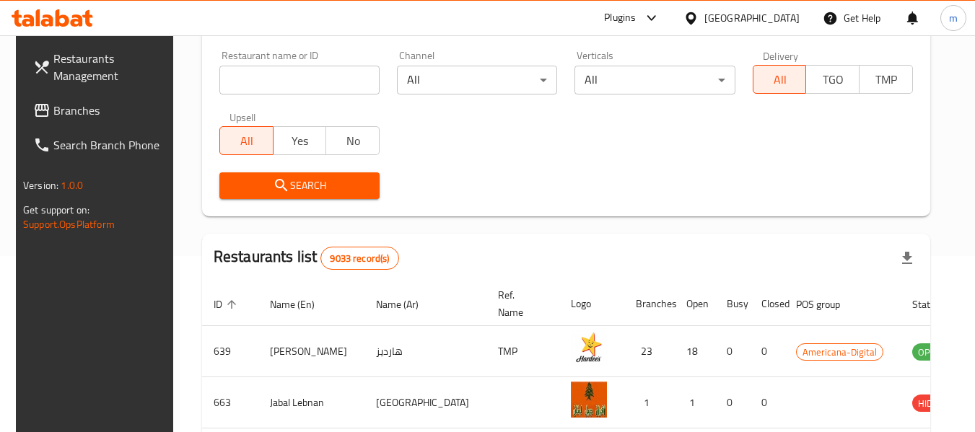
click at [60, 110] on span "Branches" at bounding box center [110, 110] width 114 height 17
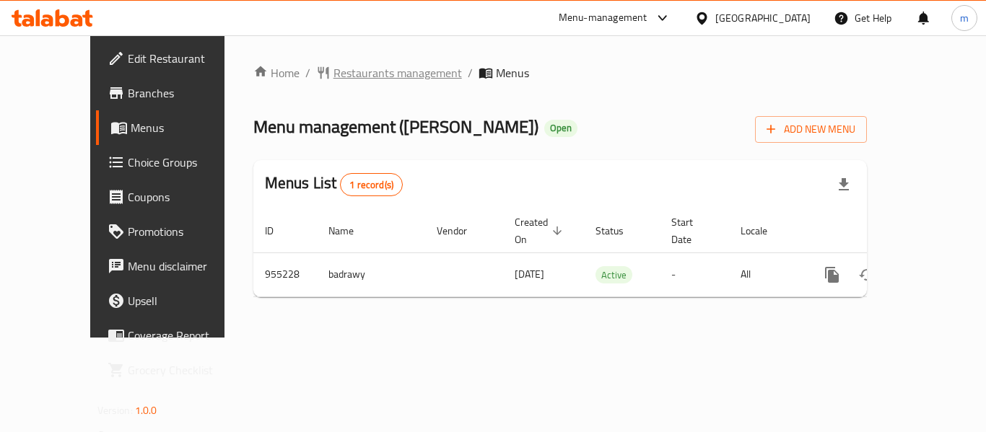
click at [334, 70] on span "Restaurants management" at bounding box center [398, 72] width 128 height 17
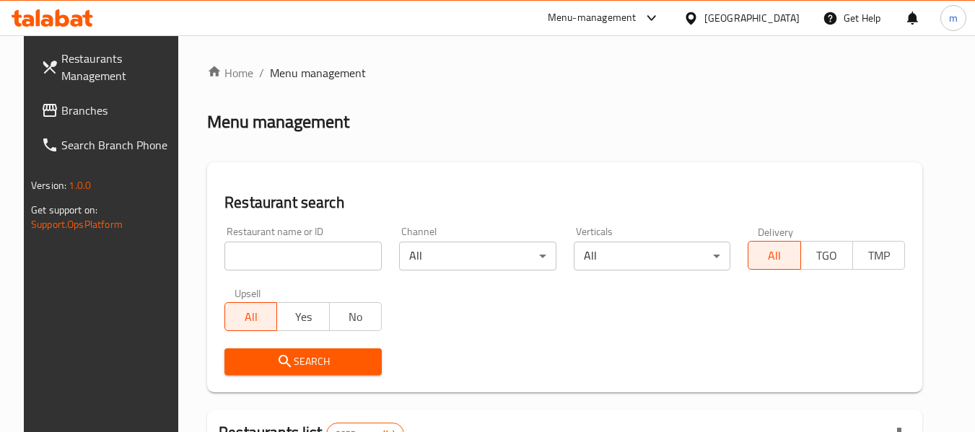
click at [319, 257] on input "search" at bounding box center [303, 256] width 157 height 29
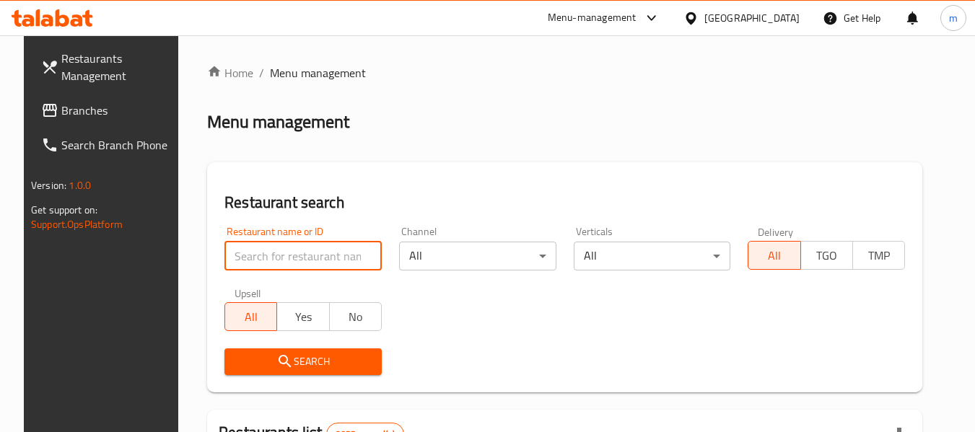
paste input "659503"
type input "659503"
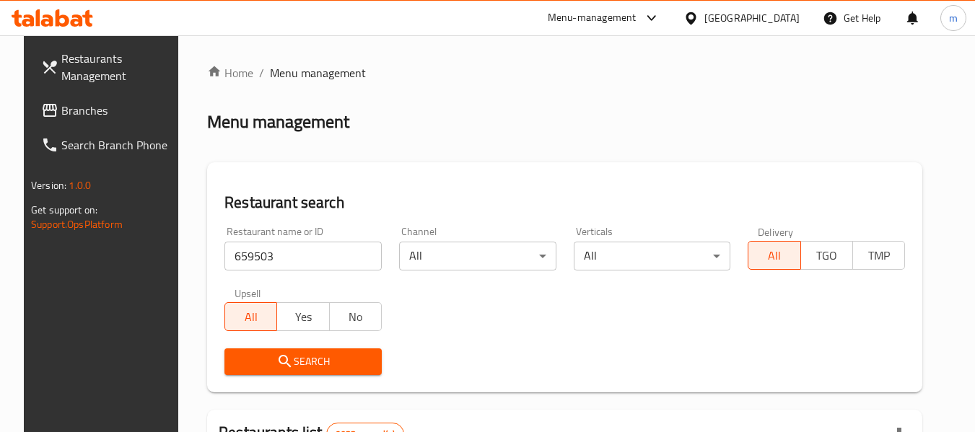
click at [310, 368] on span "Search" at bounding box center [303, 362] width 134 height 18
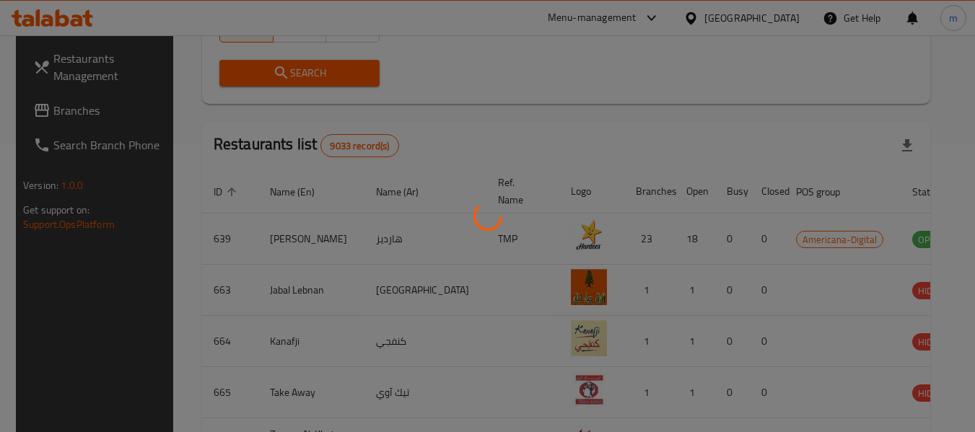
scroll to position [199, 0]
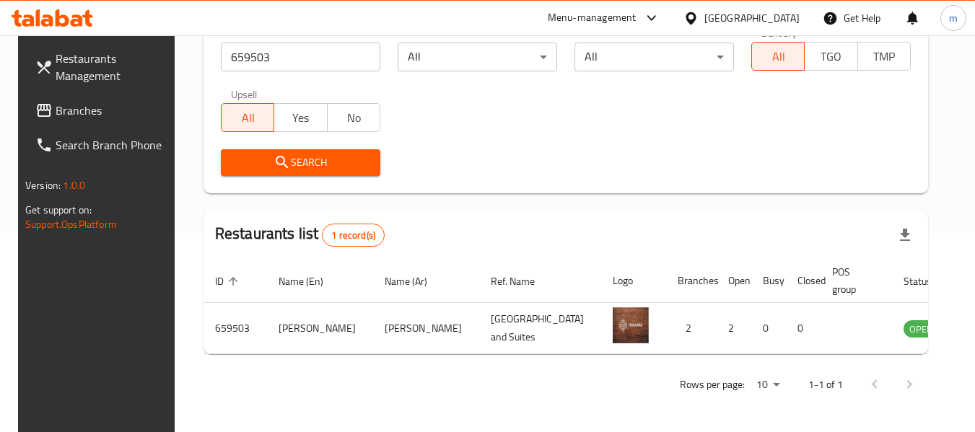
click at [781, 11] on div "Qatar" at bounding box center [752, 18] width 95 height 16
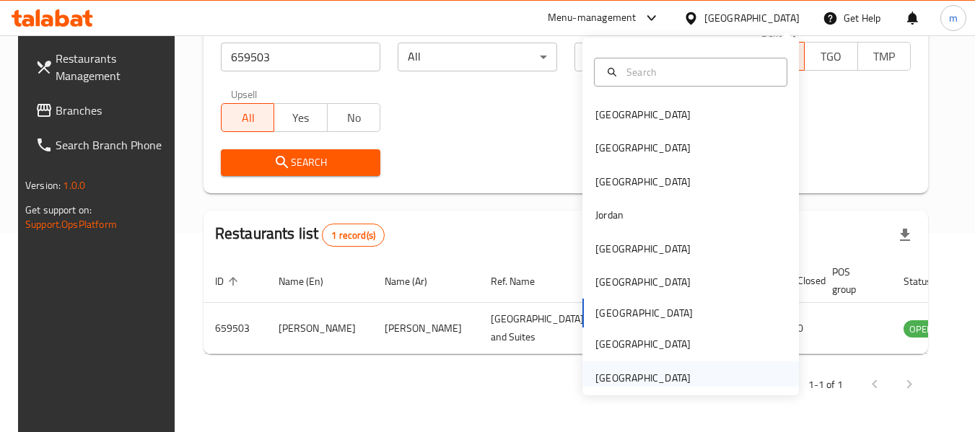
click at [639, 375] on div "United Arab Emirates" at bounding box center [643, 378] width 95 height 16
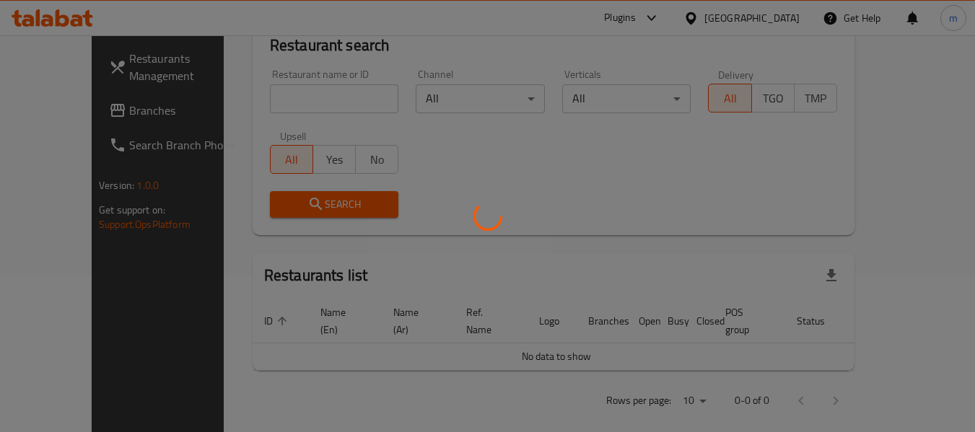
scroll to position [199, 0]
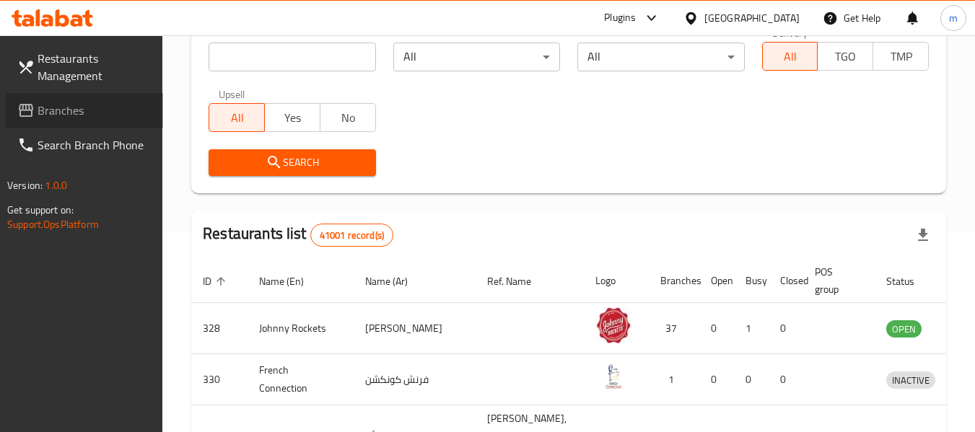
click at [87, 119] on link "Branches" at bounding box center [84, 110] width 157 height 35
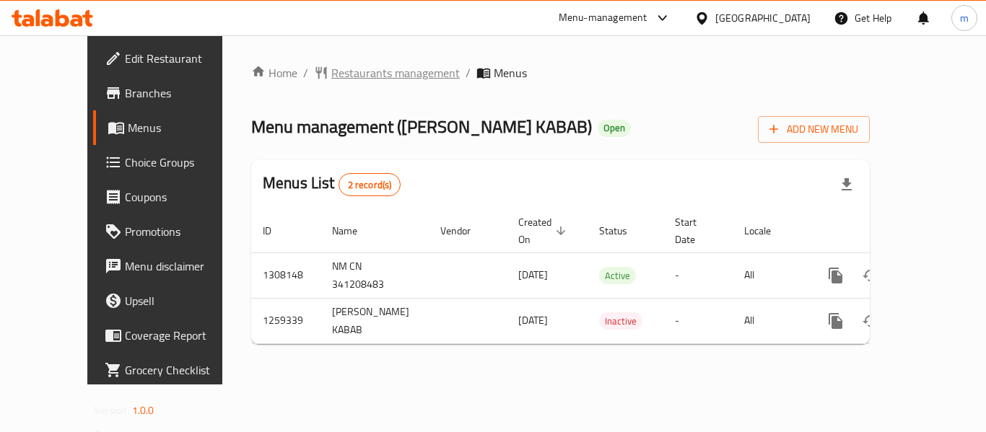
click at [334, 69] on span "Restaurants management" at bounding box center [395, 72] width 128 height 17
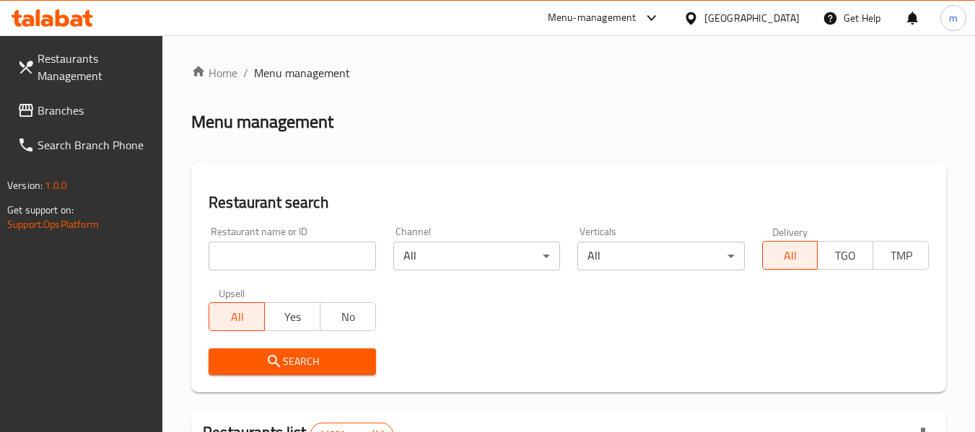
click at [289, 258] on input "search" at bounding box center [292, 256] width 167 height 29
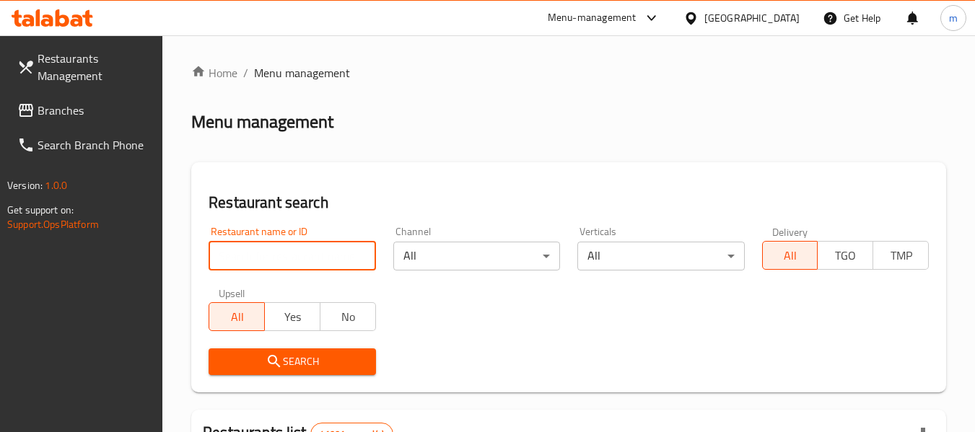
paste input "684492"
type input "684492"
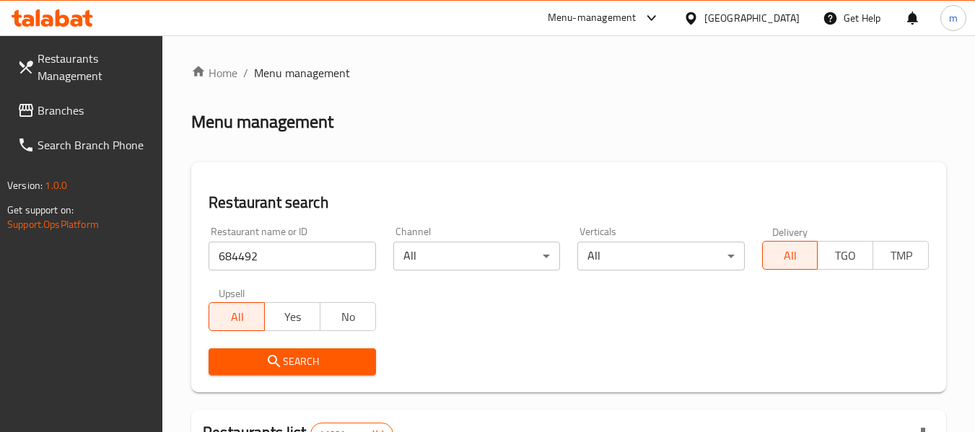
click at [331, 362] on span "Search" at bounding box center [292, 362] width 144 height 18
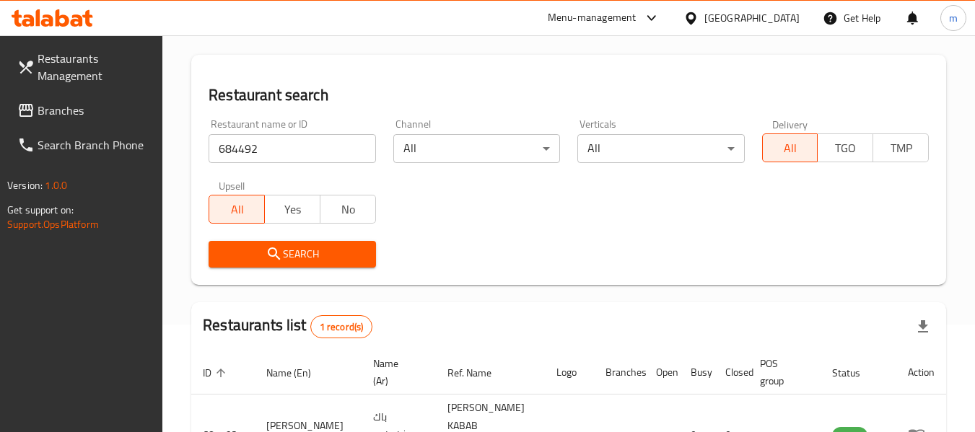
scroll to position [212, 0]
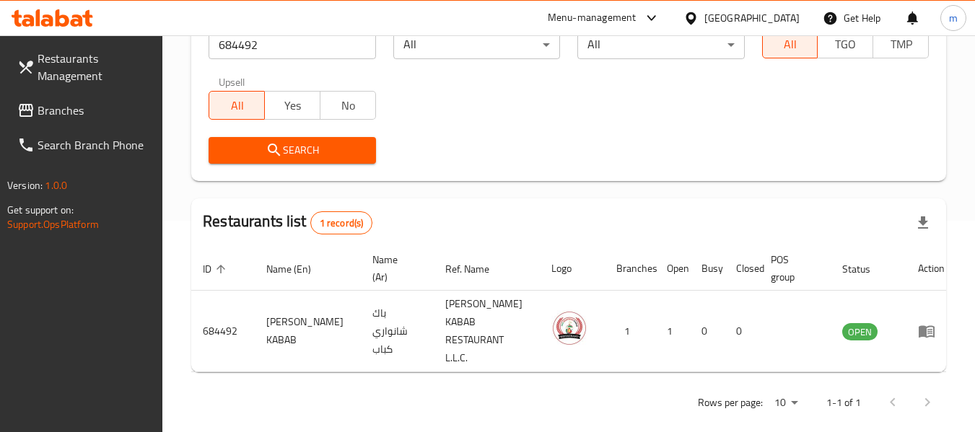
click at [71, 108] on span "Branches" at bounding box center [95, 110] width 114 height 17
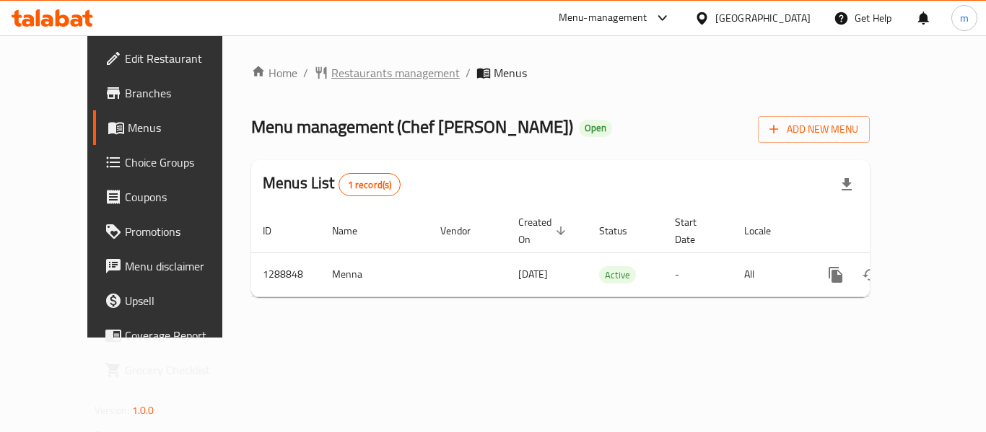
click at [356, 75] on span "Restaurants management" at bounding box center [395, 72] width 128 height 17
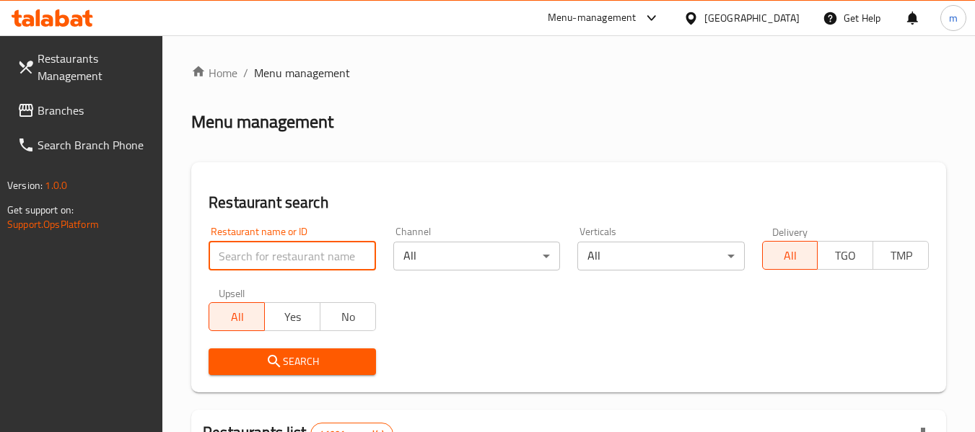
click at [272, 262] on input "search" at bounding box center [292, 256] width 167 height 29
paste input "697386"
type input "697386"
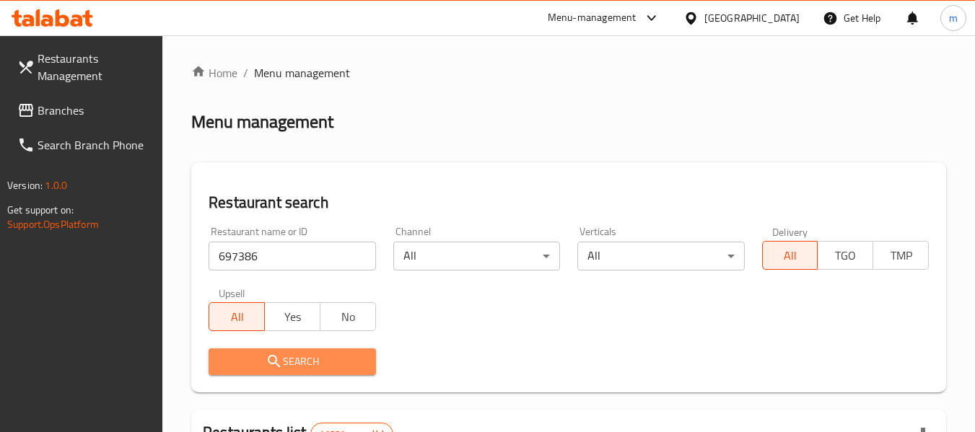
click at [289, 361] on span "Search" at bounding box center [292, 362] width 144 height 18
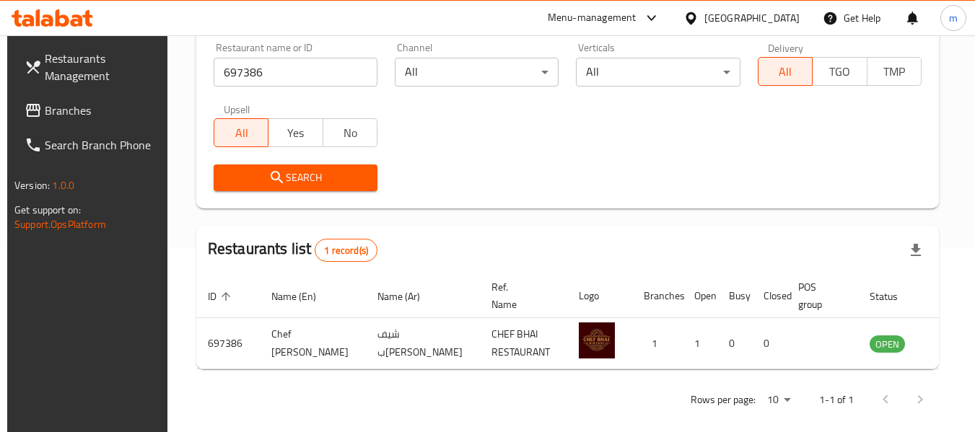
scroll to position [193, 0]
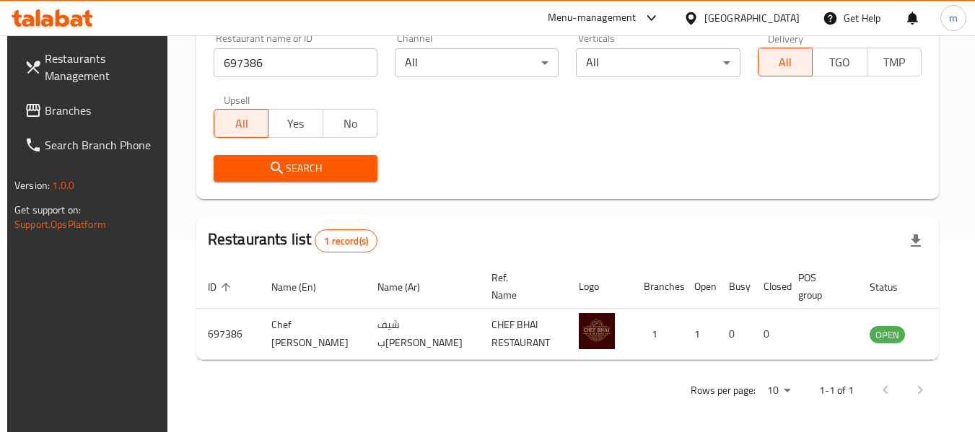
click at [64, 114] on span "Branches" at bounding box center [102, 110] width 114 height 17
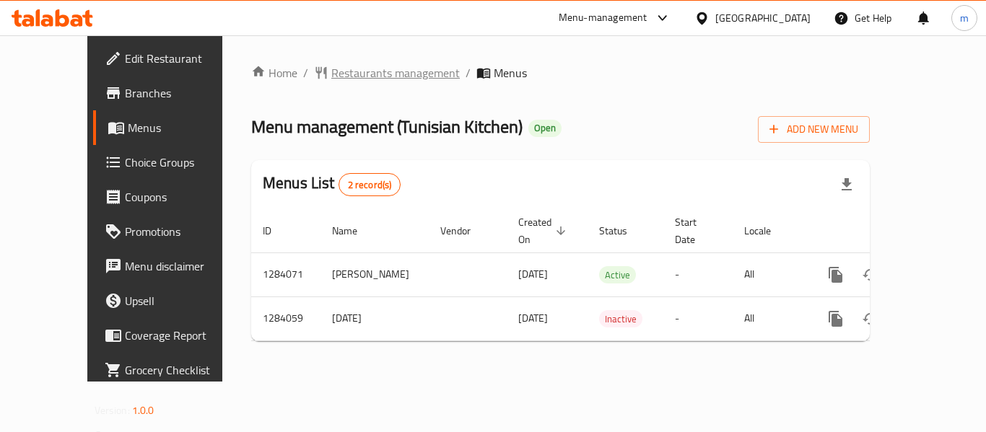
click at [344, 74] on span "Restaurants management" at bounding box center [395, 72] width 128 height 17
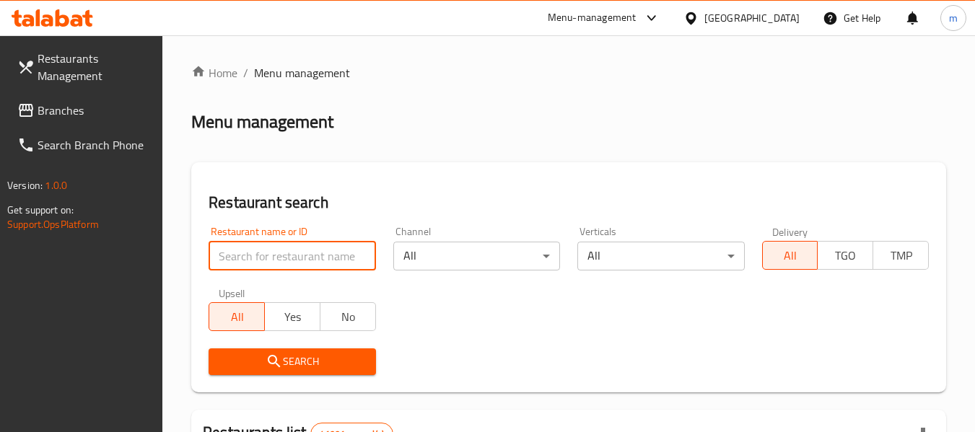
click at [279, 259] on input "search" at bounding box center [292, 256] width 167 height 29
paste input "695558"
type input "695558"
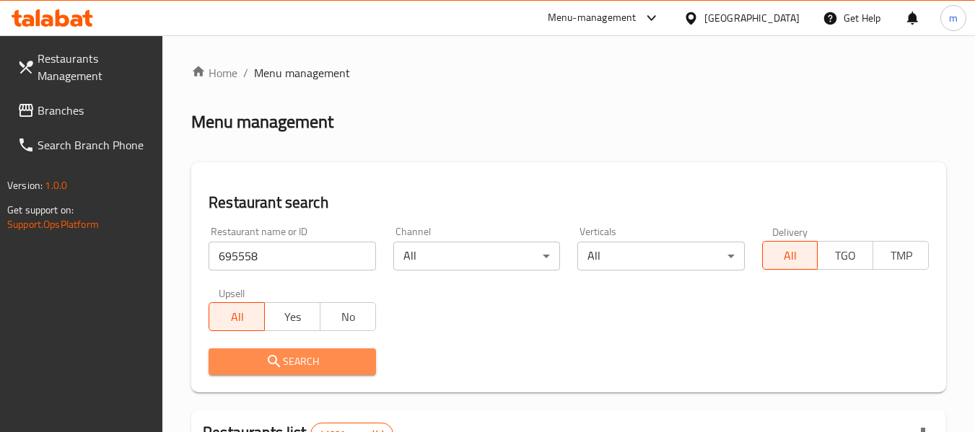
click at [297, 369] on span "Search" at bounding box center [292, 362] width 144 height 18
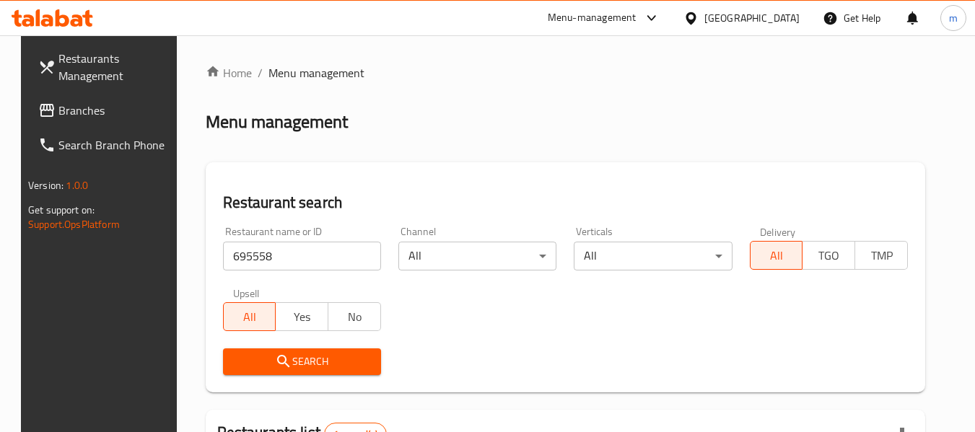
scroll to position [193, 0]
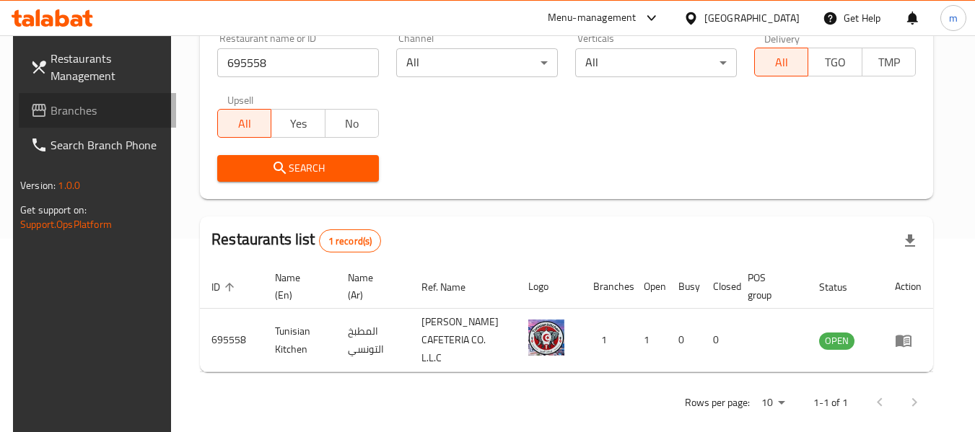
click at [67, 113] on span "Branches" at bounding box center [108, 110] width 114 height 17
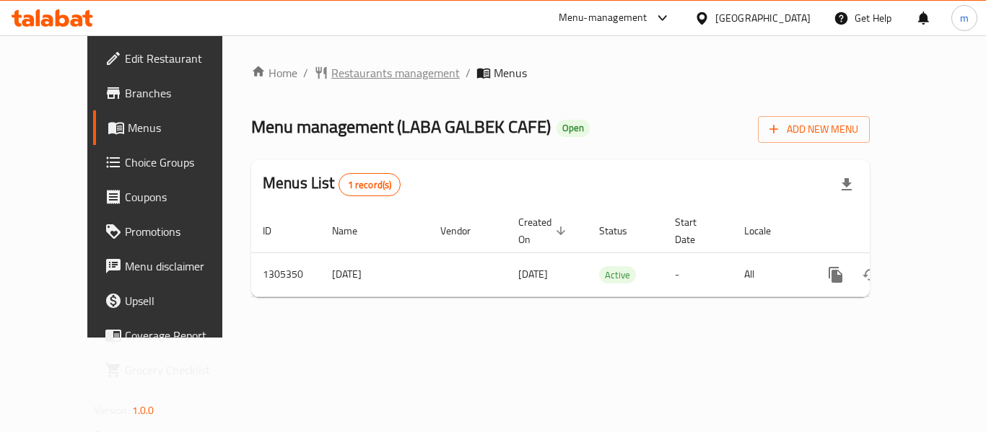
click at [331, 75] on span "Restaurants management" at bounding box center [395, 72] width 128 height 17
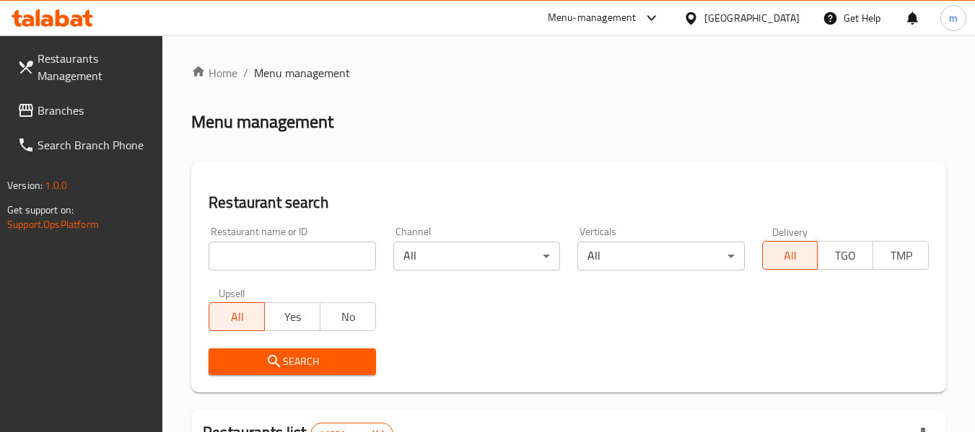
click at [284, 250] on input "search" at bounding box center [292, 256] width 167 height 29
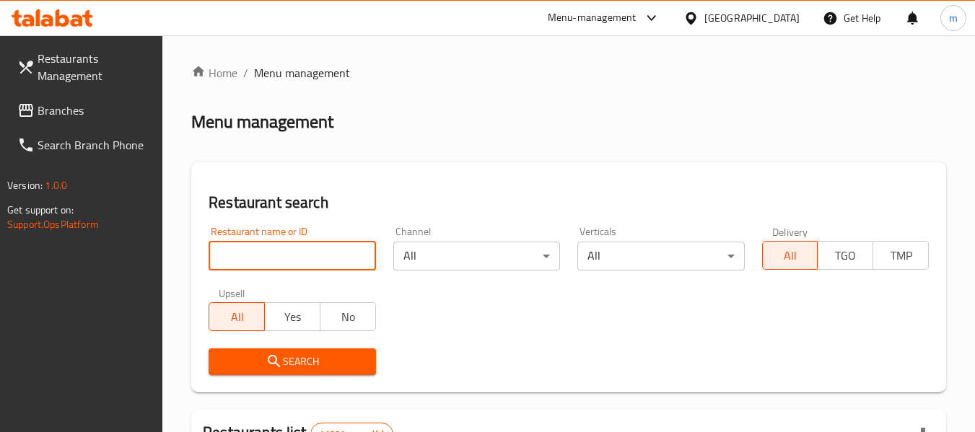
paste input "703210"
type input "703210"
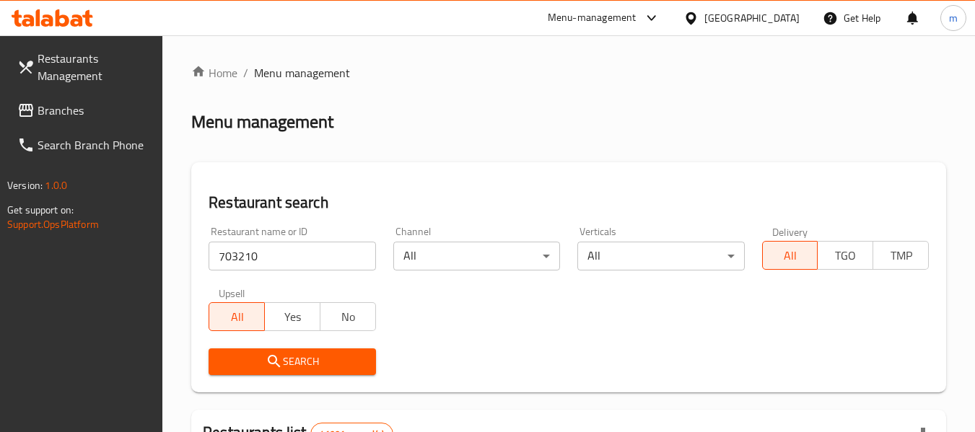
click at [284, 353] on span "Search" at bounding box center [292, 362] width 144 height 18
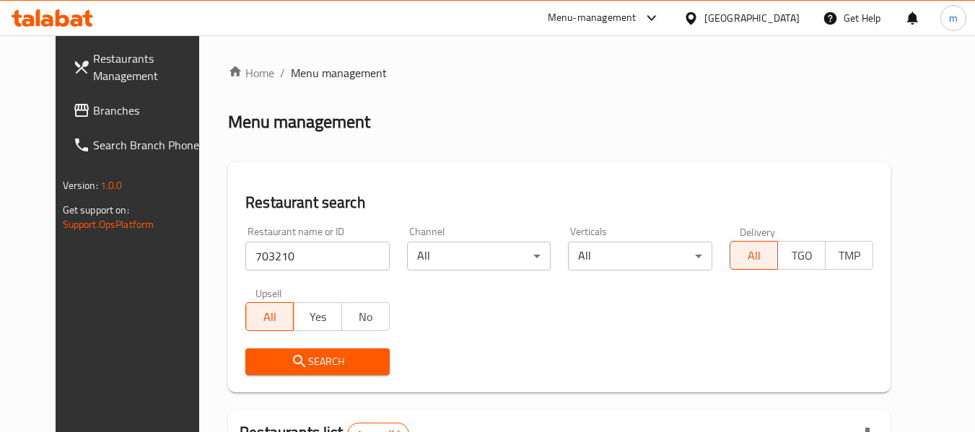
scroll to position [193, 0]
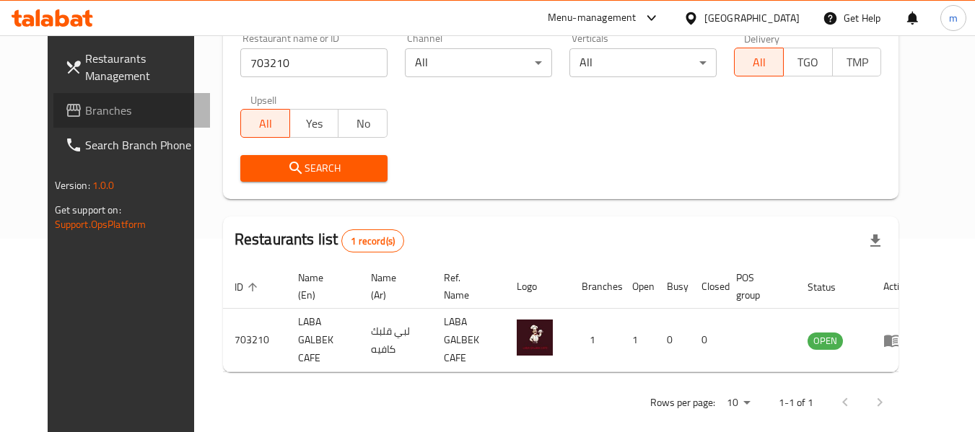
click at [85, 110] on span "Branches" at bounding box center [142, 110] width 114 height 17
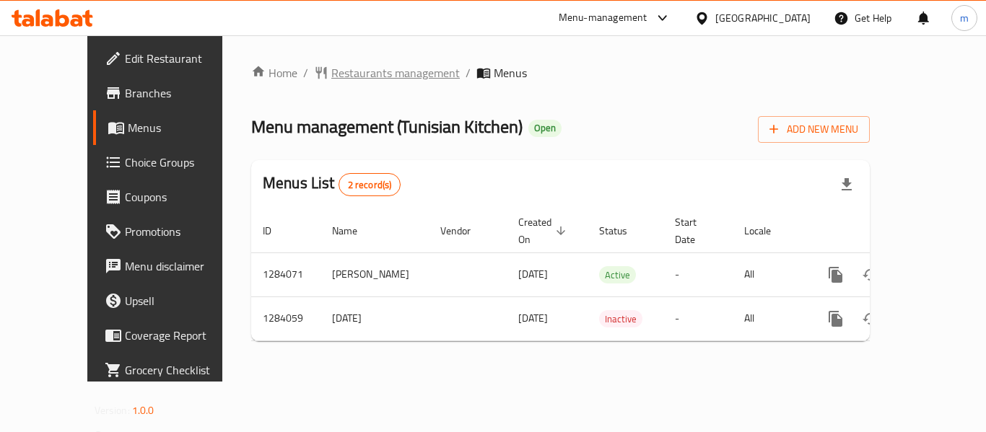
click at [338, 77] on span "Restaurants management" at bounding box center [395, 72] width 128 height 17
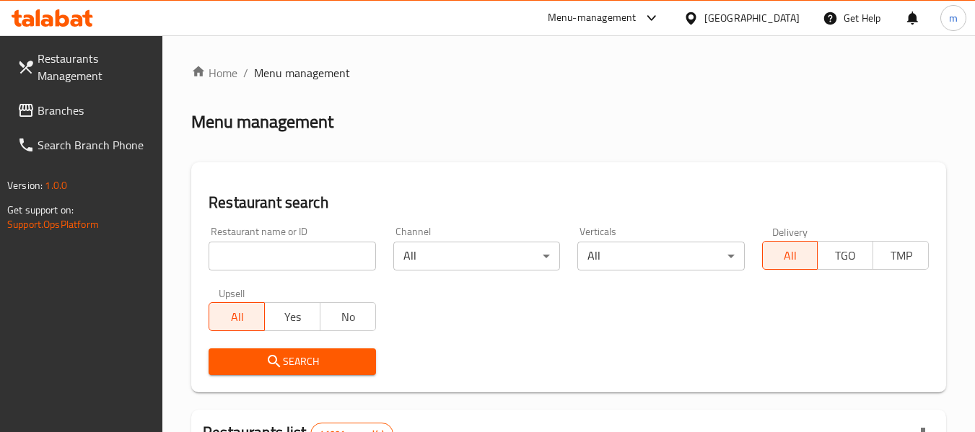
click at [317, 263] on input "search" at bounding box center [292, 256] width 167 height 29
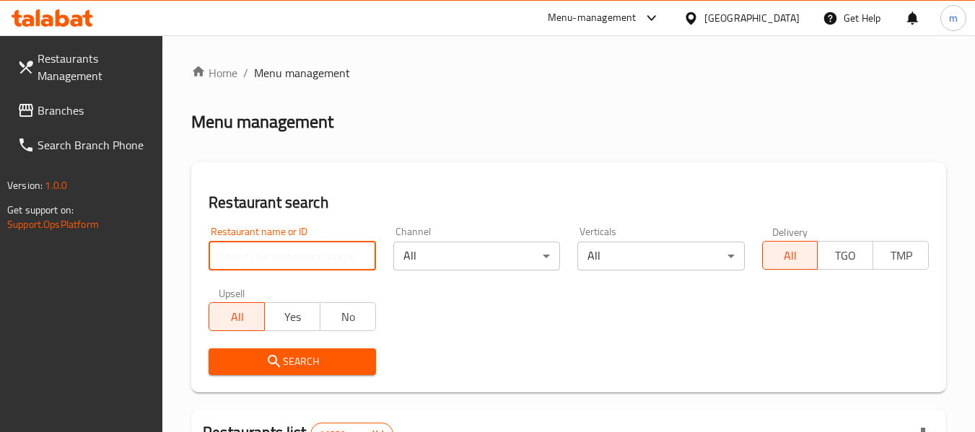
paste input "695558"
type input "695558"
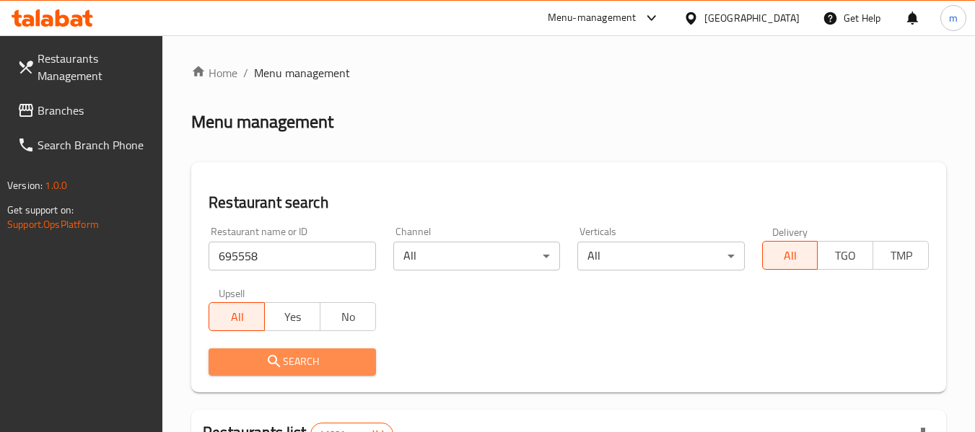
click at [284, 361] on span "Search" at bounding box center [292, 362] width 144 height 18
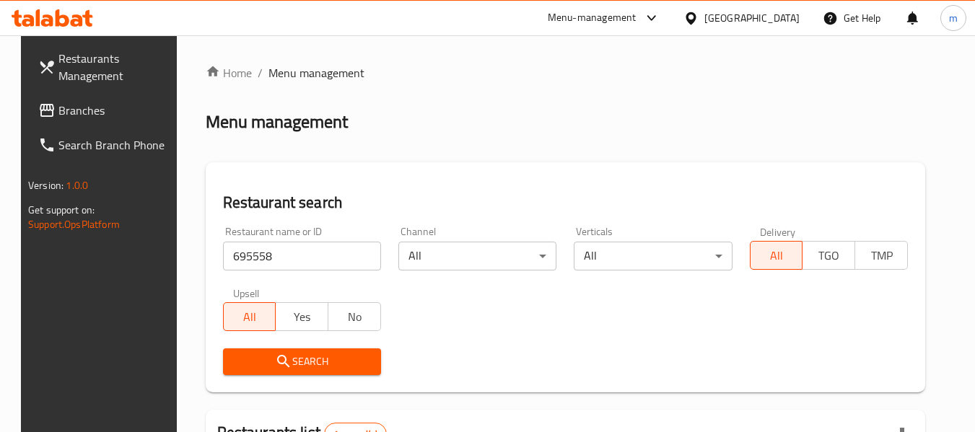
scroll to position [193, 0]
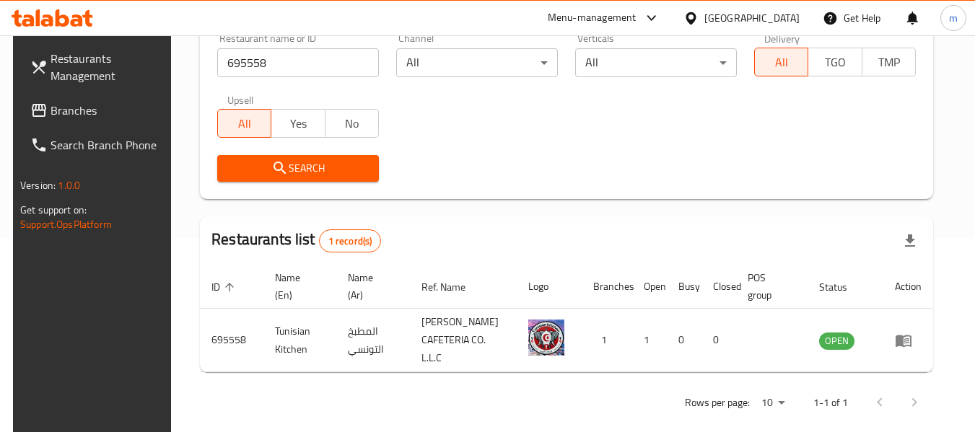
click at [58, 106] on span "Branches" at bounding box center [108, 110] width 114 height 17
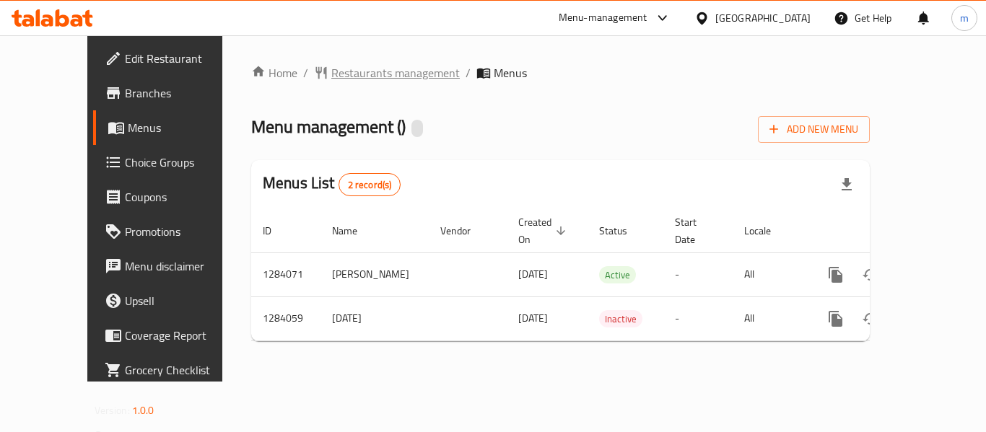
click at [333, 80] on span "Restaurants management" at bounding box center [395, 72] width 128 height 17
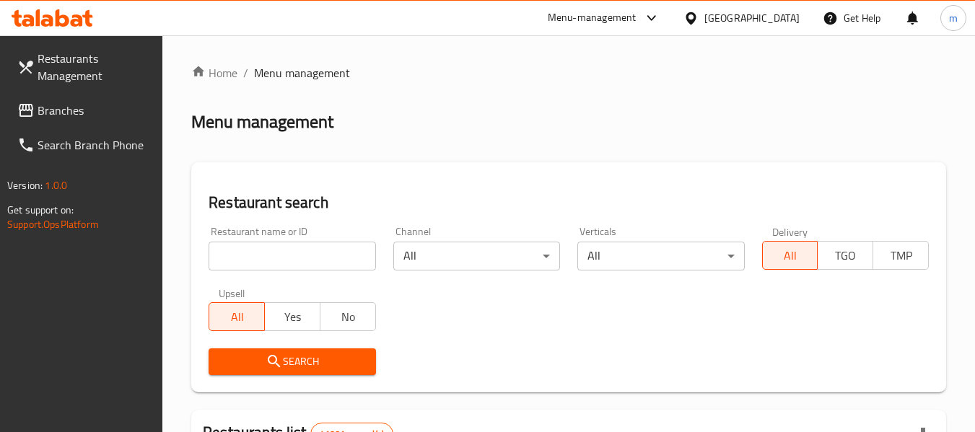
click at [287, 254] on input "search" at bounding box center [292, 256] width 167 height 29
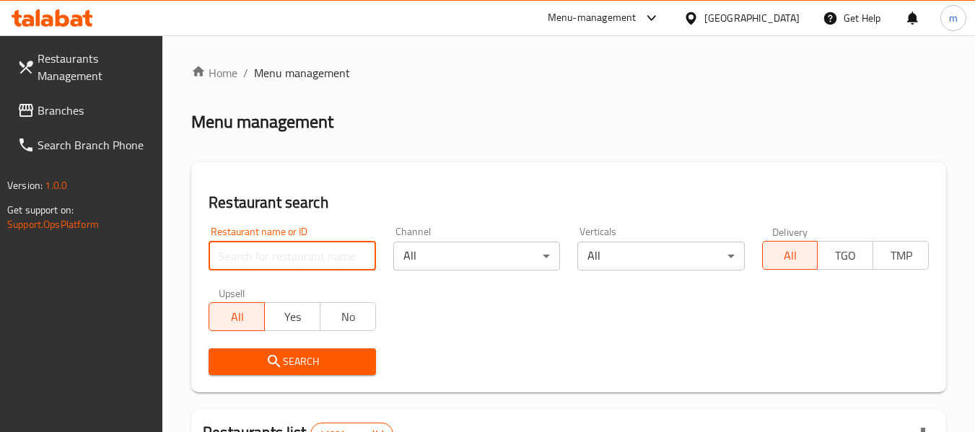
paste input "695558"
type input "695558"
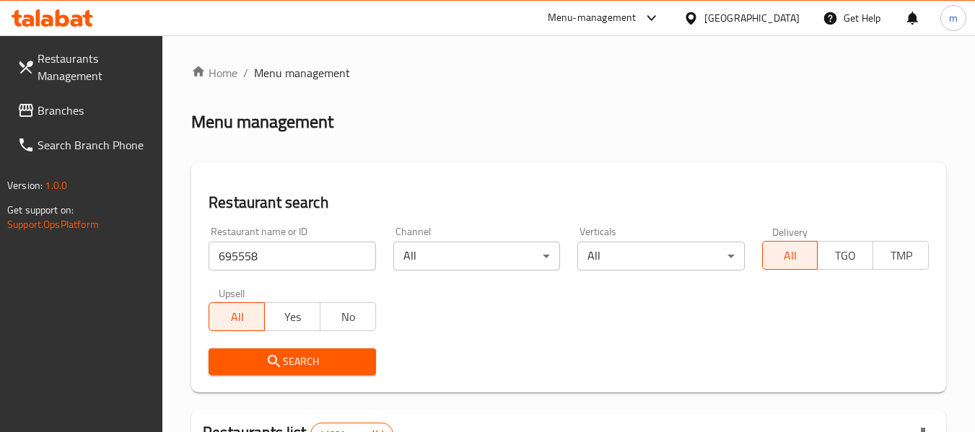
click at [288, 360] on span "Search" at bounding box center [292, 362] width 144 height 18
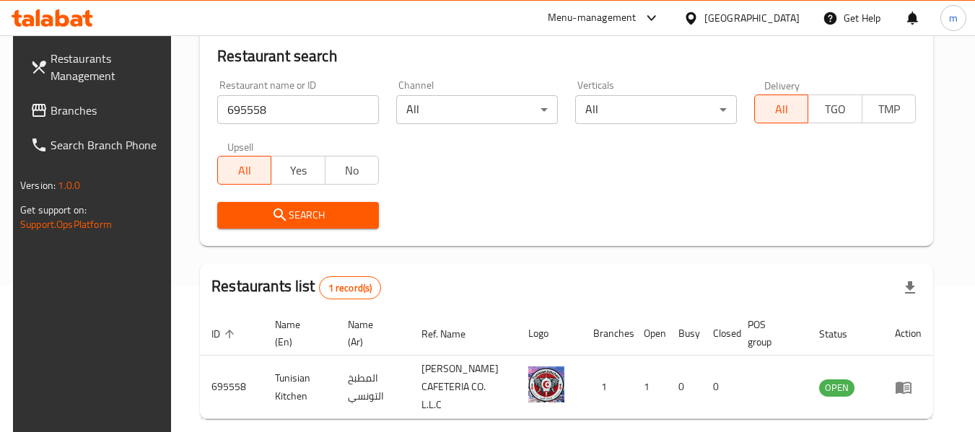
scroll to position [121, 0]
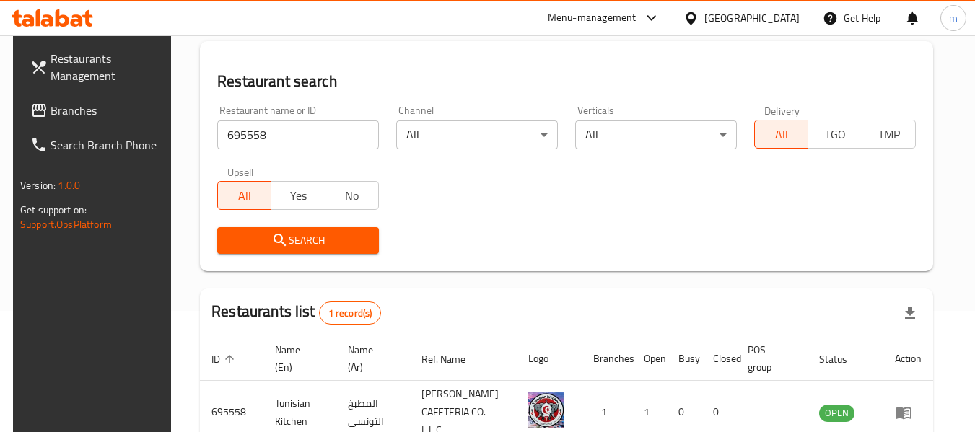
click at [91, 111] on span "Branches" at bounding box center [108, 110] width 114 height 17
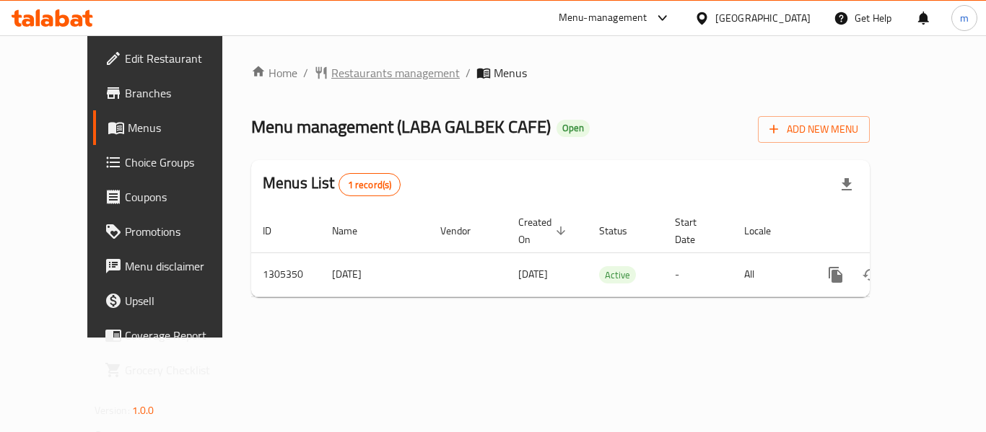
click at [331, 80] on span "Restaurants management" at bounding box center [395, 72] width 128 height 17
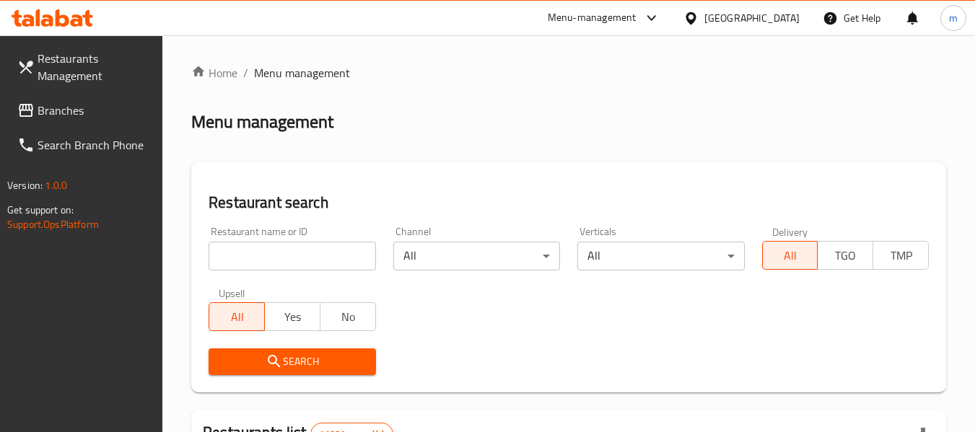
click at [302, 261] on input "search" at bounding box center [292, 256] width 167 height 29
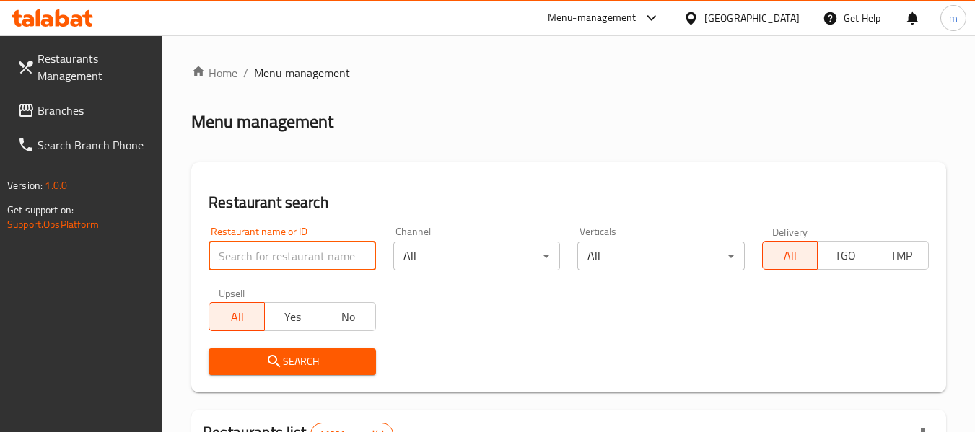
paste input "703210"
type input "703210"
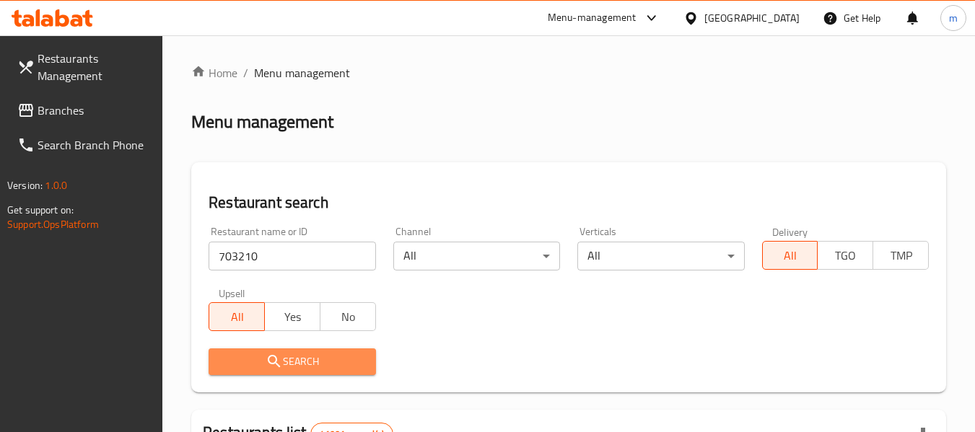
click at [335, 357] on span "Search" at bounding box center [292, 362] width 144 height 18
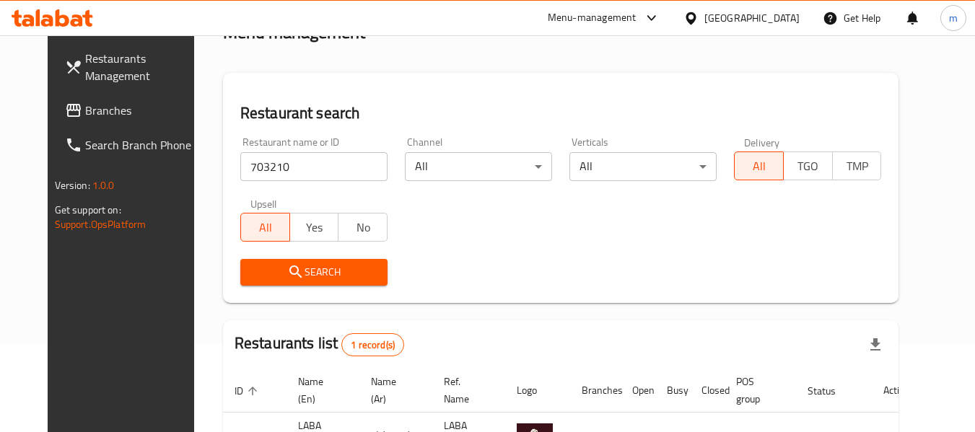
scroll to position [193, 0]
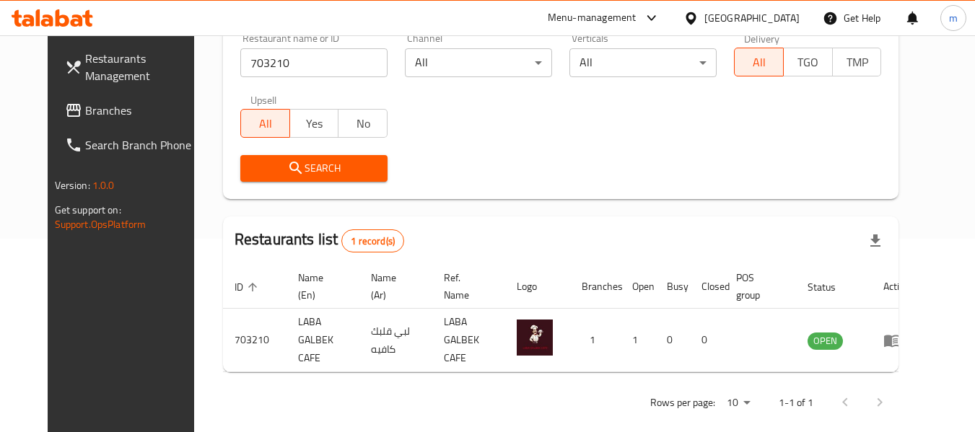
click at [85, 114] on span "Branches" at bounding box center [142, 110] width 114 height 17
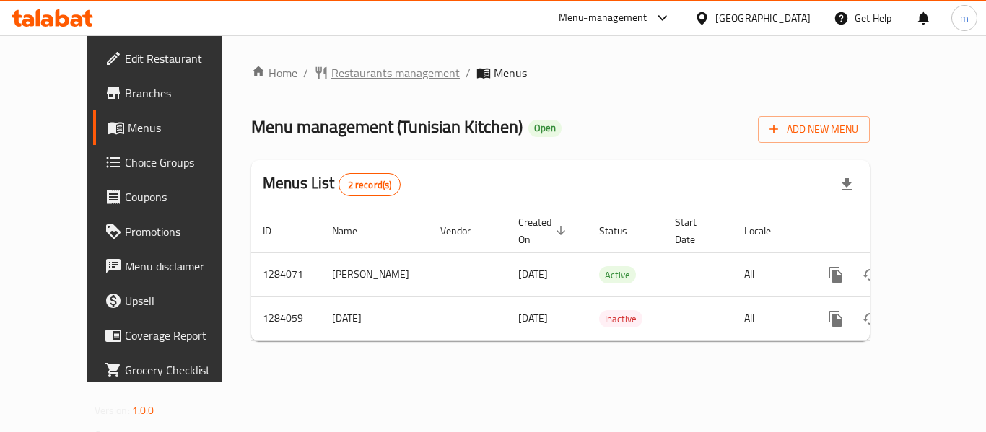
click at [331, 73] on span "Restaurants management" at bounding box center [395, 72] width 128 height 17
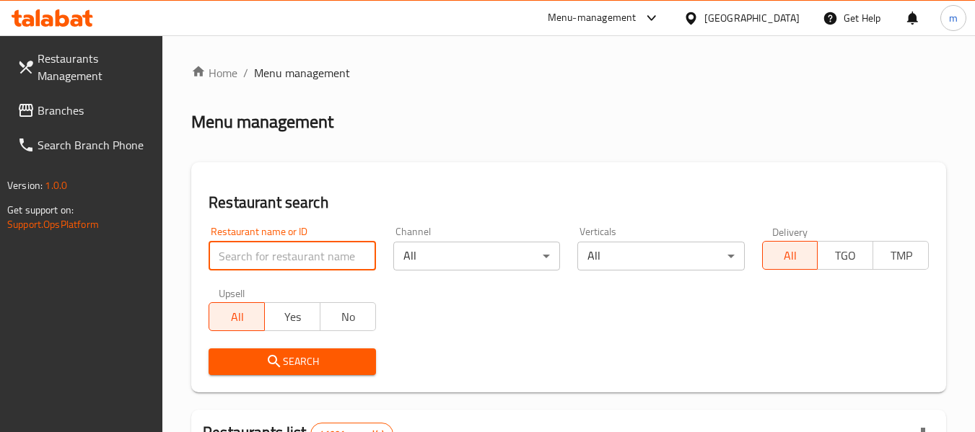
click at [299, 258] on input "search" at bounding box center [292, 256] width 167 height 29
paste input "695558"
type input "695558"
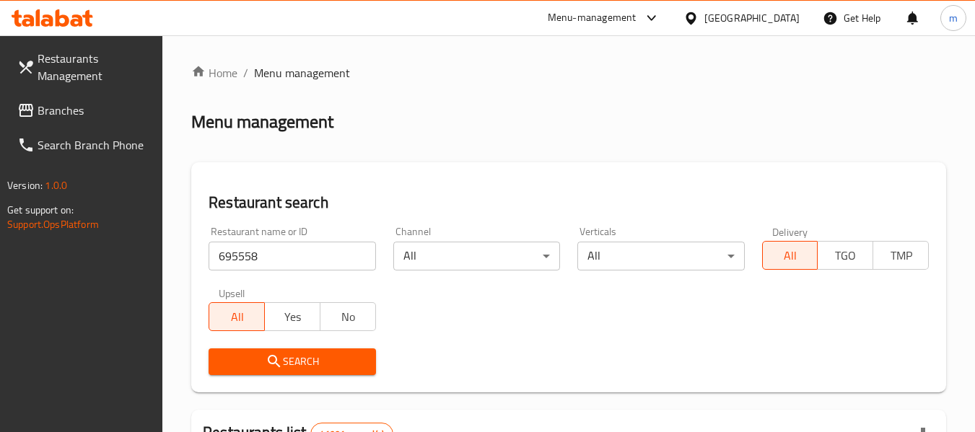
click at [309, 356] on span "Search" at bounding box center [292, 362] width 144 height 18
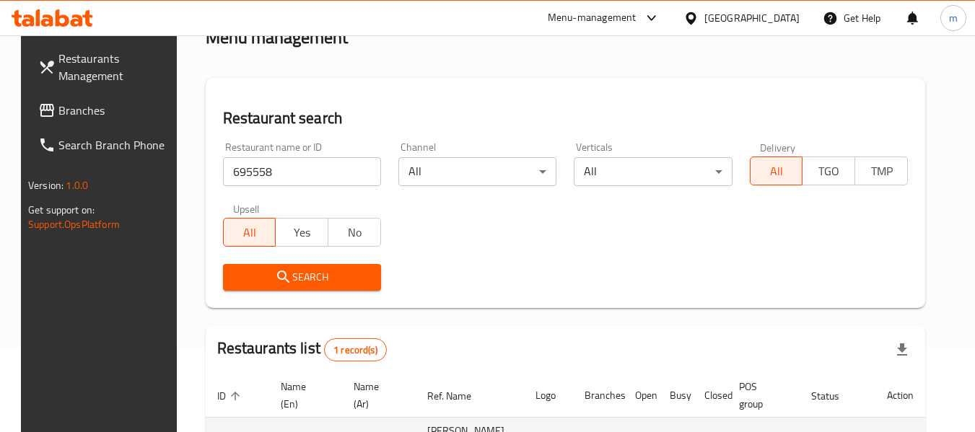
scroll to position [193, 0]
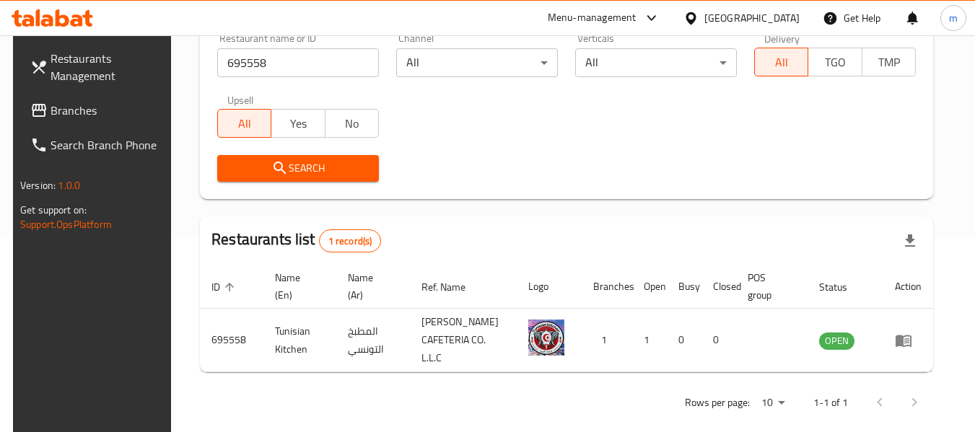
click at [79, 110] on span "Branches" at bounding box center [108, 110] width 114 height 17
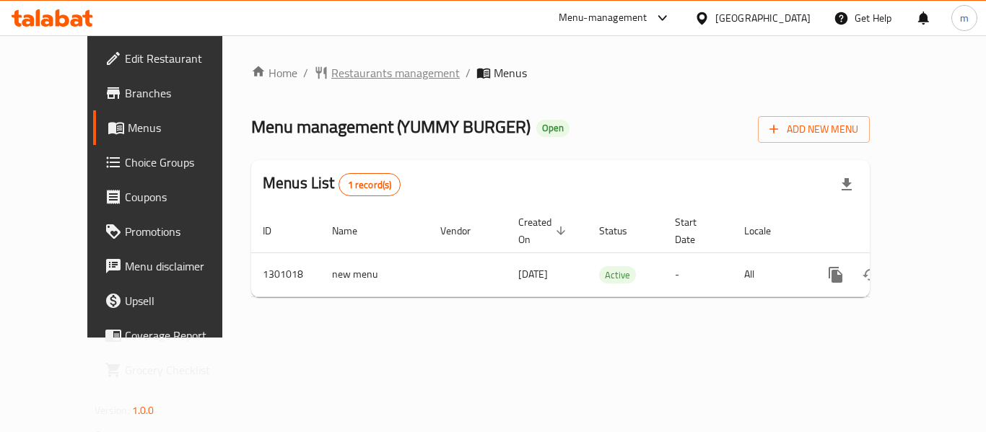
click at [331, 70] on span "Restaurants management" at bounding box center [395, 72] width 128 height 17
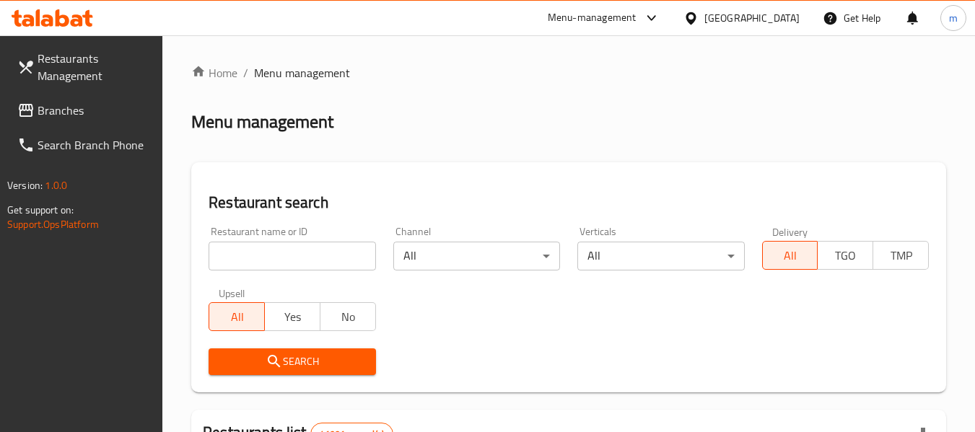
click at [295, 255] on input "search" at bounding box center [292, 256] width 167 height 29
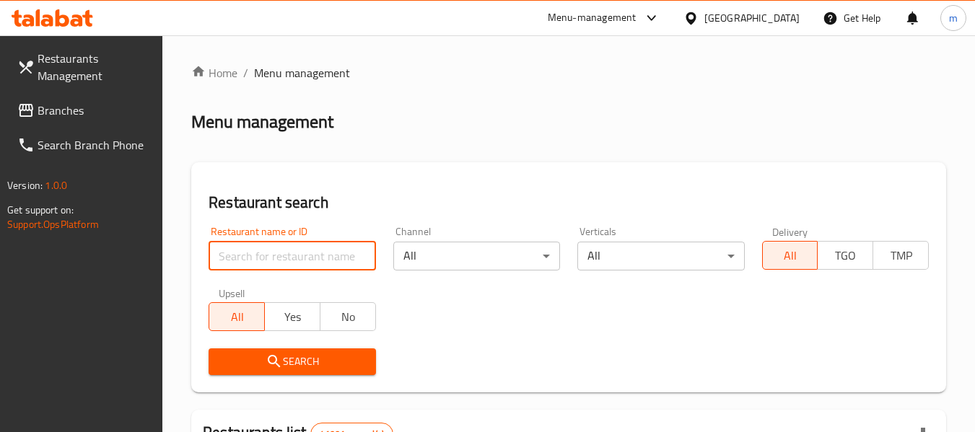
paste input "701470"
type input "701470"
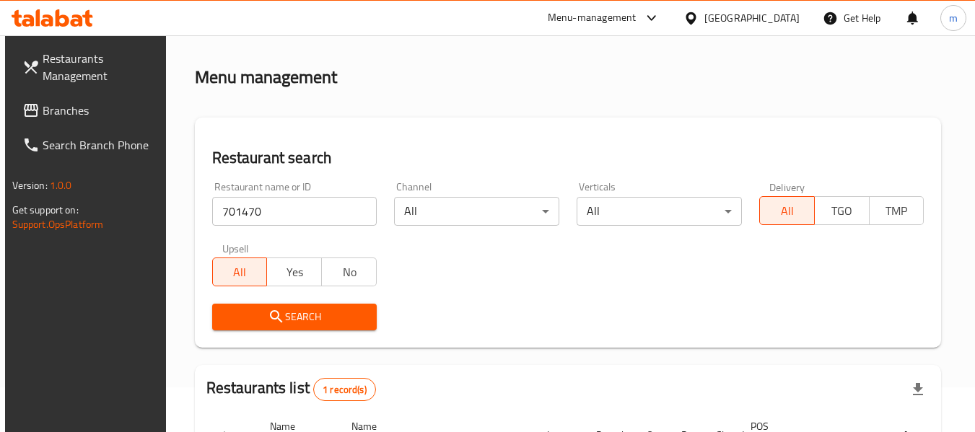
scroll to position [212, 0]
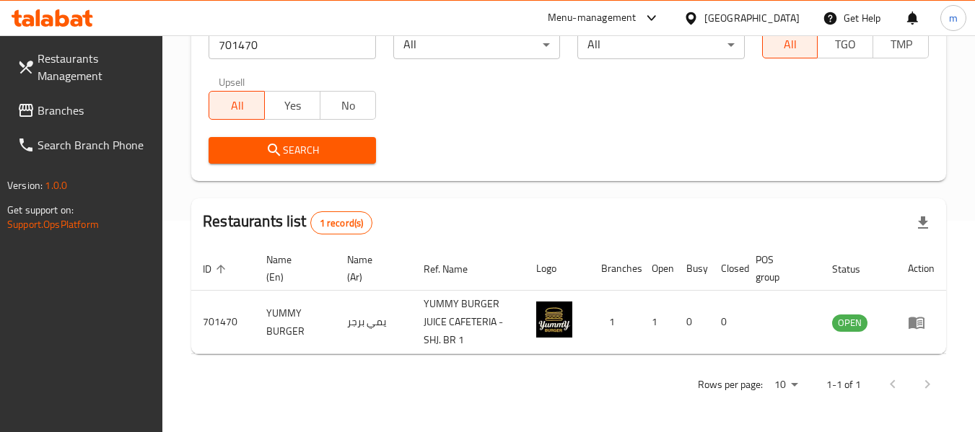
click at [82, 119] on span "Branches" at bounding box center [95, 110] width 114 height 17
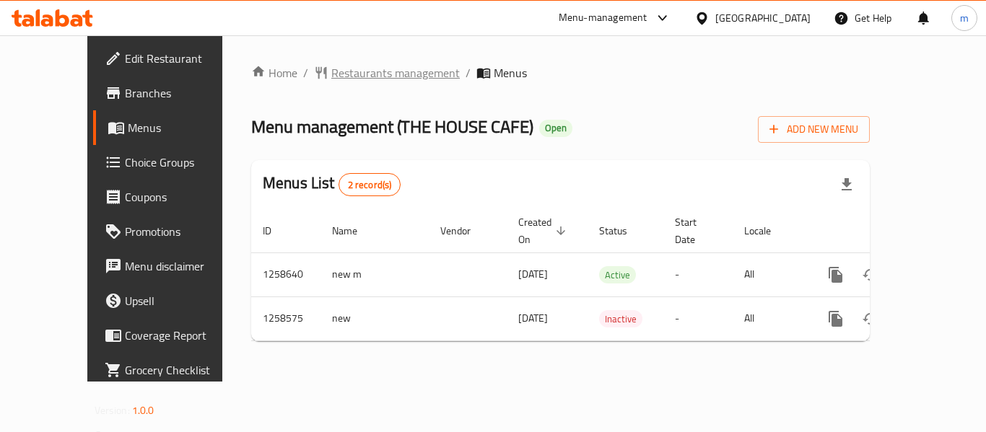
click at [331, 68] on span "Restaurants management" at bounding box center [395, 72] width 128 height 17
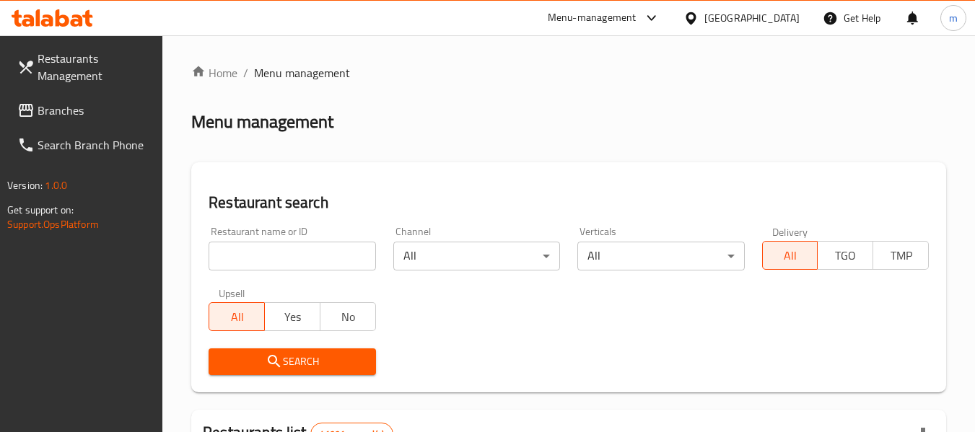
click at [304, 260] on input "search" at bounding box center [292, 256] width 167 height 29
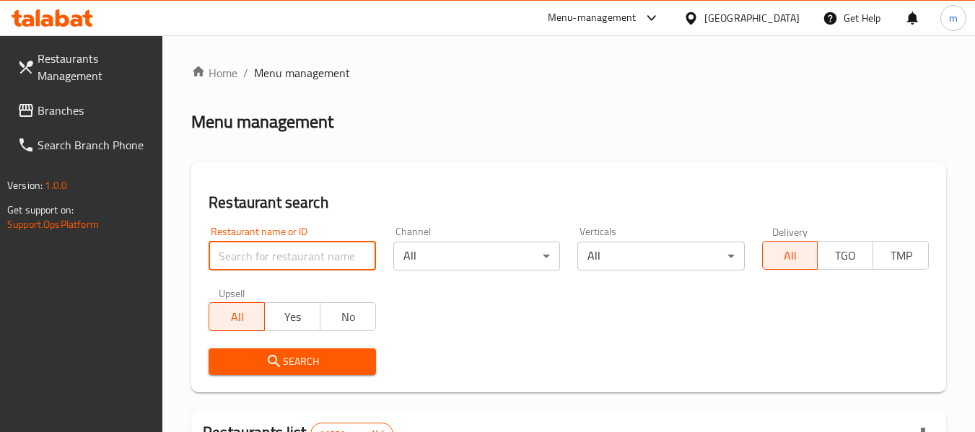
paste input "683893"
type input "683893"
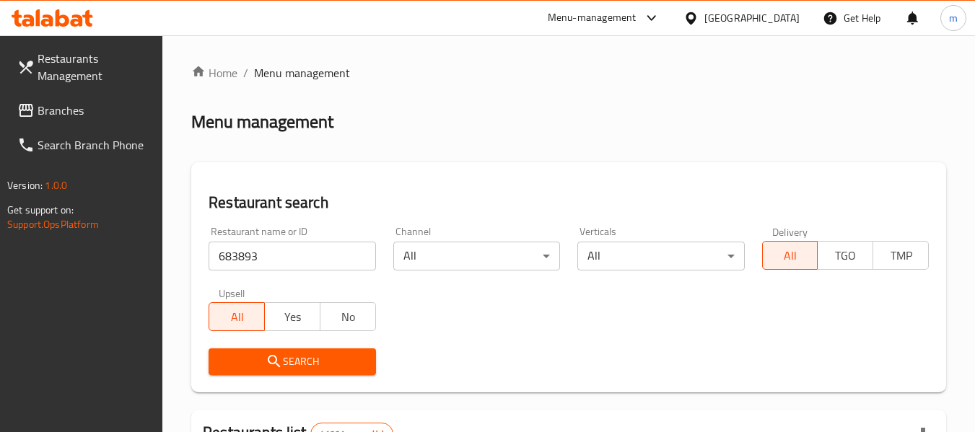
click at [326, 364] on span "Search" at bounding box center [292, 362] width 144 height 18
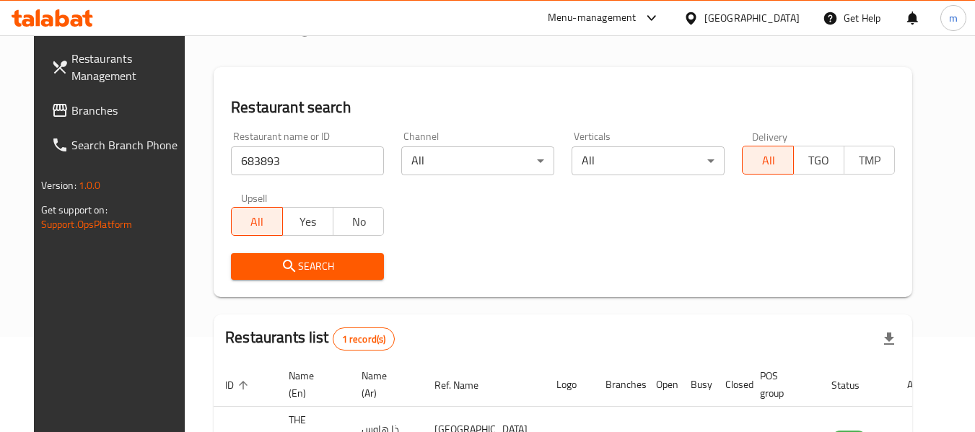
scroll to position [193, 0]
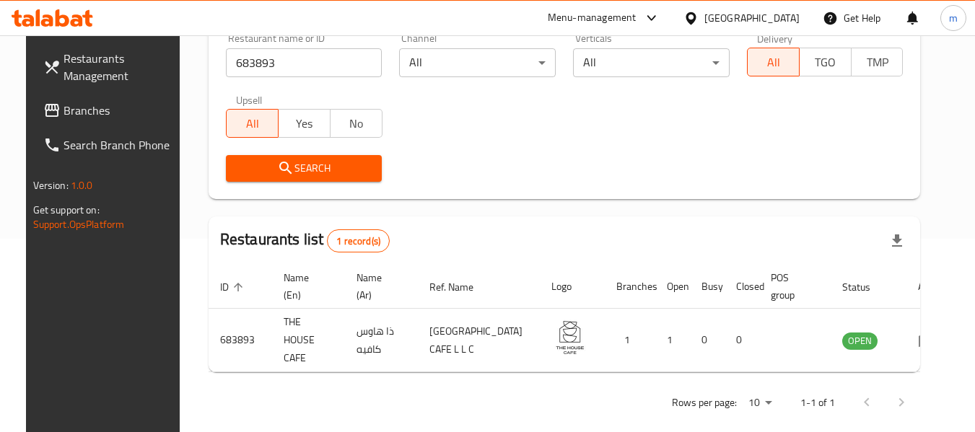
click at [71, 107] on span "Branches" at bounding box center [121, 110] width 114 height 17
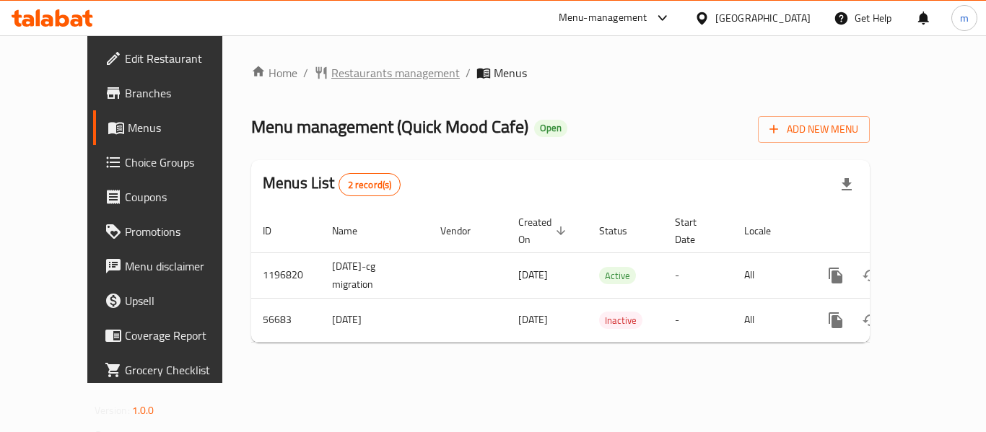
click at [344, 74] on span "Restaurants management" at bounding box center [395, 72] width 128 height 17
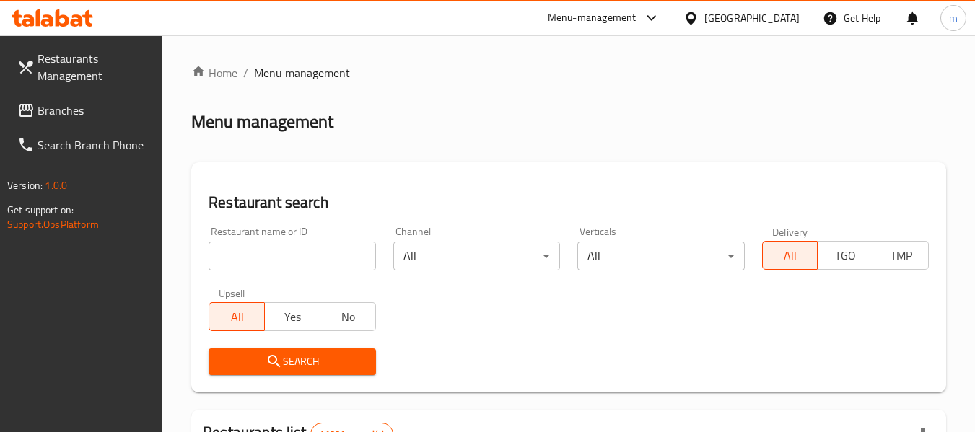
click at [289, 261] on input "search" at bounding box center [292, 256] width 167 height 29
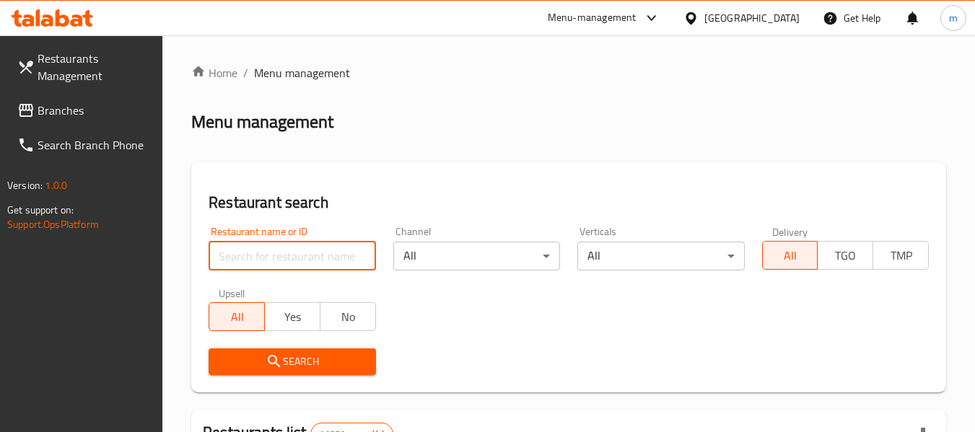
paste input "27678"
type input "27678"
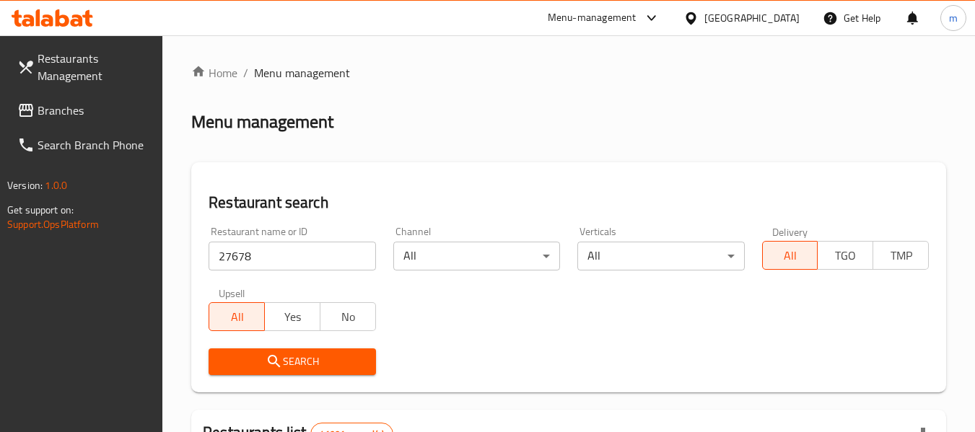
click at [319, 362] on span "Search" at bounding box center [292, 362] width 144 height 18
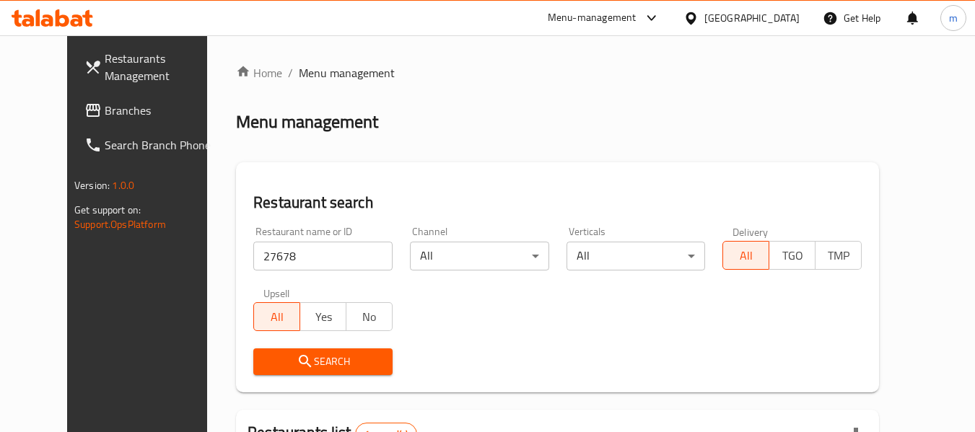
click at [105, 108] on span "Branches" at bounding box center [162, 110] width 114 height 17
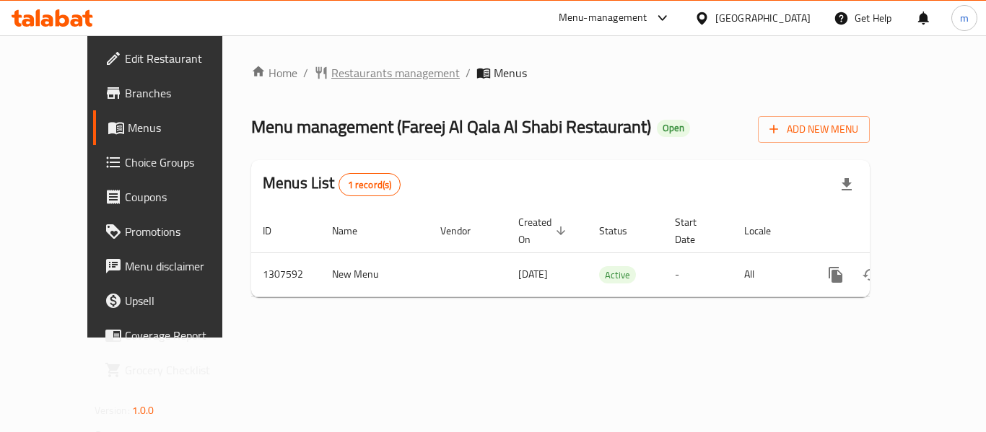
click at [347, 75] on span "Restaurants management" at bounding box center [395, 72] width 128 height 17
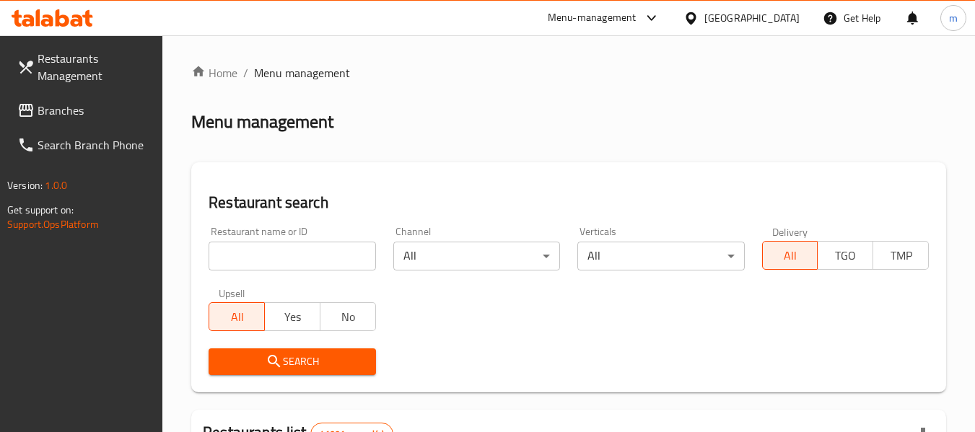
click at [295, 258] on input "search" at bounding box center [292, 256] width 167 height 29
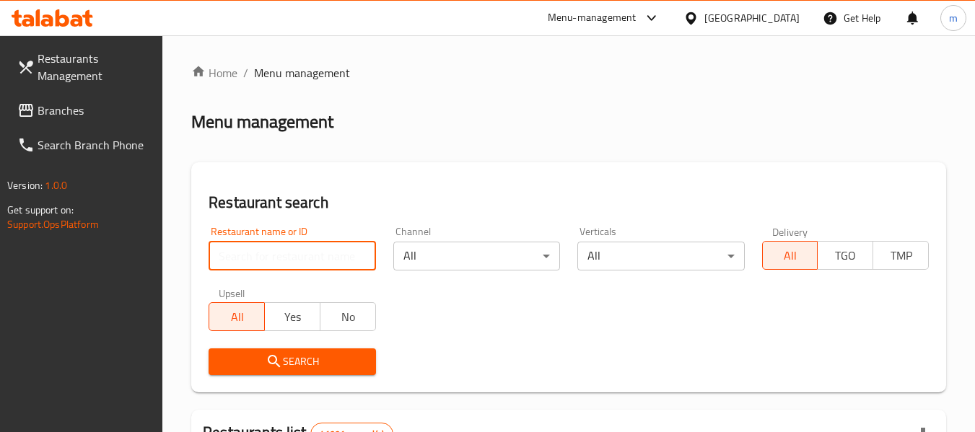
paste input "704308"
type input "704308"
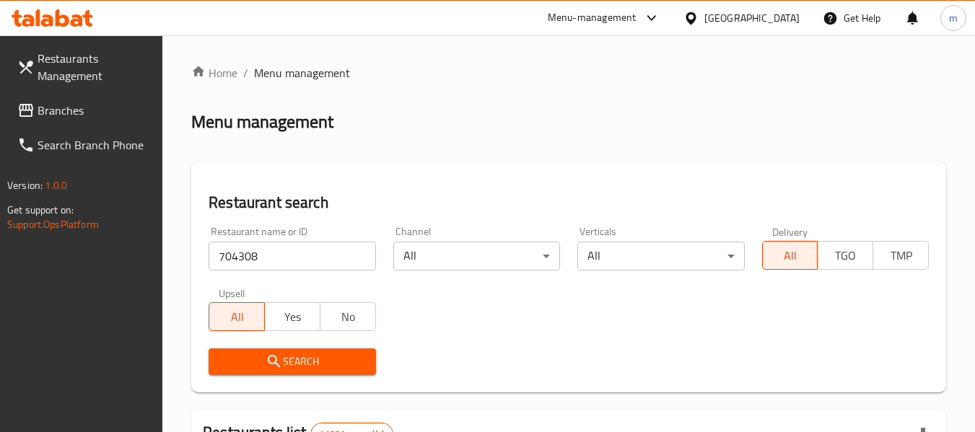
click at [310, 362] on span "Search" at bounding box center [292, 362] width 144 height 18
click at [781, 21] on div "[GEOGRAPHIC_DATA]" at bounding box center [752, 18] width 95 height 16
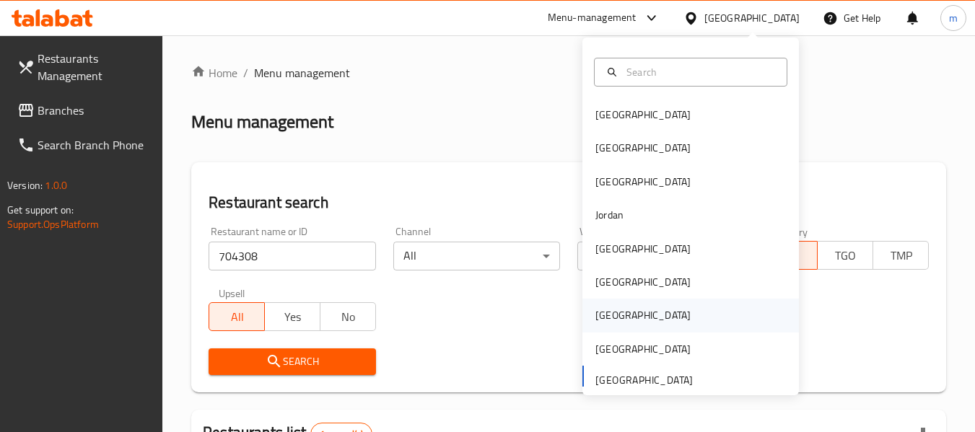
click at [601, 310] on div "[GEOGRAPHIC_DATA]" at bounding box center [643, 316] width 95 height 16
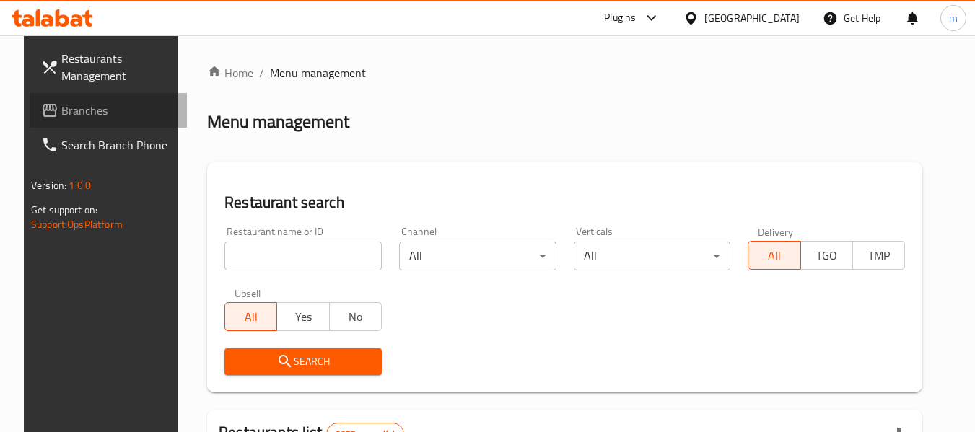
click at [77, 112] on span "Branches" at bounding box center [118, 110] width 114 height 17
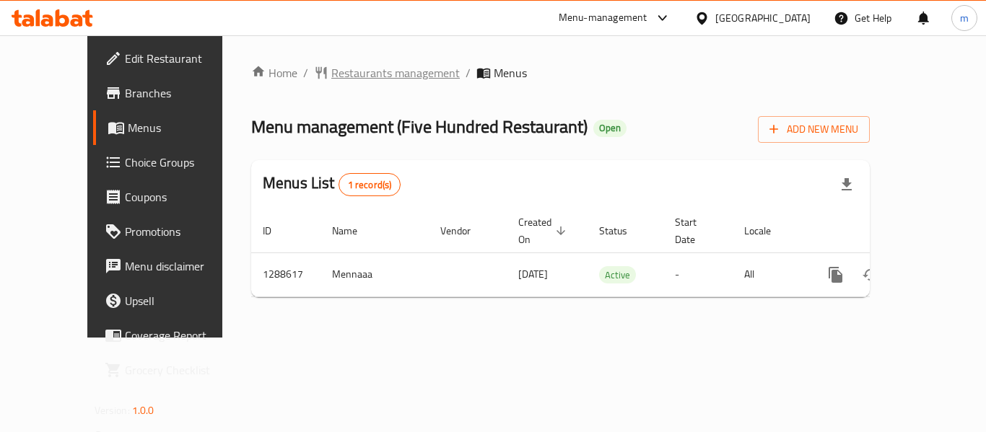
click at [343, 74] on span "Restaurants management" at bounding box center [395, 72] width 128 height 17
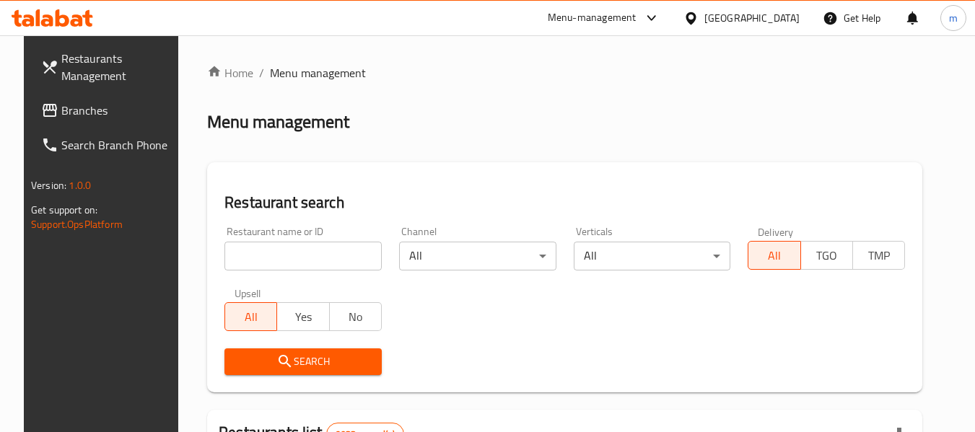
click at [283, 253] on input "search" at bounding box center [303, 256] width 157 height 29
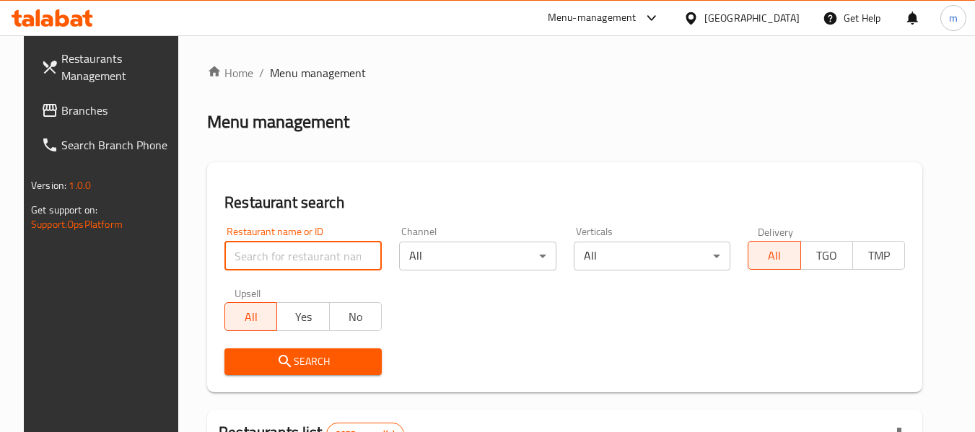
paste input "697274"
type input "697274"
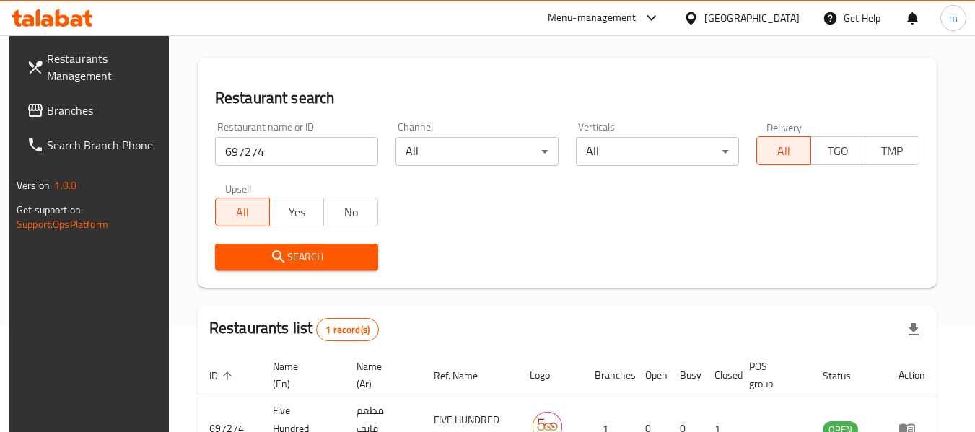
scroll to position [193, 0]
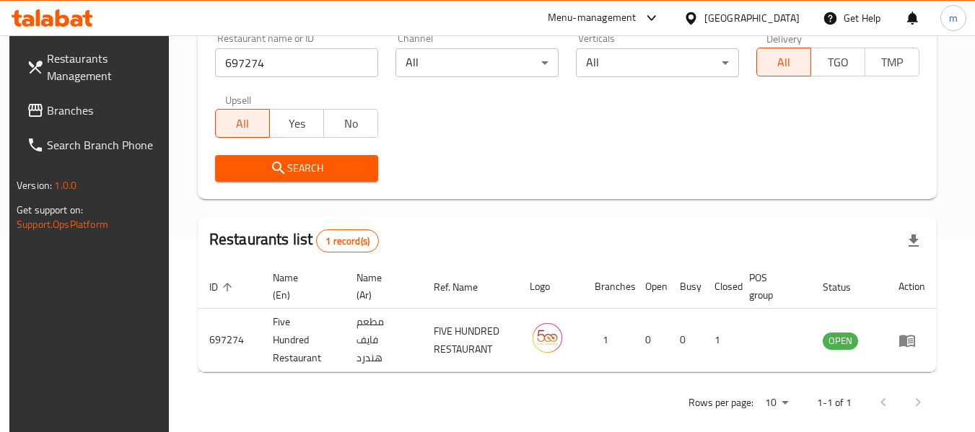
click at [784, 19] on div "[GEOGRAPHIC_DATA]" at bounding box center [752, 18] width 95 height 16
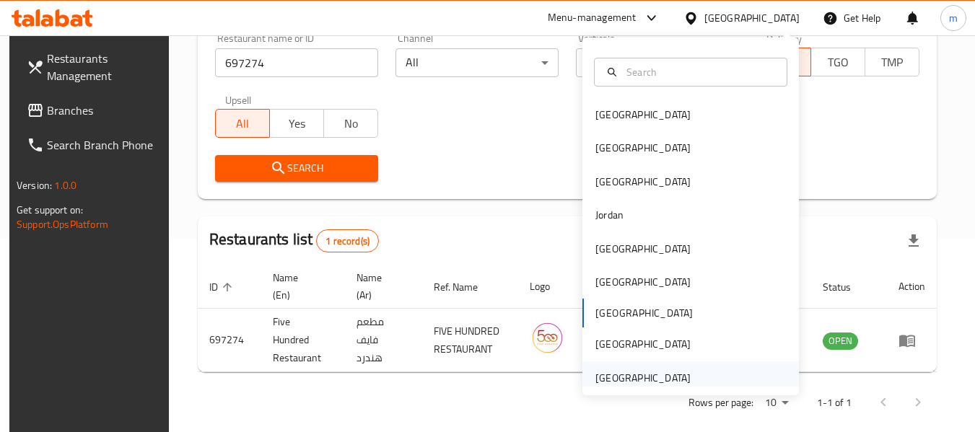
click at [663, 370] on div "[GEOGRAPHIC_DATA]" at bounding box center [643, 378] width 95 height 16
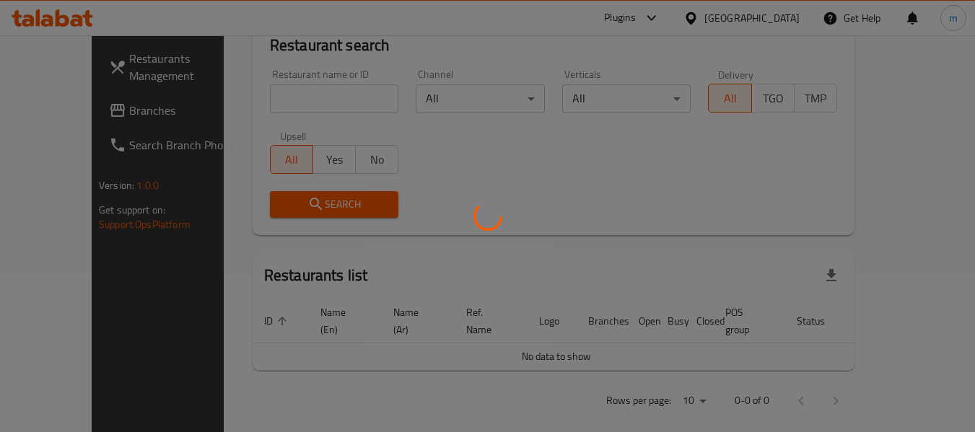
scroll to position [193, 0]
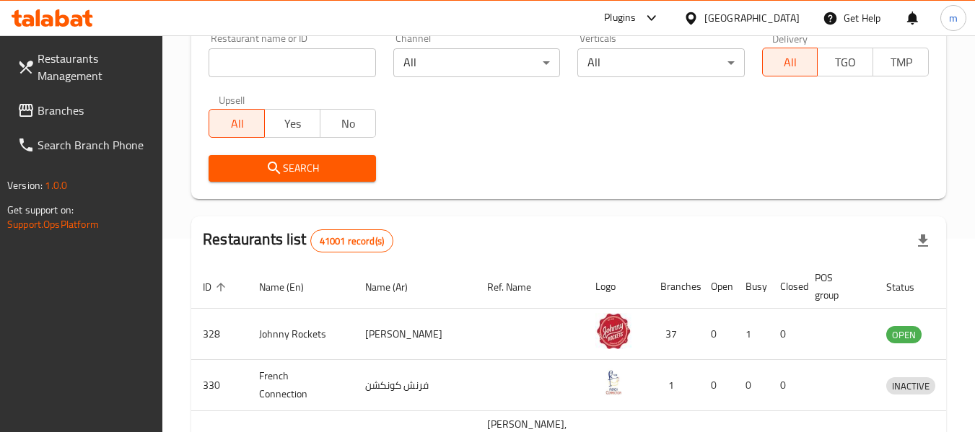
click at [67, 115] on span "Branches" at bounding box center [95, 110] width 114 height 17
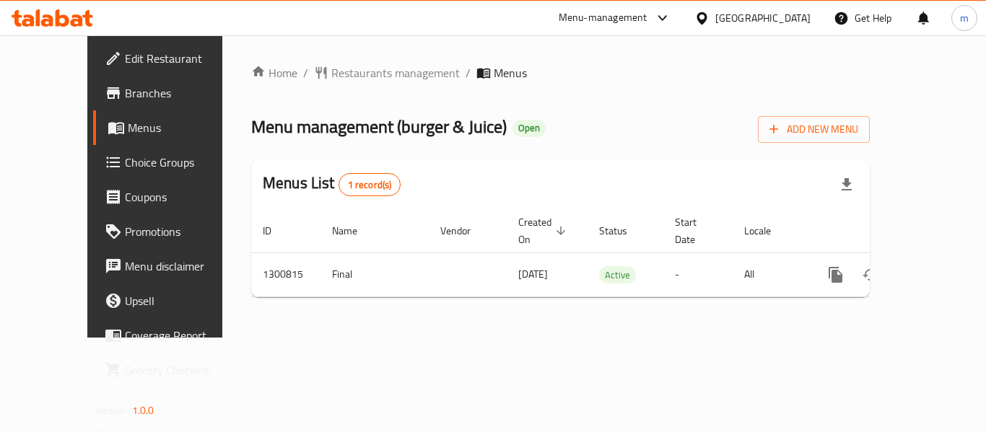
click at [339, 70] on span "Restaurants management" at bounding box center [395, 72] width 128 height 17
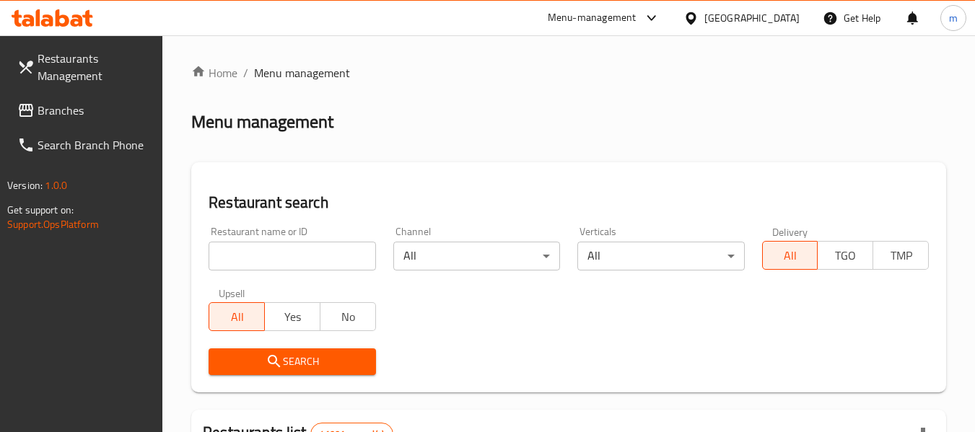
click at [289, 250] on input "search" at bounding box center [292, 256] width 167 height 29
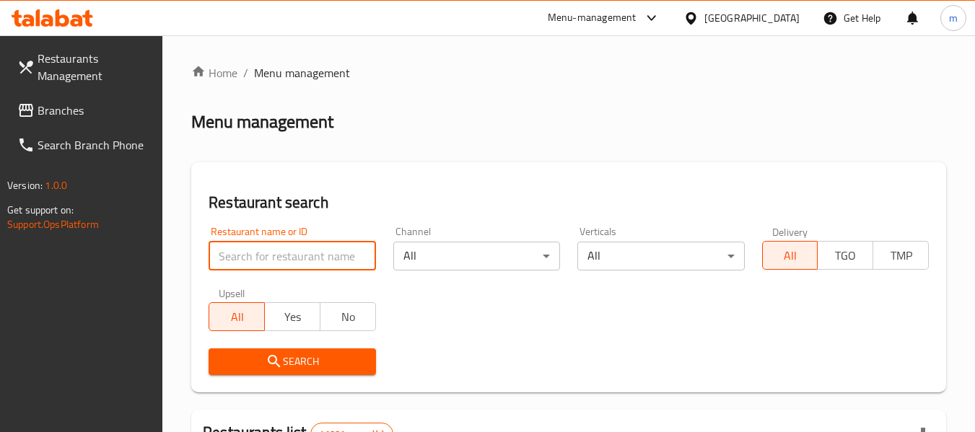
paste input "701659"
type input "701659"
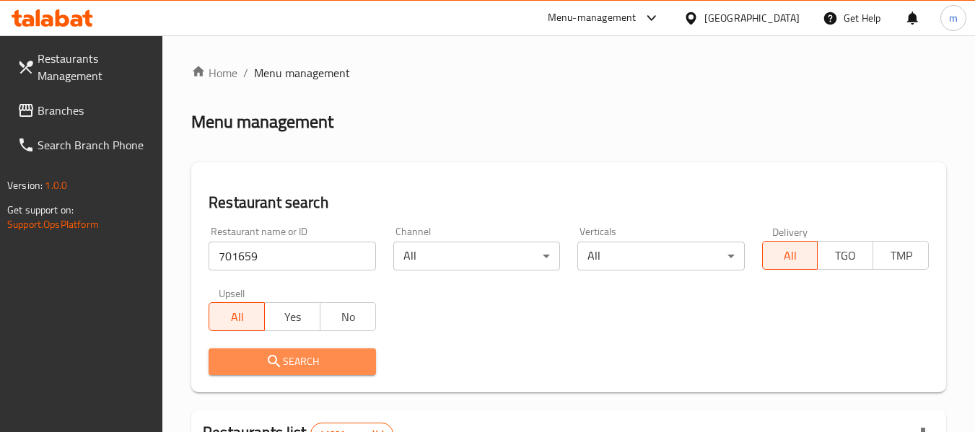
click at [277, 358] on icon "submit" at bounding box center [274, 361] width 17 height 17
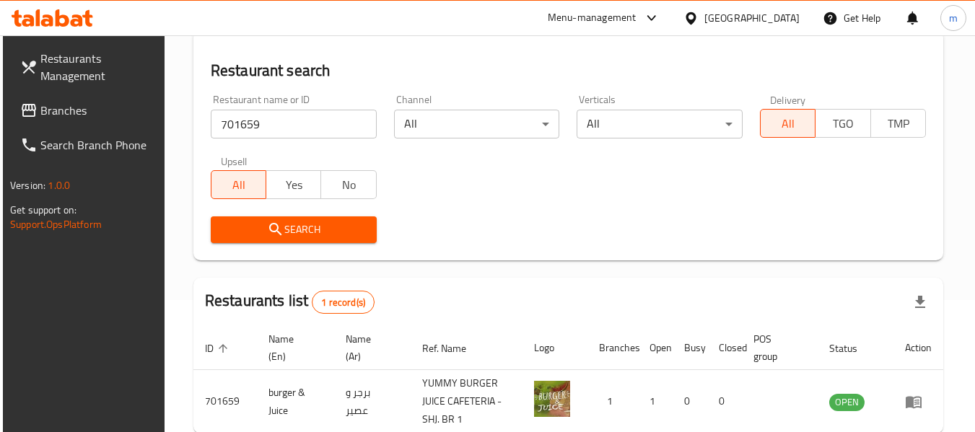
scroll to position [212, 0]
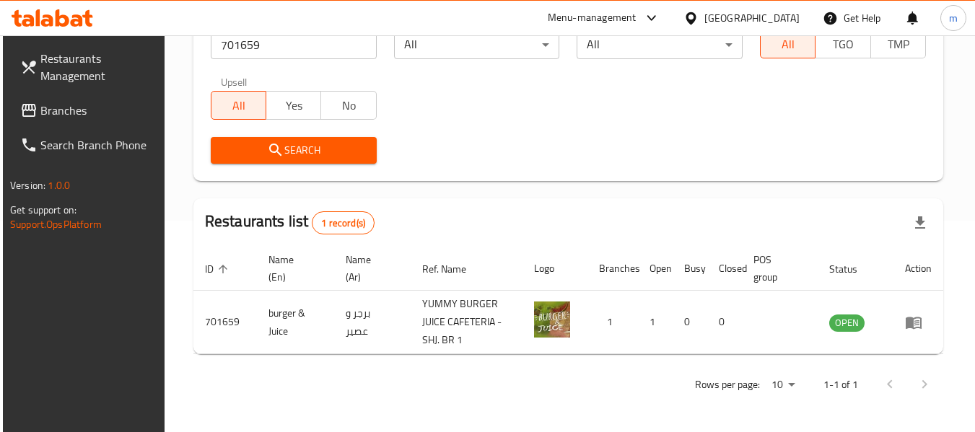
click at [744, 18] on div "[GEOGRAPHIC_DATA]" at bounding box center [752, 18] width 95 height 16
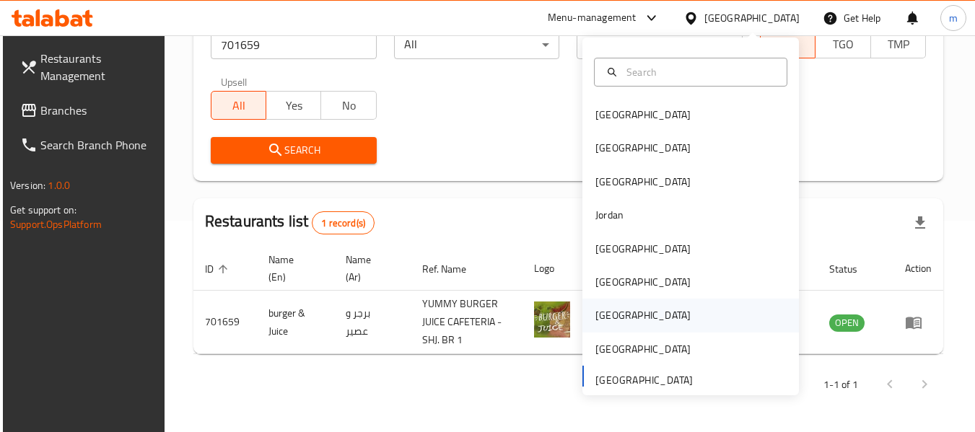
click at [606, 317] on div "Qatar" at bounding box center [643, 316] width 95 height 16
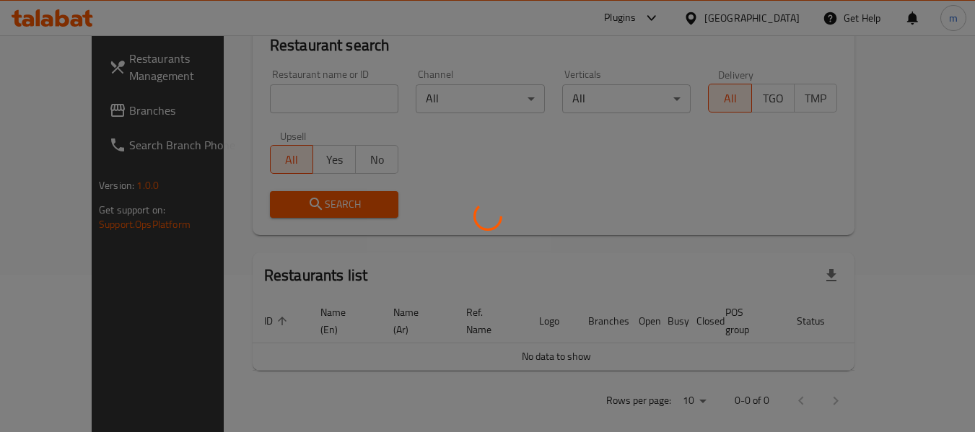
scroll to position [212, 0]
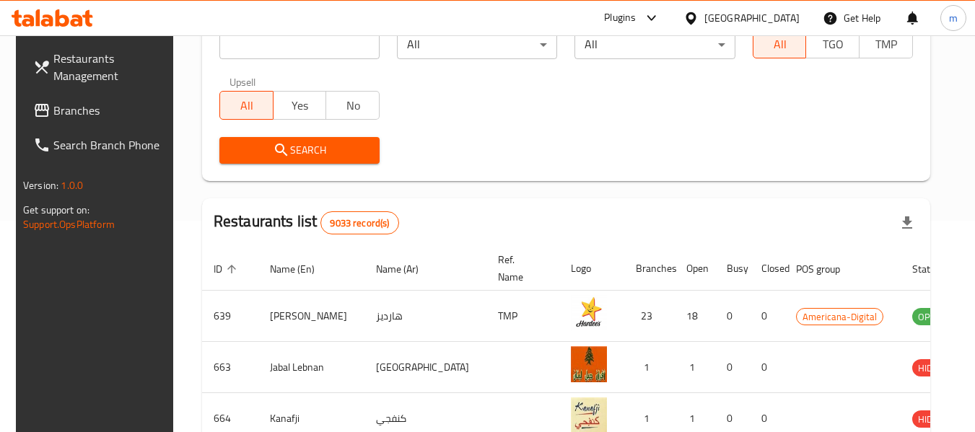
drag, startPoint x: 77, startPoint y: 112, endPoint x: 90, endPoint y: 112, distance: 13.0
click at [77, 112] on span "Branches" at bounding box center [110, 110] width 114 height 17
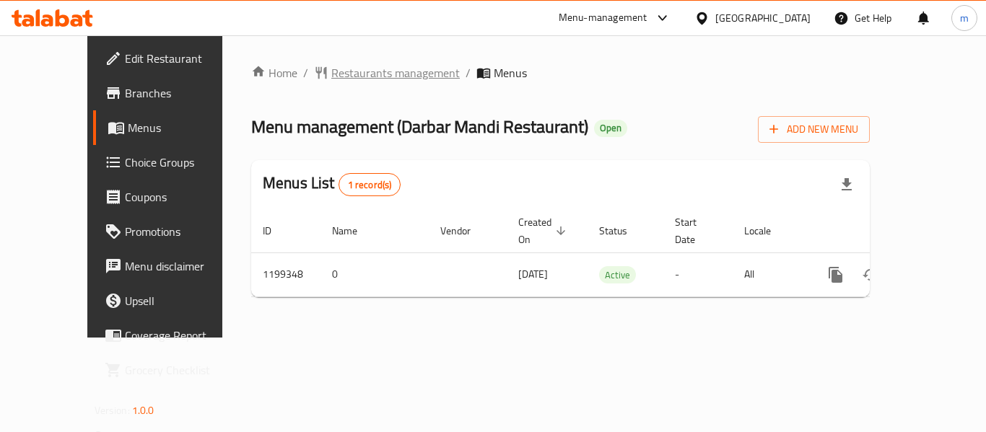
click at [352, 69] on span "Restaurants management" at bounding box center [395, 72] width 128 height 17
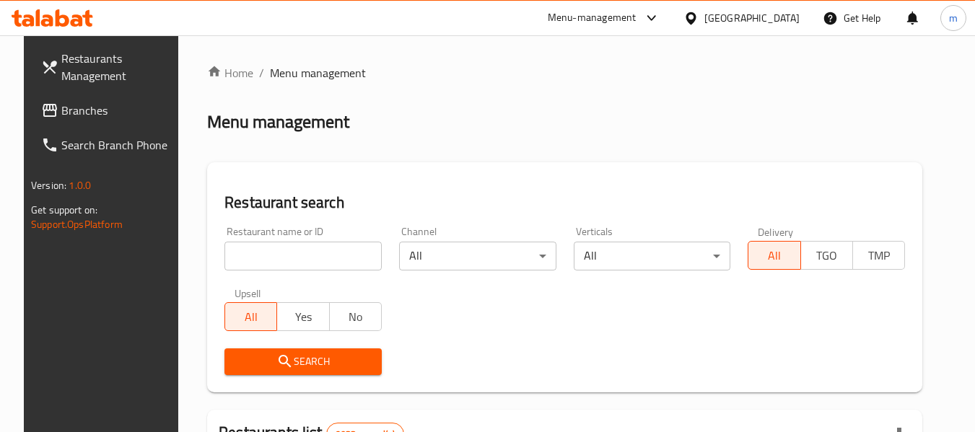
click at [306, 250] on input "search" at bounding box center [303, 256] width 157 height 29
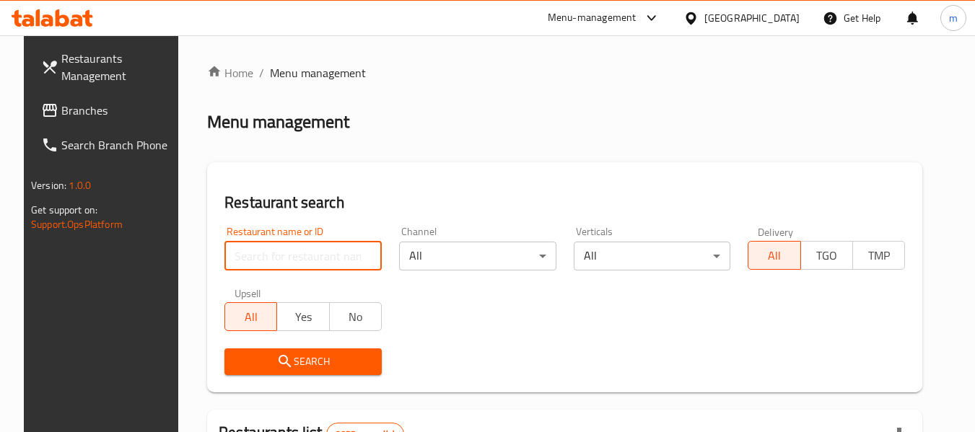
paste input "668385"
type input "668385"
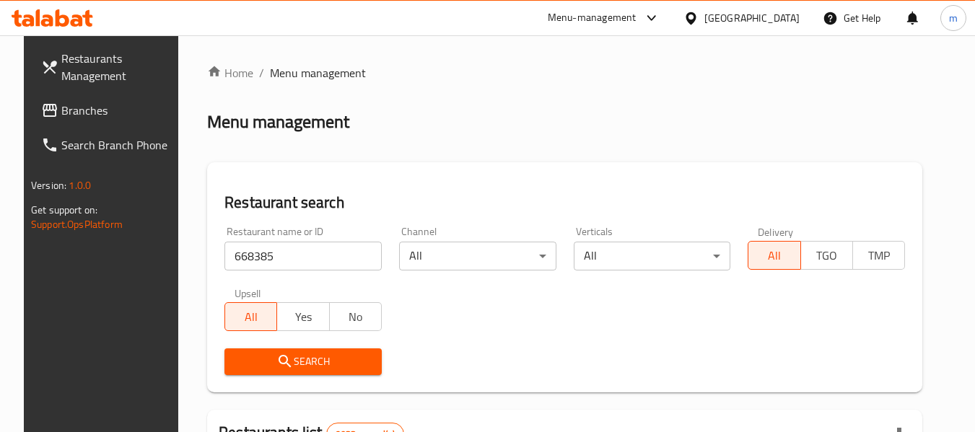
click at [305, 362] on span "Search" at bounding box center [303, 362] width 134 height 18
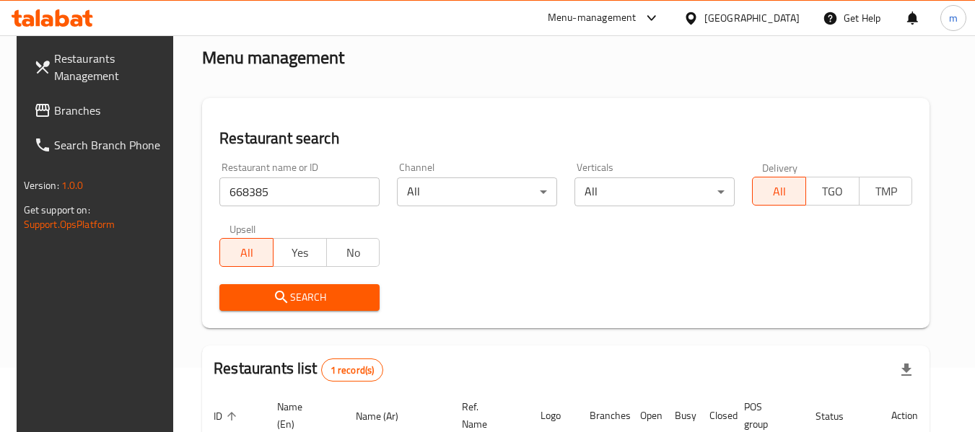
scroll to position [193, 0]
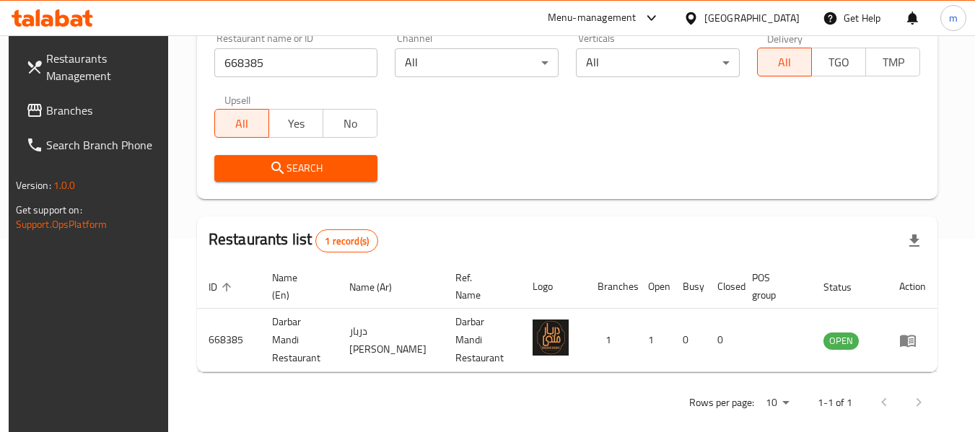
click at [784, 17] on div "[GEOGRAPHIC_DATA]" at bounding box center [752, 18] width 95 height 16
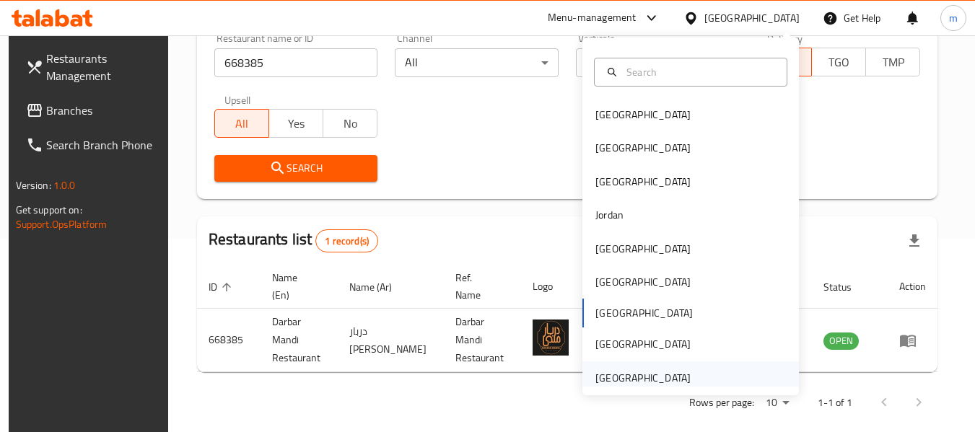
click at [661, 378] on div "[GEOGRAPHIC_DATA]" at bounding box center [643, 378] width 95 height 16
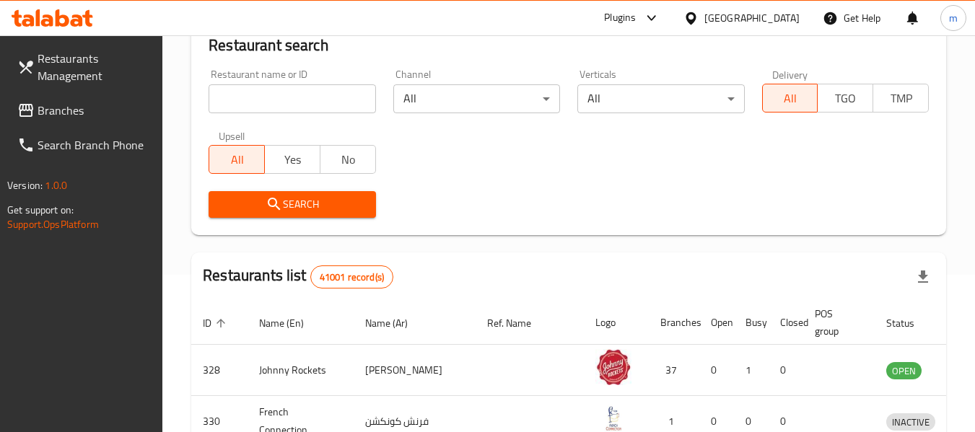
scroll to position [193, 0]
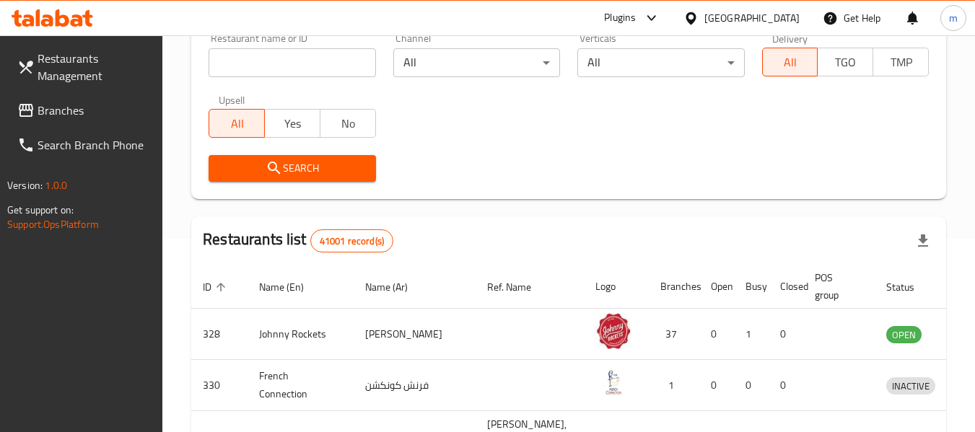
click at [72, 105] on span "Branches" at bounding box center [95, 110] width 114 height 17
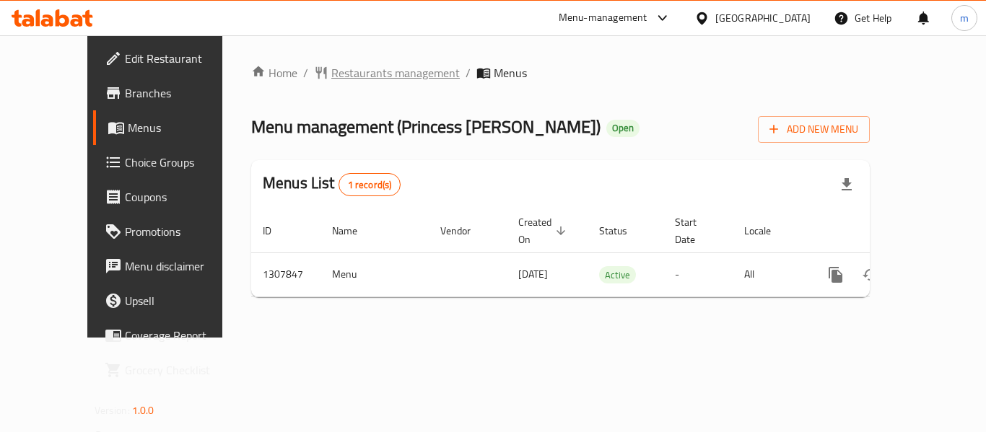
click at [360, 71] on span "Restaurants management" at bounding box center [395, 72] width 128 height 17
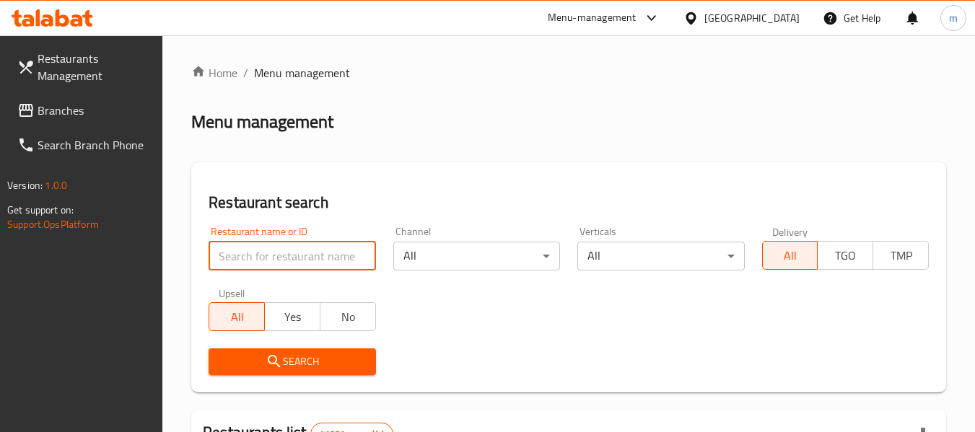
click at [274, 263] on input "search" at bounding box center [292, 256] width 167 height 29
paste input "704386"
type input "704386"
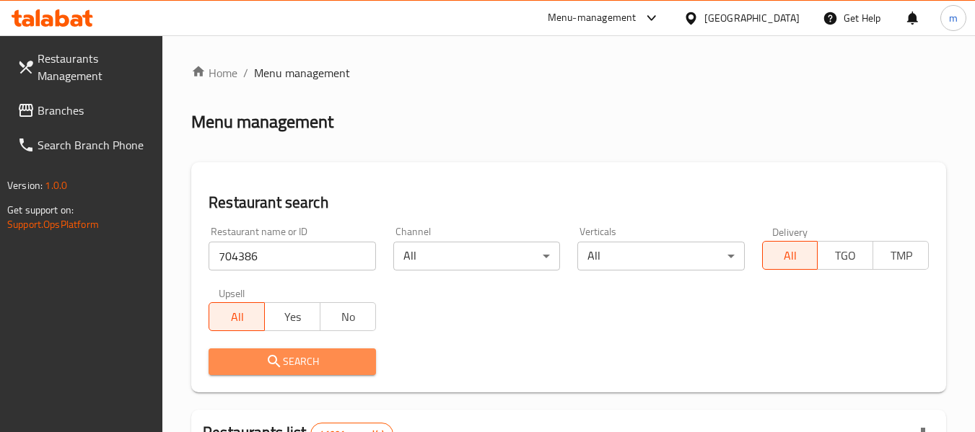
click at [297, 373] on button "Search" at bounding box center [292, 362] width 167 height 27
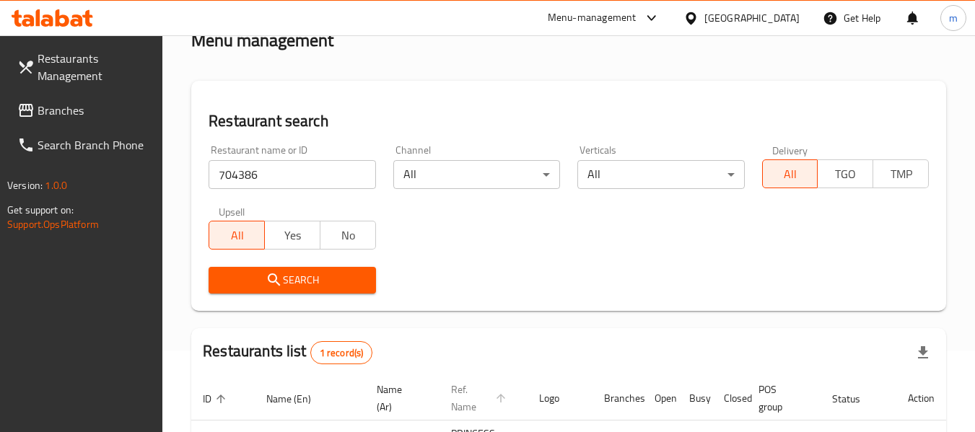
scroll to position [212, 0]
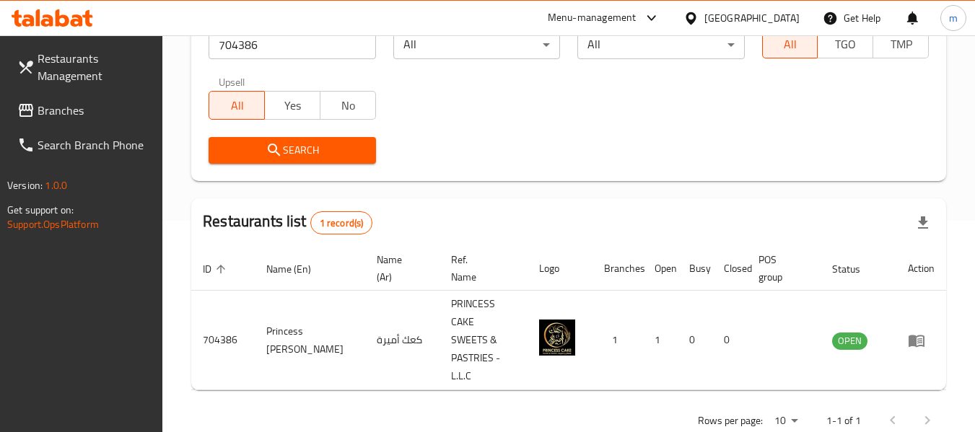
click at [94, 108] on span "Branches" at bounding box center [95, 110] width 114 height 17
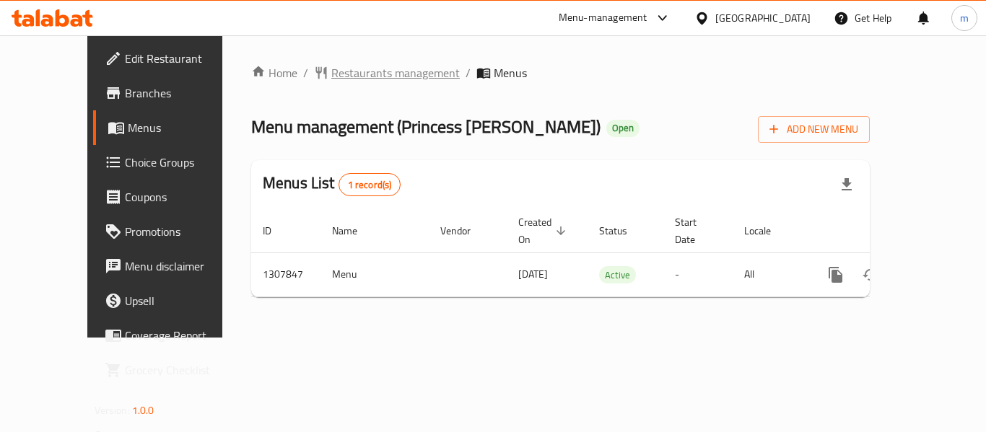
click at [331, 76] on span "Restaurants management" at bounding box center [395, 72] width 128 height 17
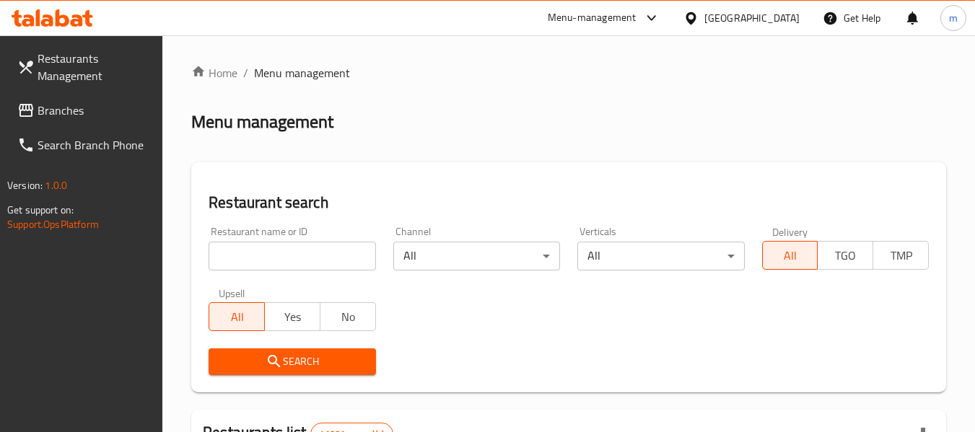
click at [283, 254] on input "search" at bounding box center [292, 256] width 167 height 29
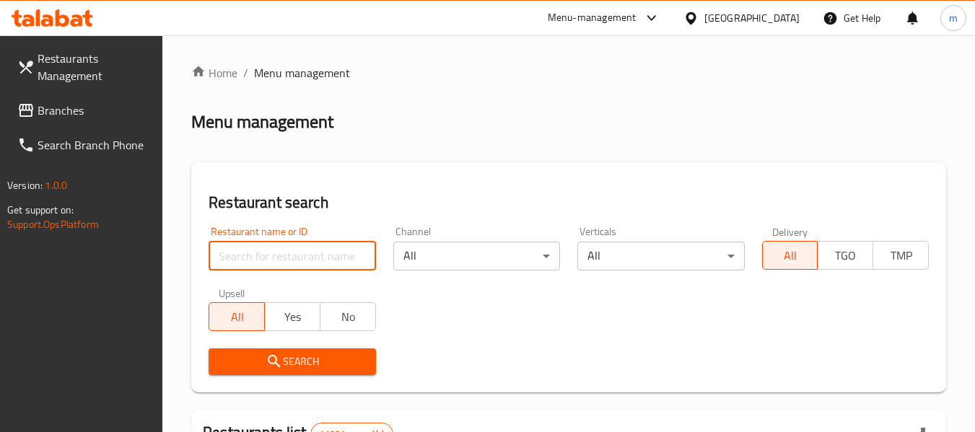
paste input "704386"
type input "704386"
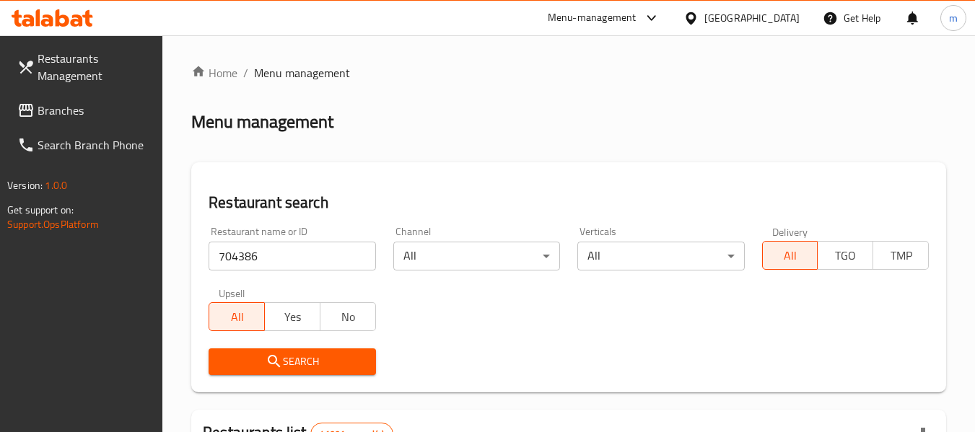
click at [276, 363] on icon "submit" at bounding box center [274, 361] width 17 height 17
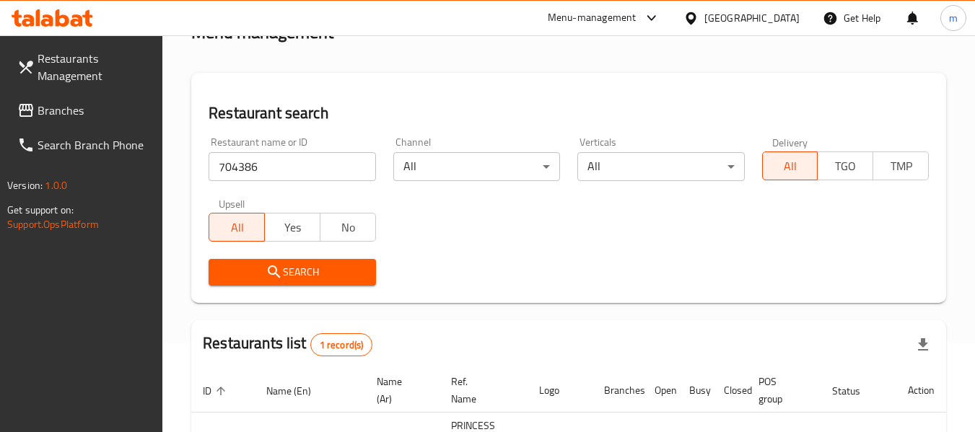
scroll to position [212, 0]
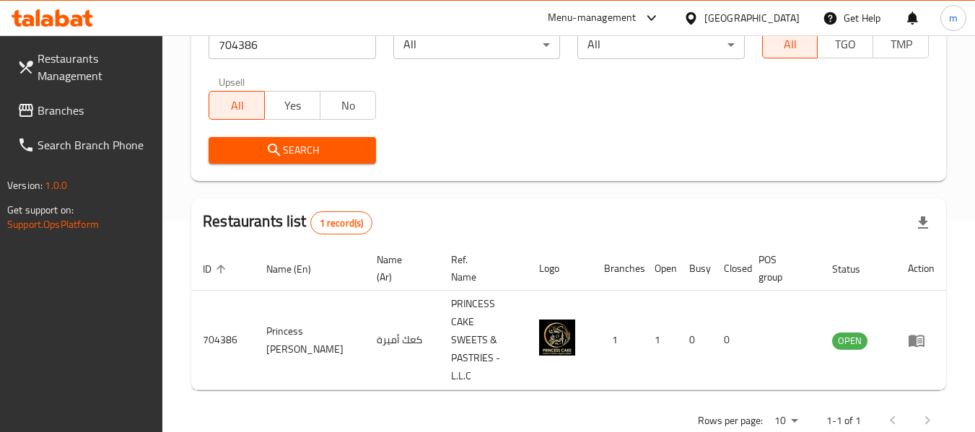
drag, startPoint x: 735, startPoint y: 23, endPoint x: 734, endPoint y: 10, distance: 13.0
click at [735, 23] on div "[GEOGRAPHIC_DATA]" at bounding box center [752, 18] width 95 height 16
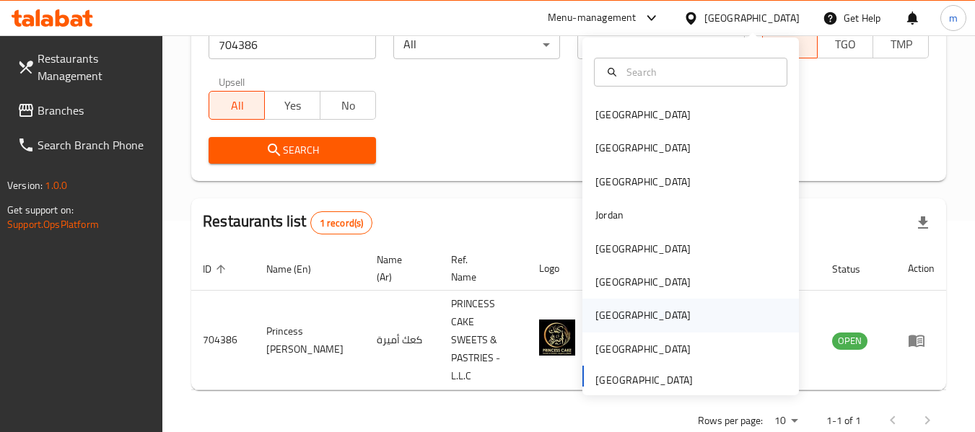
click at [611, 327] on div "[GEOGRAPHIC_DATA]" at bounding box center [643, 315] width 118 height 33
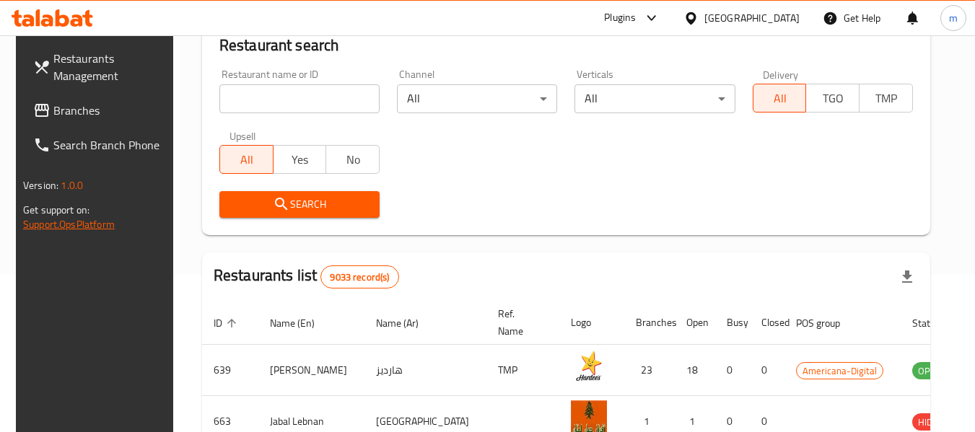
scroll to position [67, 0]
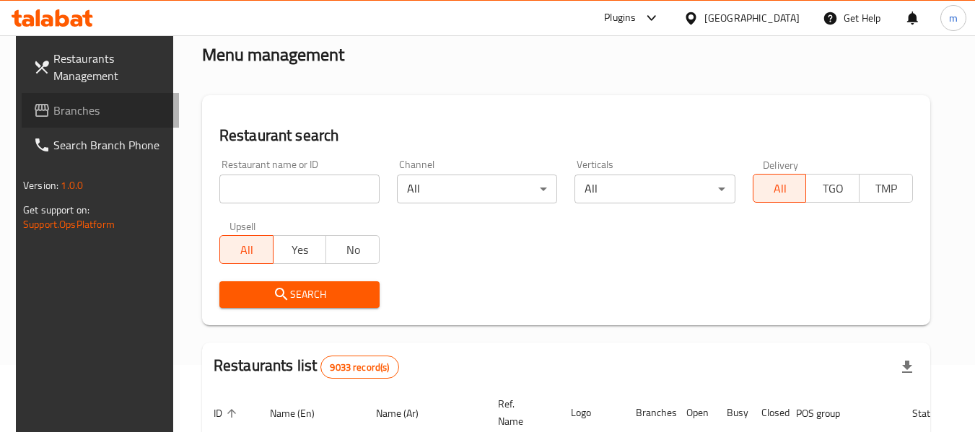
click at [74, 110] on span "Branches" at bounding box center [110, 110] width 114 height 17
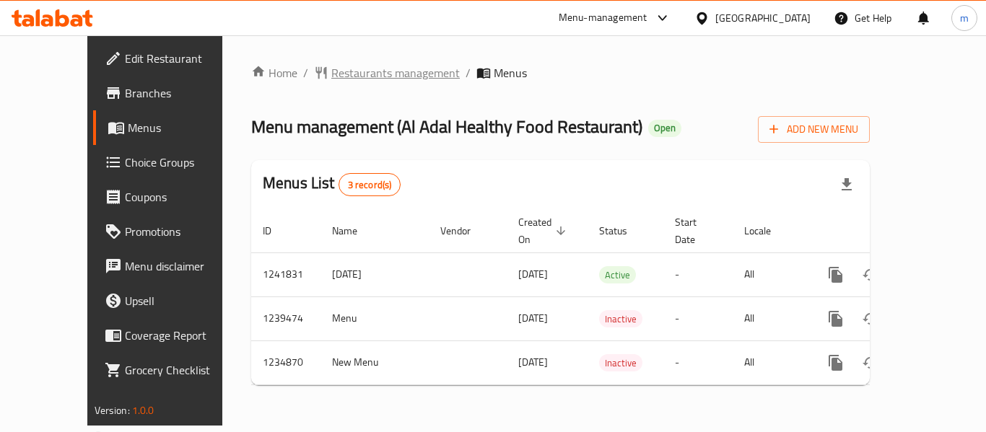
click at [331, 77] on span "Restaurants management" at bounding box center [395, 72] width 128 height 17
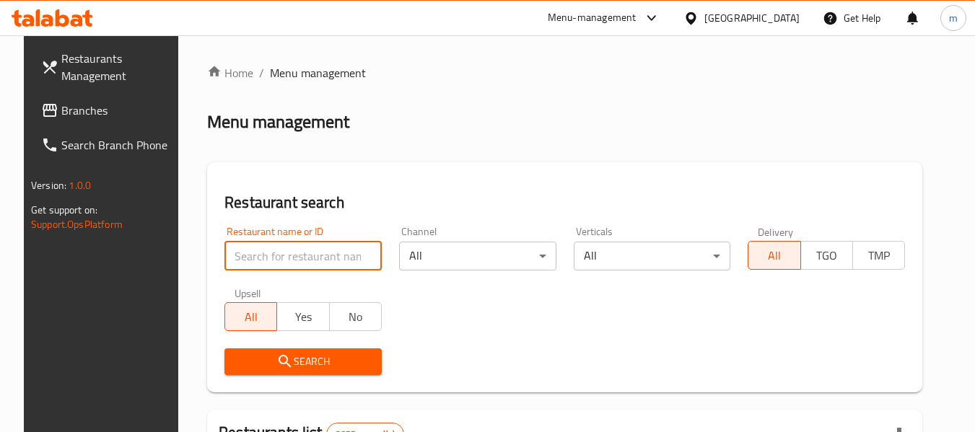
click at [294, 256] on input "search" at bounding box center [303, 256] width 157 height 29
paste input "678489"
type input "678489"
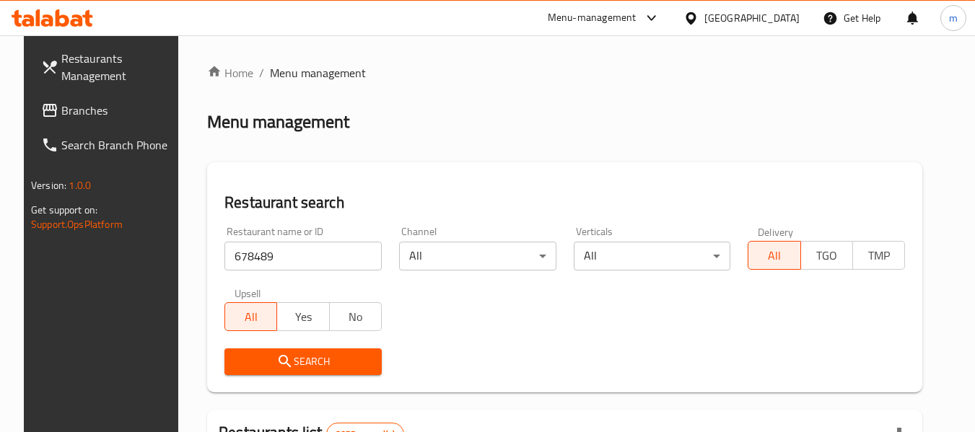
click at [305, 365] on span "Search" at bounding box center [303, 362] width 134 height 18
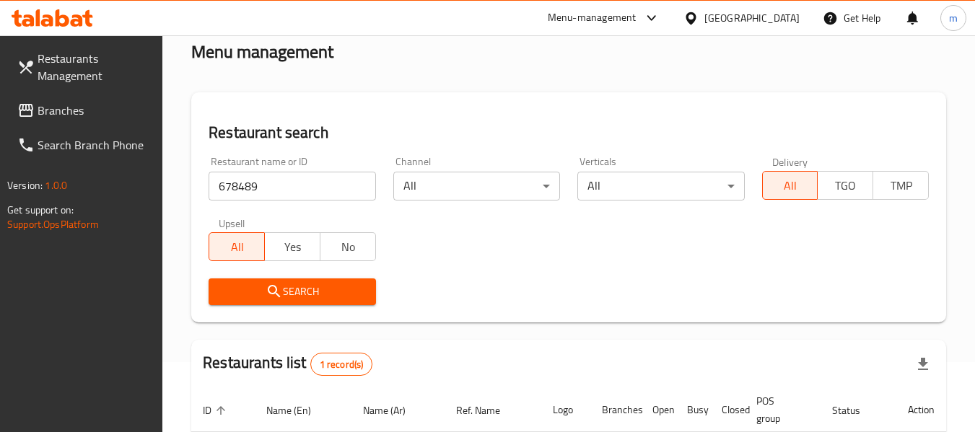
scroll to position [212, 0]
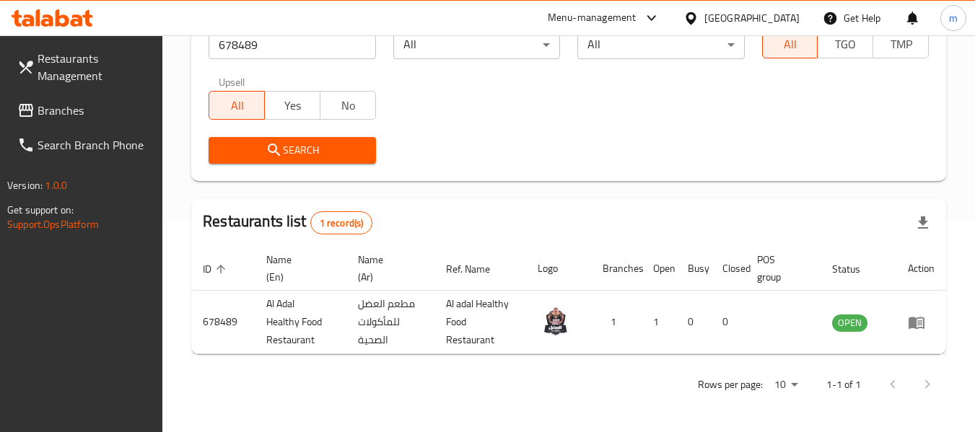
click at [793, 23] on div "[GEOGRAPHIC_DATA]" at bounding box center [752, 18] width 95 height 16
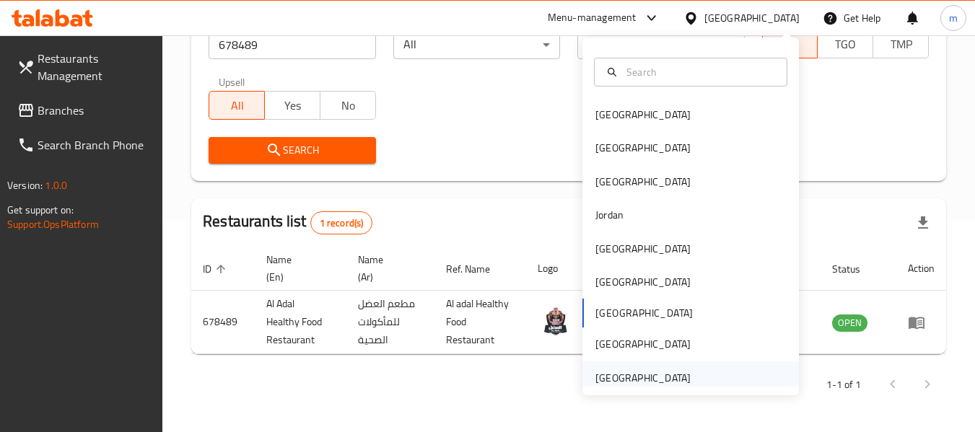
click at [619, 375] on div "[GEOGRAPHIC_DATA]" at bounding box center [643, 378] width 95 height 16
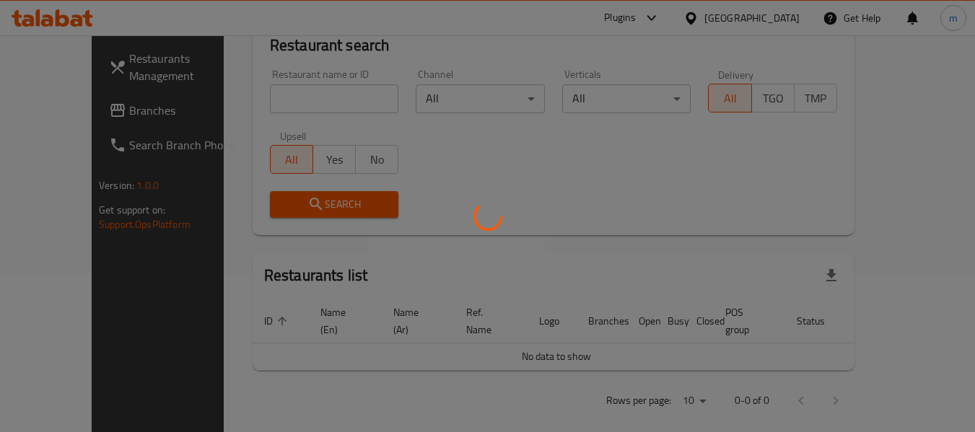
scroll to position [212, 0]
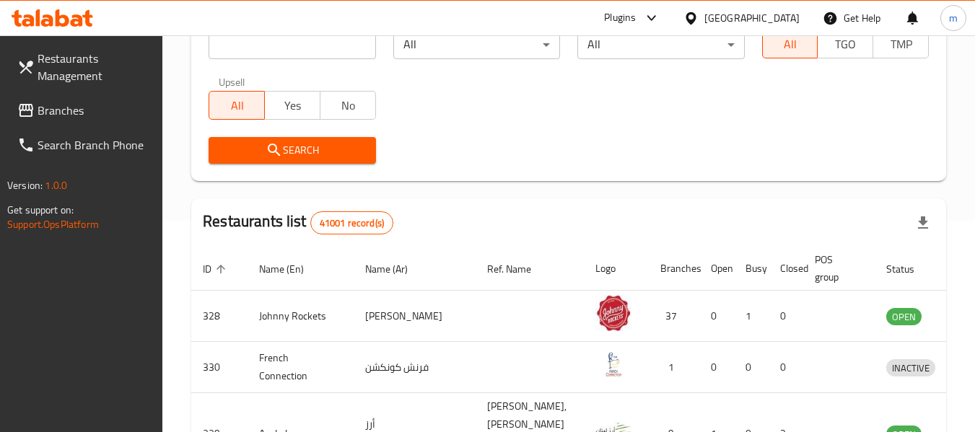
click at [67, 110] on span "Branches" at bounding box center [95, 110] width 114 height 17
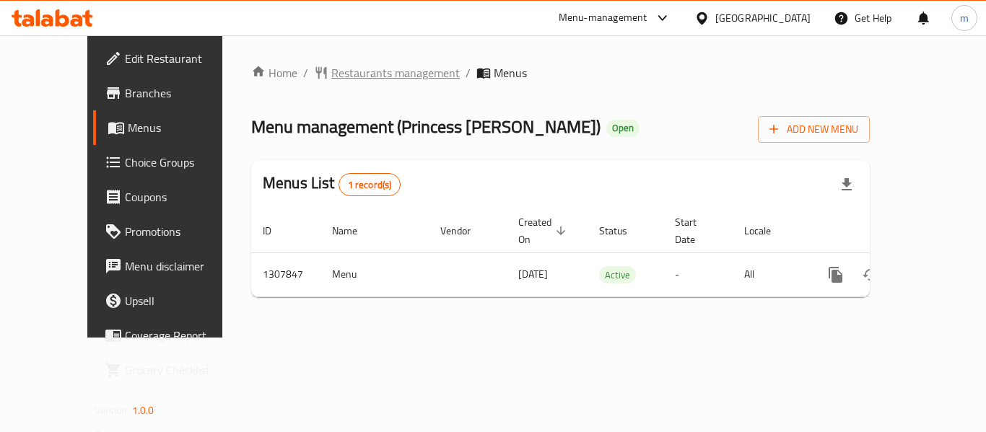
click at [344, 74] on span "Restaurants management" at bounding box center [395, 72] width 128 height 17
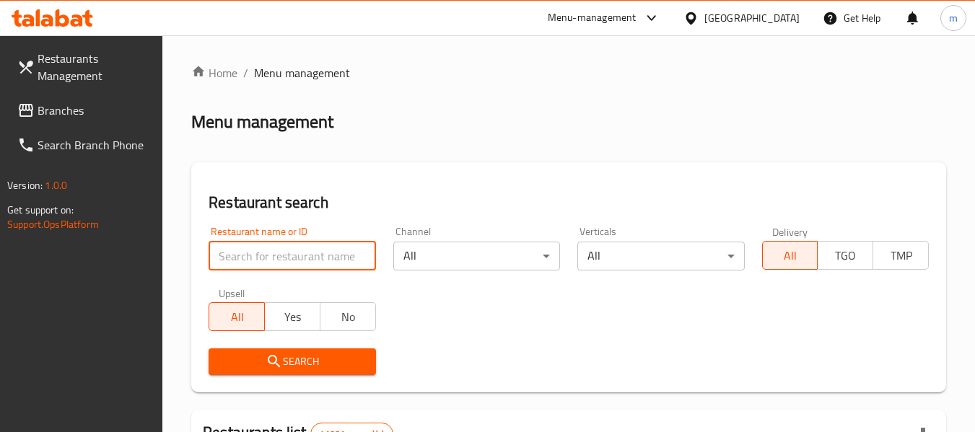
click at [308, 261] on input "search" at bounding box center [292, 256] width 167 height 29
paste input "704386"
type input "704386"
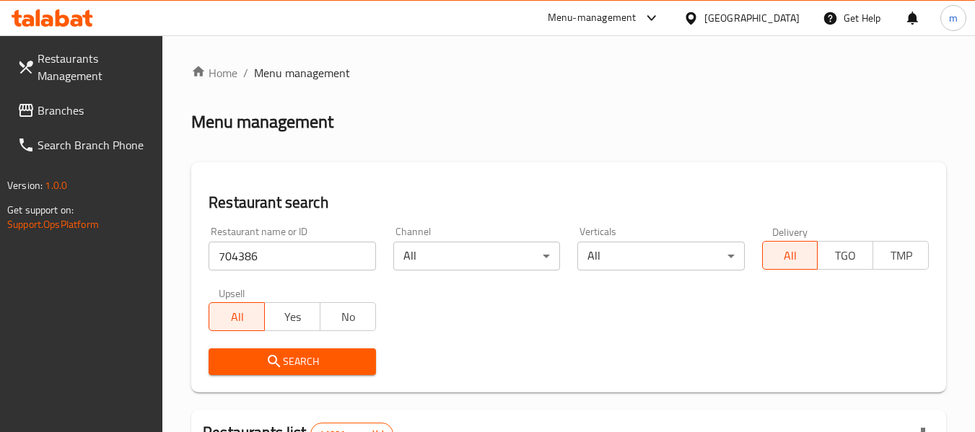
click at [316, 362] on span "Search" at bounding box center [292, 362] width 144 height 18
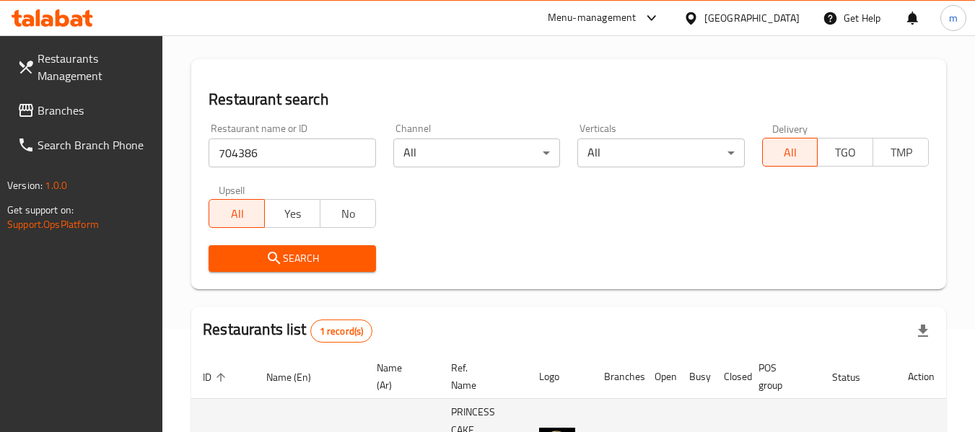
scroll to position [212, 0]
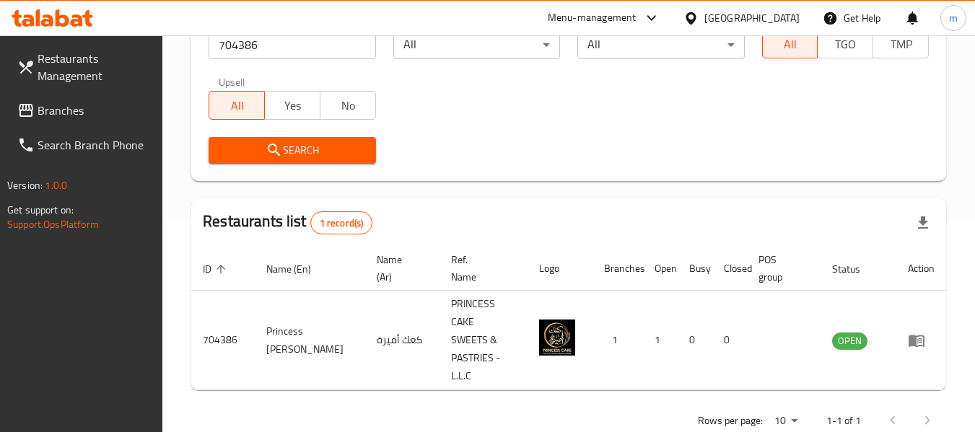
click at [56, 107] on span "Branches" at bounding box center [95, 110] width 114 height 17
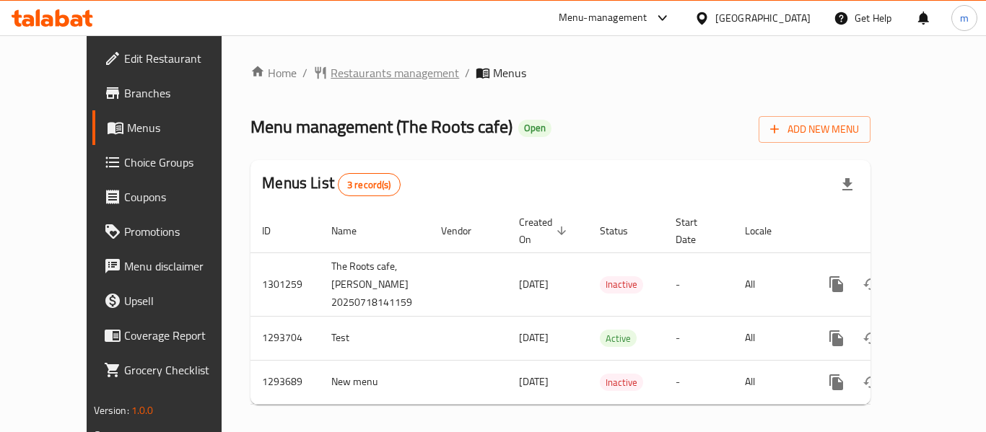
click at [336, 77] on span "Restaurants management" at bounding box center [395, 72] width 128 height 17
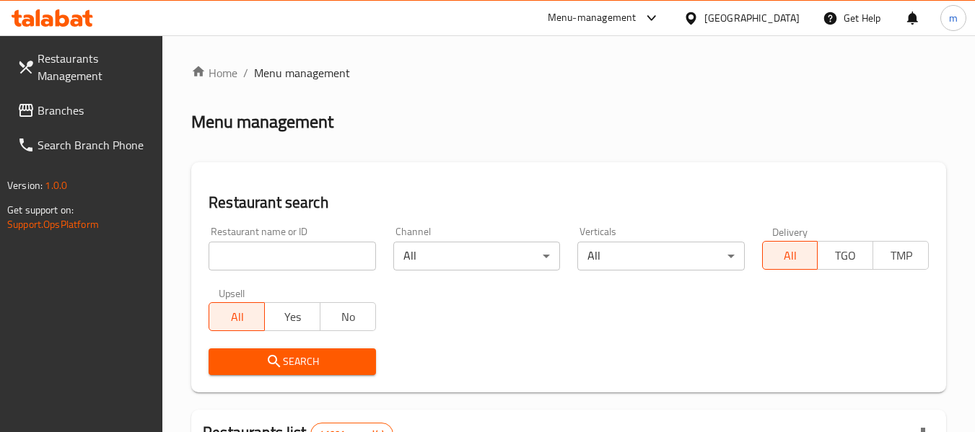
click at [316, 258] on input "search" at bounding box center [292, 256] width 167 height 29
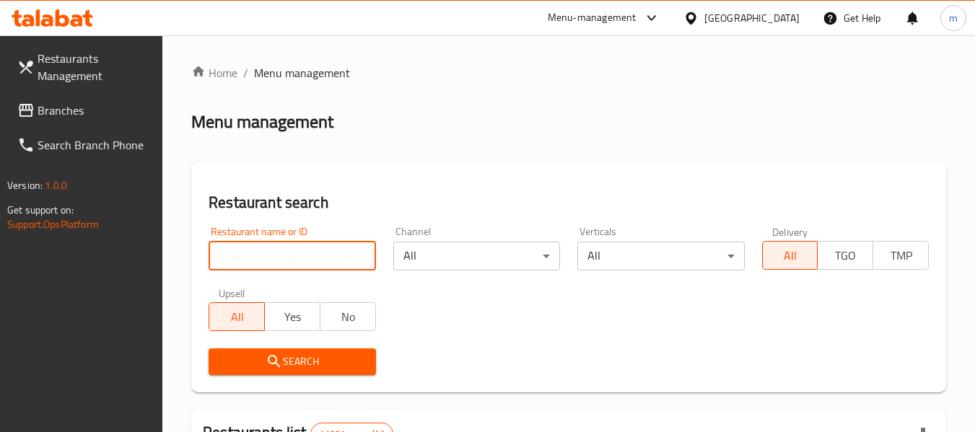
paste input "699635"
type input "699635"
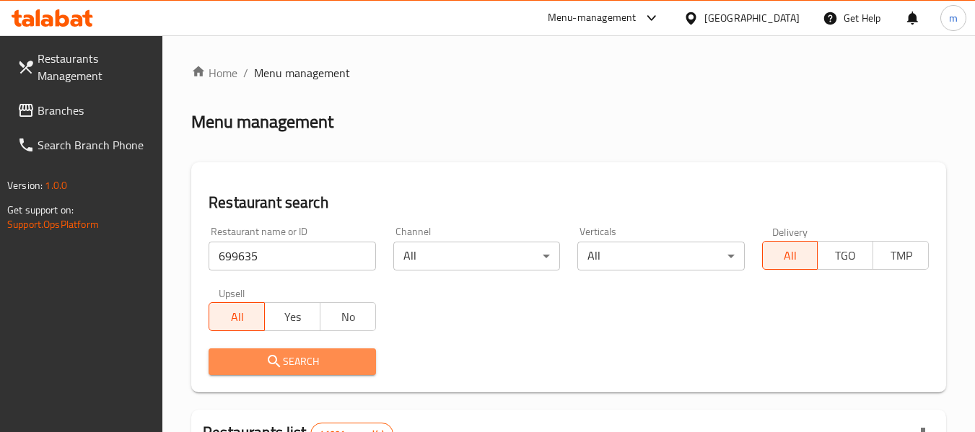
click at [300, 356] on span "Search" at bounding box center [292, 362] width 144 height 18
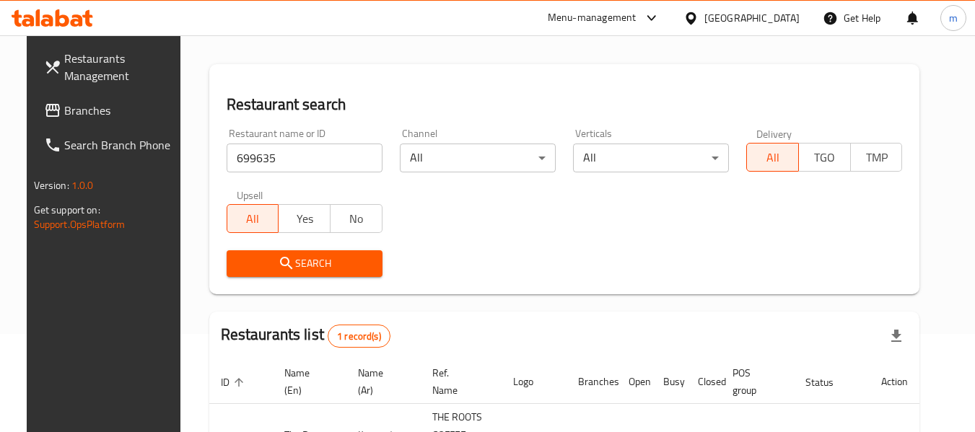
scroll to position [193, 0]
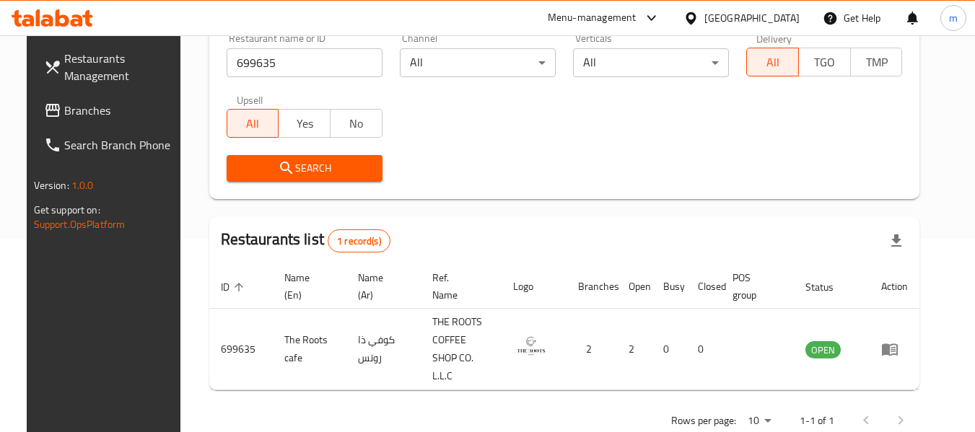
click at [77, 112] on span "Branches" at bounding box center [121, 110] width 114 height 17
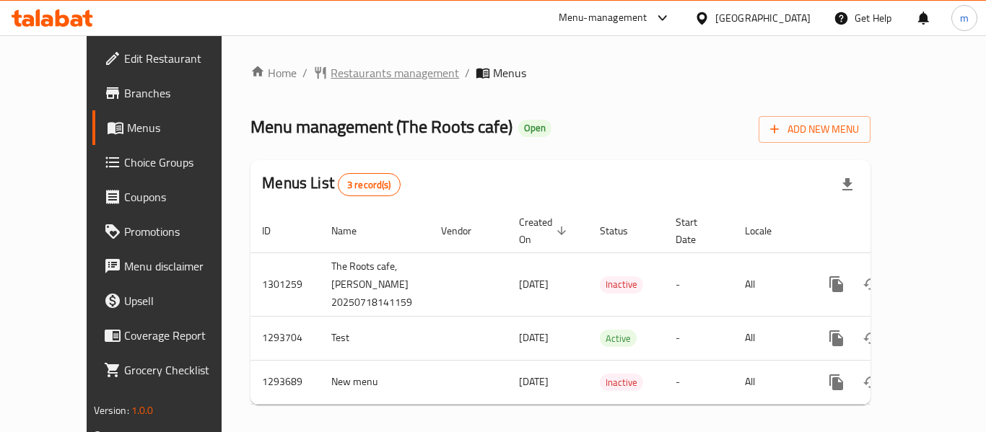
click at [331, 71] on span "Restaurants management" at bounding box center [395, 72] width 128 height 17
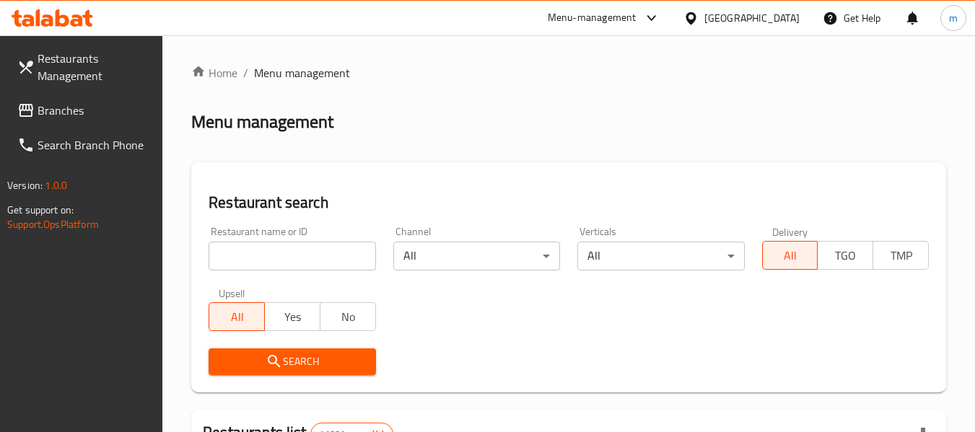
click at [294, 253] on input "search" at bounding box center [292, 256] width 167 height 29
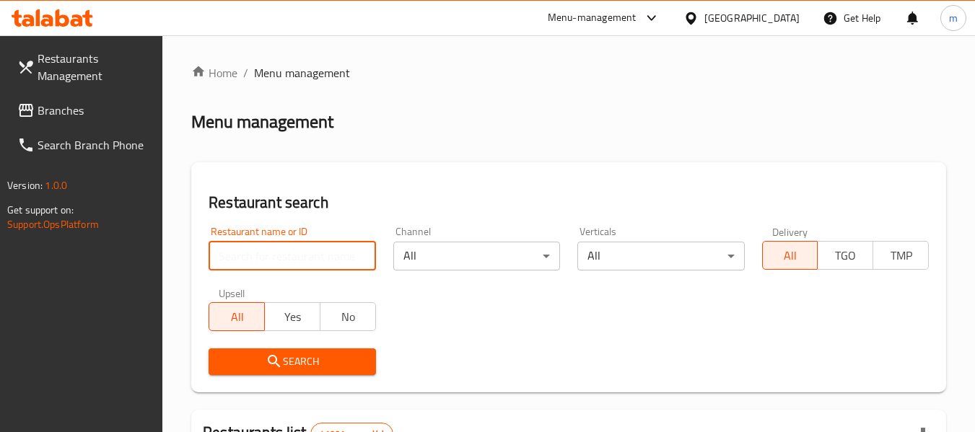
paste input "699635"
type input "699635"
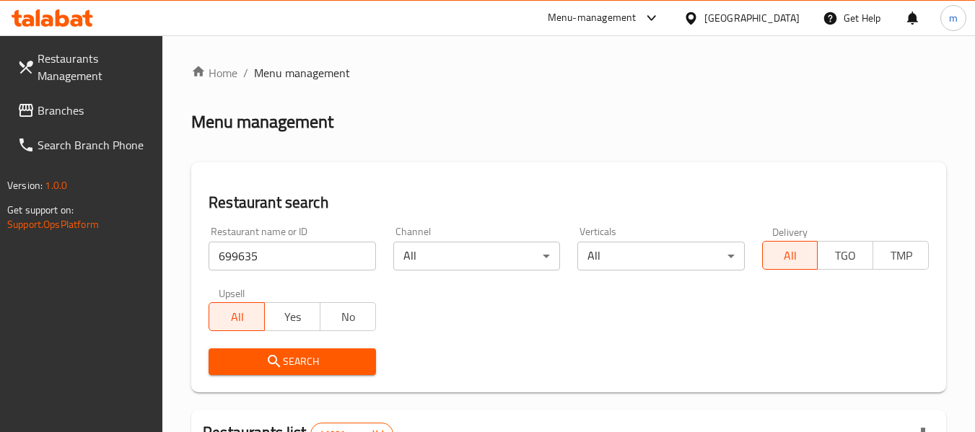
click at [313, 363] on span "Search" at bounding box center [292, 362] width 144 height 18
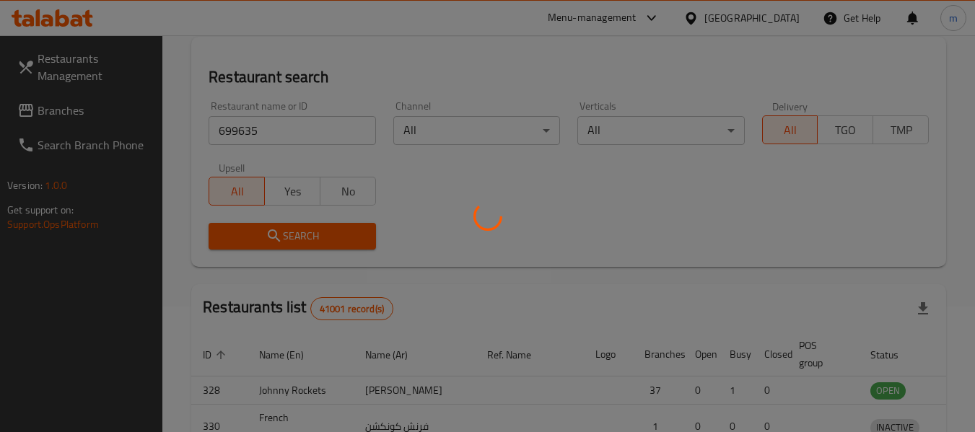
scroll to position [212, 0]
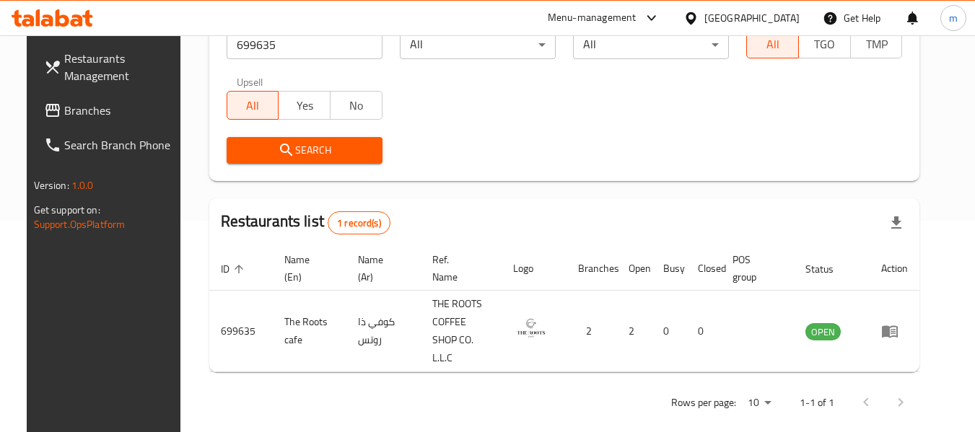
click at [699, 17] on icon at bounding box center [691, 18] width 15 height 15
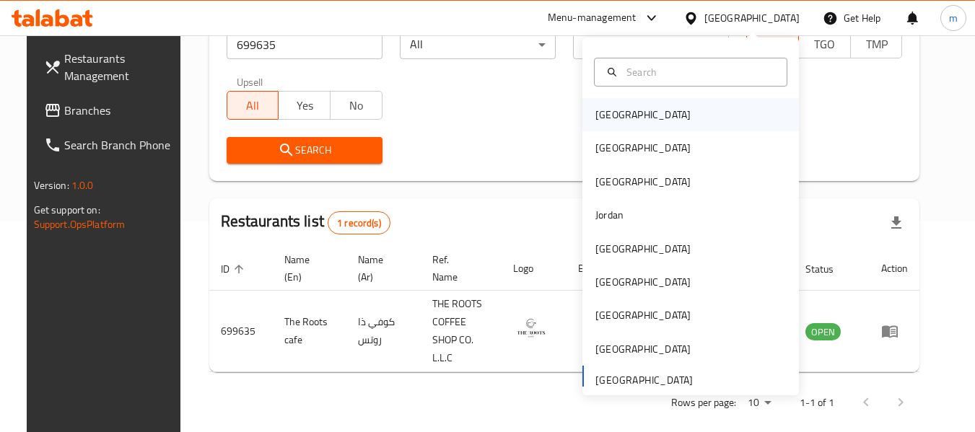
click at [643, 108] on div "[GEOGRAPHIC_DATA]" at bounding box center [691, 114] width 217 height 33
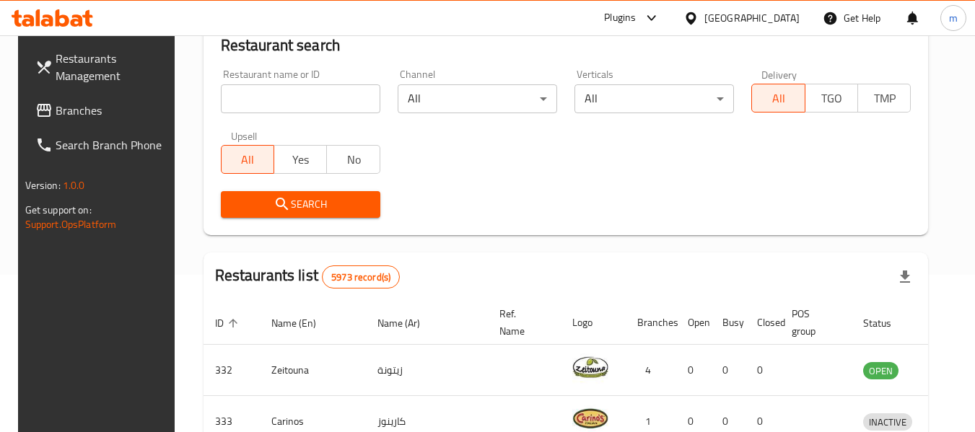
scroll to position [212, 0]
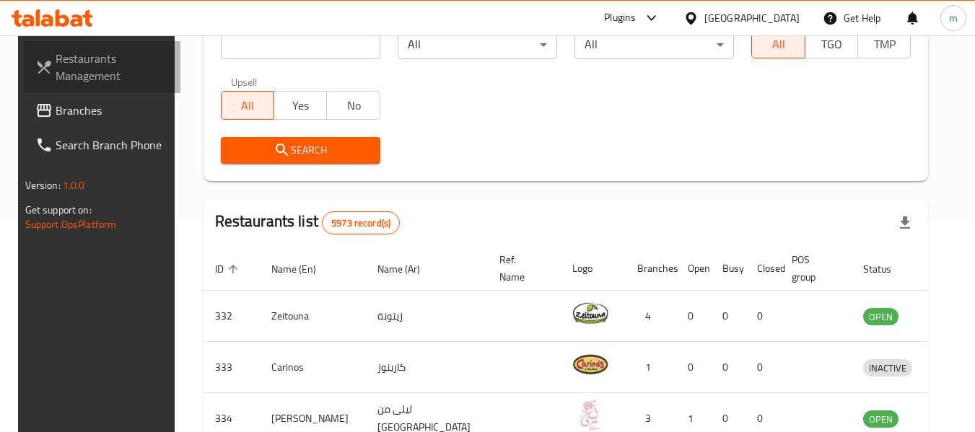
click at [67, 92] on link "Restaurants Management" at bounding box center [102, 67] width 157 height 52
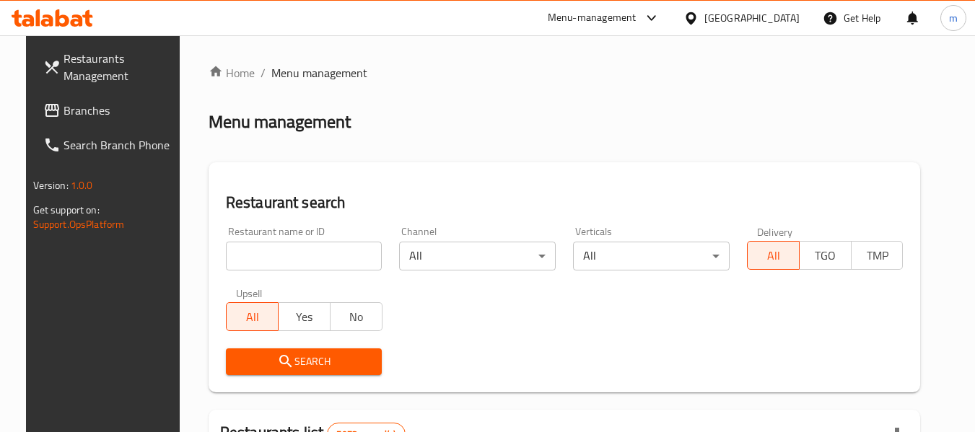
click at [67, 110] on span "Branches" at bounding box center [121, 110] width 114 height 17
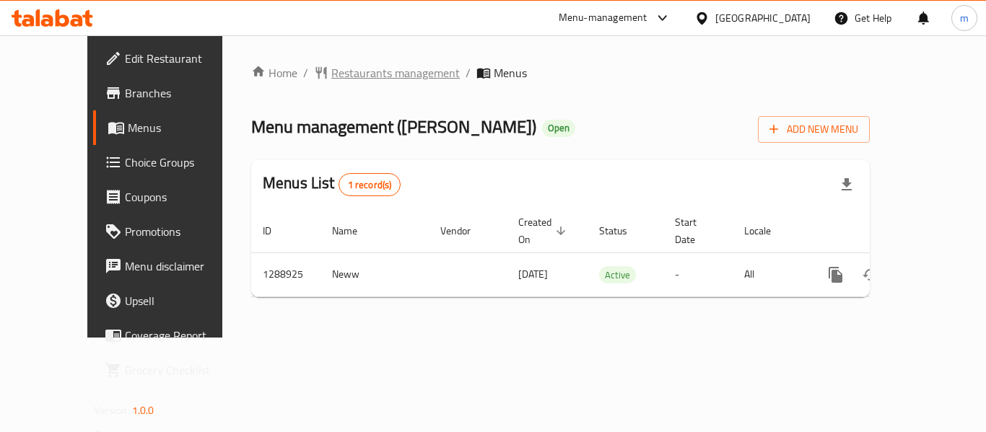
click at [341, 80] on span "Restaurants management" at bounding box center [395, 72] width 128 height 17
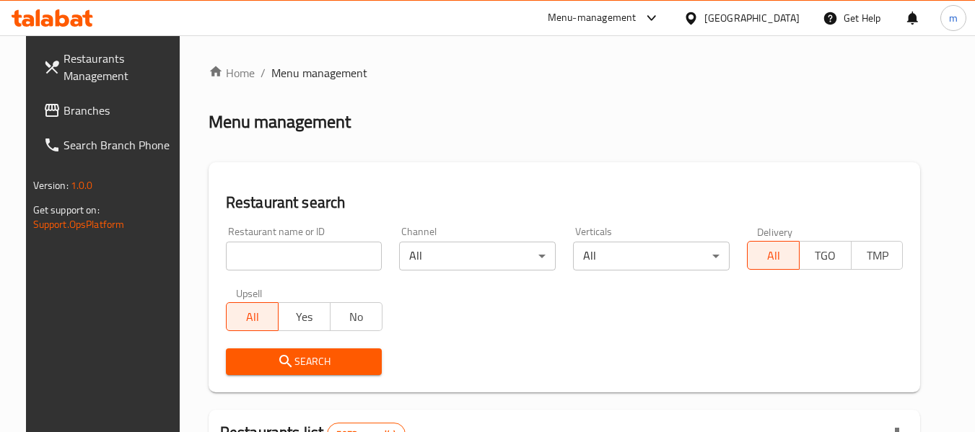
click at [320, 263] on input "search" at bounding box center [304, 256] width 157 height 29
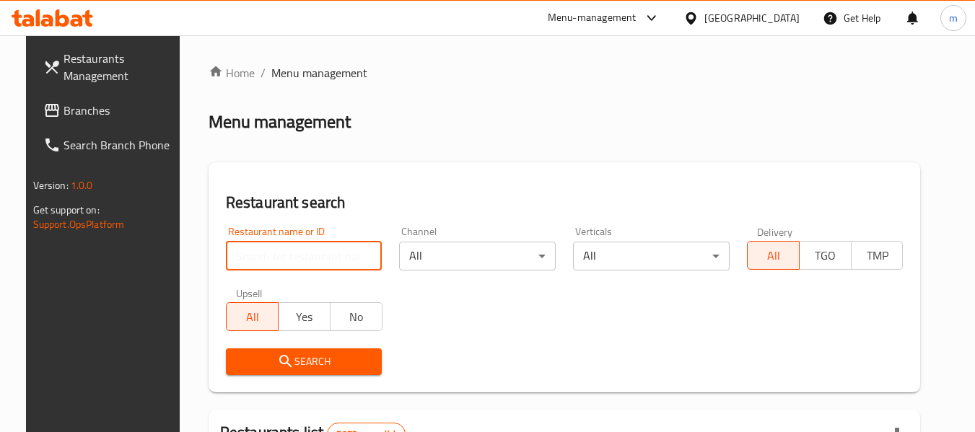
paste input "697395"
type input "697395"
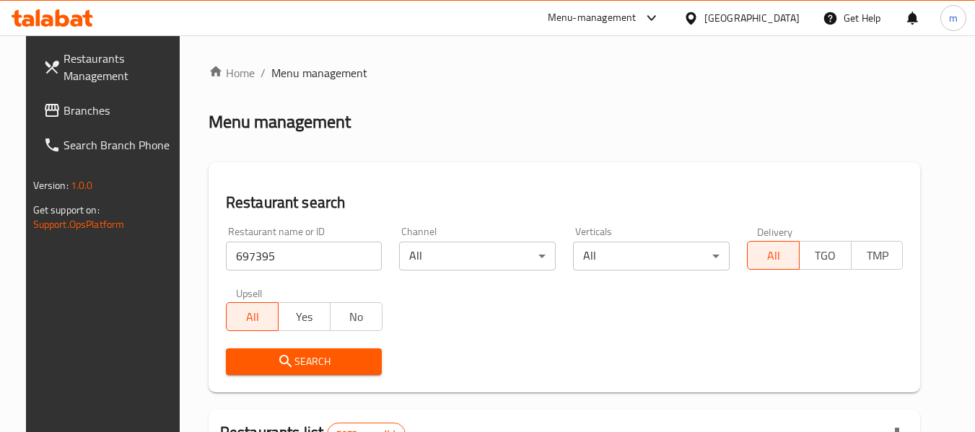
click at [299, 359] on span "Search" at bounding box center [304, 362] width 134 height 18
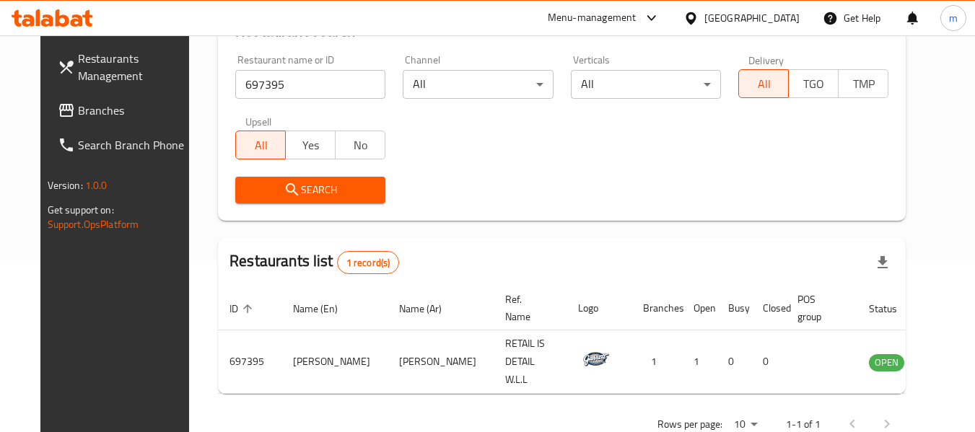
scroll to position [193, 0]
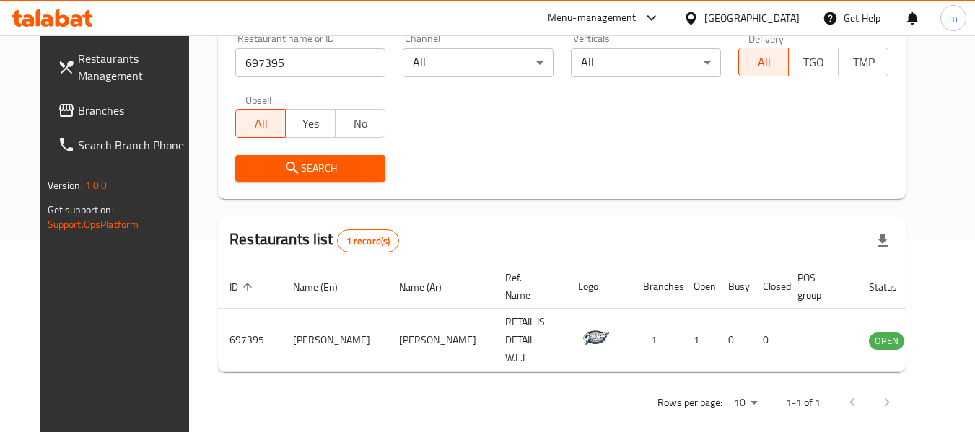
click at [790, 16] on div "[GEOGRAPHIC_DATA]" at bounding box center [752, 18] width 95 height 16
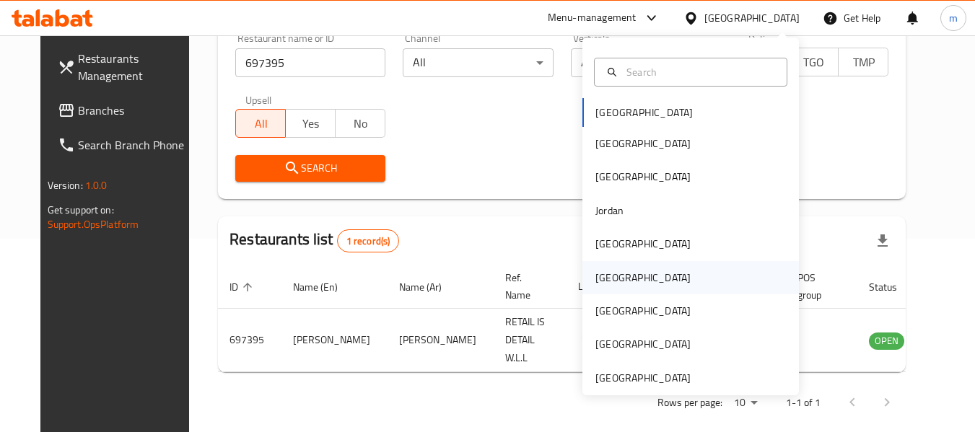
click at [610, 285] on div "[GEOGRAPHIC_DATA]" at bounding box center [643, 278] width 95 height 16
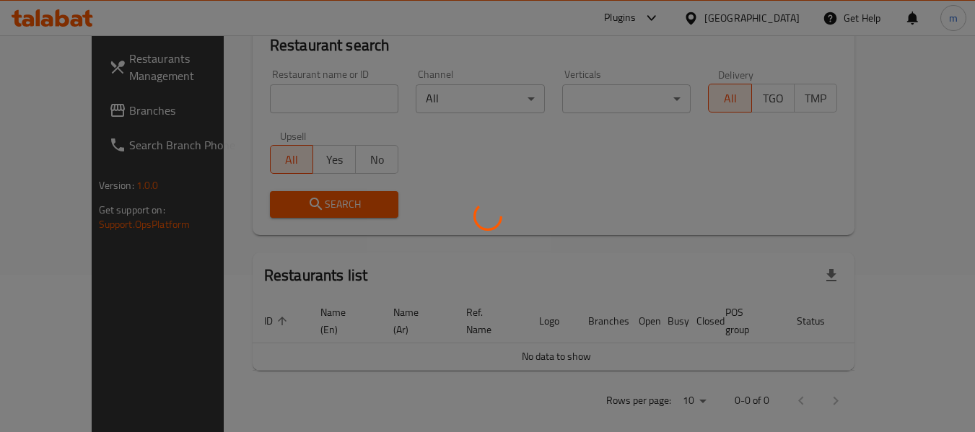
scroll to position [193, 0]
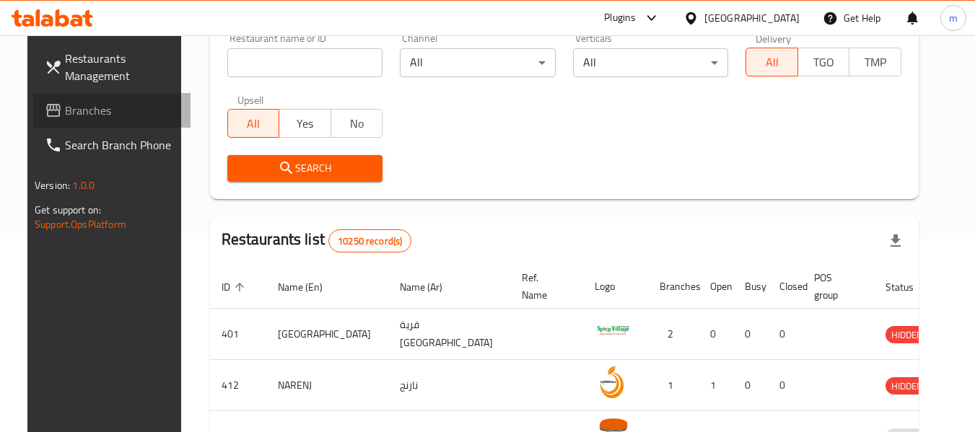
click at [65, 110] on span "Branches" at bounding box center [122, 110] width 114 height 17
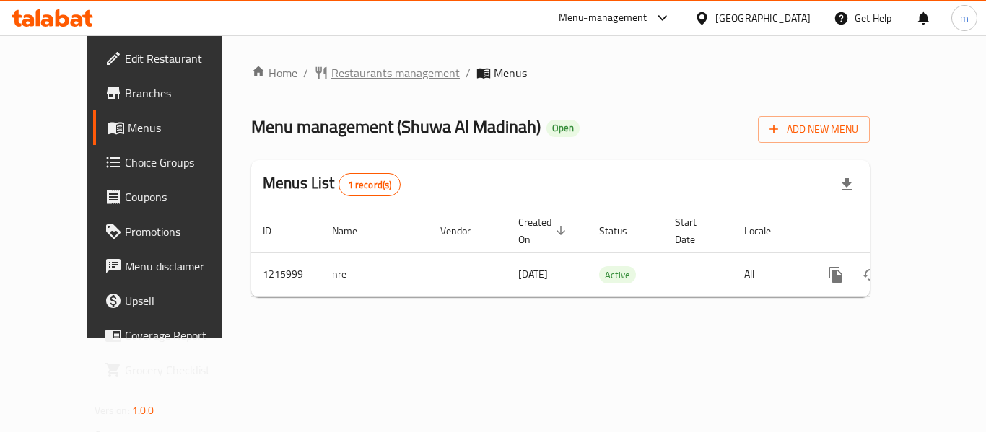
click at [331, 79] on span "Restaurants management" at bounding box center [395, 72] width 128 height 17
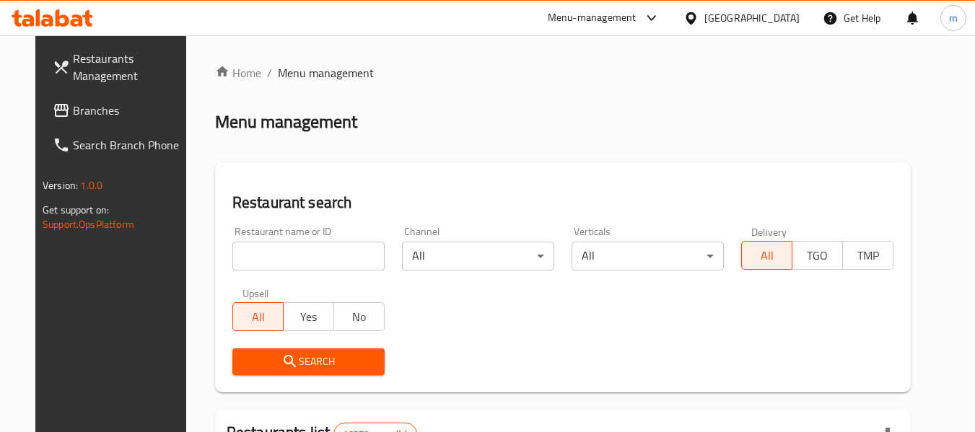
click at [287, 245] on input "search" at bounding box center [308, 256] width 152 height 29
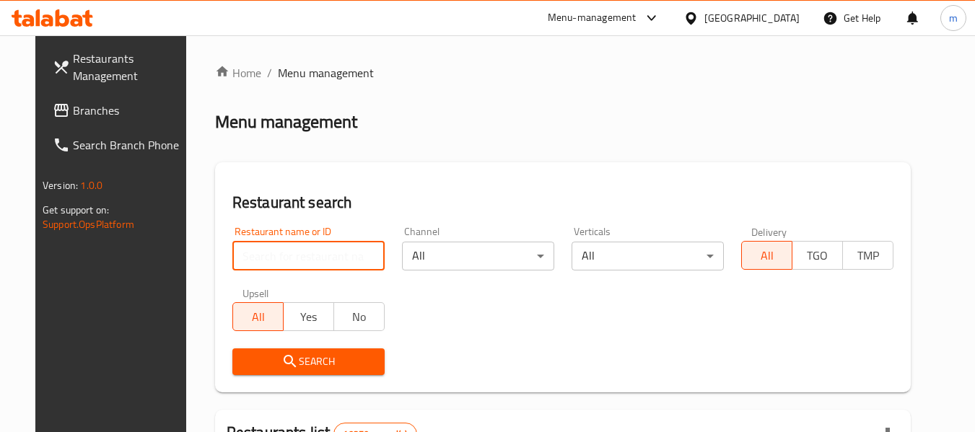
paste input "672463"
type input "672463"
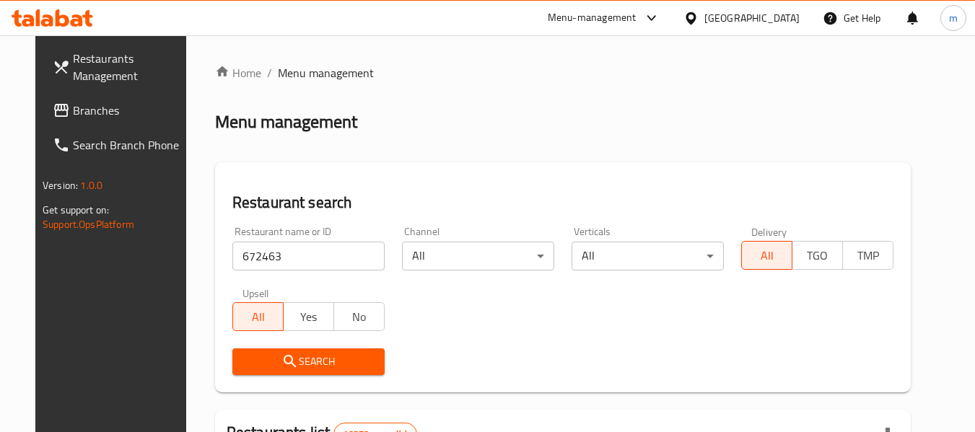
click at [265, 373] on button "Search" at bounding box center [308, 362] width 152 height 27
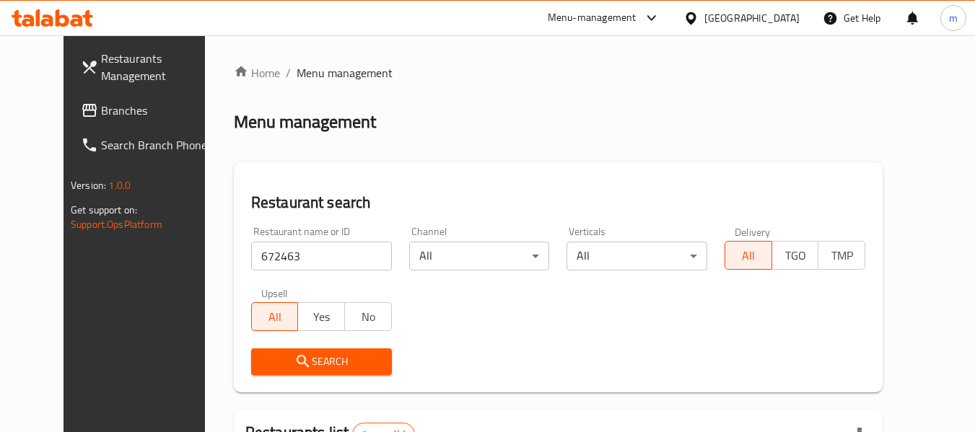
scroll to position [193, 0]
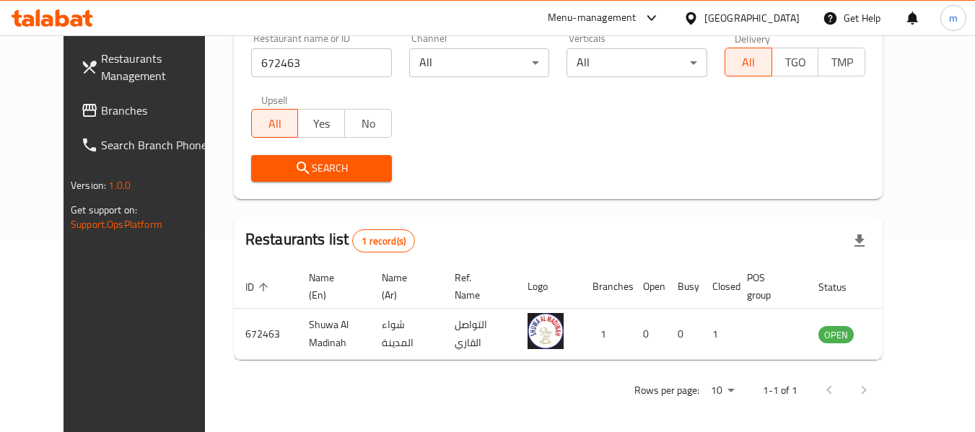
click at [699, 13] on icon at bounding box center [691, 18] width 15 height 15
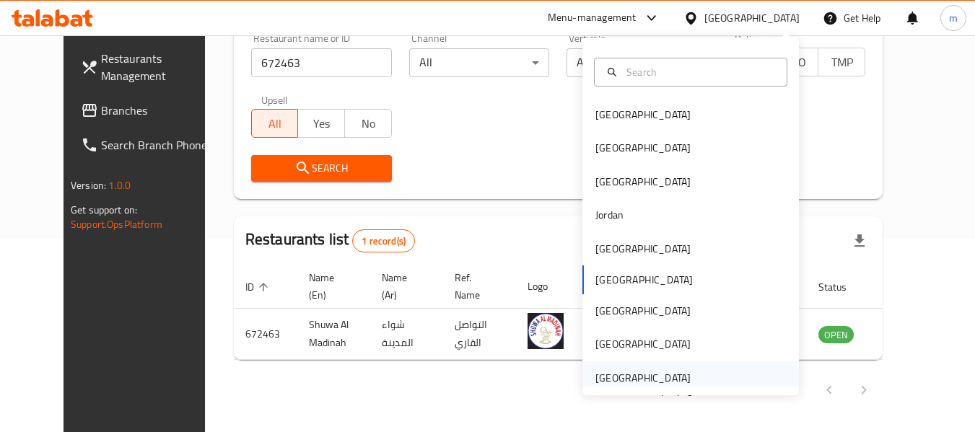
click at [666, 374] on div "[GEOGRAPHIC_DATA]" at bounding box center [643, 378] width 95 height 16
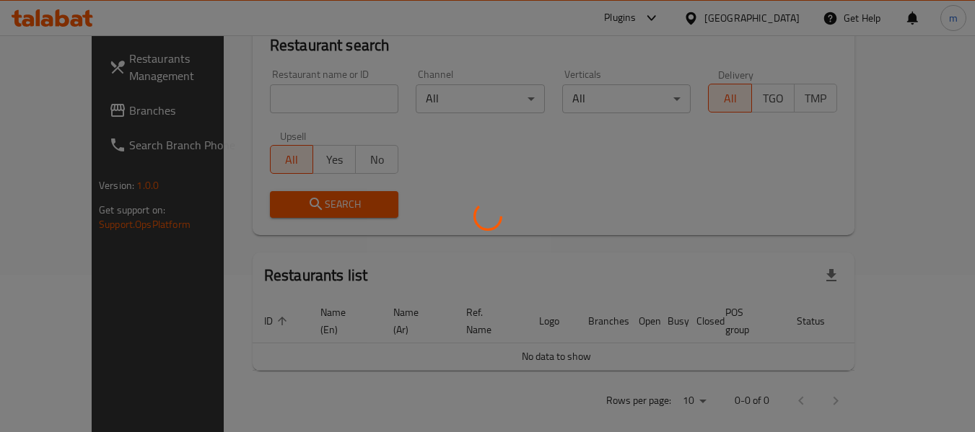
scroll to position [193, 0]
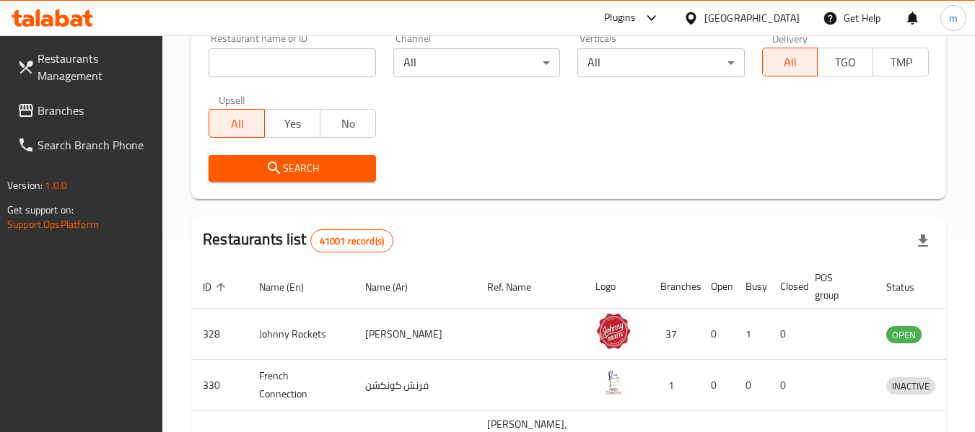
click at [79, 112] on span "Branches" at bounding box center [95, 110] width 114 height 17
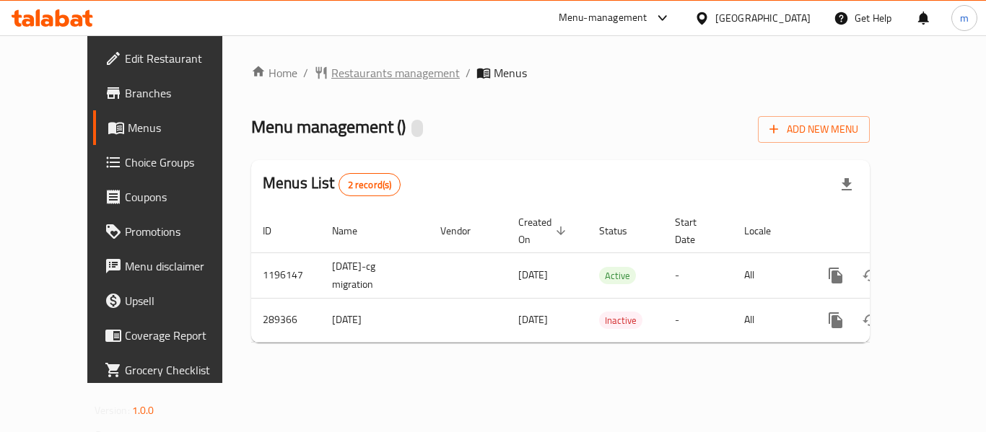
click at [354, 76] on span "Restaurants management" at bounding box center [395, 72] width 128 height 17
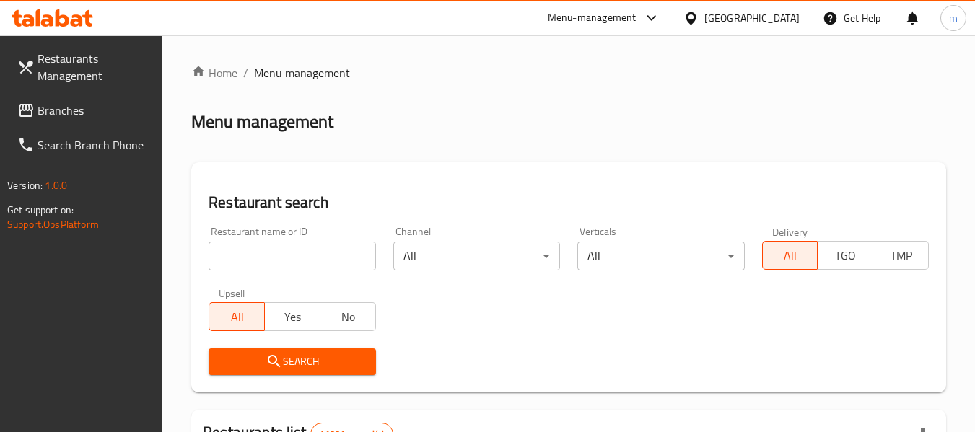
click at [295, 257] on input "search" at bounding box center [292, 256] width 167 height 29
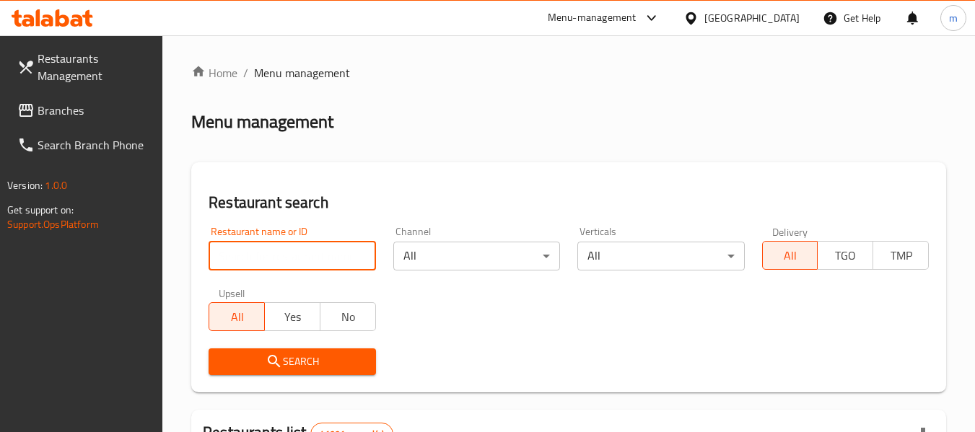
paste input "628397"
type input "628397"
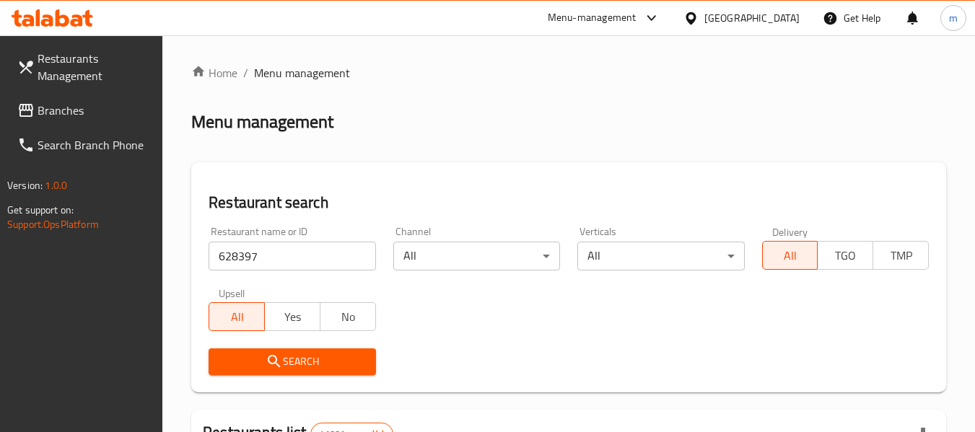
click at [313, 352] on button "Search" at bounding box center [292, 362] width 167 height 27
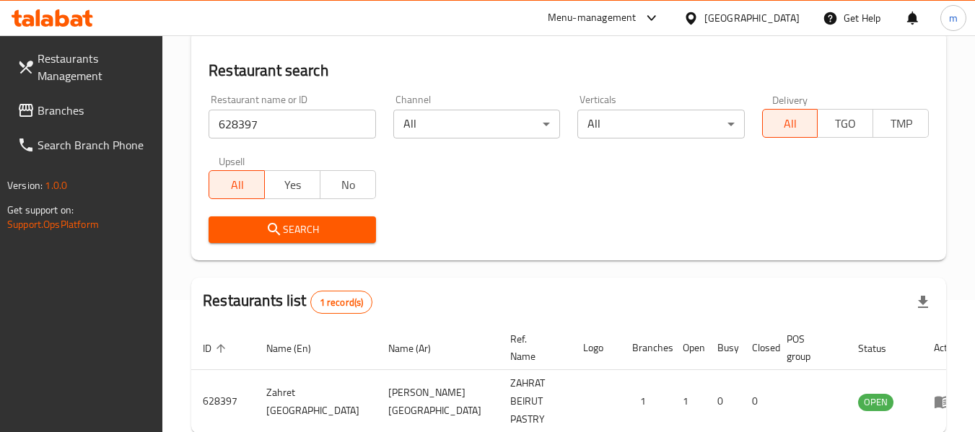
scroll to position [193, 0]
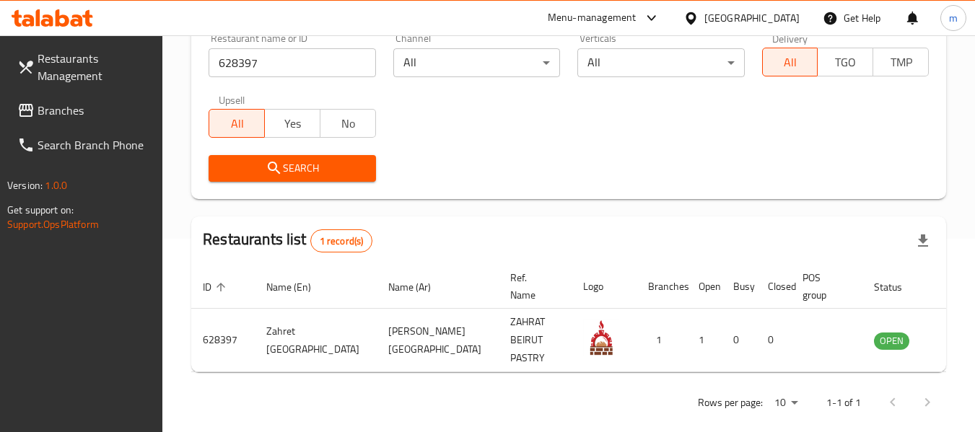
click at [736, 16] on div "[GEOGRAPHIC_DATA]" at bounding box center [752, 18] width 95 height 16
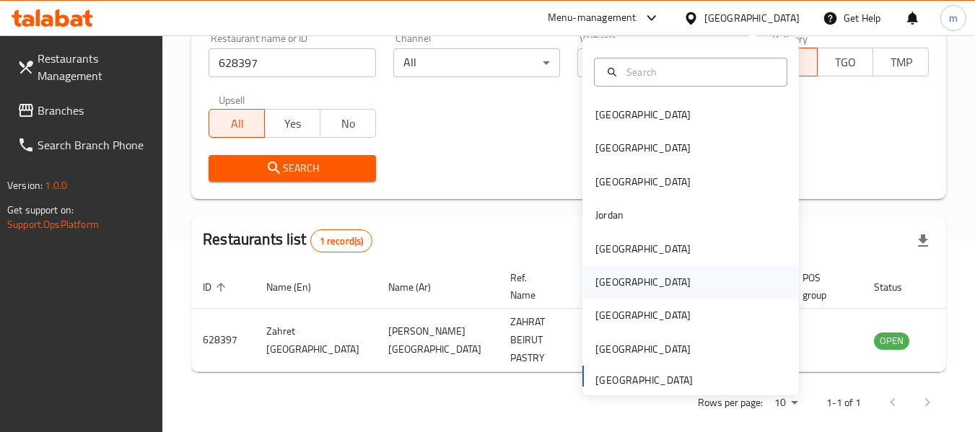
click at [604, 284] on div "[GEOGRAPHIC_DATA]" at bounding box center [643, 282] width 95 height 16
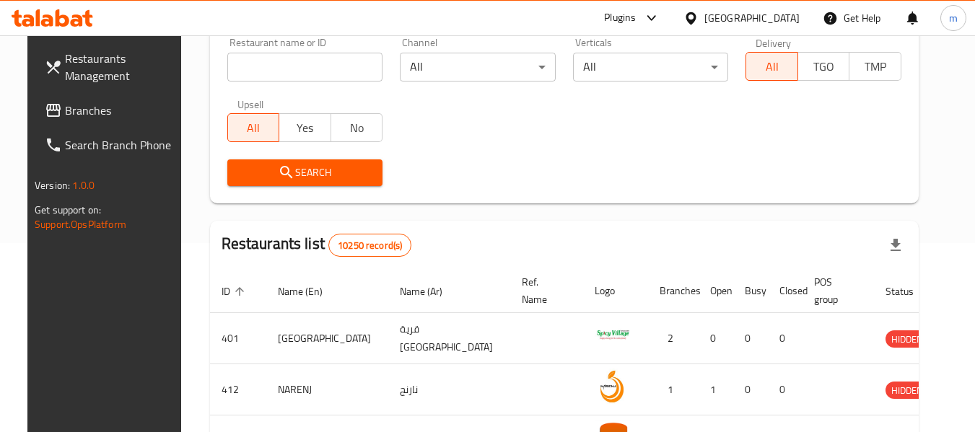
scroll to position [49, 0]
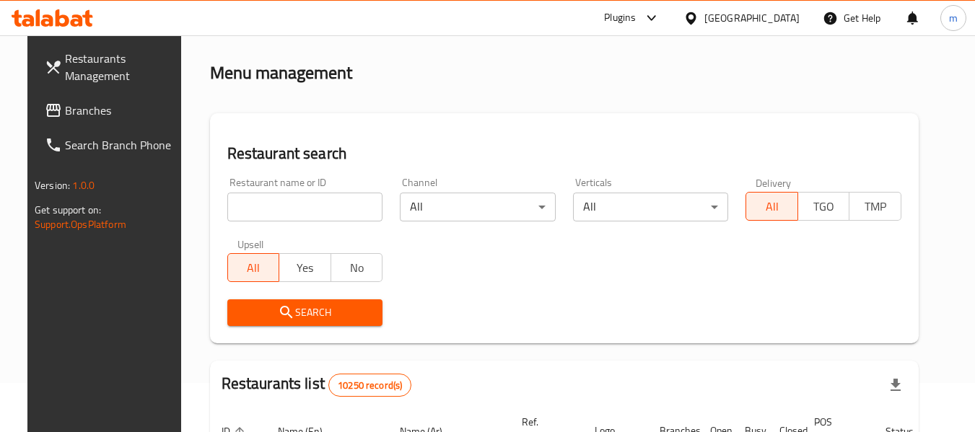
click at [74, 118] on span "Branches" at bounding box center [122, 110] width 114 height 17
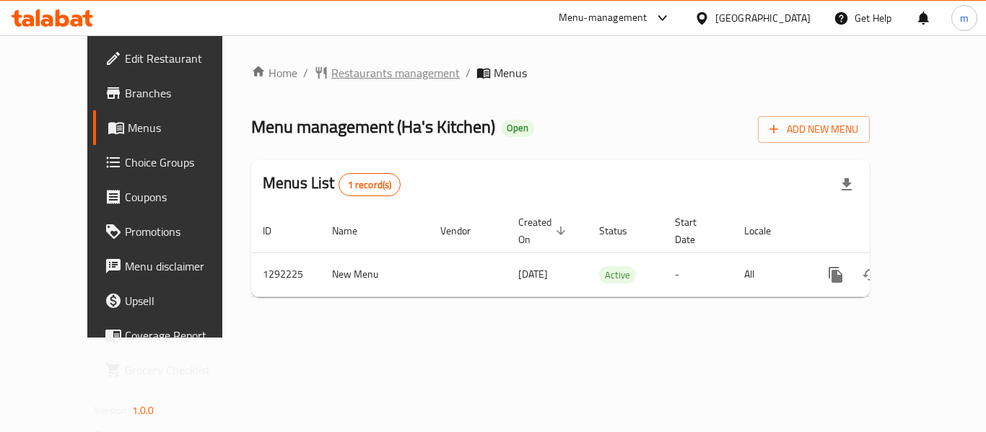
click at [331, 70] on span "Restaurants management" at bounding box center [395, 72] width 128 height 17
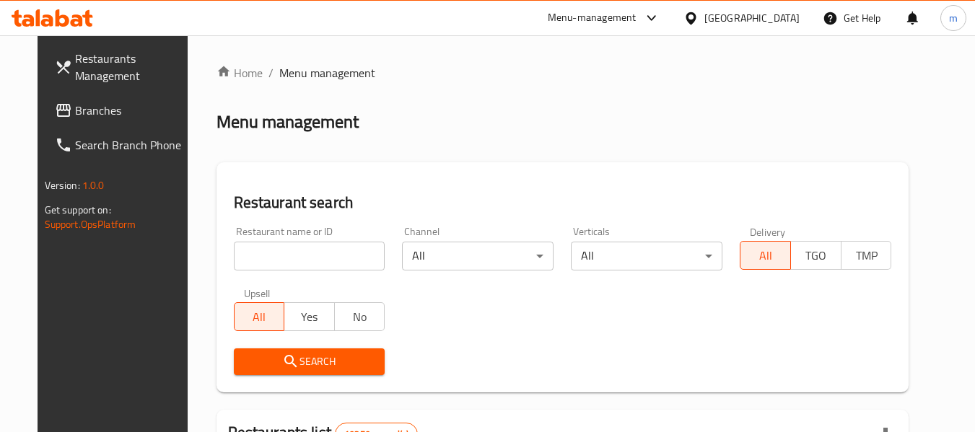
click at [298, 259] on input "search" at bounding box center [310, 256] width 152 height 29
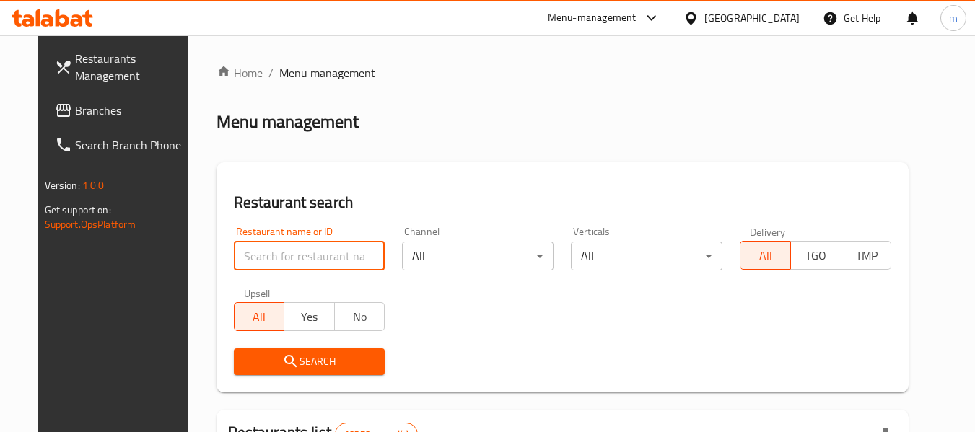
paste input "699038"
type input "699038"
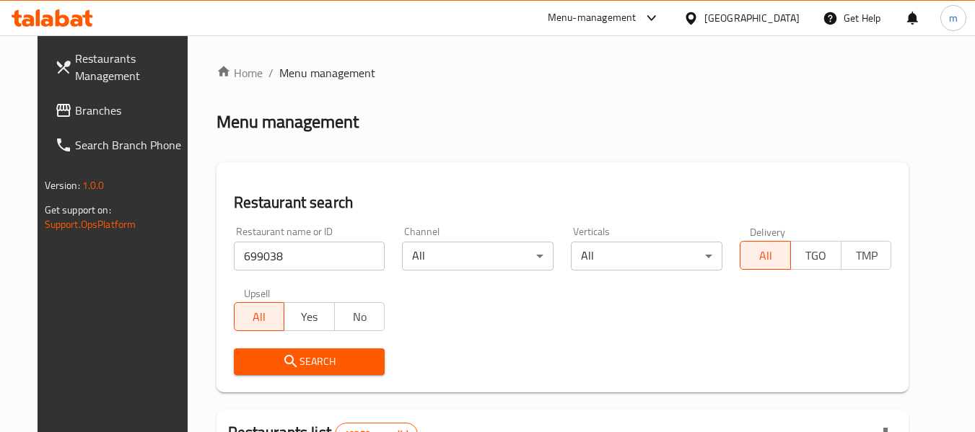
click at [295, 357] on span "Search" at bounding box center [309, 362] width 128 height 18
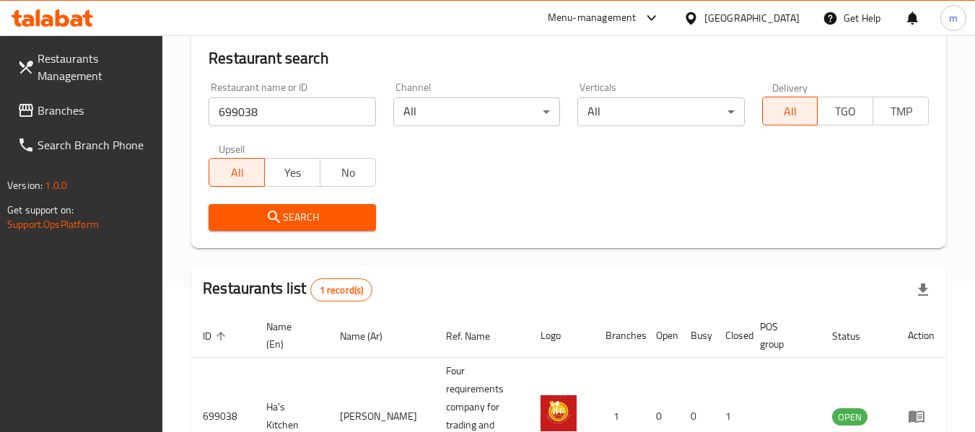
scroll to position [212, 0]
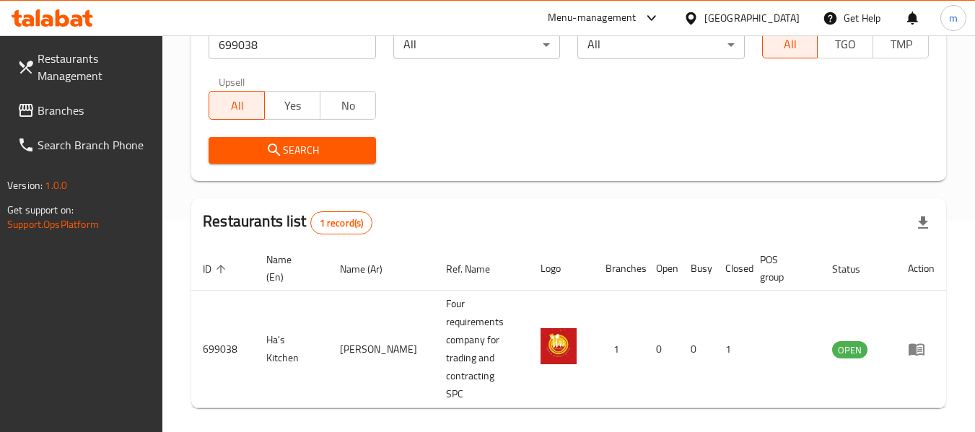
click at [705, 18] on div at bounding box center [694, 18] width 21 height 16
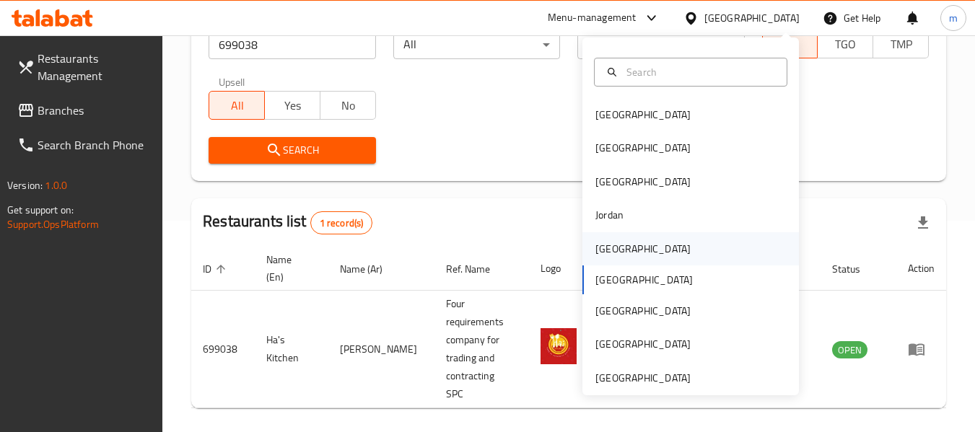
click at [630, 248] on div "[GEOGRAPHIC_DATA]" at bounding box center [691, 248] width 217 height 33
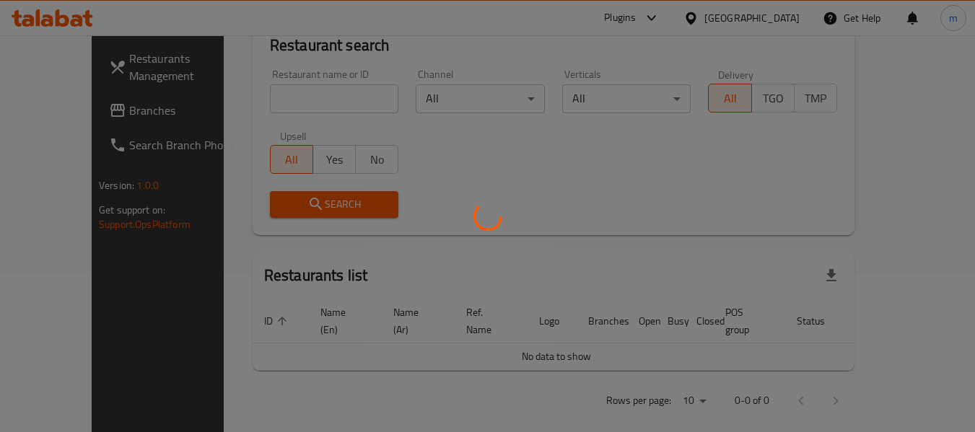
scroll to position [212, 0]
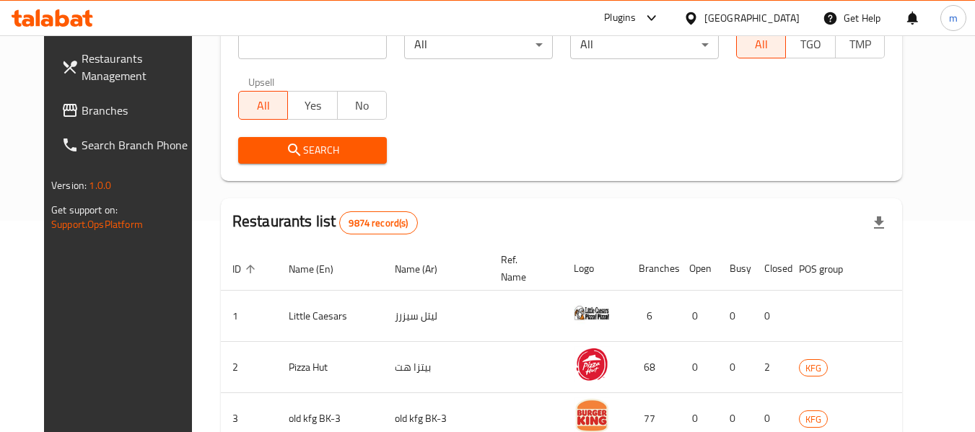
click at [82, 112] on span "Branches" at bounding box center [139, 110] width 114 height 17
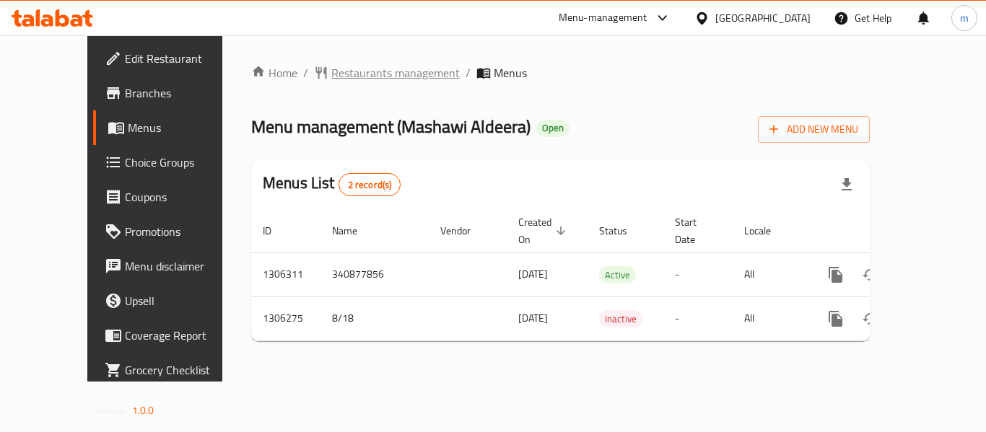
click at [355, 80] on span "Restaurants management" at bounding box center [395, 72] width 128 height 17
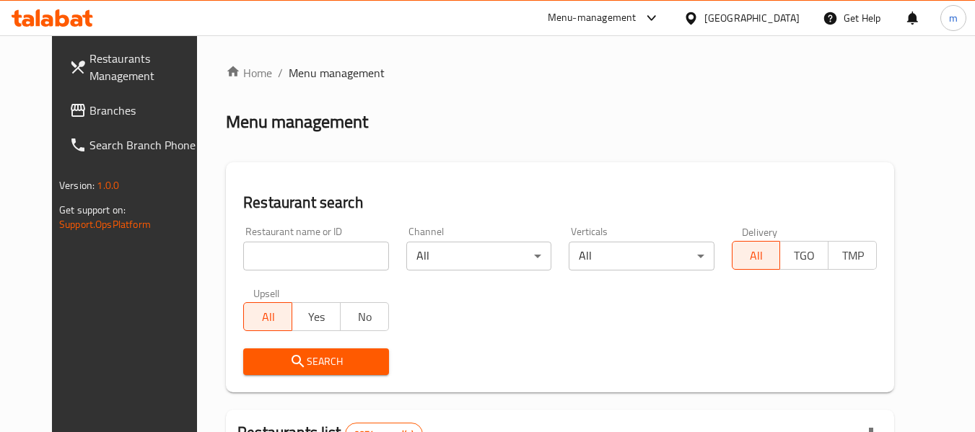
click at [303, 262] on input "search" at bounding box center [315, 256] width 145 height 29
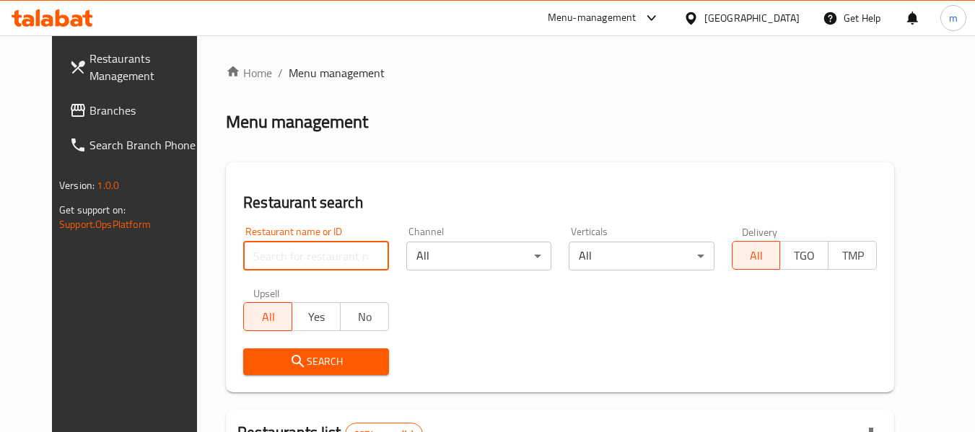
paste input "704031"
type input "704031"
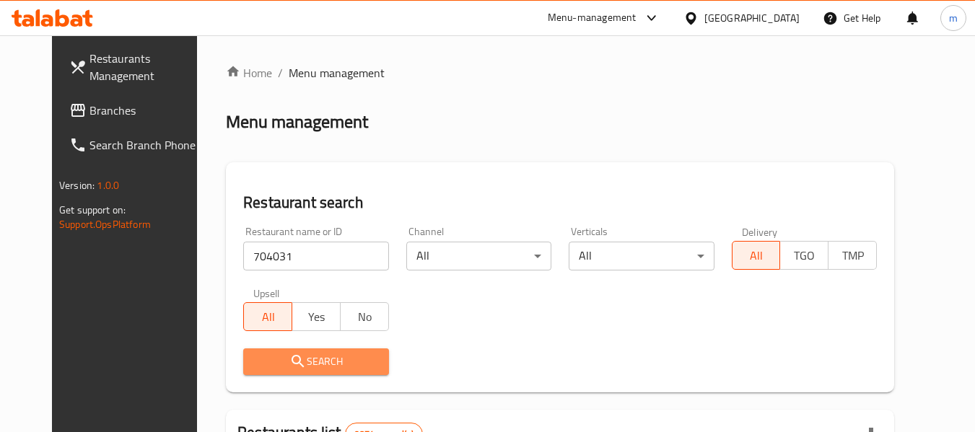
click at [336, 371] on button "Search" at bounding box center [315, 362] width 145 height 27
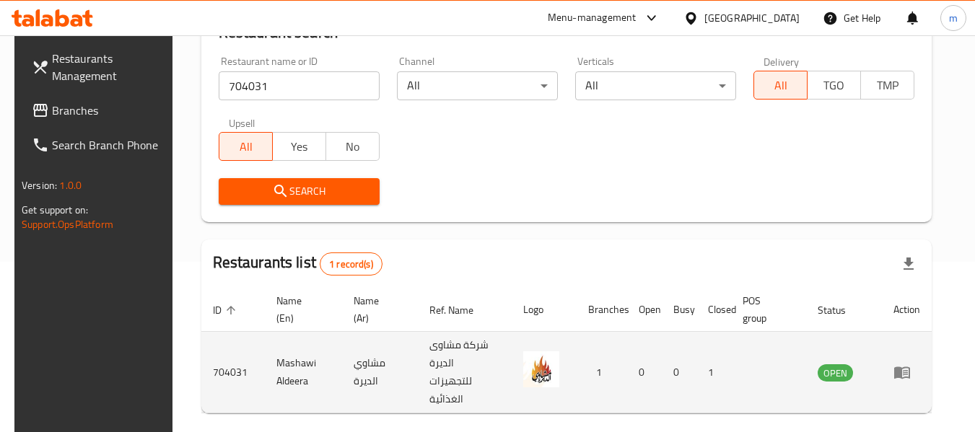
scroll to position [193, 0]
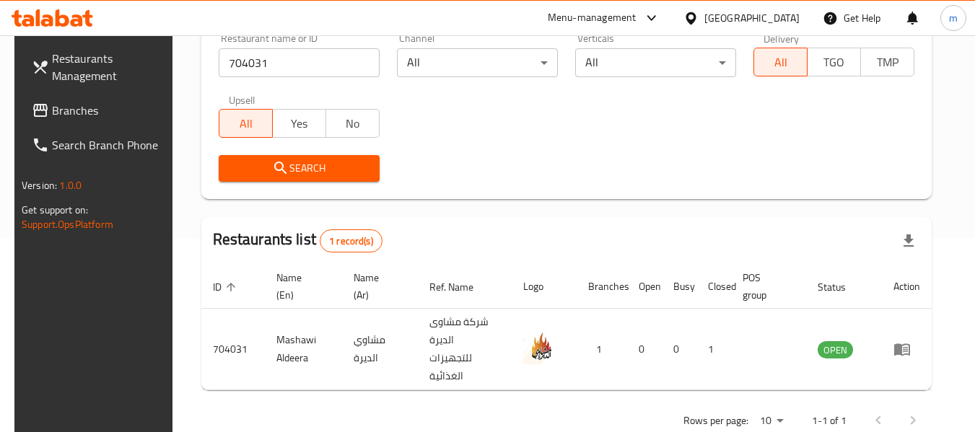
click at [773, 12] on div "[GEOGRAPHIC_DATA]" at bounding box center [752, 18] width 95 height 16
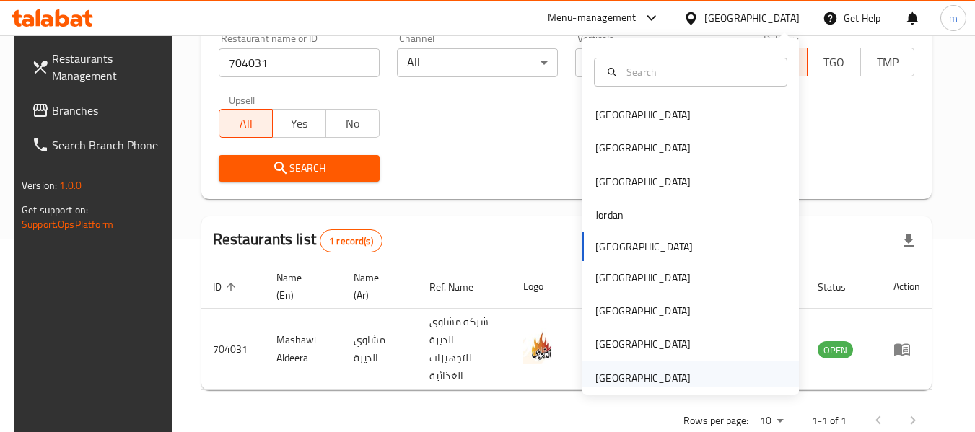
click at [645, 383] on div "[GEOGRAPHIC_DATA]" at bounding box center [643, 378] width 95 height 16
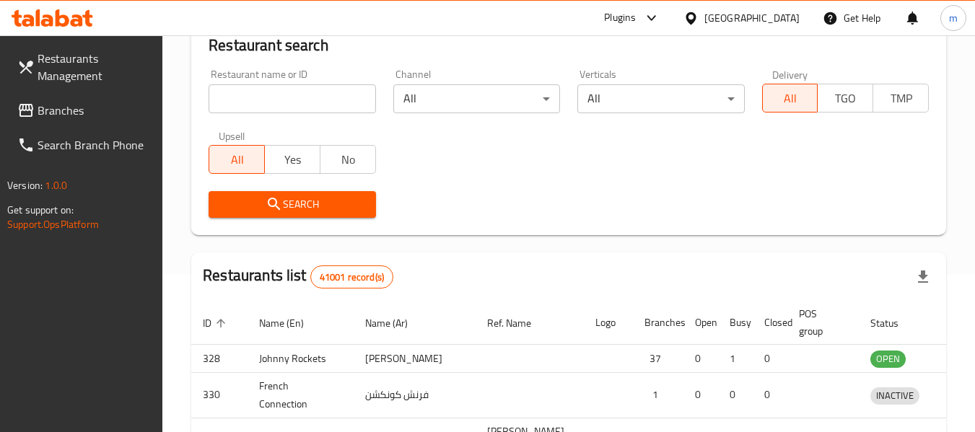
scroll to position [193, 0]
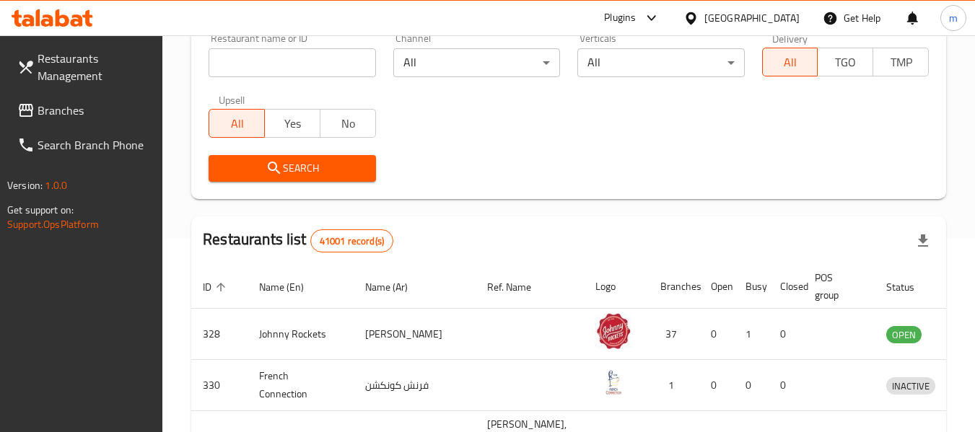
click at [23, 109] on icon at bounding box center [26, 110] width 14 height 13
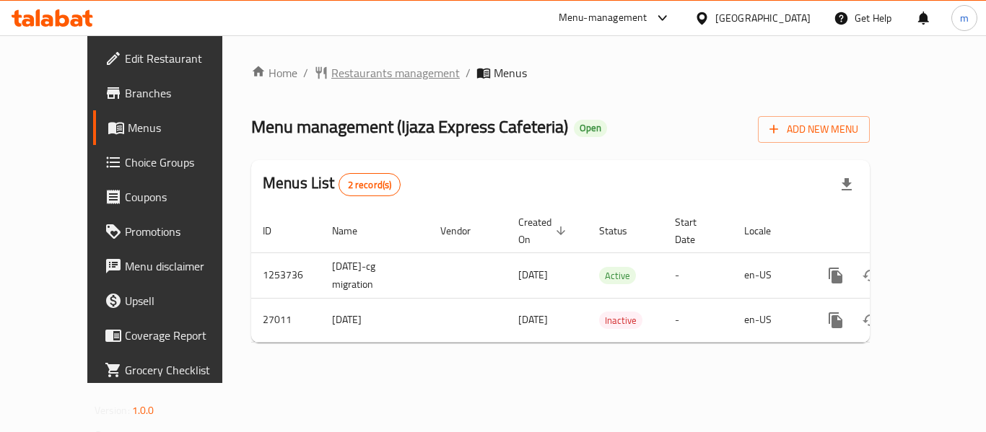
click at [347, 67] on span "Restaurants management" at bounding box center [395, 72] width 128 height 17
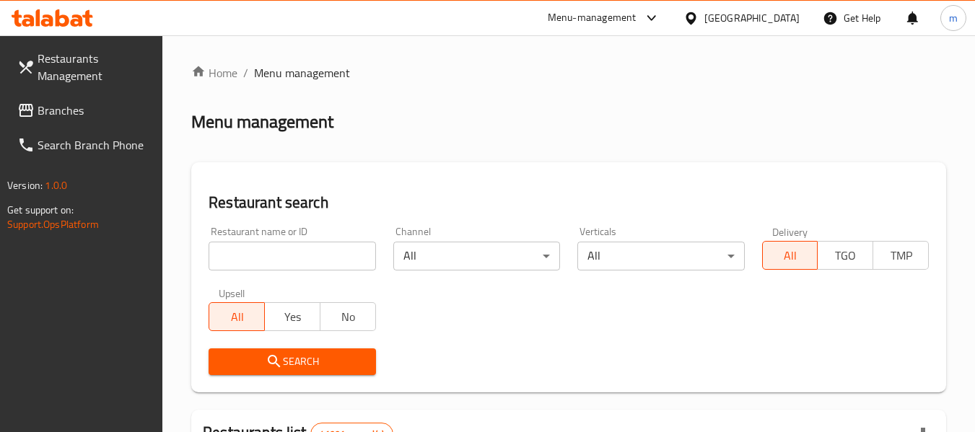
click at [287, 253] on input "search" at bounding box center [292, 256] width 167 height 29
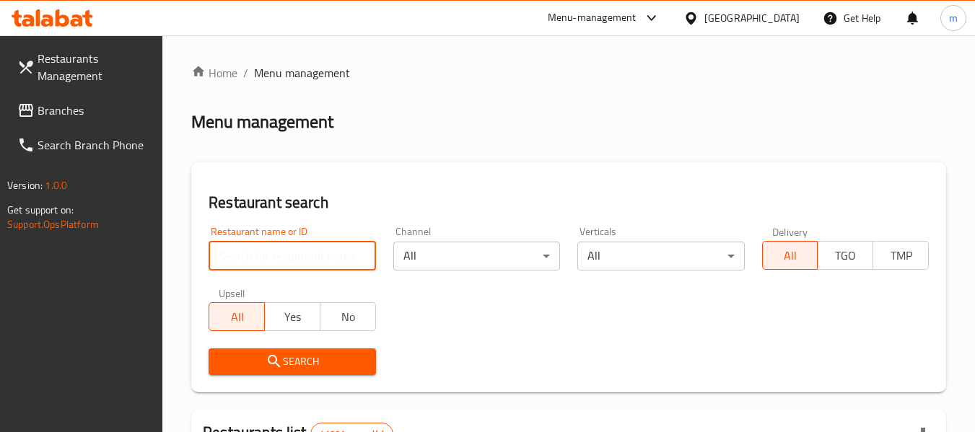
paste input "14042"
type input "14042"
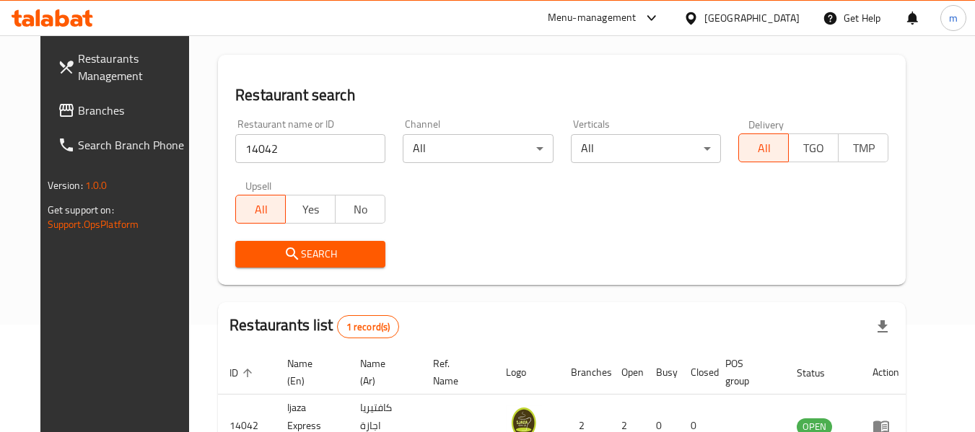
scroll to position [193, 0]
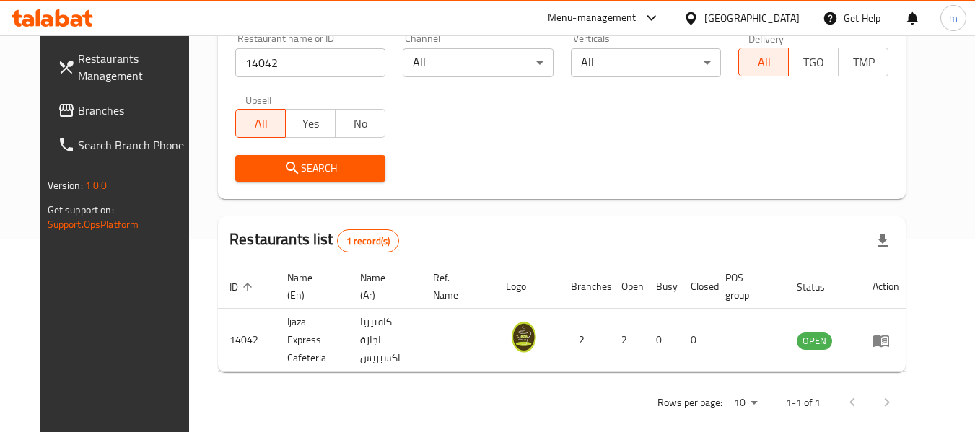
click at [731, 17] on div "[GEOGRAPHIC_DATA]" at bounding box center [752, 18] width 95 height 16
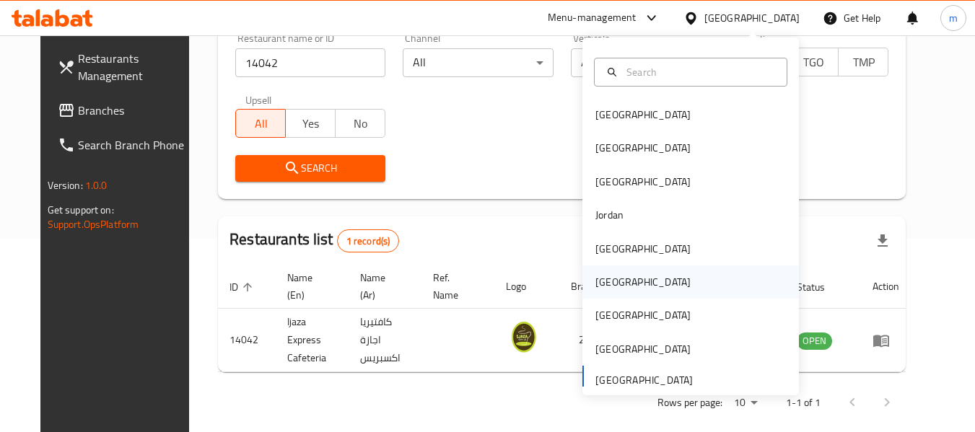
click at [625, 283] on div "[GEOGRAPHIC_DATA]" at bounding box center [691, 282] width 217 height 33
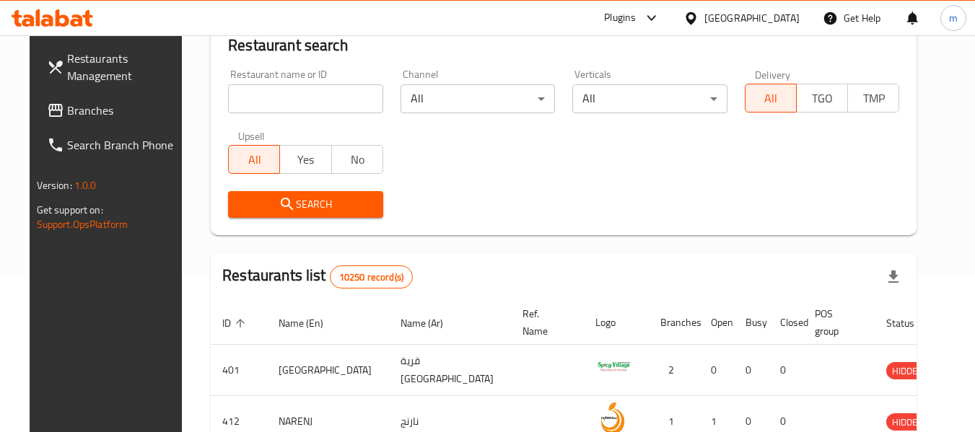
scroll to position [193, 0]
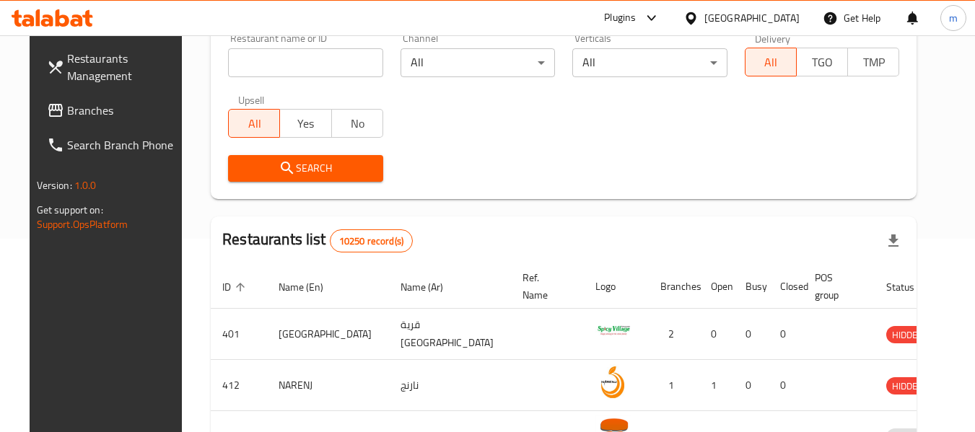
click at [67, 117] on span "Branches" at bounding box center [124, 110] width 114 height 17
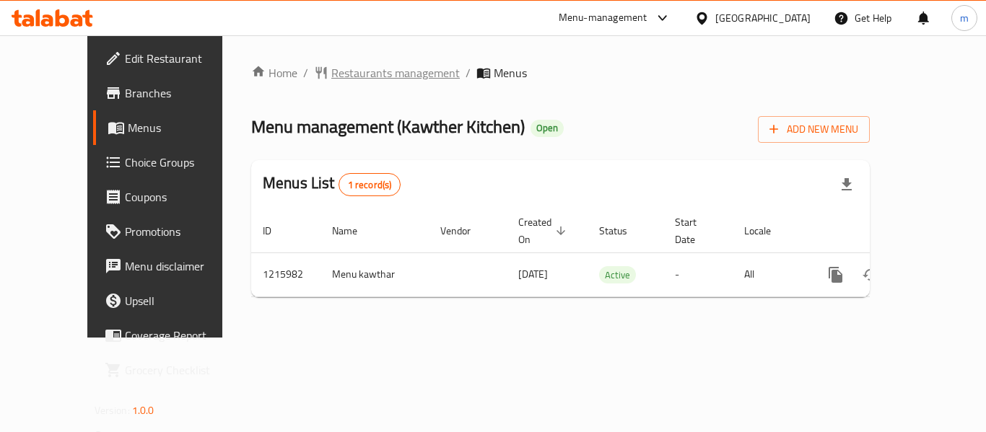
click at [375, 75] on span "Restaurants management" at bounding box center [395, 72] width 128 height 17
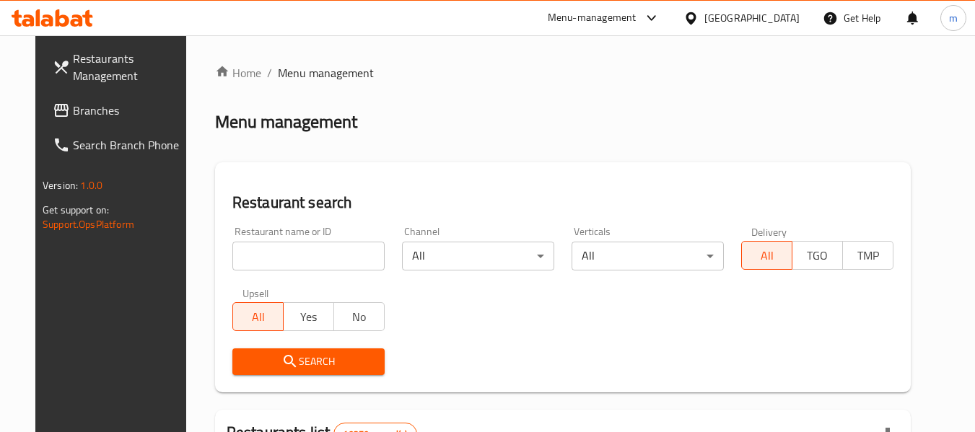
click at [295, 254] on input "search" at bounding box center [308, 256] width 152 height 29
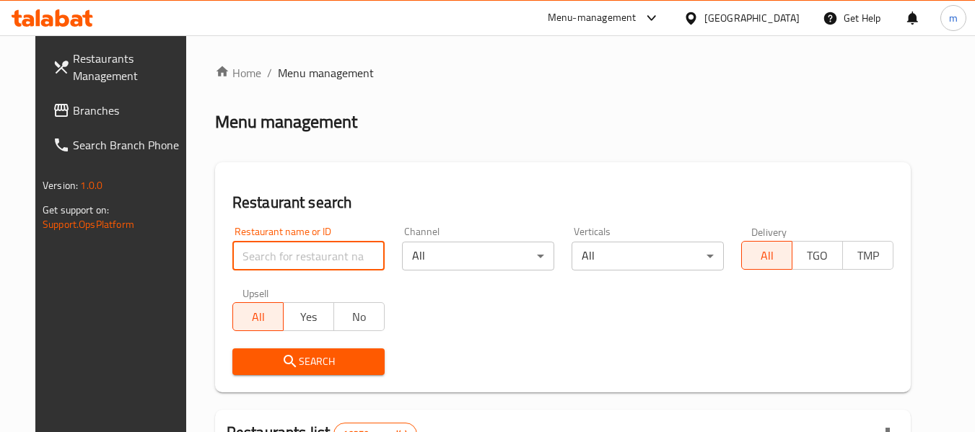
paste input "672449"
type input "672449"
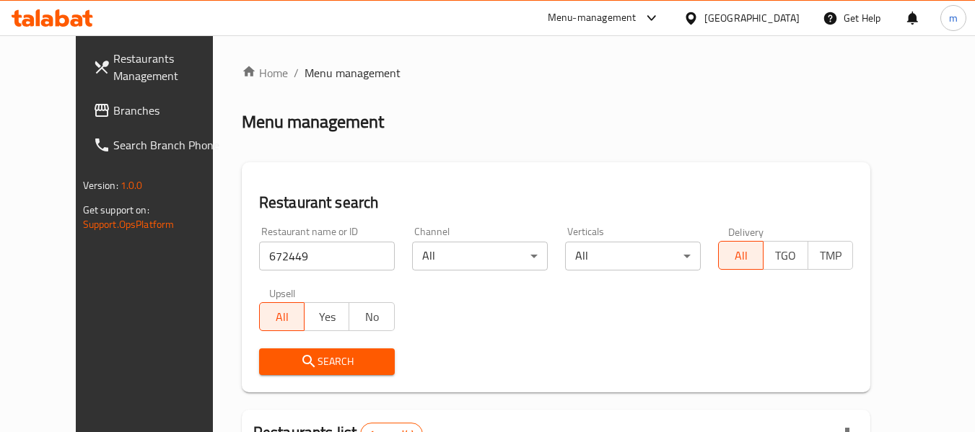
scroll to position [193, 0]
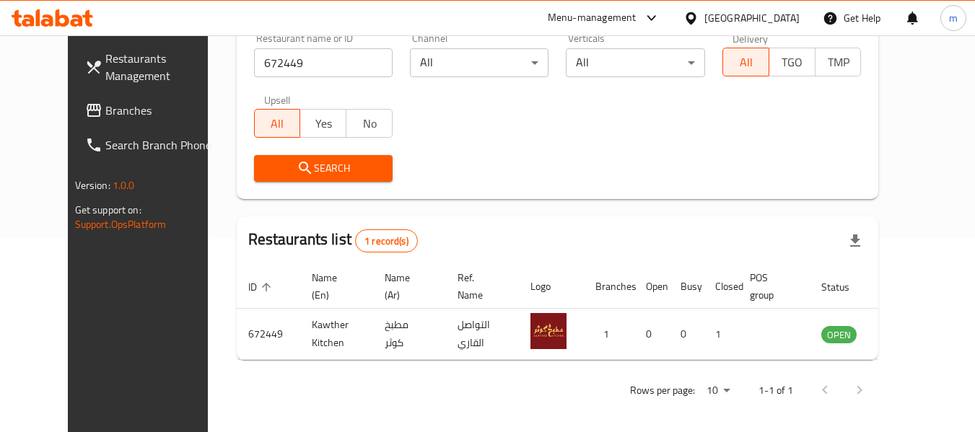
click at [105, 102] on span "Branches" at bounding box center [162, 110] width 114 height 17
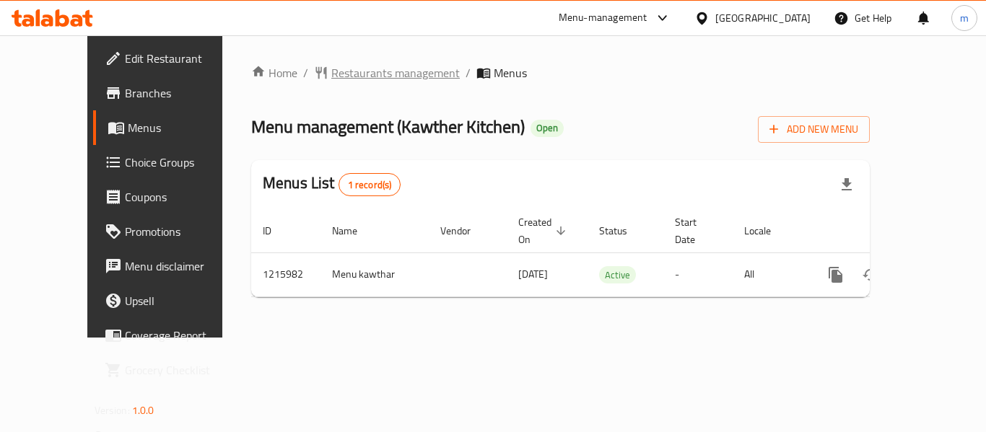
click at [331, 78] on span "Restaurants management" at bounding box center [395, 72] width 128 height 17
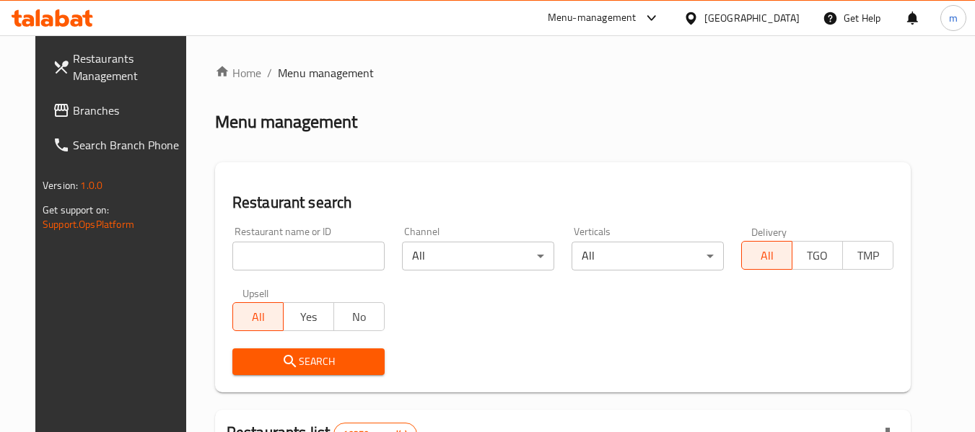
click at [296, 250] on input "search" at bounding box center [308, 256] width 152 height 29
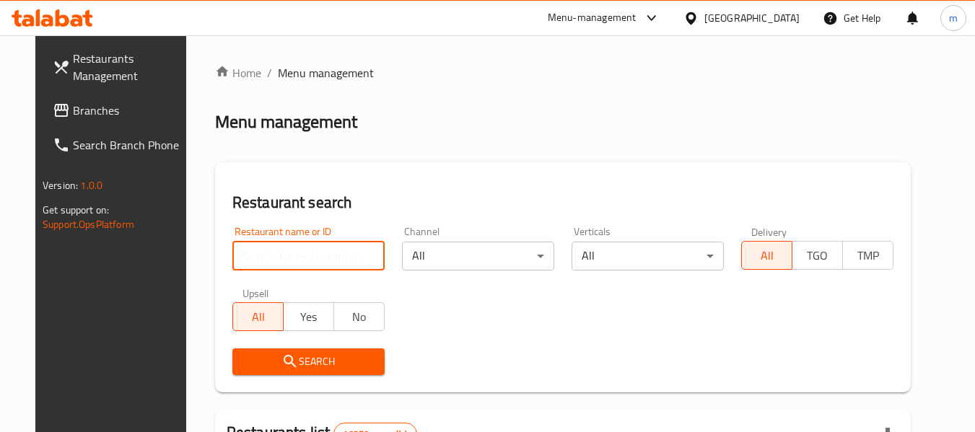
paste input "672449"
type input "672449"
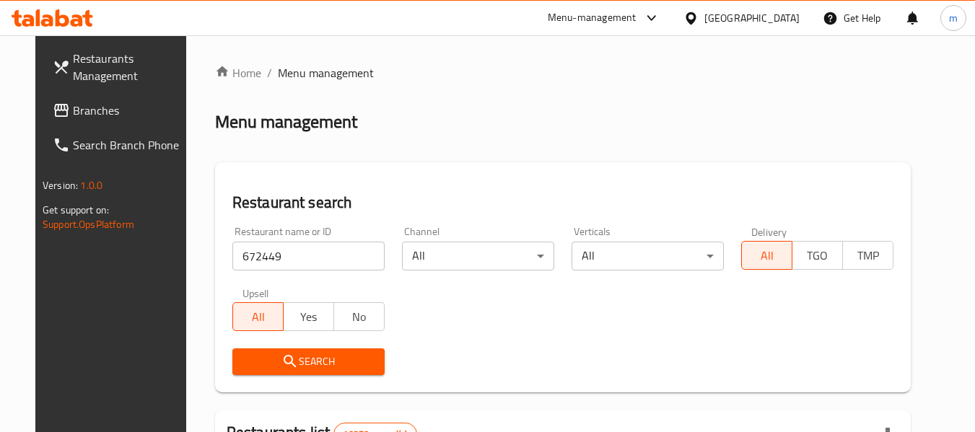
click at [324, 371] on button "Search" at bounding box center [308, 362] width 152 height 27
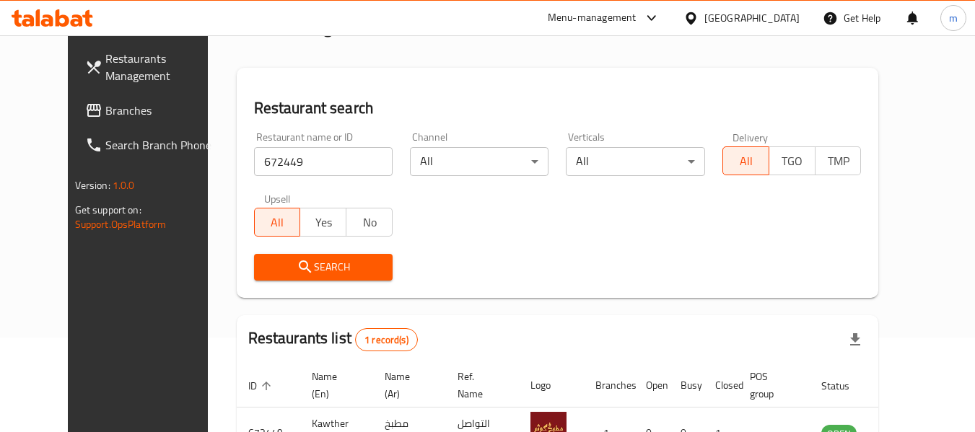
scroll to position [193, 0]
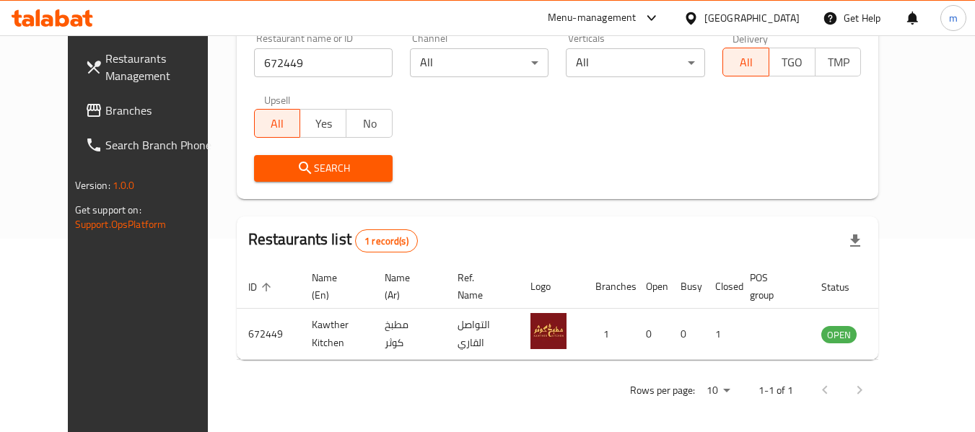
click at [775, 12] on div "[GEOGRAPHIC_DATA]" at bounding box center [752, 18] width 95 height 16
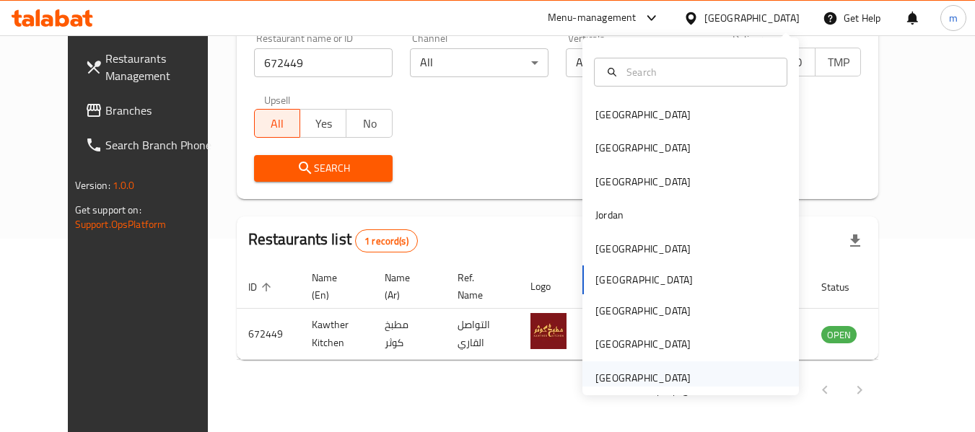
click at [681, 378] on div "[GEOGRAPHIC_DATA]" at bounding box center [643, 378] width 118 height 33
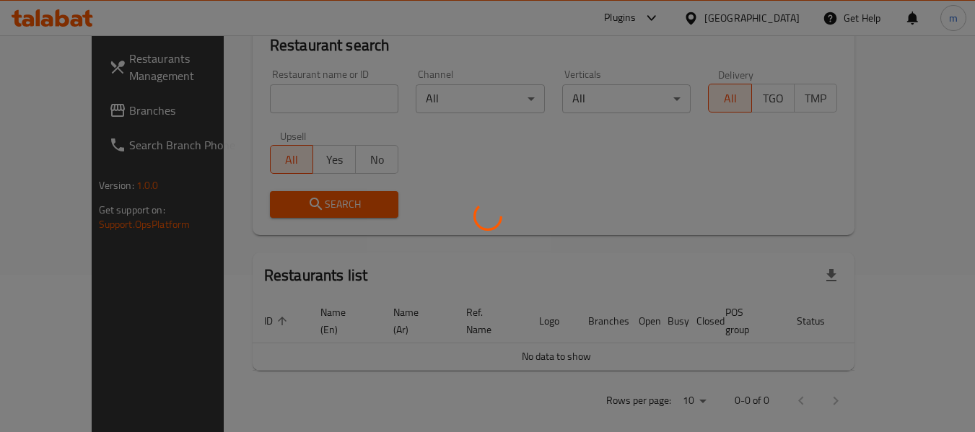
scroll to position [193, 0]
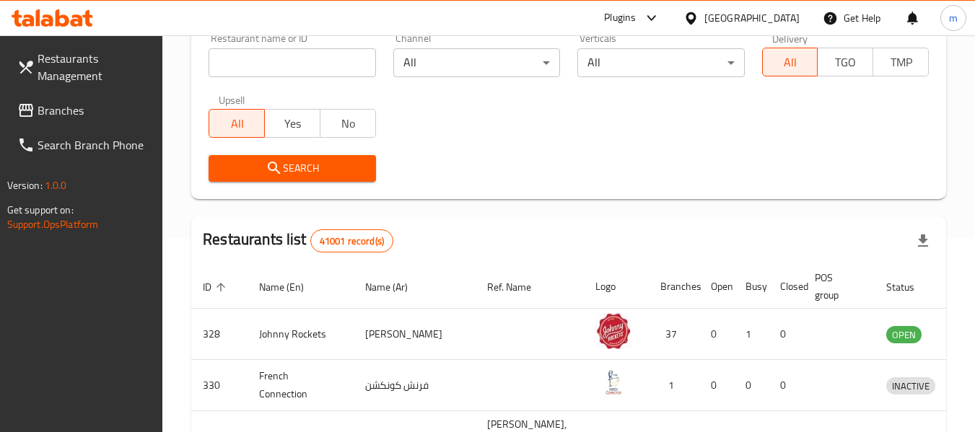
click at [63, 105] on span "Branches" at bounding box center [95, 110] width 114 height 17
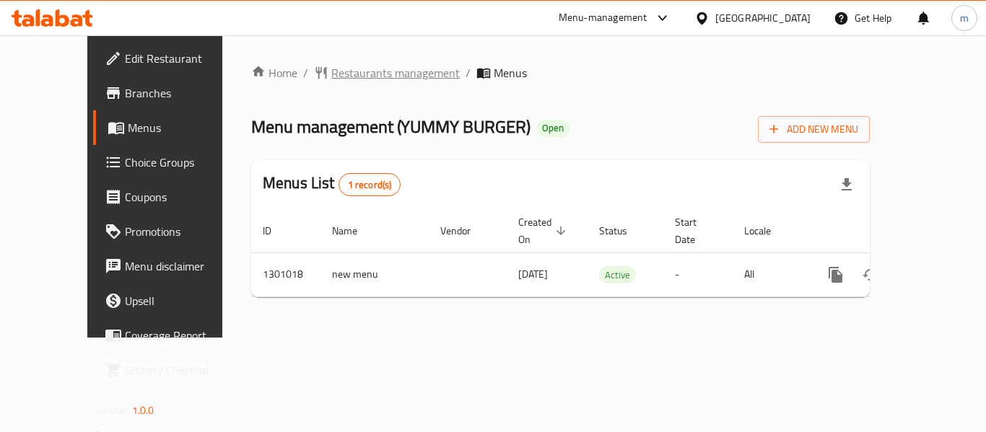
click at [344, 74] on span "Restaurants management" at bounding box center [395, 72] width 128 height 17
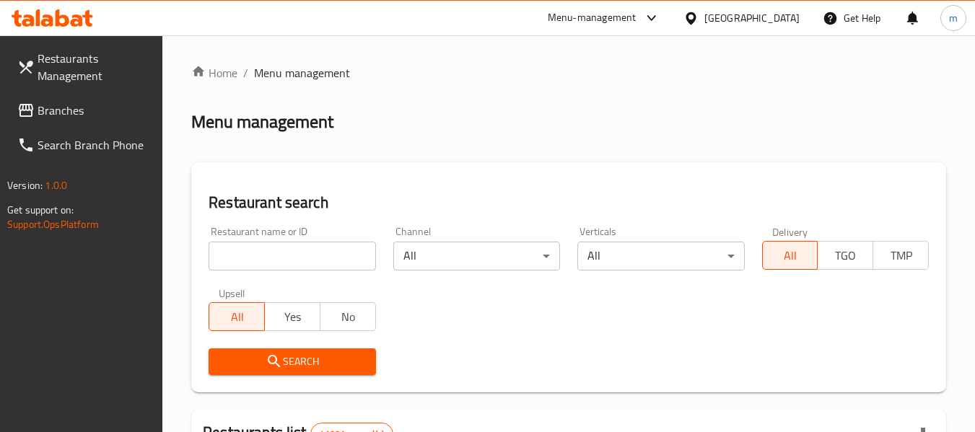
click at [297, 252] on input "search" at bounding box center [292, 256] width 167 height 29
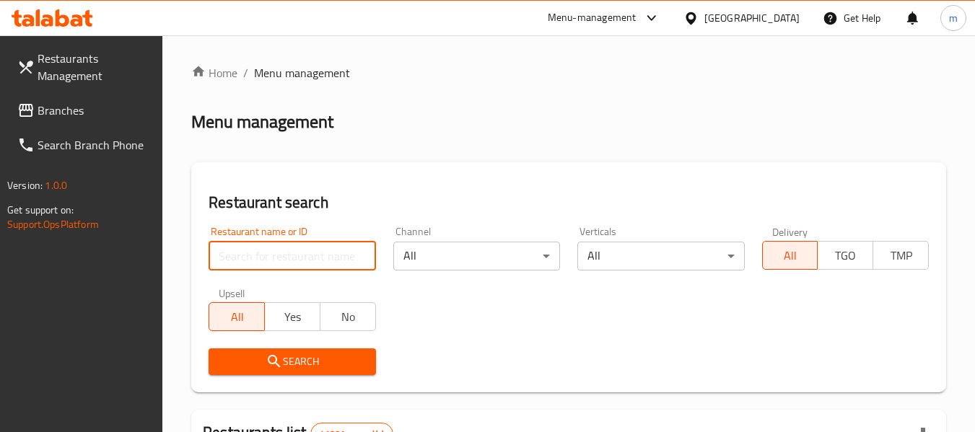
paste input "701470"
type input "701470"
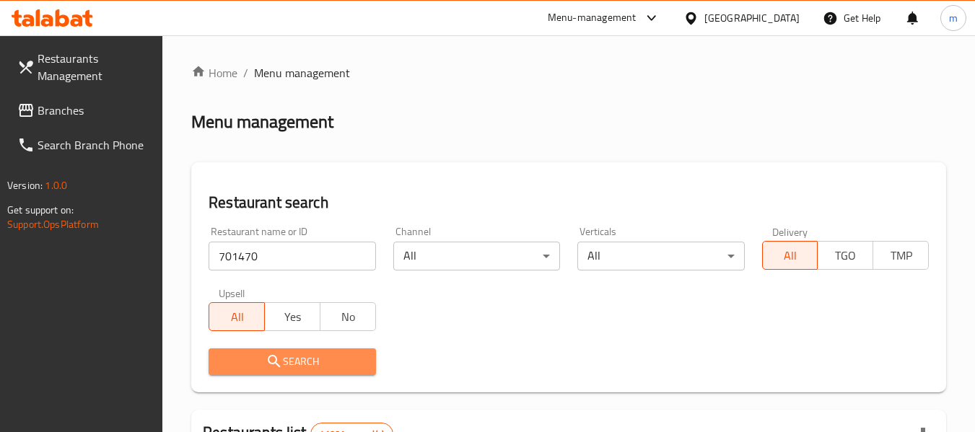
click at [284, 362] on span "Search" at bounding box center [292, 362] width 144 height 18
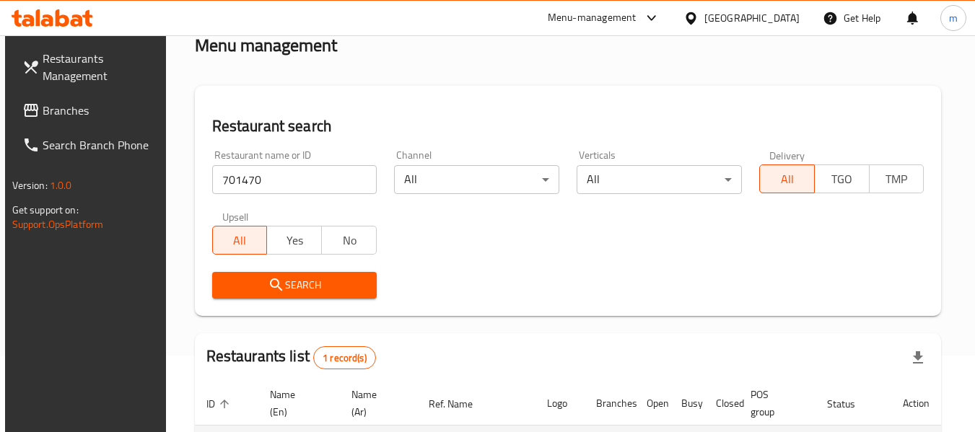
scroll to position [212, 0]
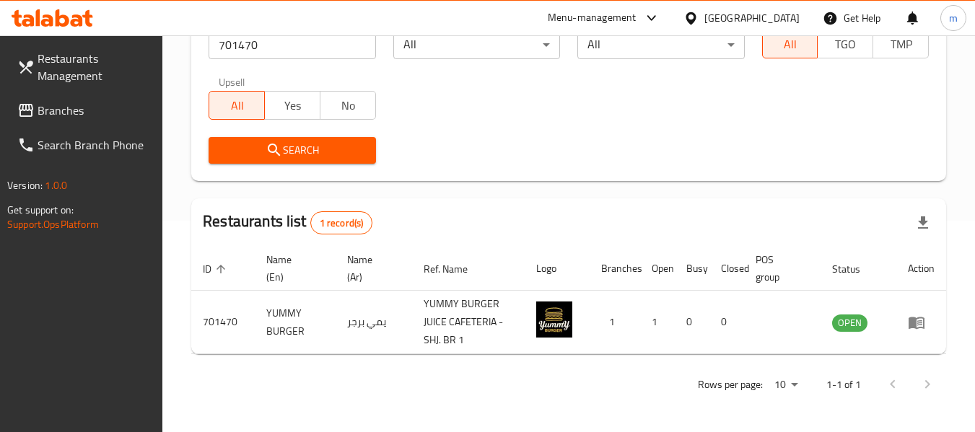
click at [70, 110] on span "Branches" at bounding box center [95, 110] width 114 height 17
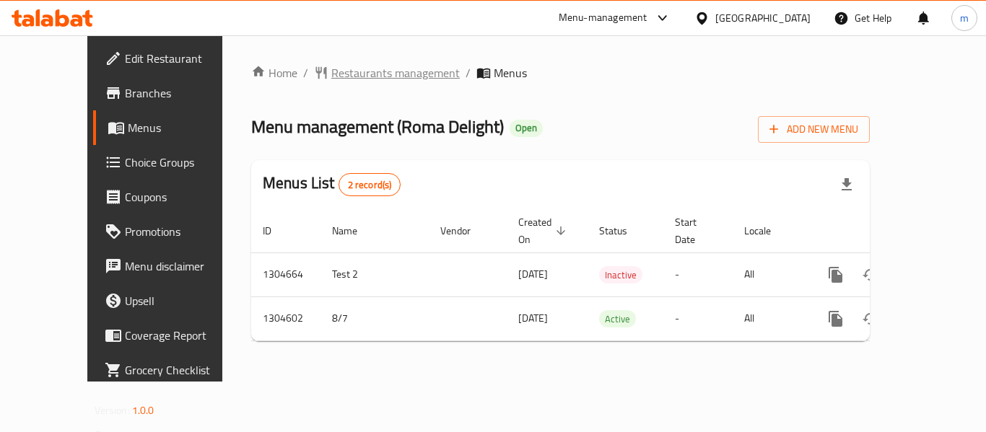
click at [357, 79] on span "Restaurants management" at bounding box center [395, 72] width 128 height 17
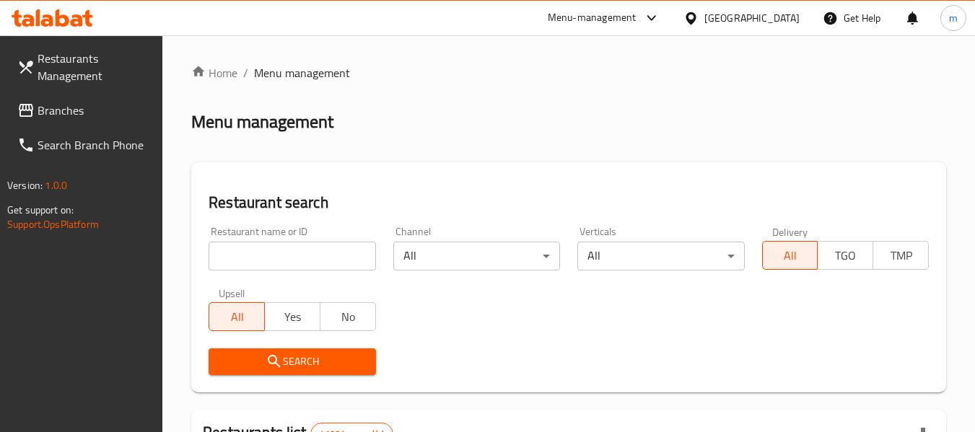
click at [319, 263] on input "search" at bounding box center [292, 256] width 167 height 29
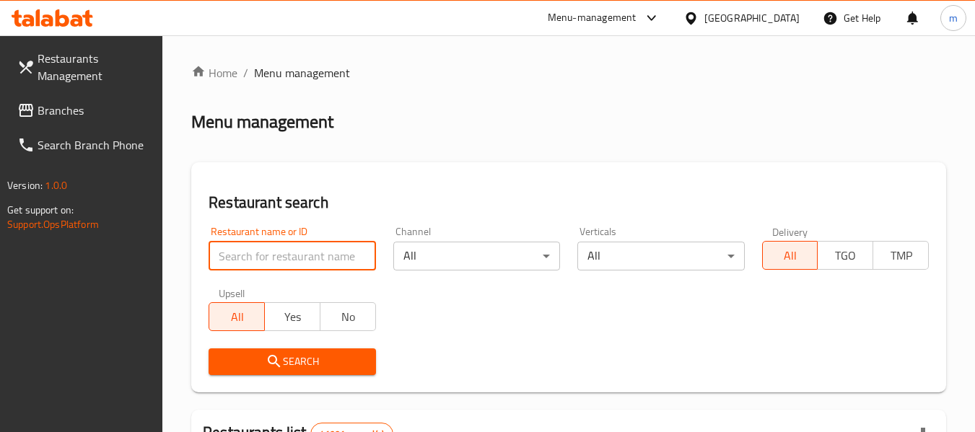
paste input "703331"
type input "703331"
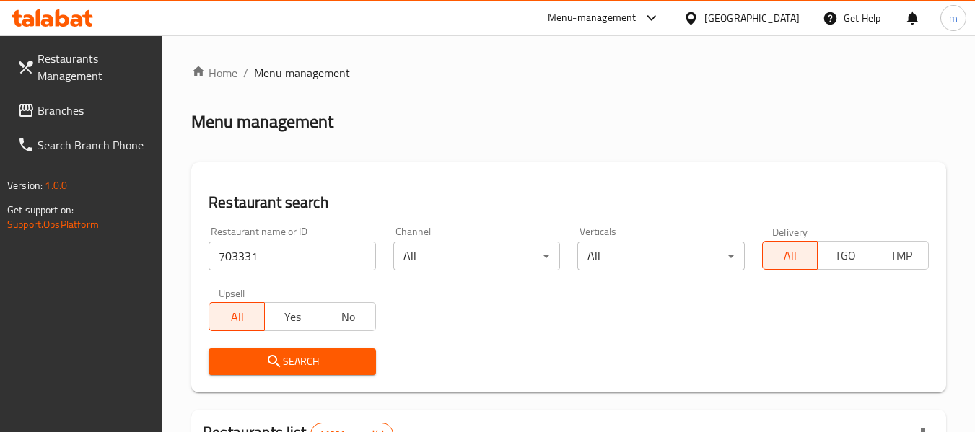
click at [299, 358] on span "Search" at bounding box center [292, 362] width 144 height 18
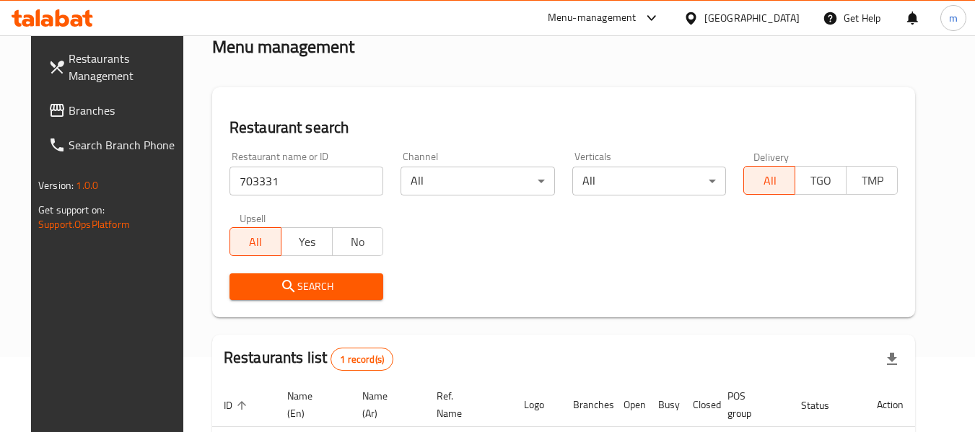
scroll to position [193, 0]
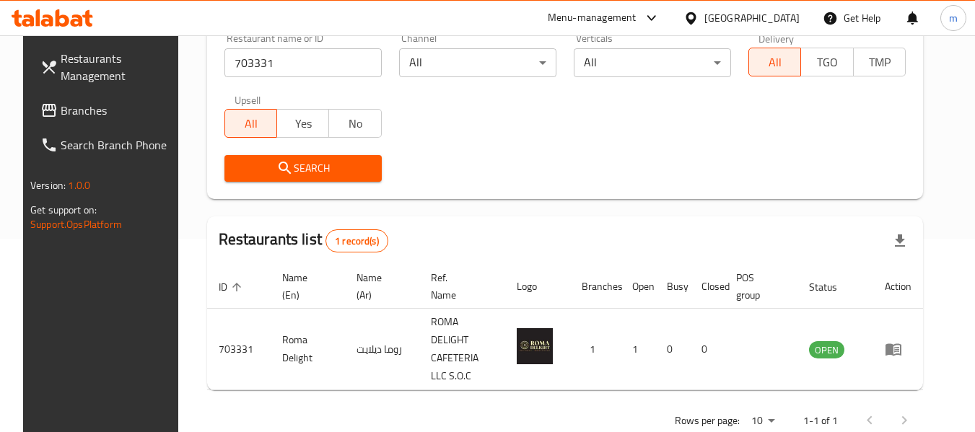
click at [710, 14] on div "United Arab Emirates" at bounding box center [752, 18] width 95 height 16
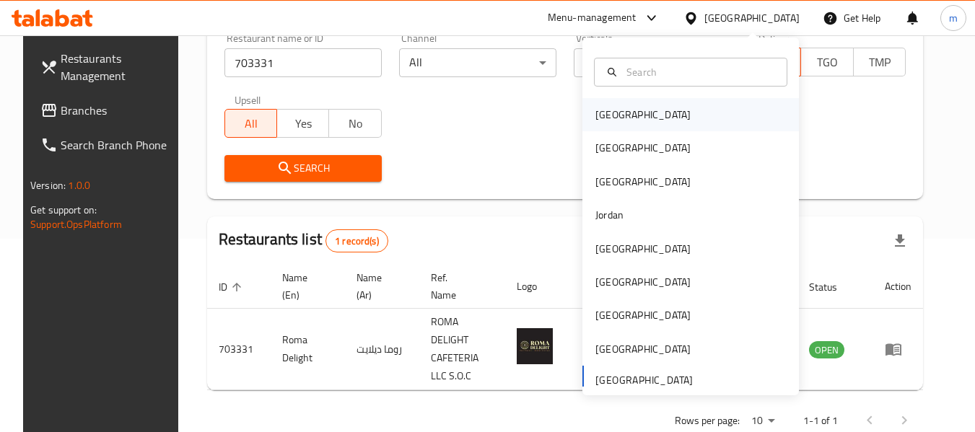
click at [627, 110] on div "Bahrain" at bounding box center [643, 114] width 118 height 33
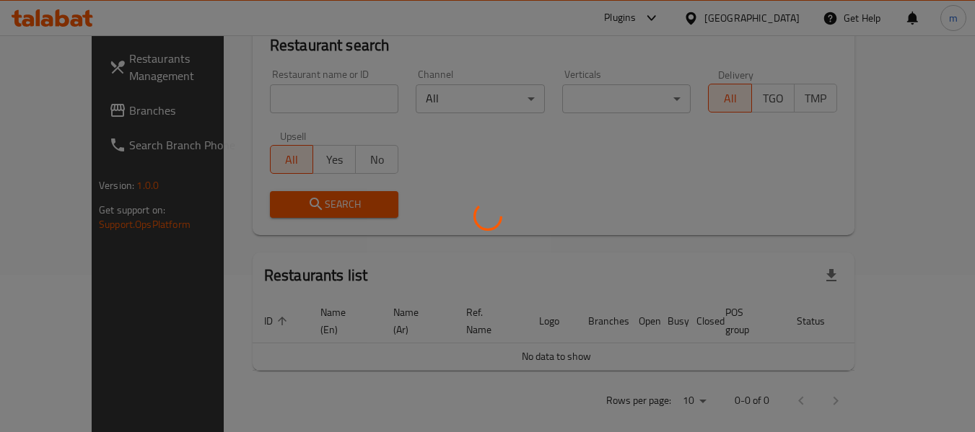
scroll to position [193, 0]
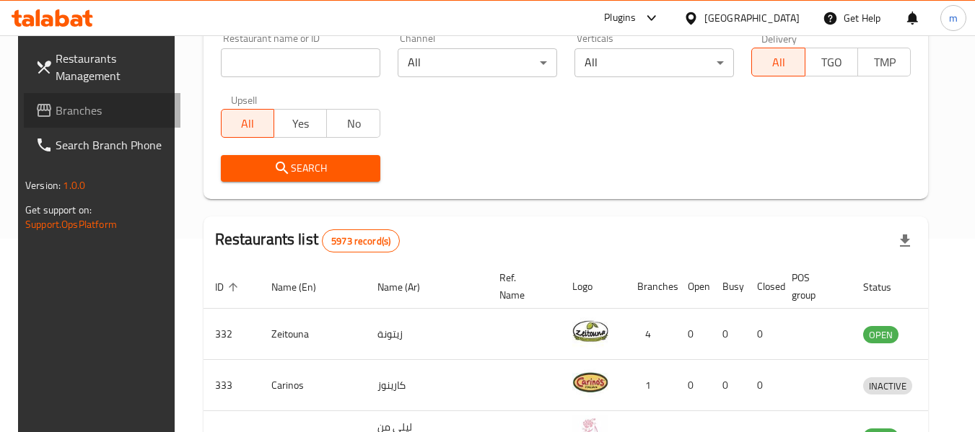
click at [58, 97] on link "Branches" at bounding box center [102, 110] width 157 height 35
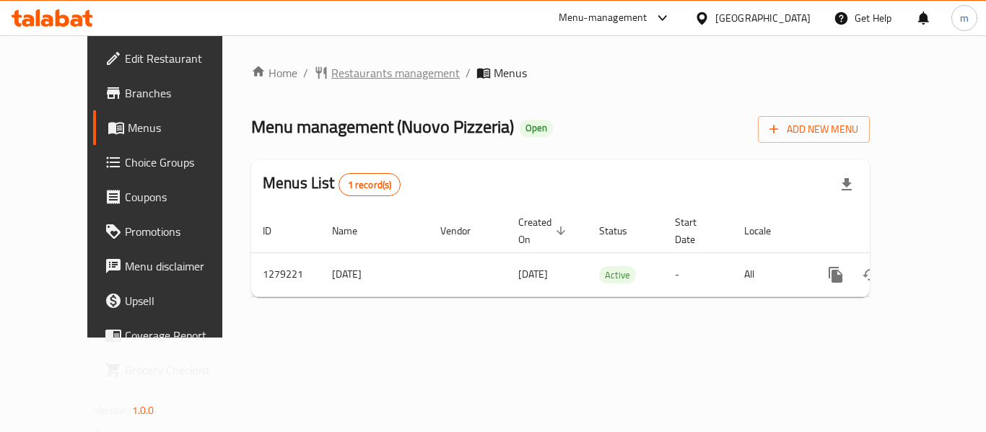
click at [362, 71] on span "Restaurants management" at bounding box center [395, 72] width 128 height 17
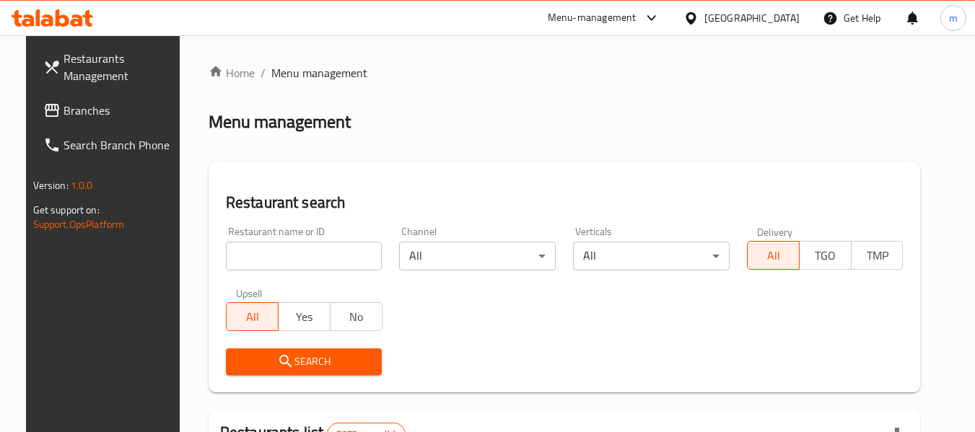
click at [287, 256] on input "search" at bounding box center [304, 256] width 157 height 29
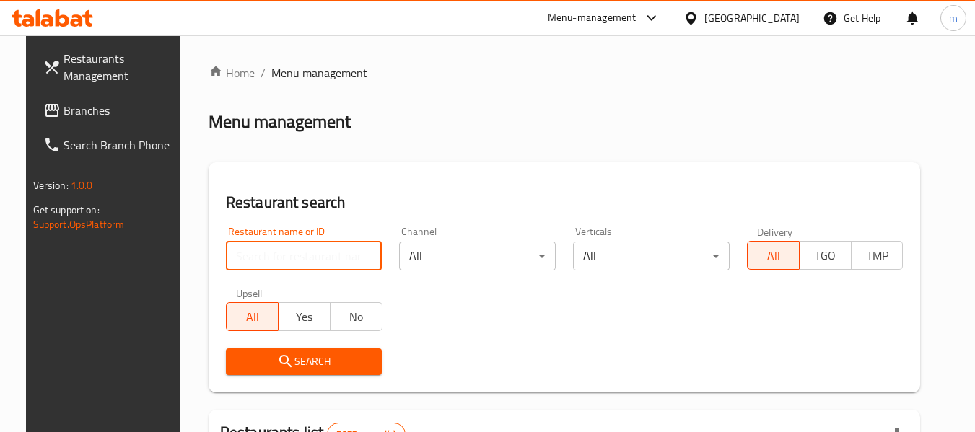
paste input "693194"
type input "693194"
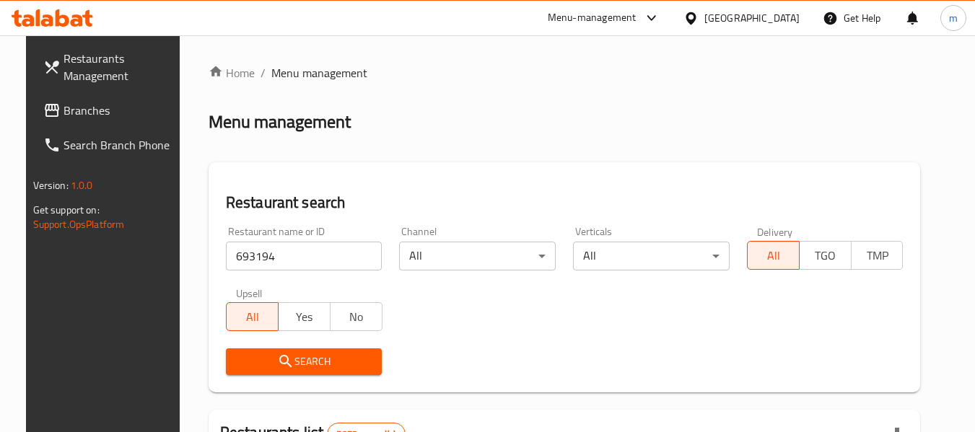
click at [318, 365] on span "Search" at bounding box center [304, 362] width 134 height 18
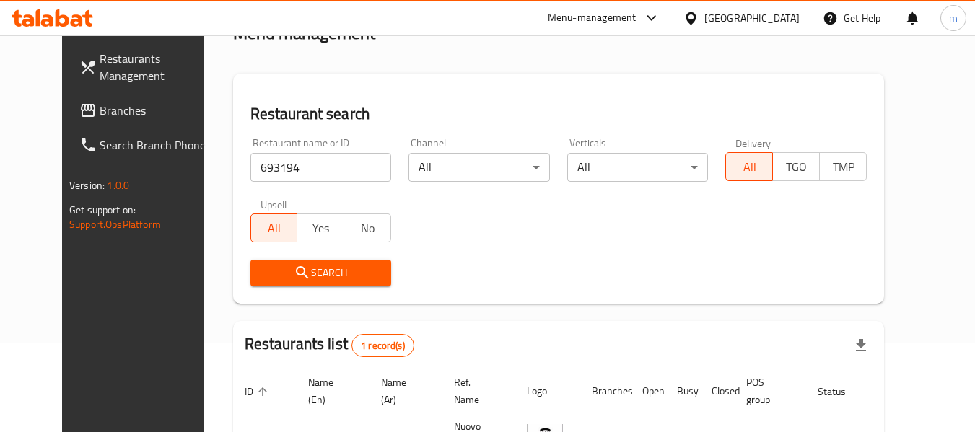
scroll to position [193, 0]
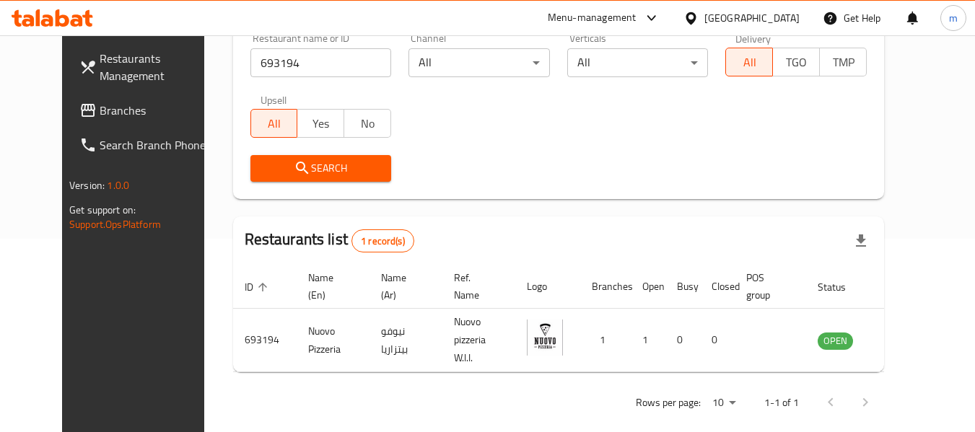
click at [782, 12] on div "[GEOGRAPHIC_DATA]" at bounding box center [752, 18] width 95 height 16
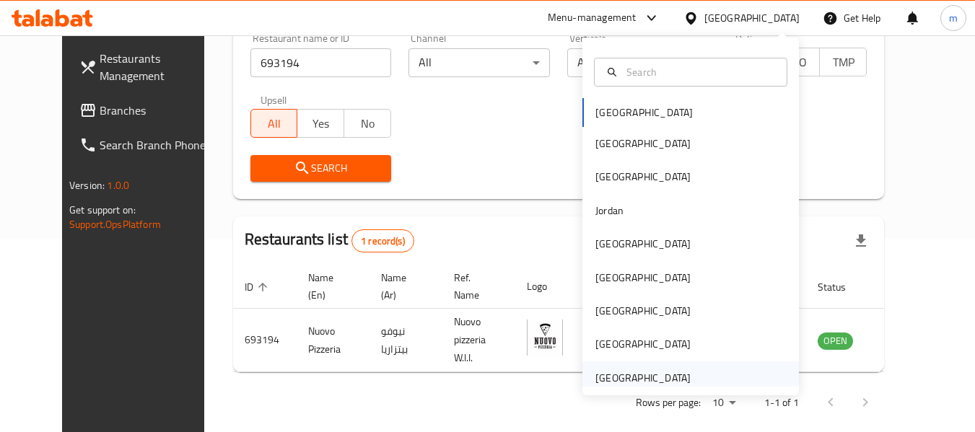
click at [653, 372] on div "[GEOGRAPHIC_DATA]" at bounding box center [643, 378] width 95 height 16
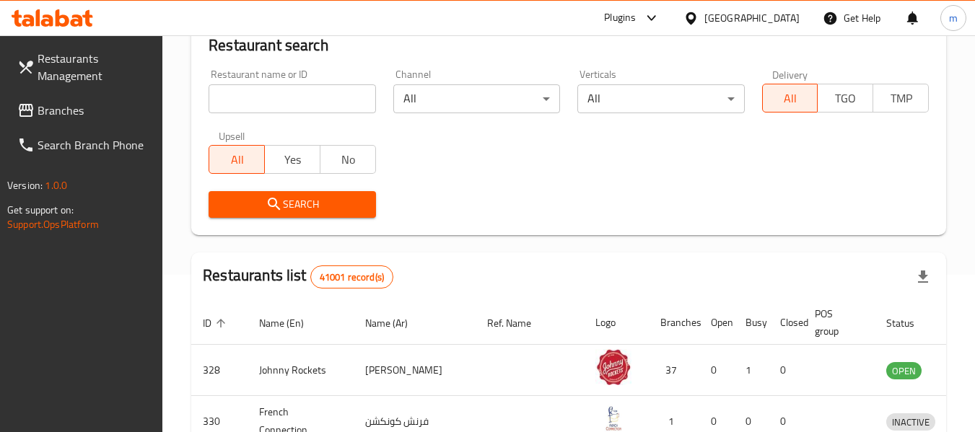
scroll to position [193, 0]
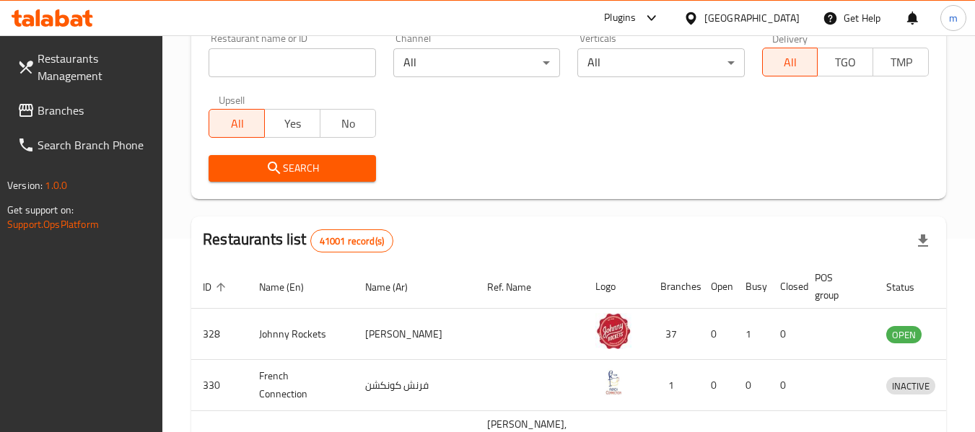
click at [74, 102] on span "Branches" at bounding box center [95, 110] width 114 height 17
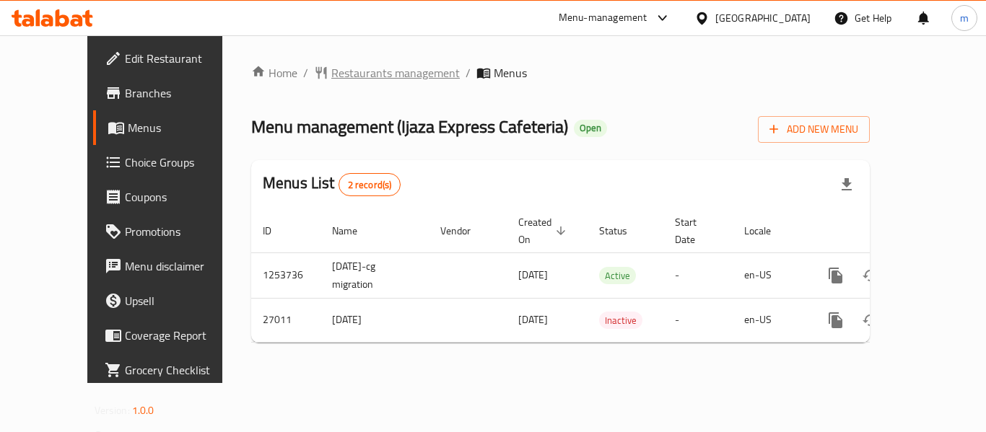
click at [362, 69] on span "Restaurants management" at bounding box center [395, 72] width 128 height 17
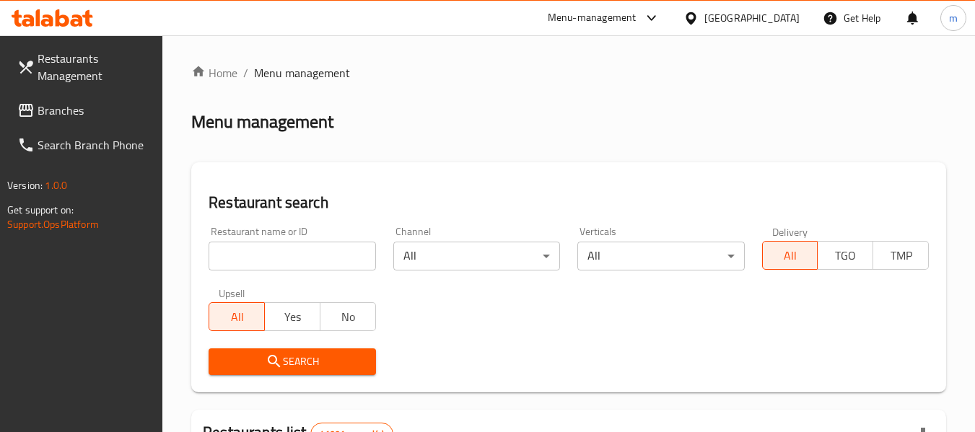
click at [321, 261] on input "search" at bounding box center [292, 256] width 167 height 29
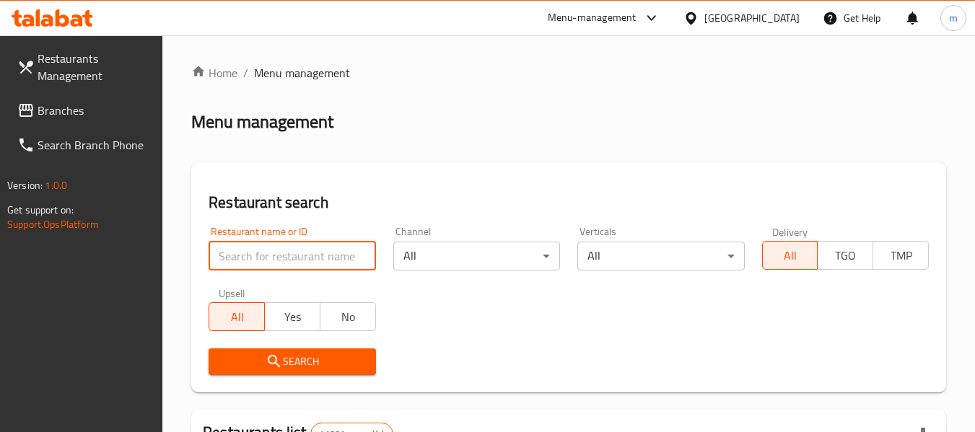
paste input "14042"
type input "14042"
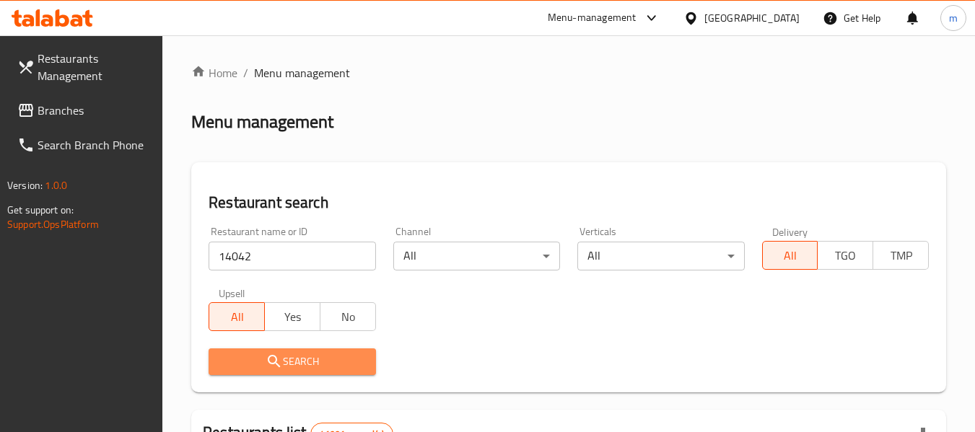
click at [307, 358] on span "Search" at bounding box center [292, 362] width 144 height 18
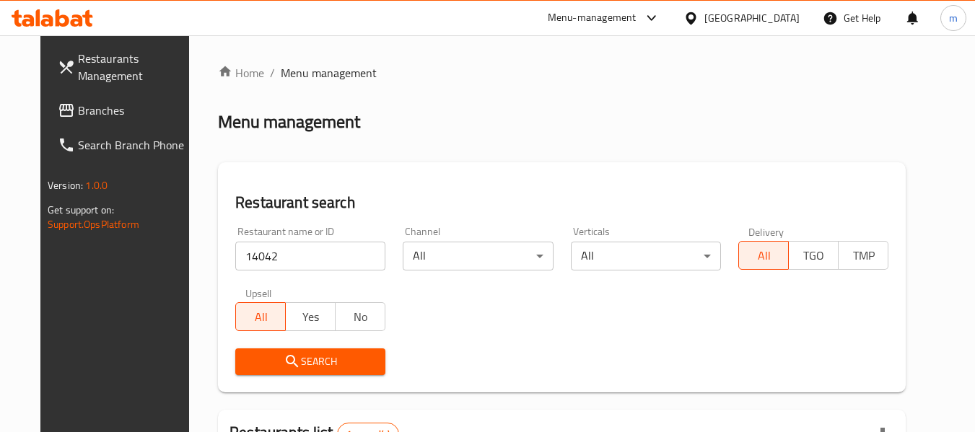
scroll to position [193, 0]
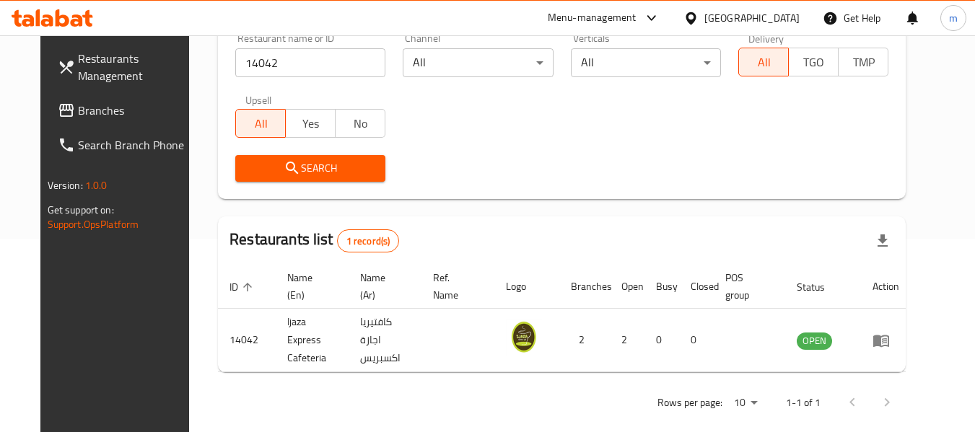
click at [715, 11] on div "United Arab Emirates" at bounding box center [752, 18] width 95 height 16
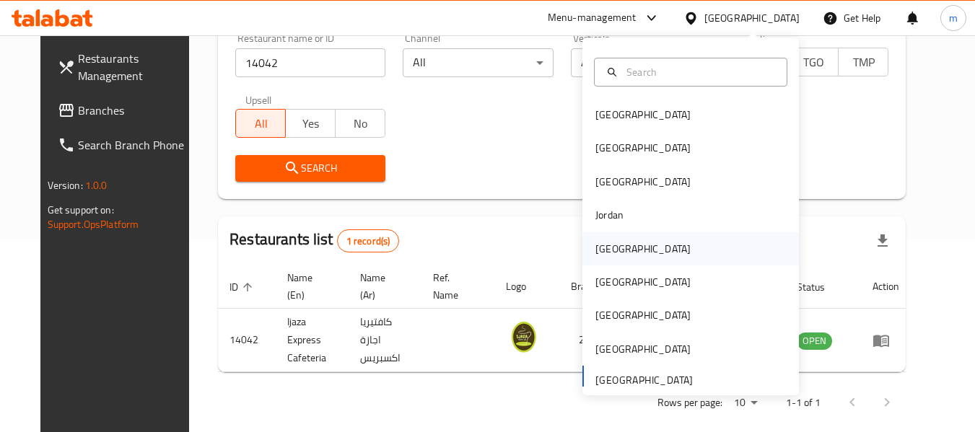
click at [603, 247] on div "[GEOGRAPHIC_DATA]" at bounding box center [643, 249] width 95 height 16
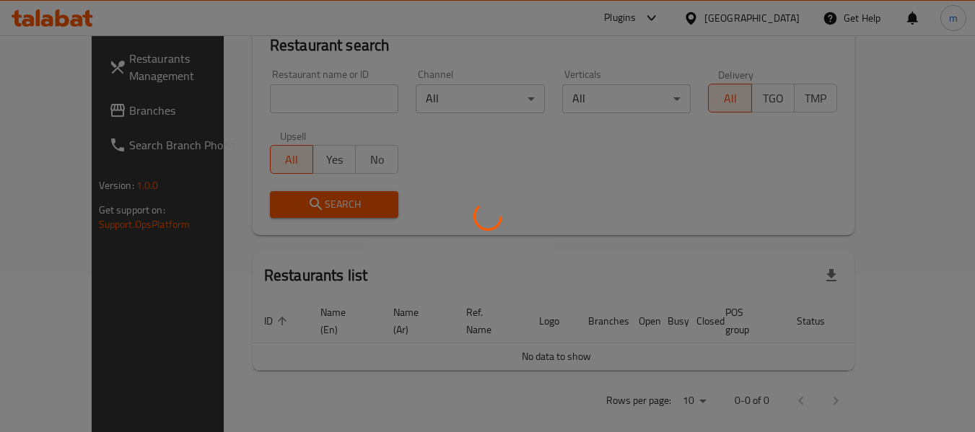
scroll to position [193, 0]
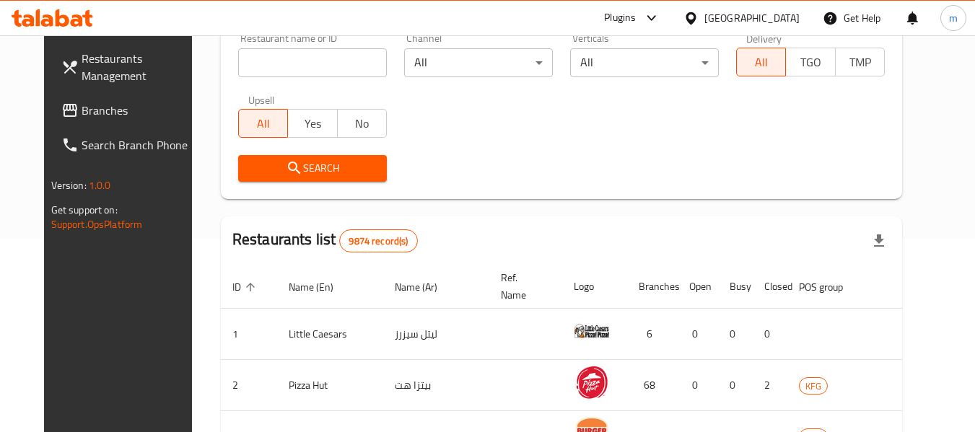
click at [82, 111] on span "Branches" at bounding box center [139, 110] width 114 height 17
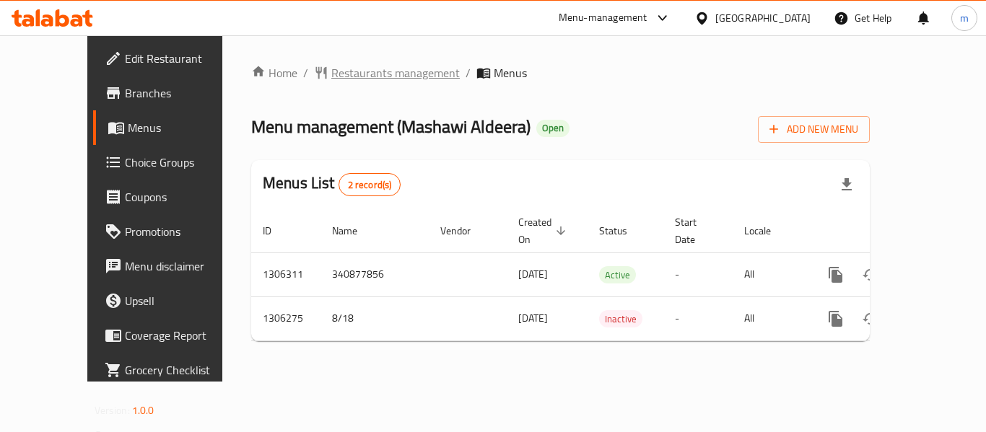
click at [351, 68] on span "Restaurants management" at bounding box center [395, 72] width 128 height 17
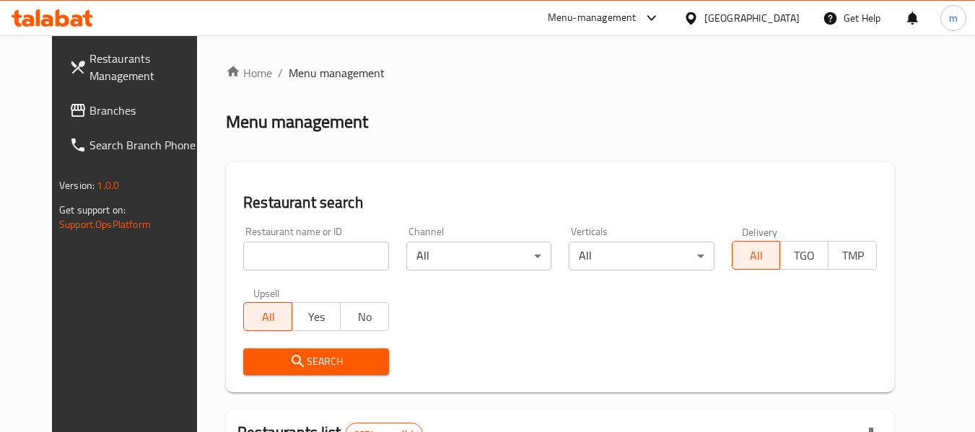
click at [299, 258] on input "search" at bounding box center [315, 256] width 145 height 29
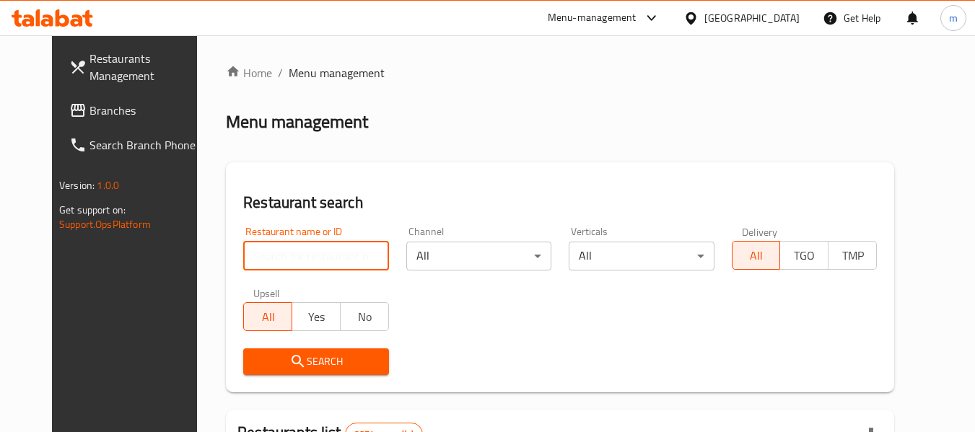
paste input "704031"
type input "704031"
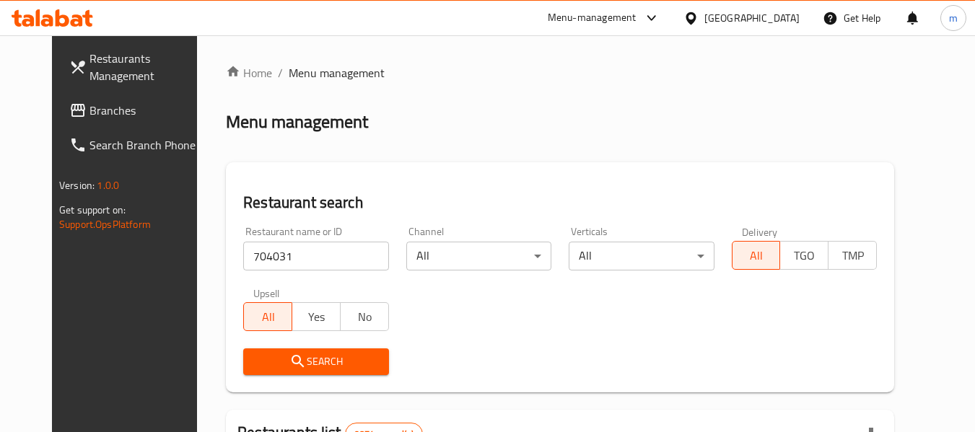
click at [305, 366] on span "Search" at bounding box center [316, 362] width 122 height 18
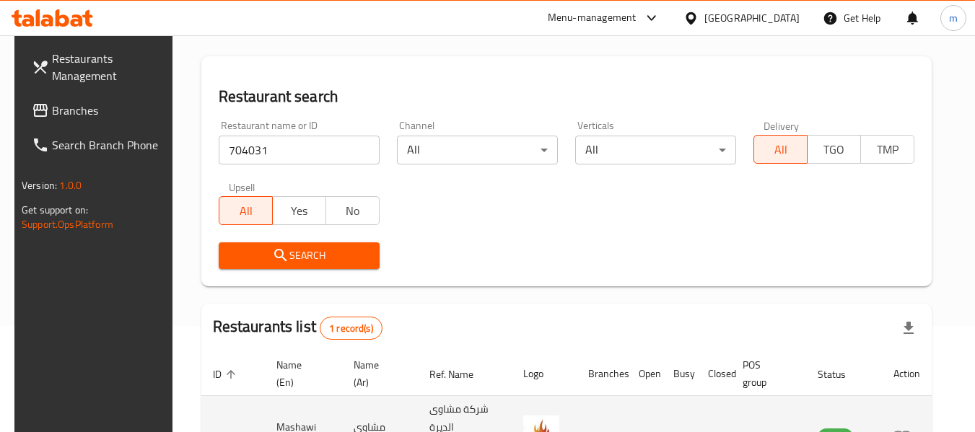
scroll to position [193, 0]
